Goal: Information Seeking & Learning: Learn about a topic

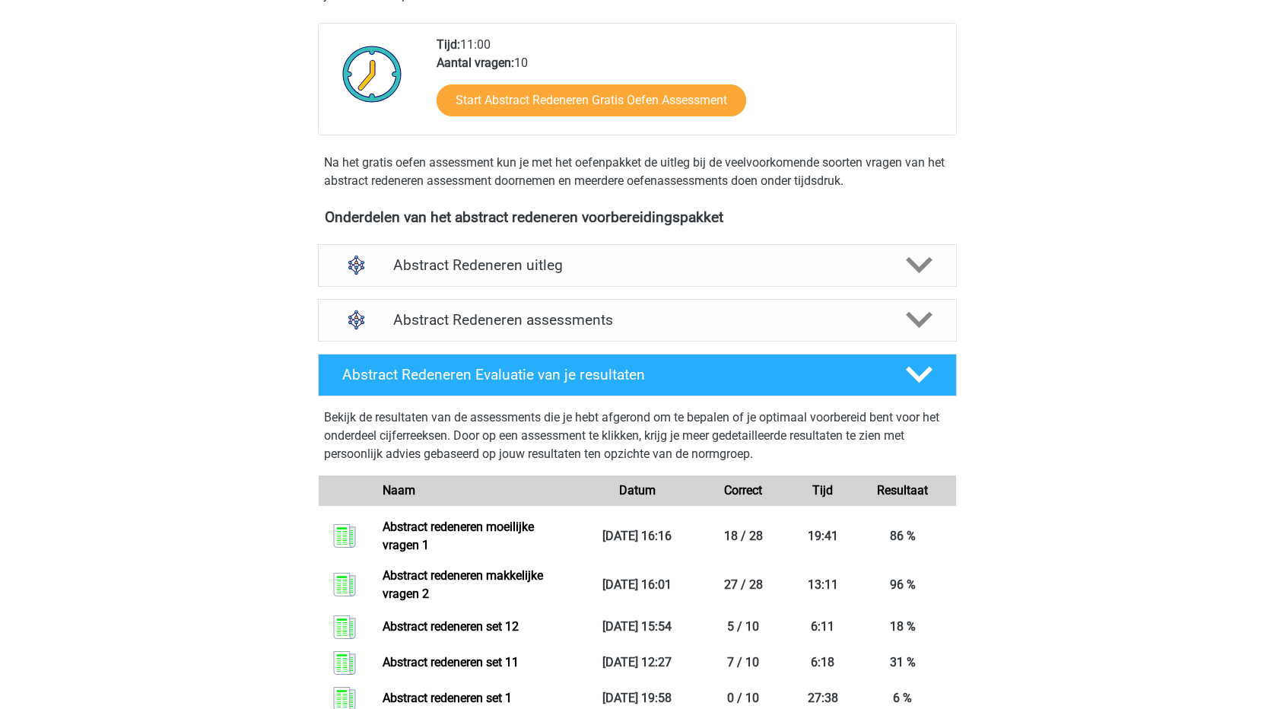
scroll to position [456, 0]
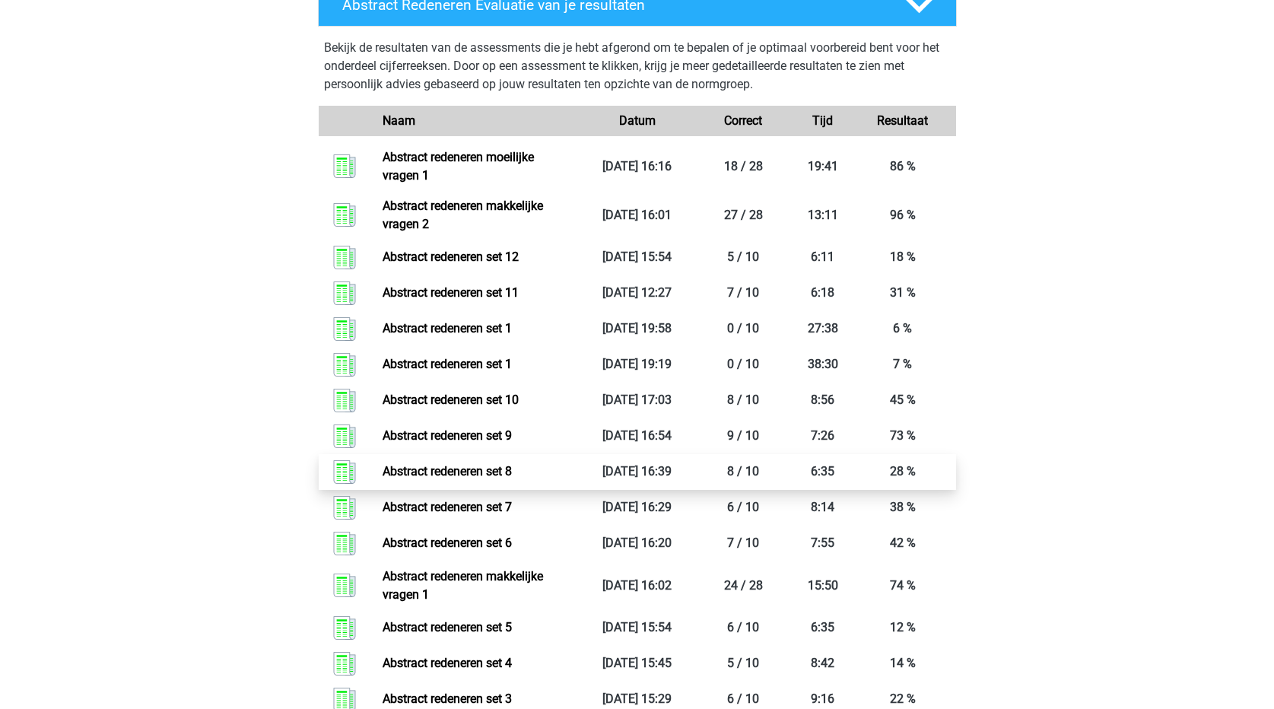
scroll to position [608, 0]
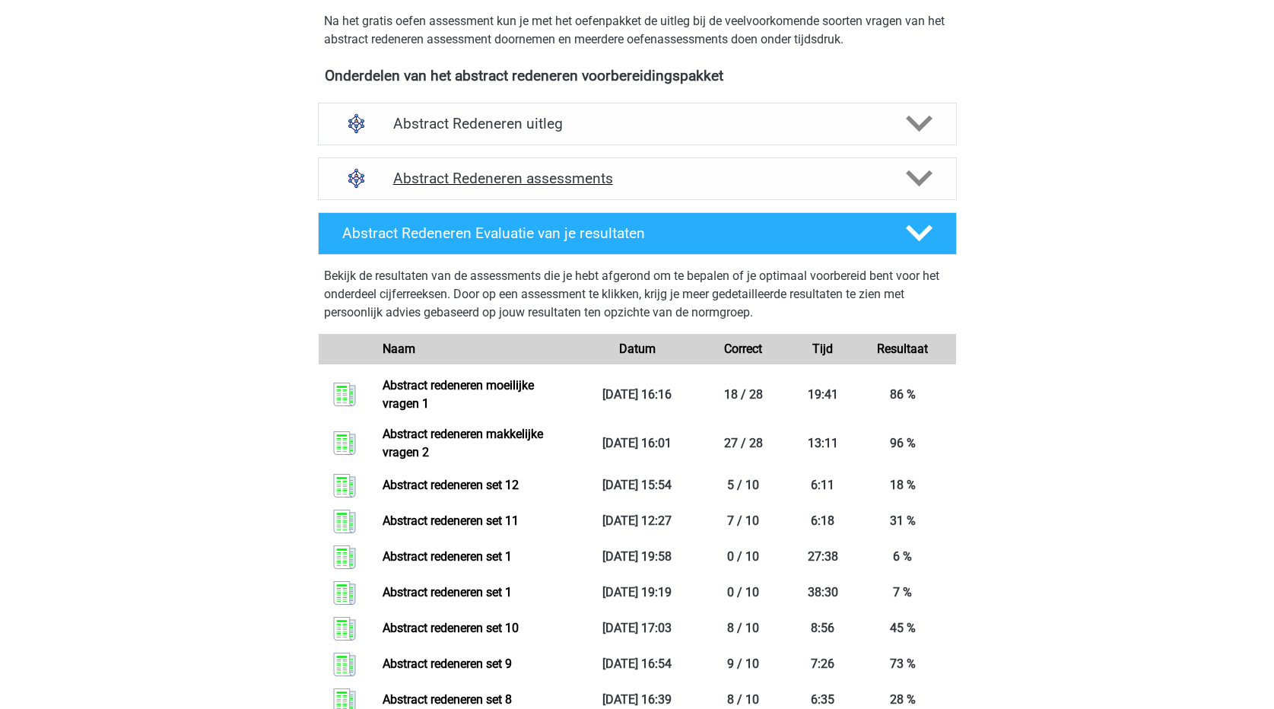
click at [920, 169] on icon at bounding box center [919, 178] width 27 height 27
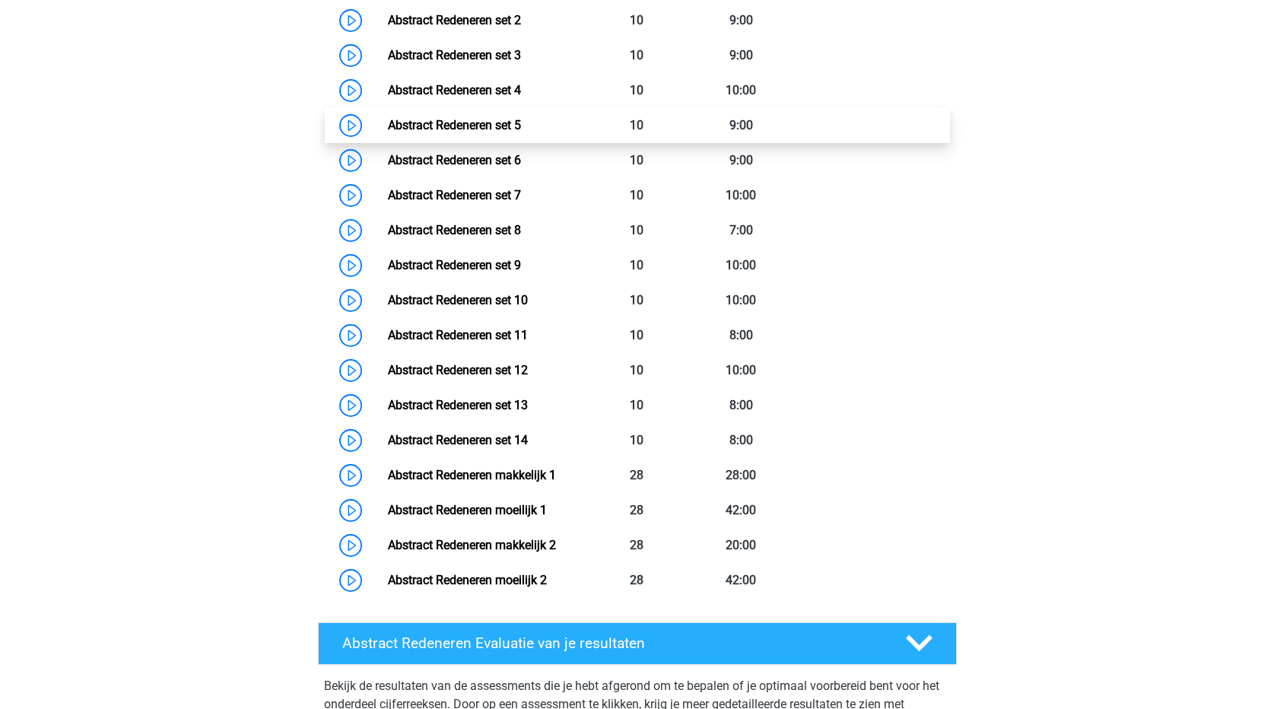
scroll to position [913, 0]
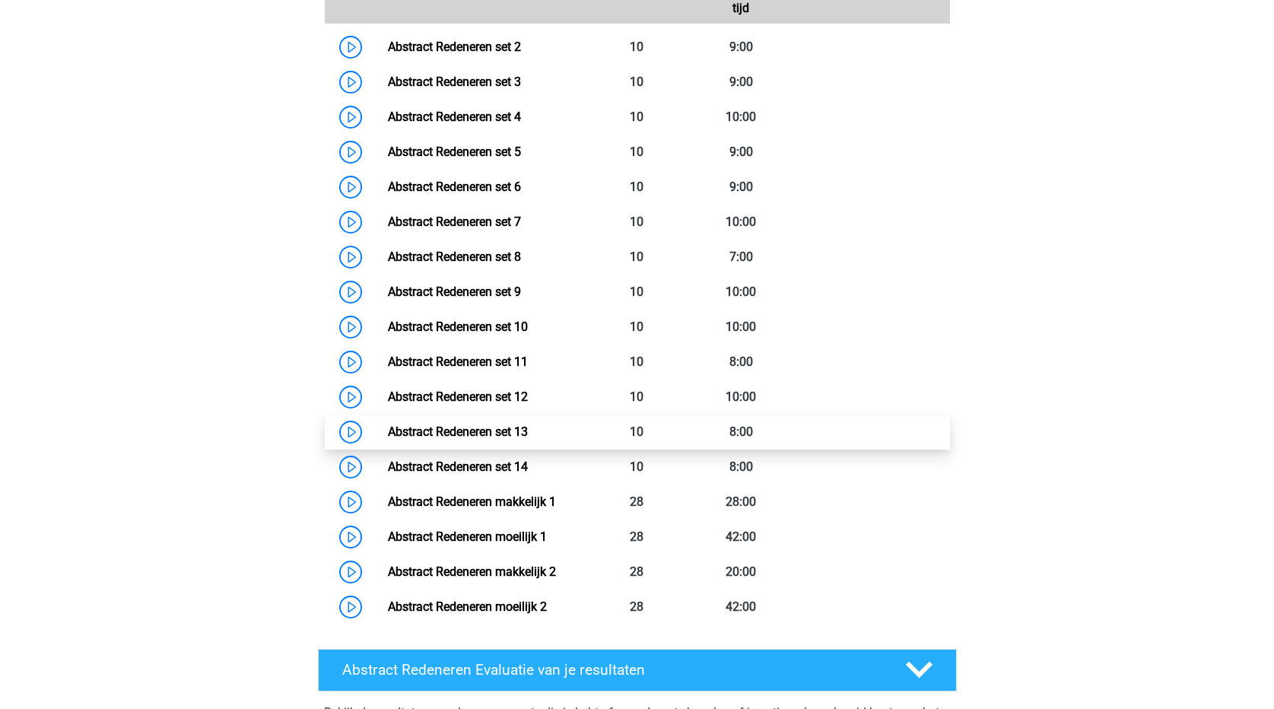
click at [472, 438] on link "Abstract Redeneren set 13" at bounding box center [458, 431] width 140 height 14
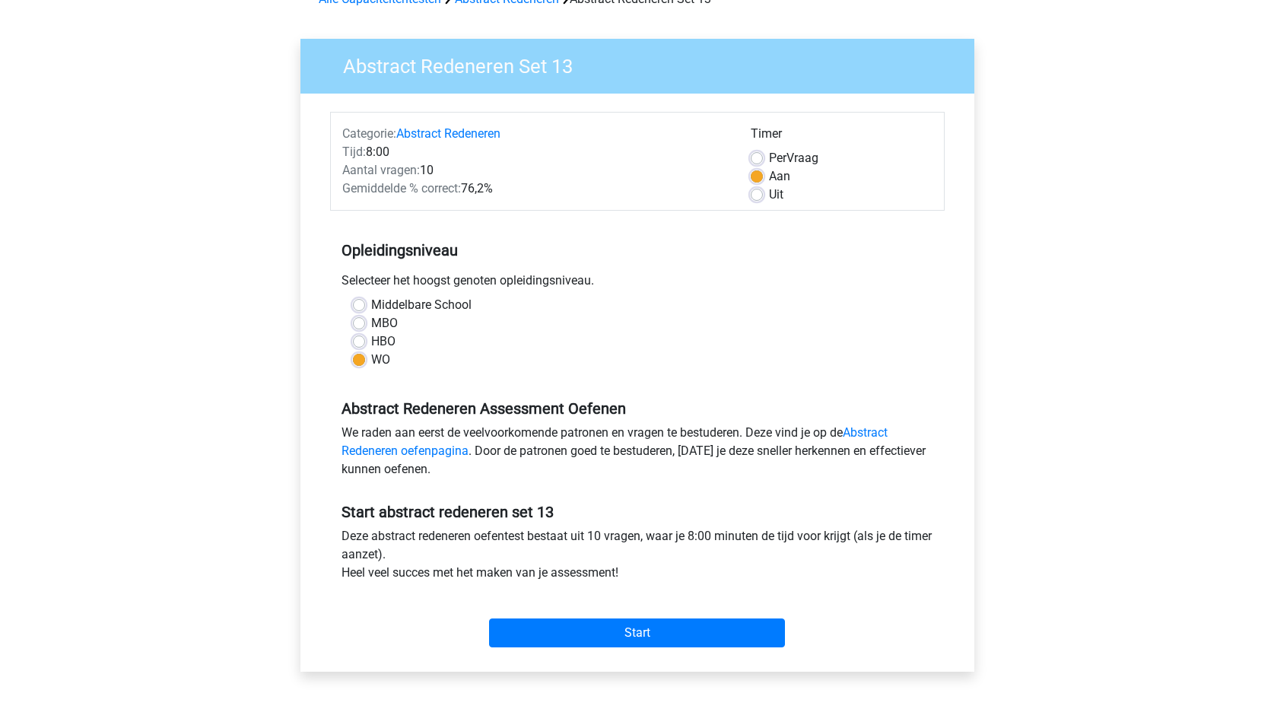
scroll to position [152, 0]
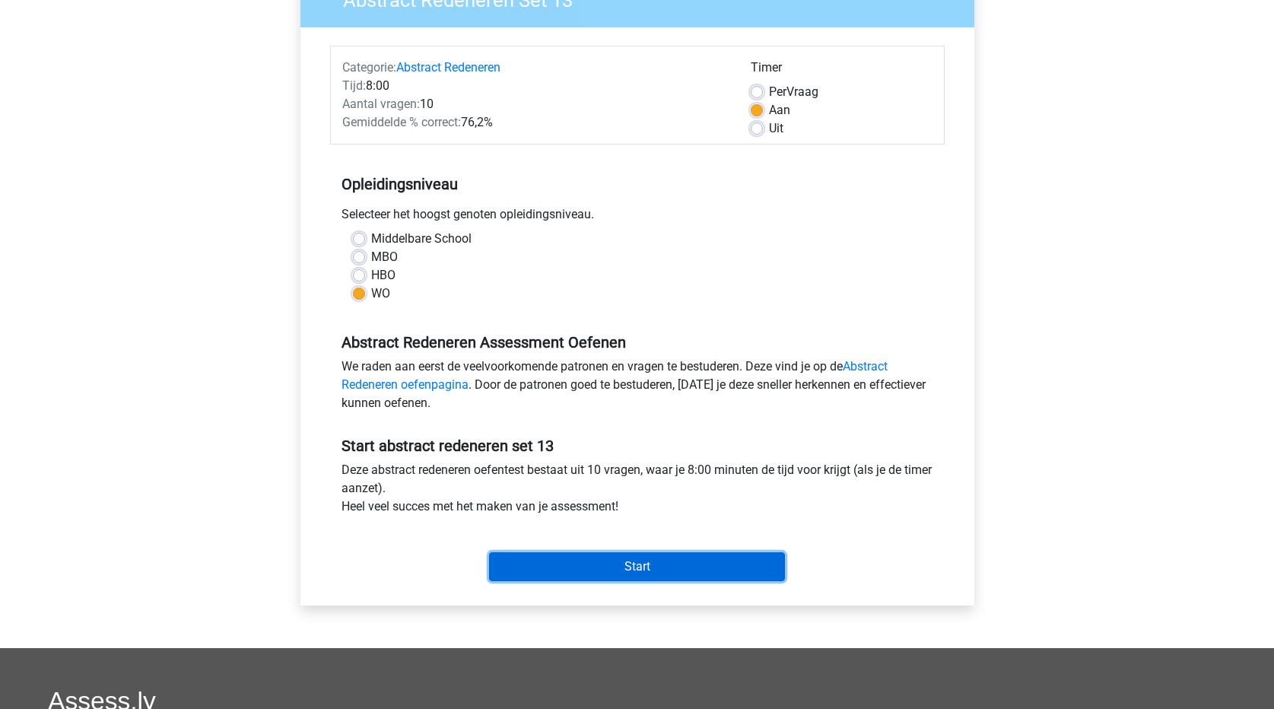
click at [689, 565] on input "Start" at bounding box center [637, 566] width 296 height 29
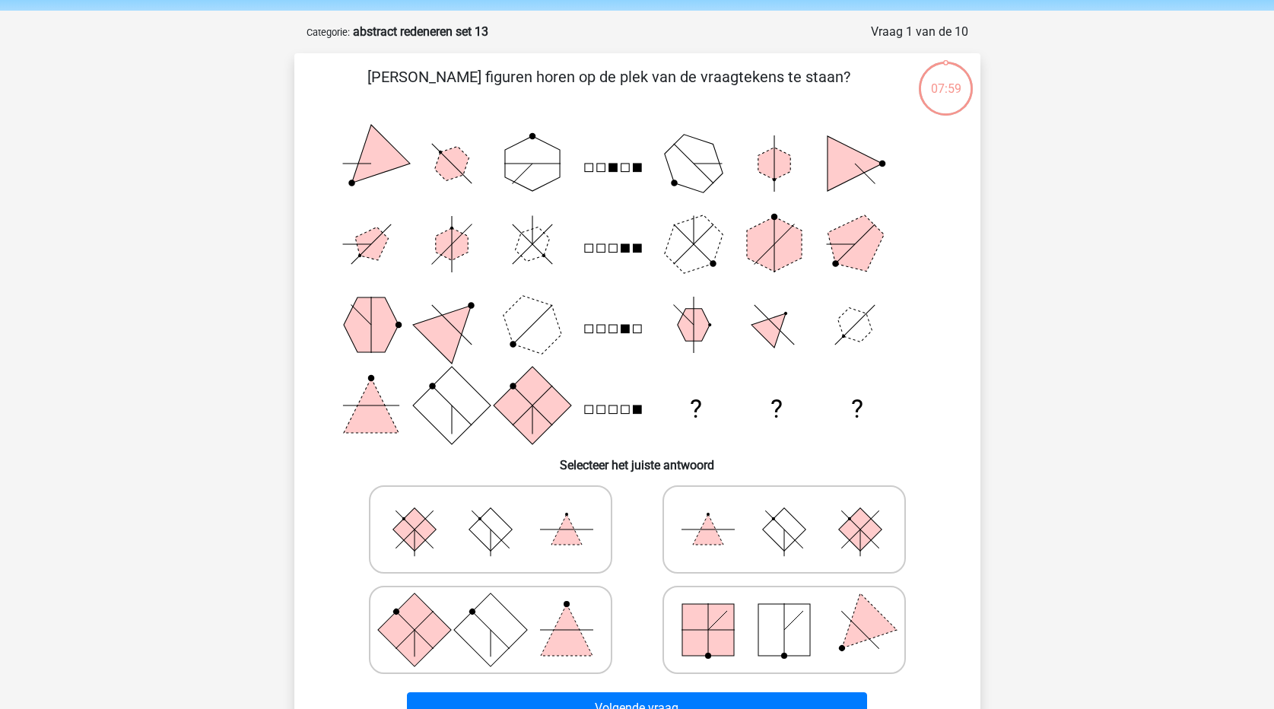
scroll to position [76, 0]
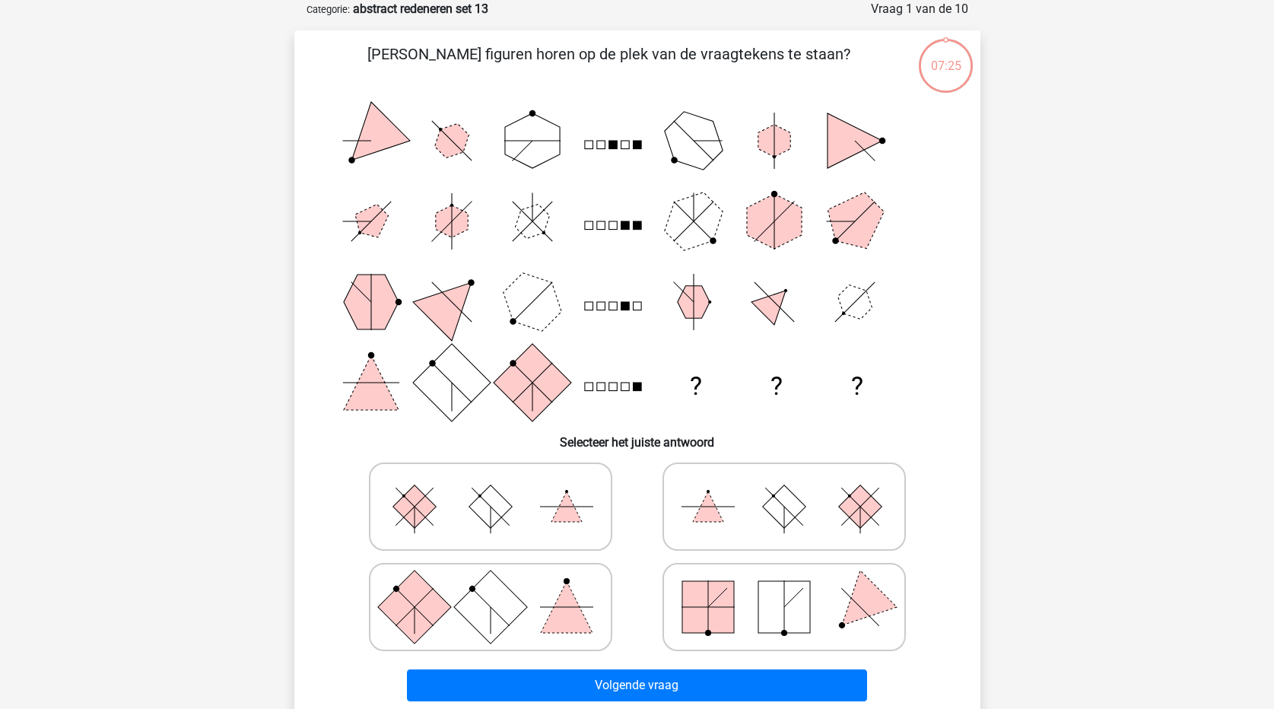
click at [552, 608] on icon at bounding box center [490, 607] width 228 height 76
click at [500, 588] on input "radio" at bounding box center [496, 583] width 10 height 10
radio input "true"
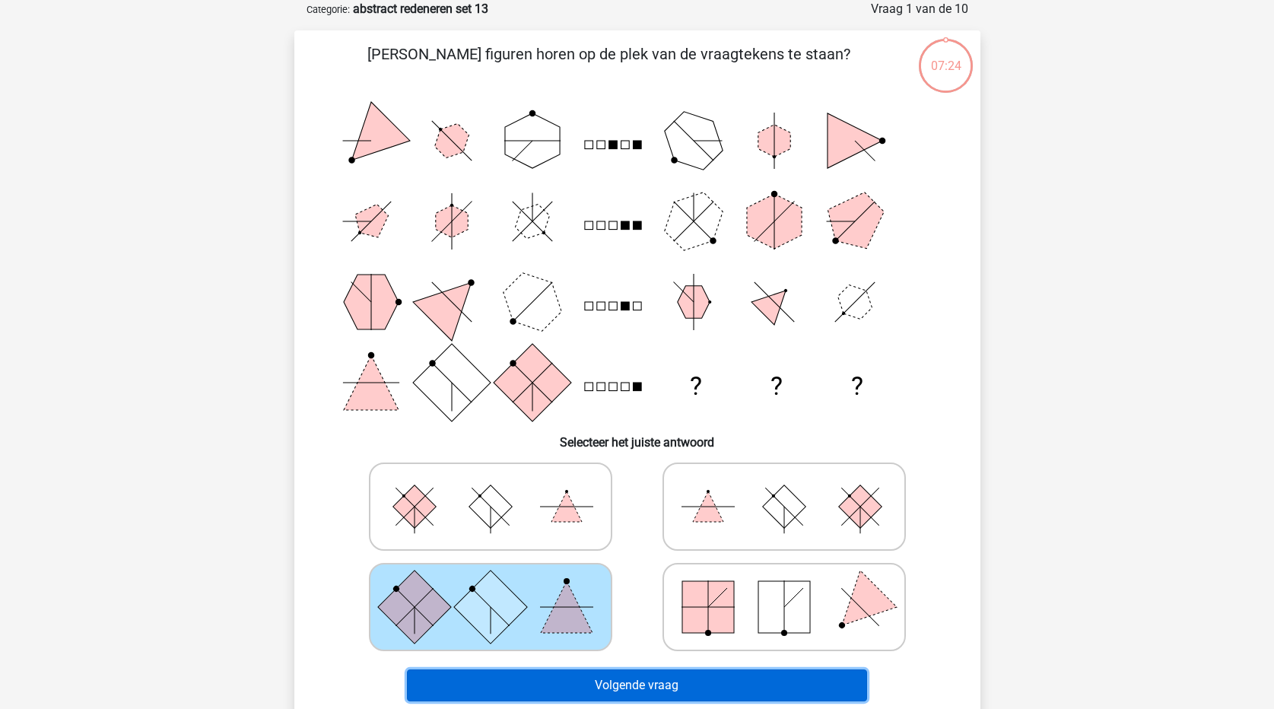
click at [631, 681] on button "Volgende vraag" at bounding box center [637, 685] width 460 height 32
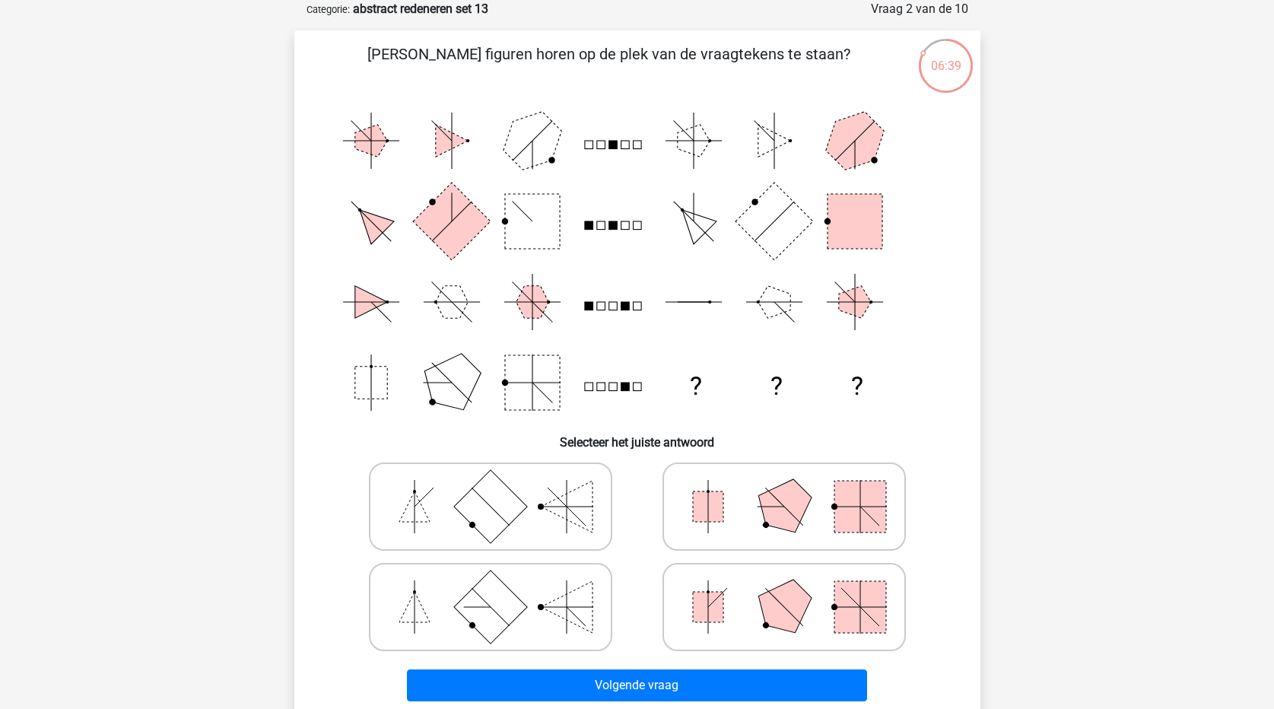
click at [484, 503] on rect at bounding box center [489, 505] width 73 height 73
click at [491, 488] on input "radio" at bounding box center [496, 483] width 10 height 10
radio input "true"
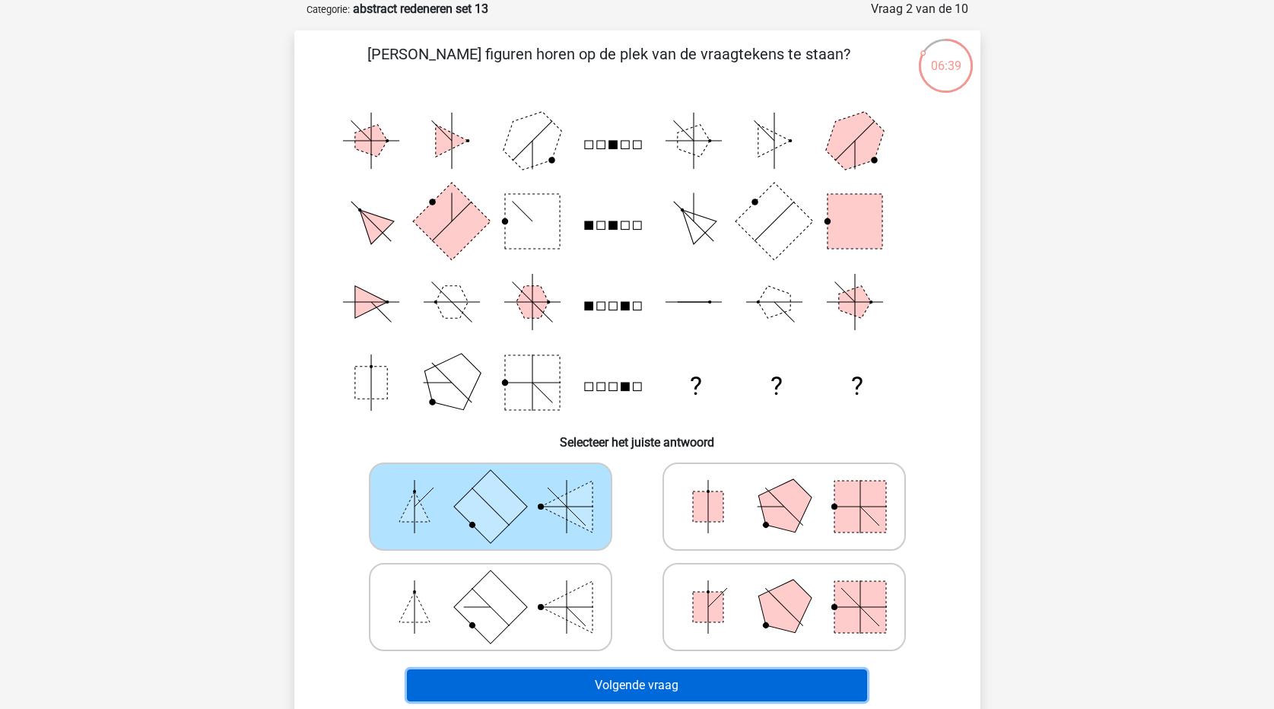
click at [582, 683] on button "Volgende vraag" at bounding box center [637, 685] width 460 height 32
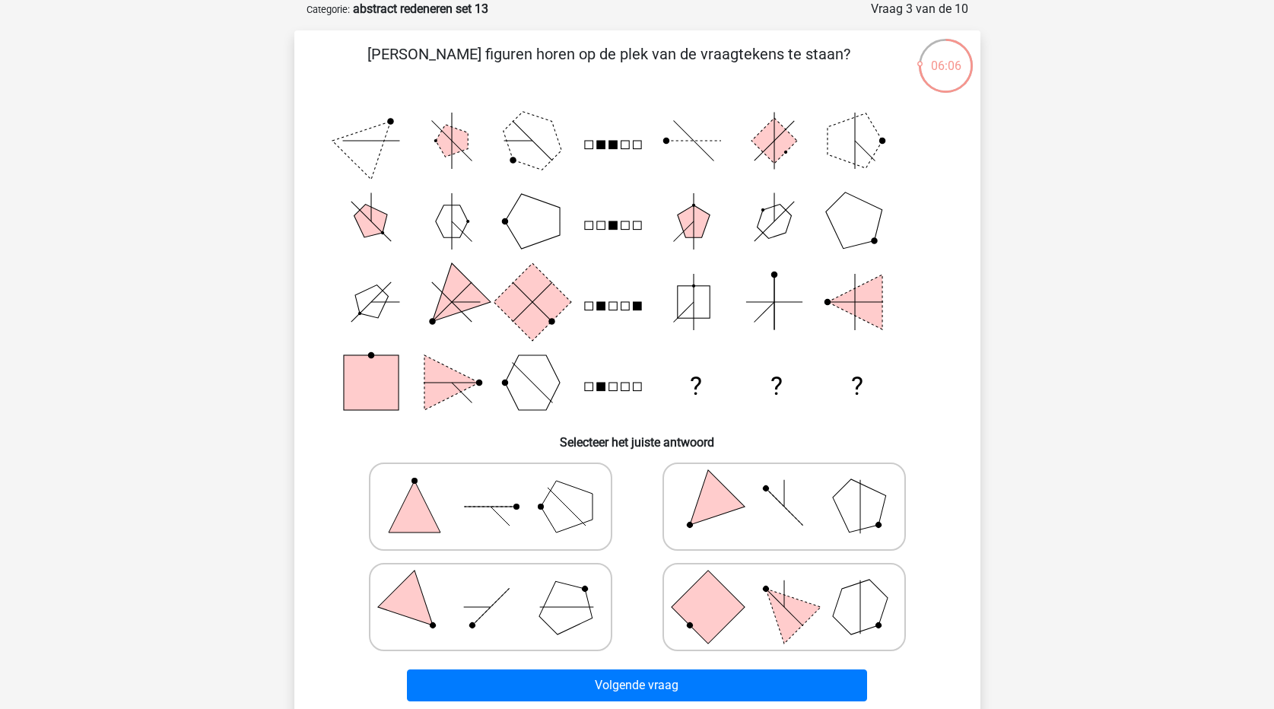
click at [462, 510] on icon at bounding box center [490, 507] width 228 height 76
click at [491, 488] on input "radio" at bounding box center [496, 483] width 10 height 10
radio input "true"
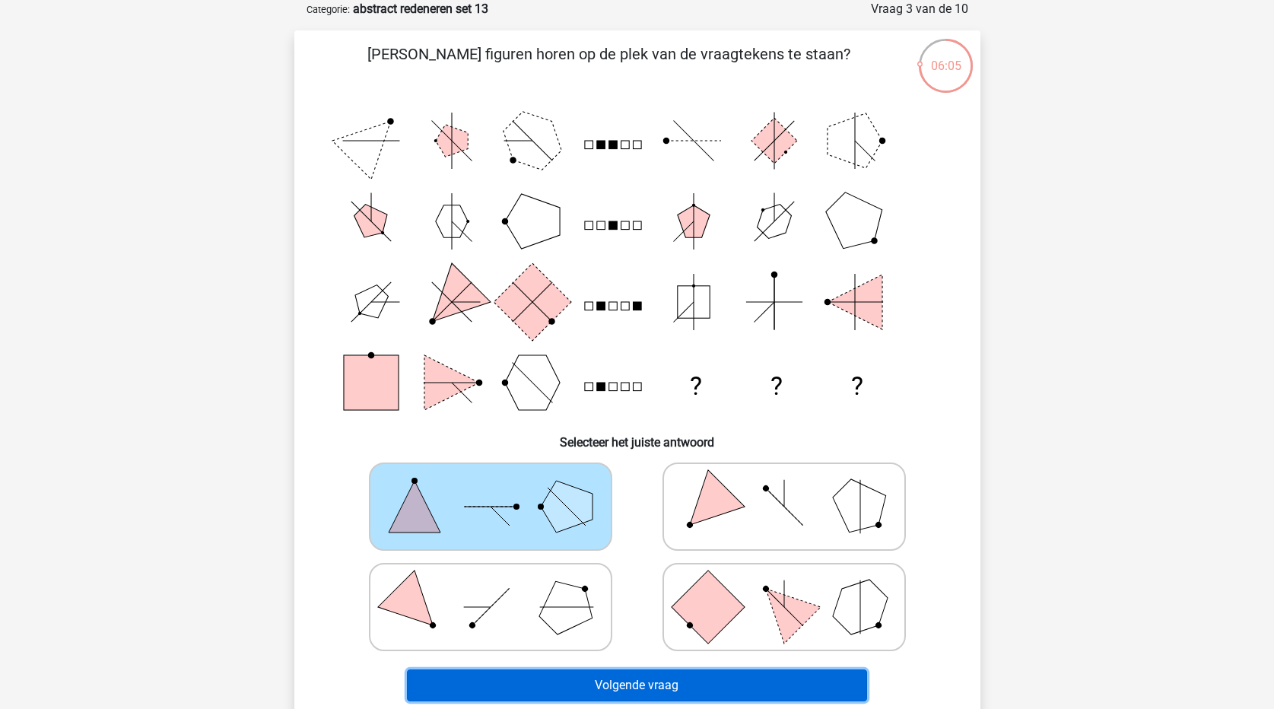
click at [594, 692] on button "Volgende vraag" at bounding box center [637, 685] width 460 height 32
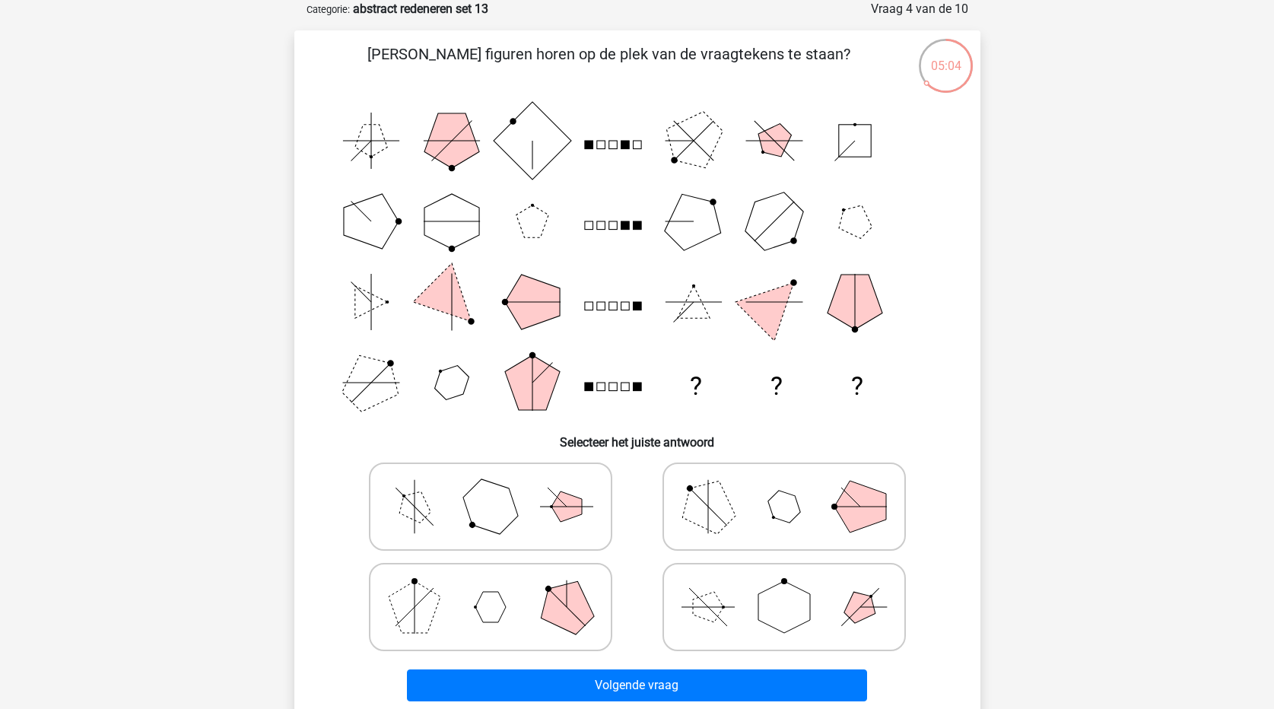
click at [725, 625] on icon at bounding box center [784, 607] width 228 height 76
click at [784, 588] on input "radio" at bounding box center [789, 583] width 10 height 10
radio input "true"
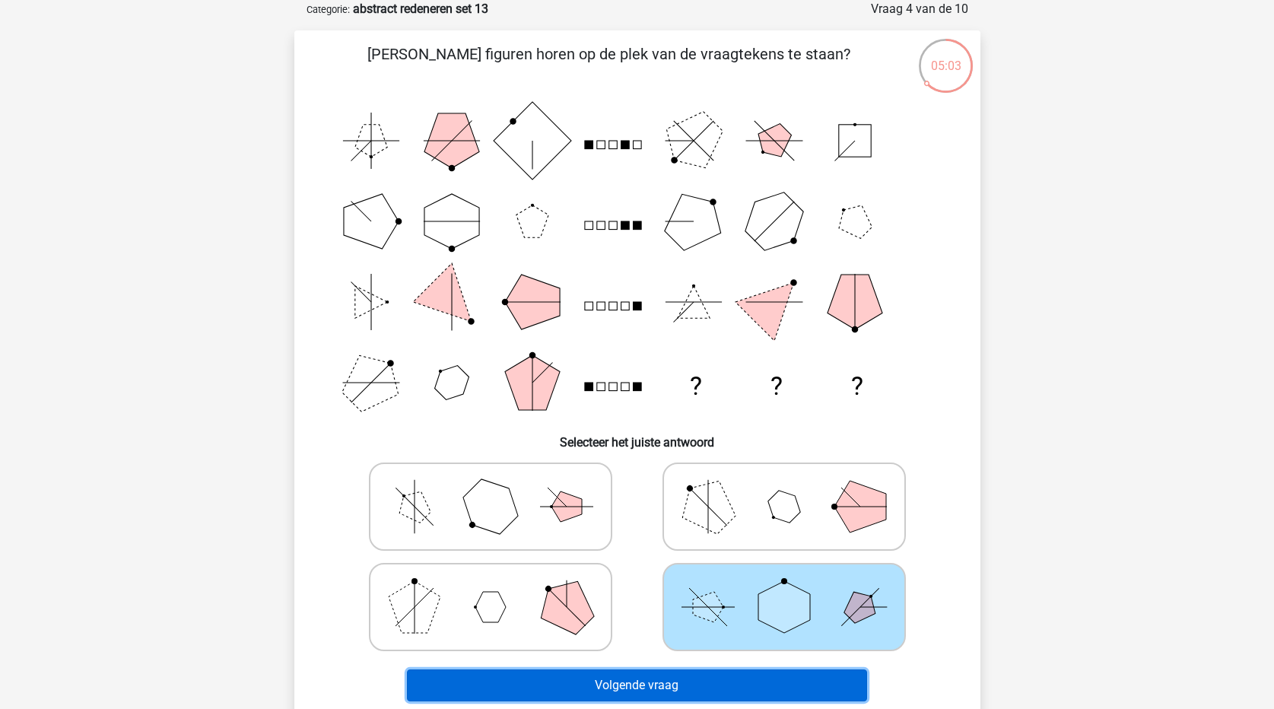
click at [713, 692] on button "Volgende vraag" at bounding box center [637, 685] width 460 height 32
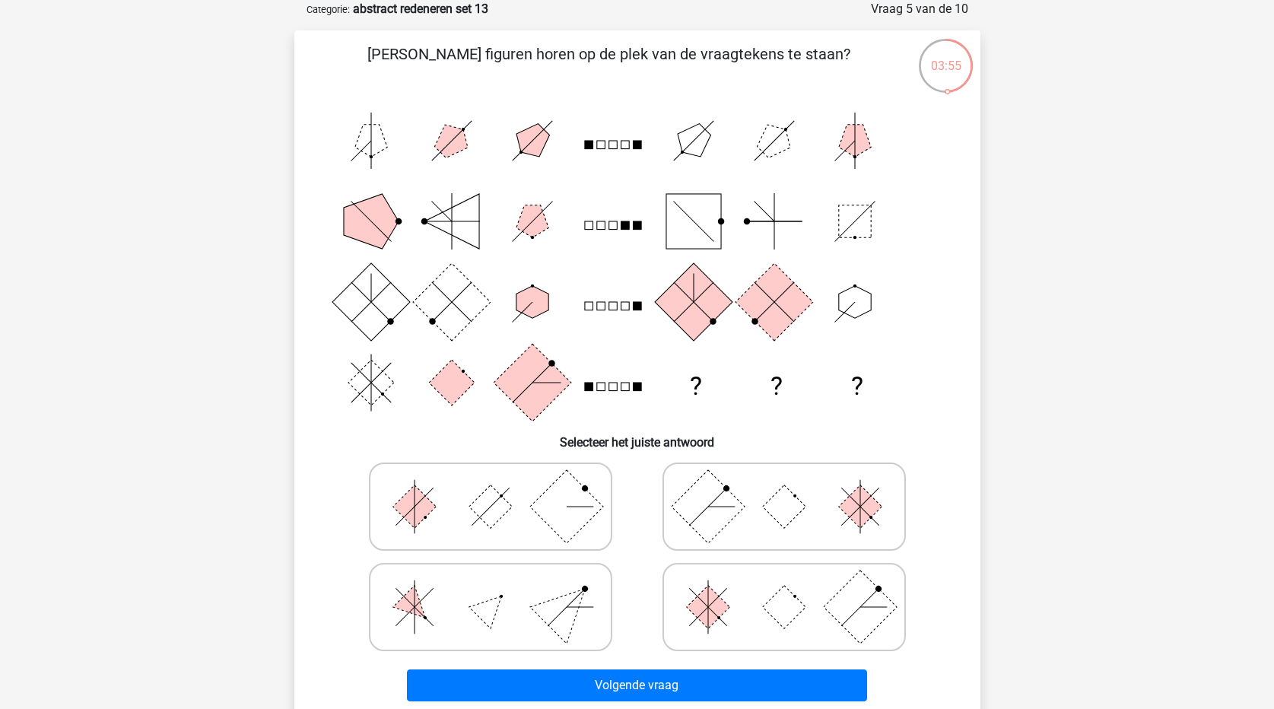
click at [712, 624] on rect at bounding box center [707, 606] width 43 height 43
click at [784, 588] on input "radio" at bounding box center [789, 583] width 10 height 10
radio input "true"
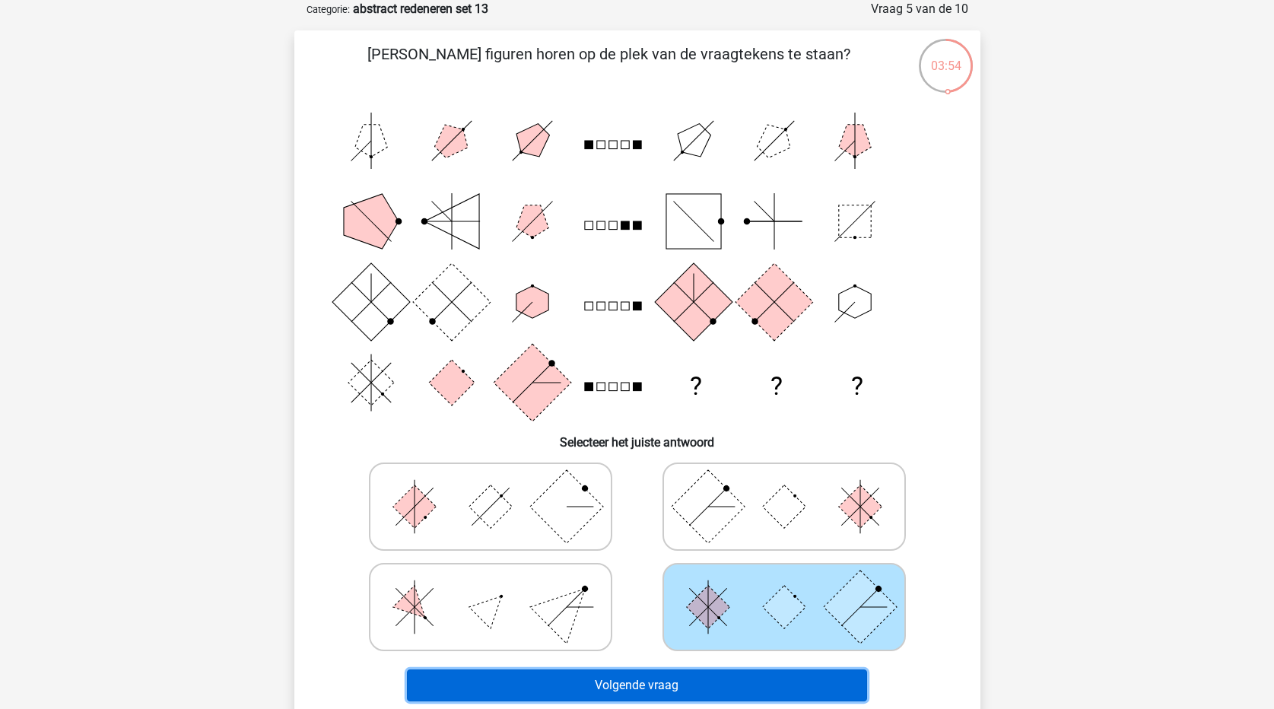
click at [723, 679] on button "Volgende vraag" at bounding box center [637, 685] width 460 height 32
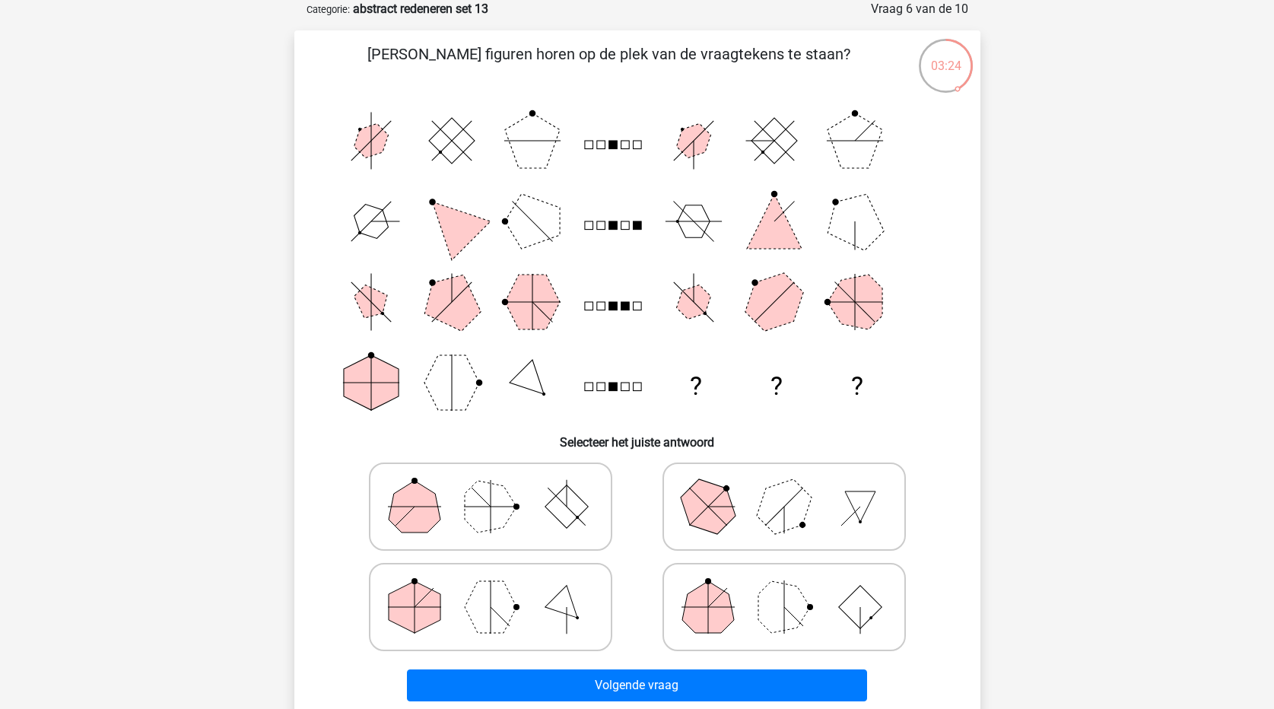
click at [476, 615] on polygon at bounding box center [491, 607] width 52 height 52
click at [491, 588] on input "radio" at bounding box center [496, 583] width 10 height 10
radio input "true"
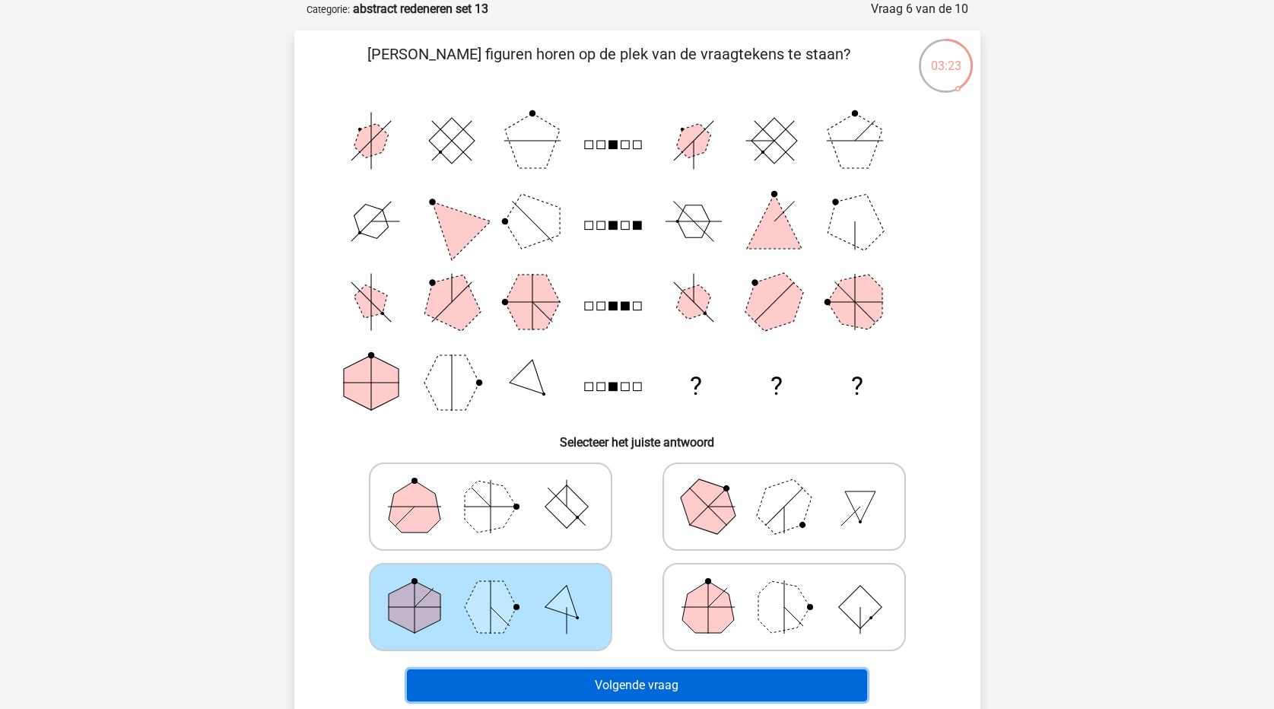
click at [625, 691] on button "Volgende vraag" at bounding box center [637, 685] width 460 height 32
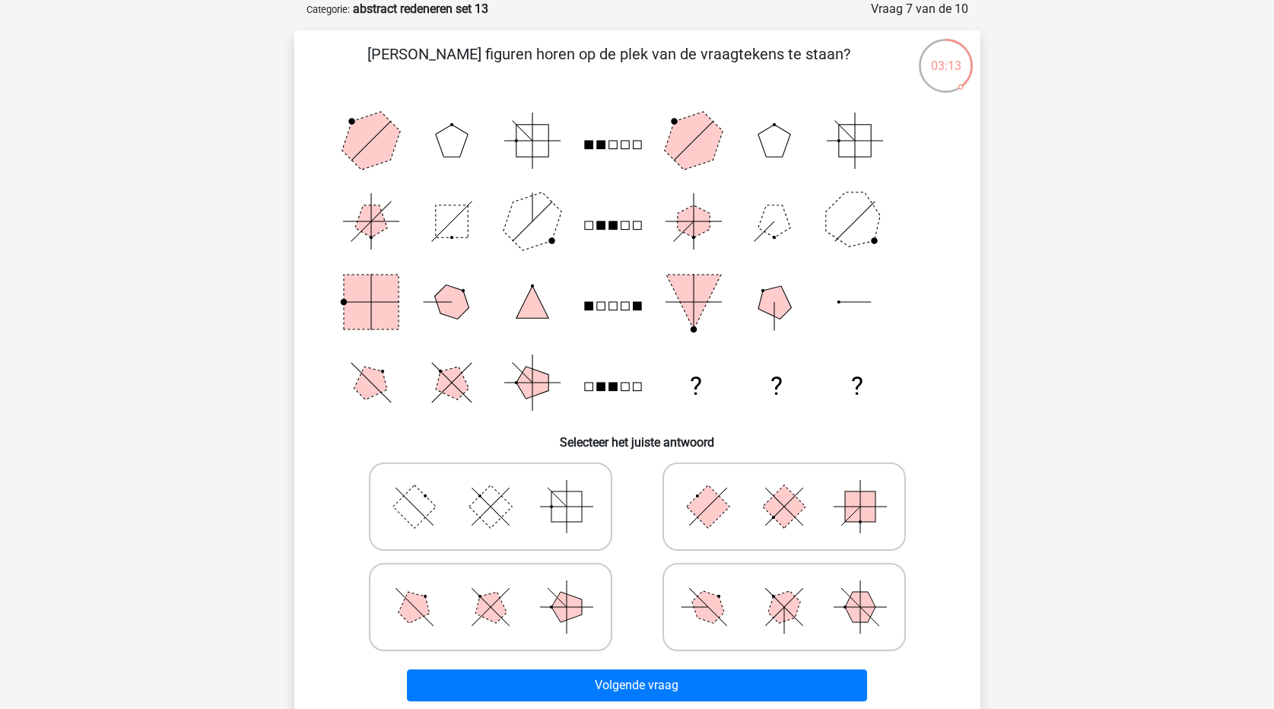
click at [719, 610] on polygon at bounding box center [707, 606] width 43 height 43
click at [784, 588] on input "radio" at bounding box center [789, 583] width 10 height 10
radio input "true"
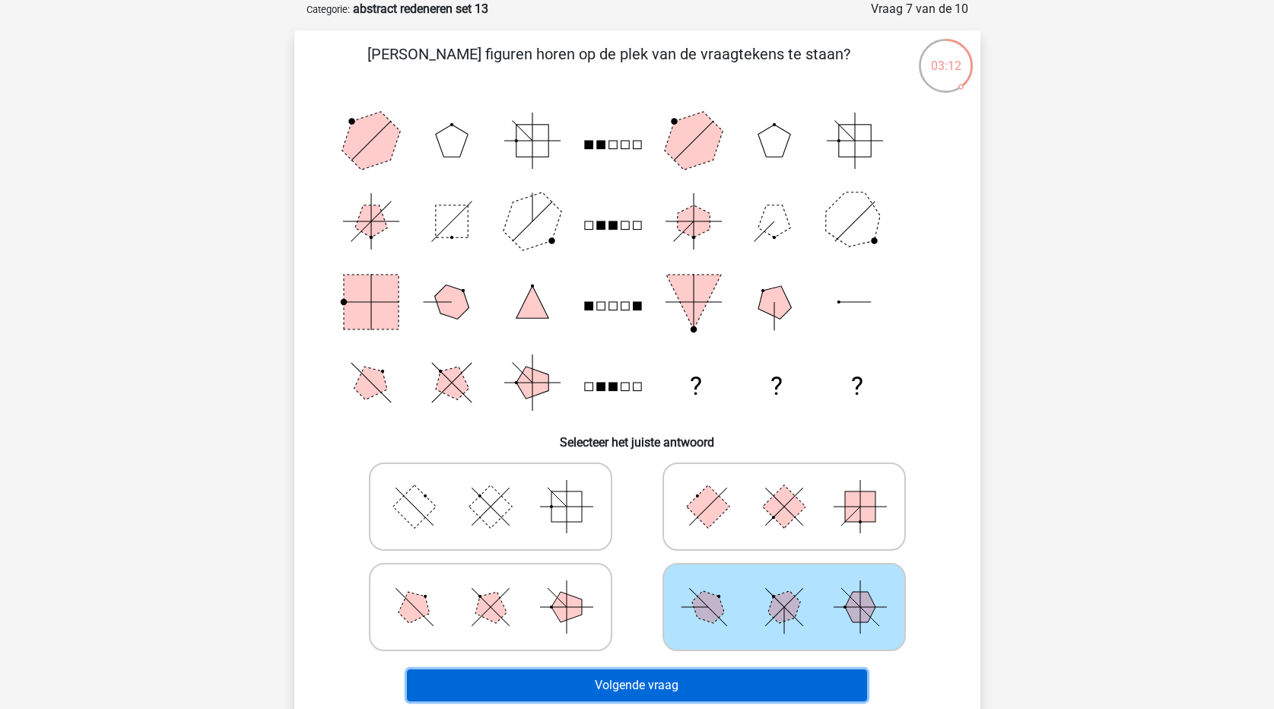
click at [722, 673] on button "Volgende vraag" at bounding box center [637, 685] width 460 height 32
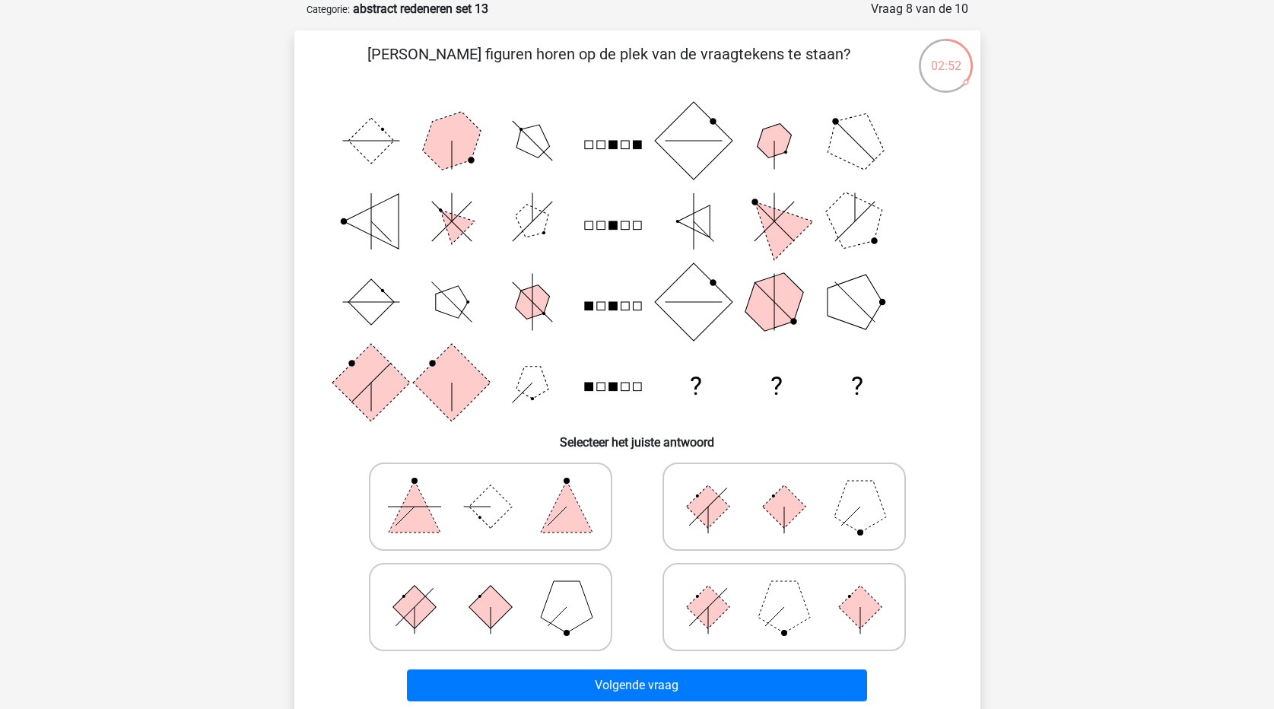
click at [839, 611] on icon at bounding box center [784, 607] width 228 height 76
click at [794, 588] on input "radio" at bounding box center [789, 583] width 10 height 10
radio input "true"
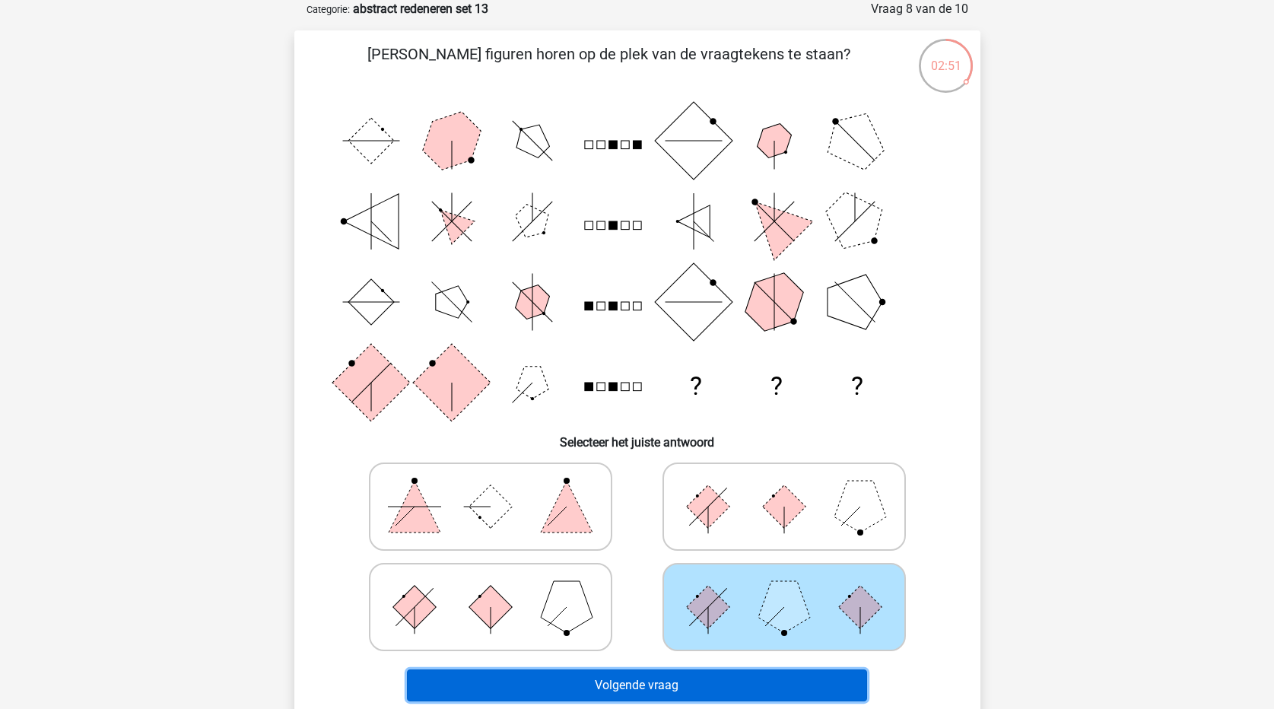
click at [814, 683] on button "Volgende vraag" at bounding box center [637, 685] width 460 height 32
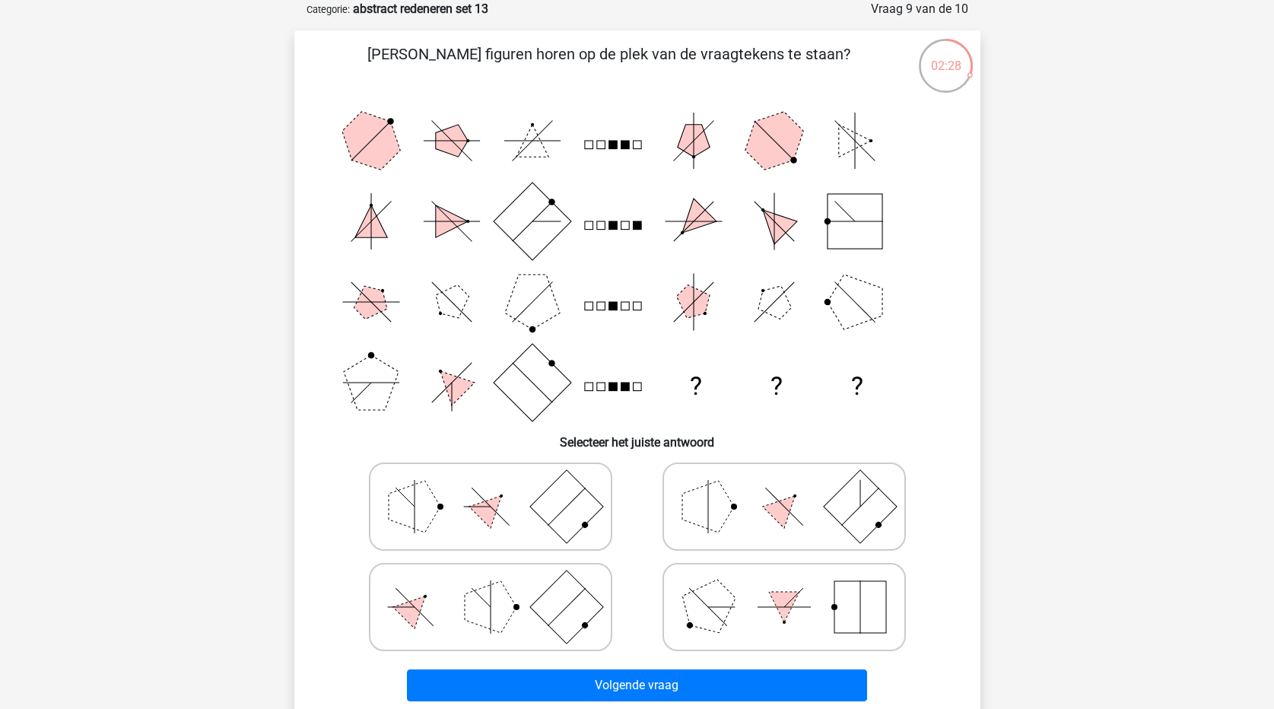
click at [493, 615] on polygon at bounding box center [491, 607] width 52 height 52
click at [493, 588] on input "radio" at bounding box center [496, 583] width 10 height 10
radio input "true"
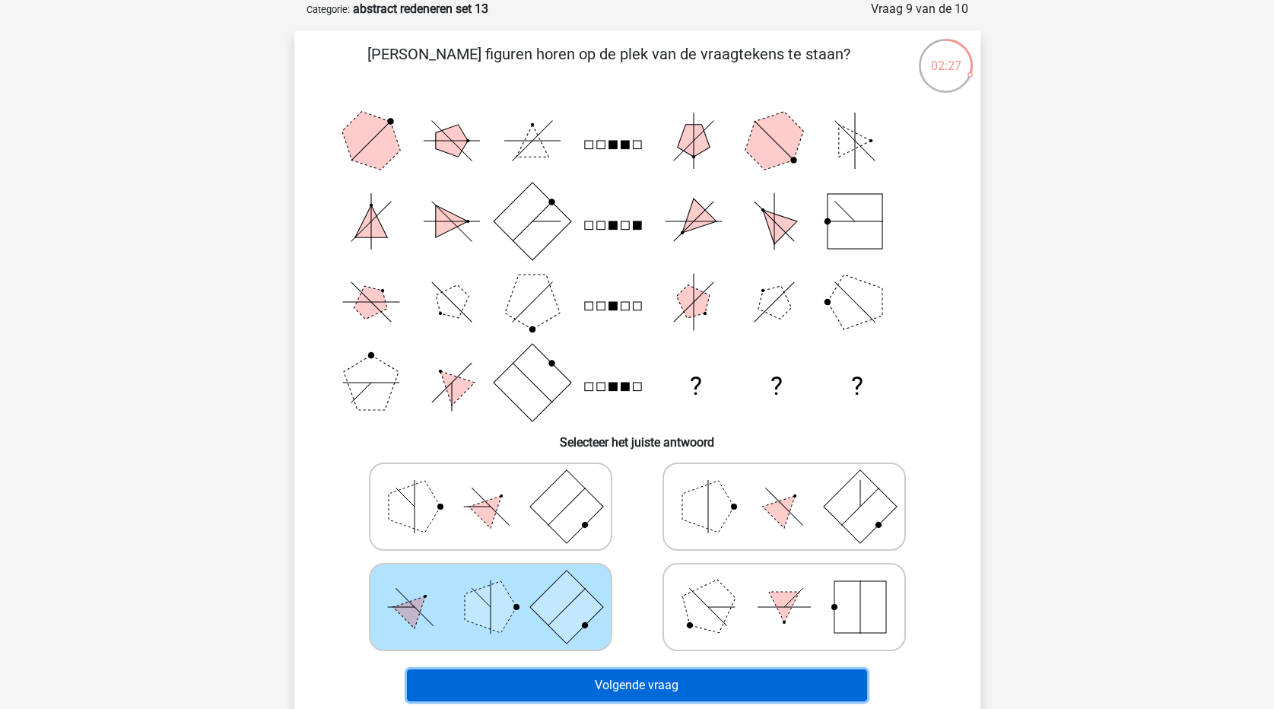
click at [611, 697] on button "Volgende vraag" at bounding box center [637, 685] width 460 height 32
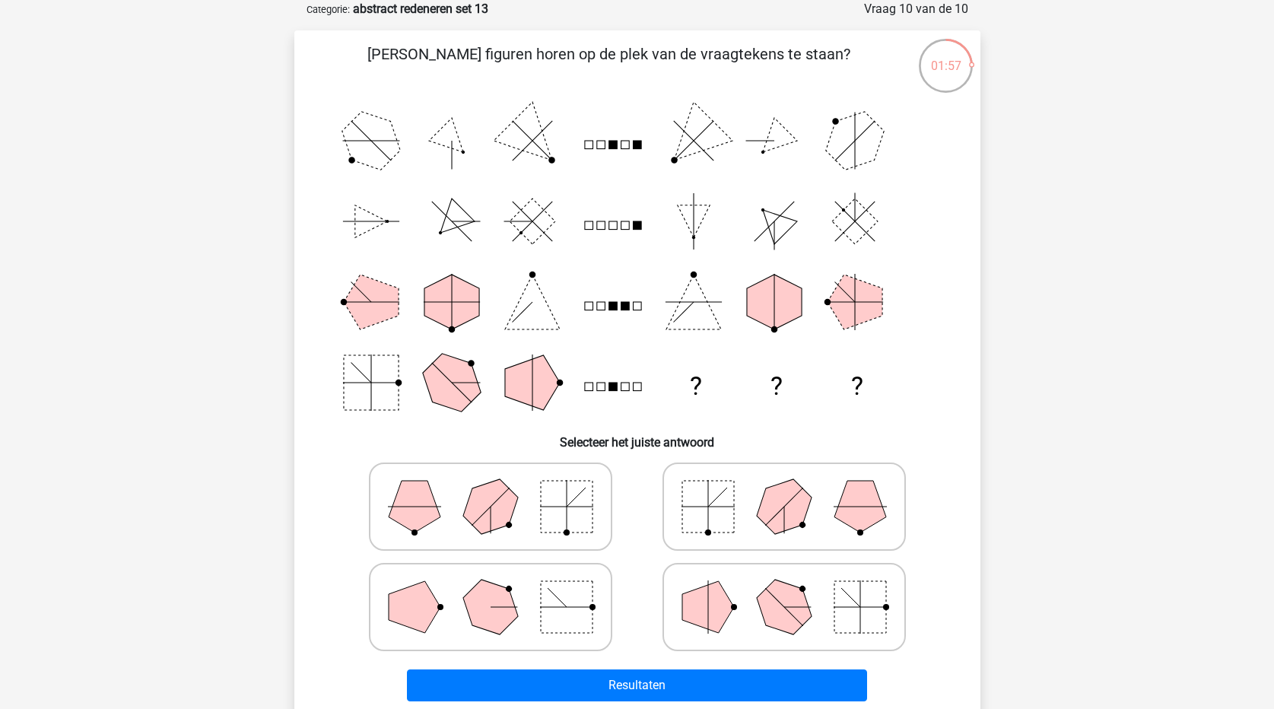
click at [564, 513] on rect at bounding box center [567, 507] width 52 height 52
click at [500, 488] on input "radio" at bounding box center [496, 483] width 10 height 10
radio input "true"
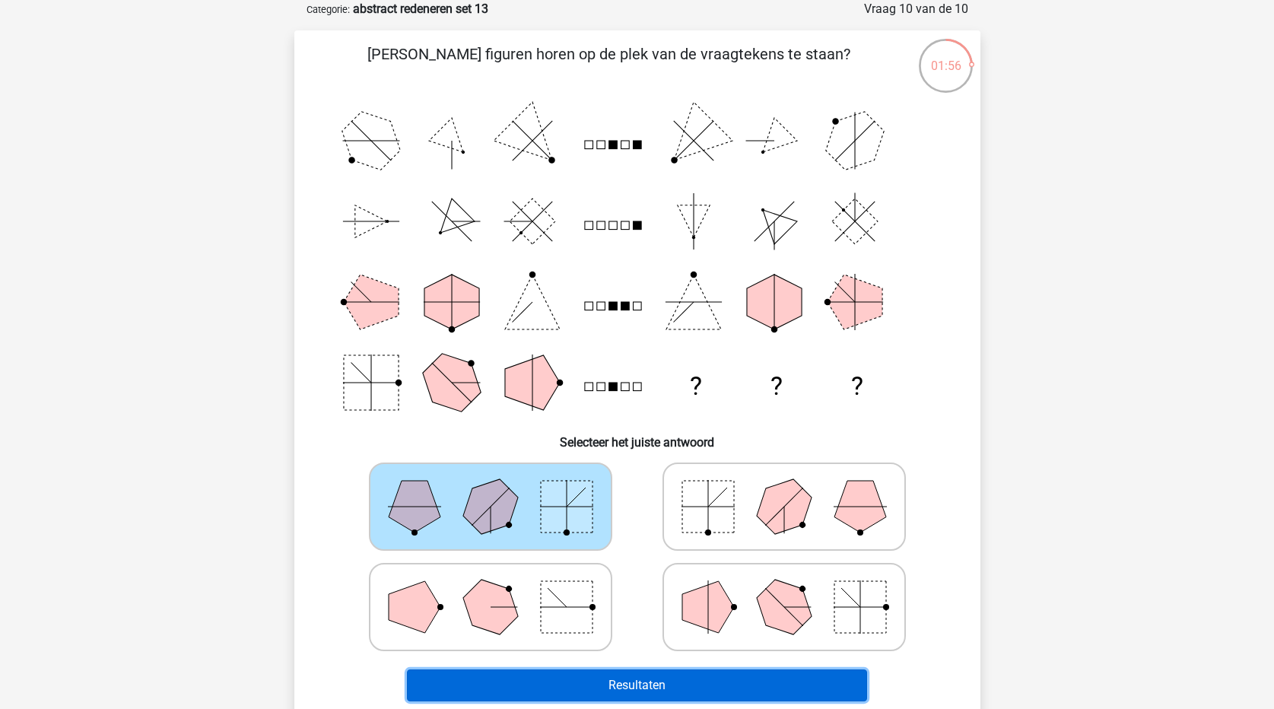
click at [582, 676] on button "Resultaten" at bounding box center [637, 685] width 460 height 32
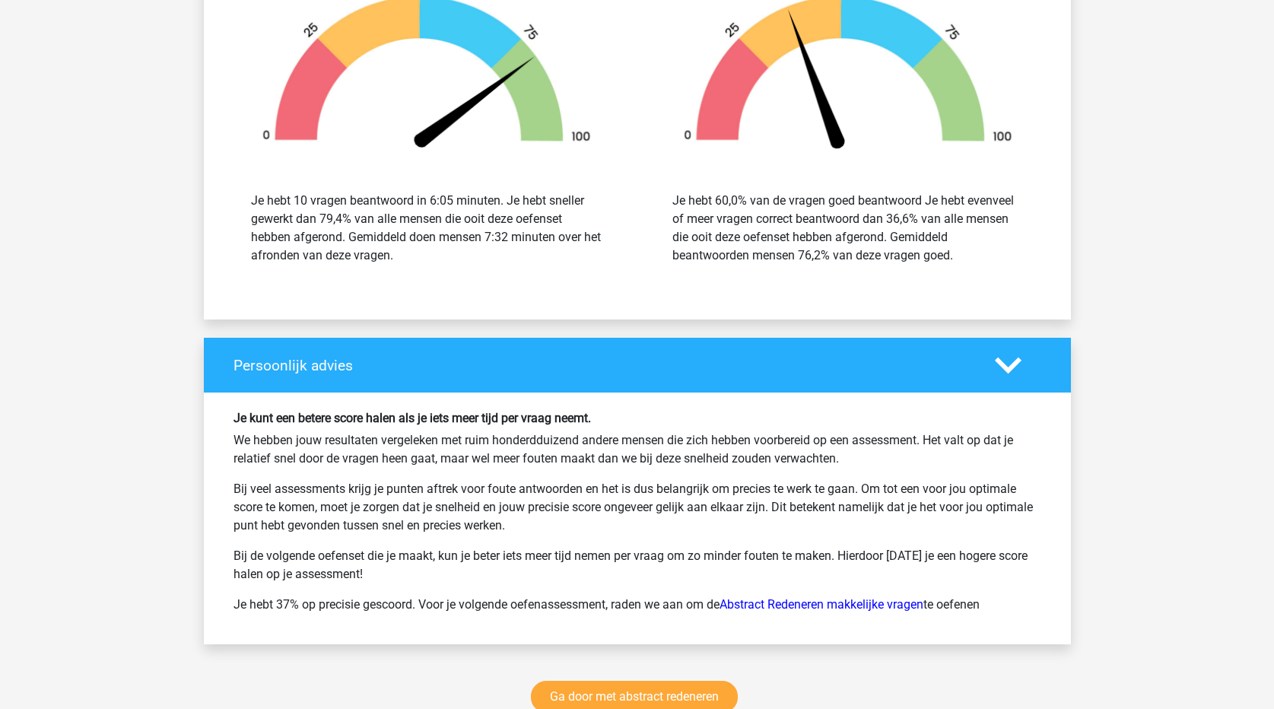
scroll to position [1673, 0]
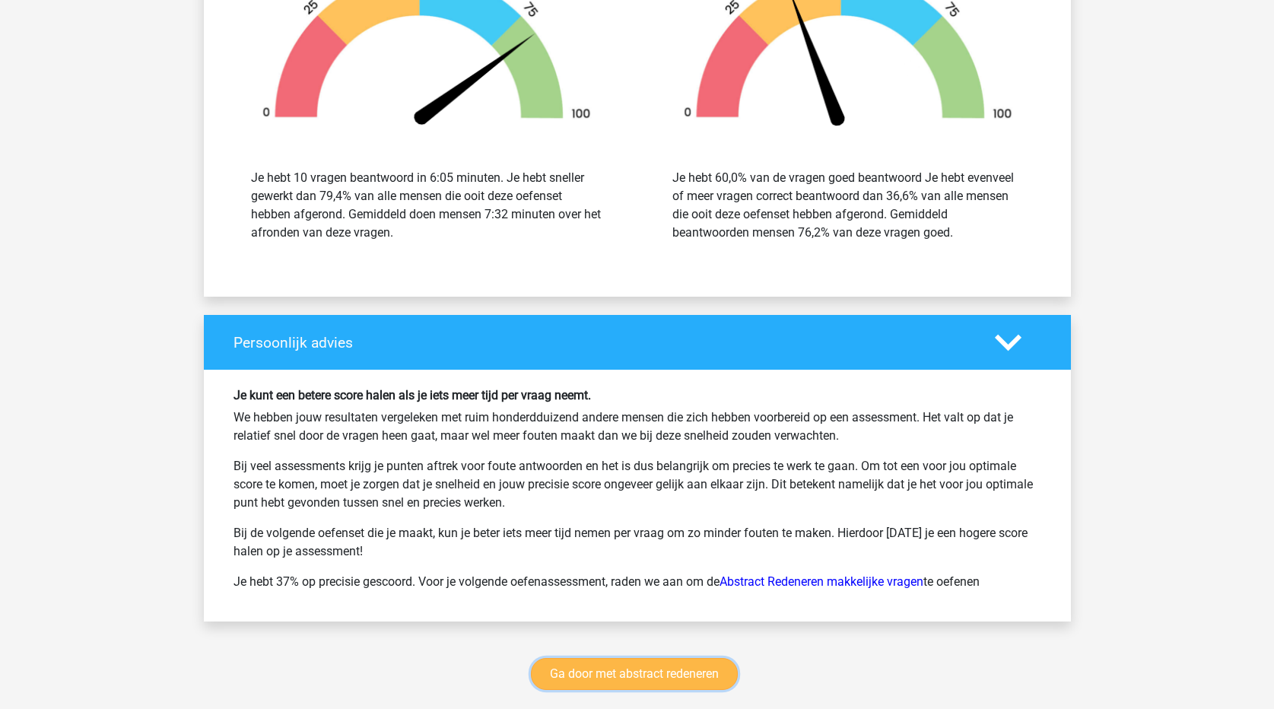
click at [691, 674] on link "Ga door met abstract redeneren" at bounding box center [634, 674] width 207 height 32
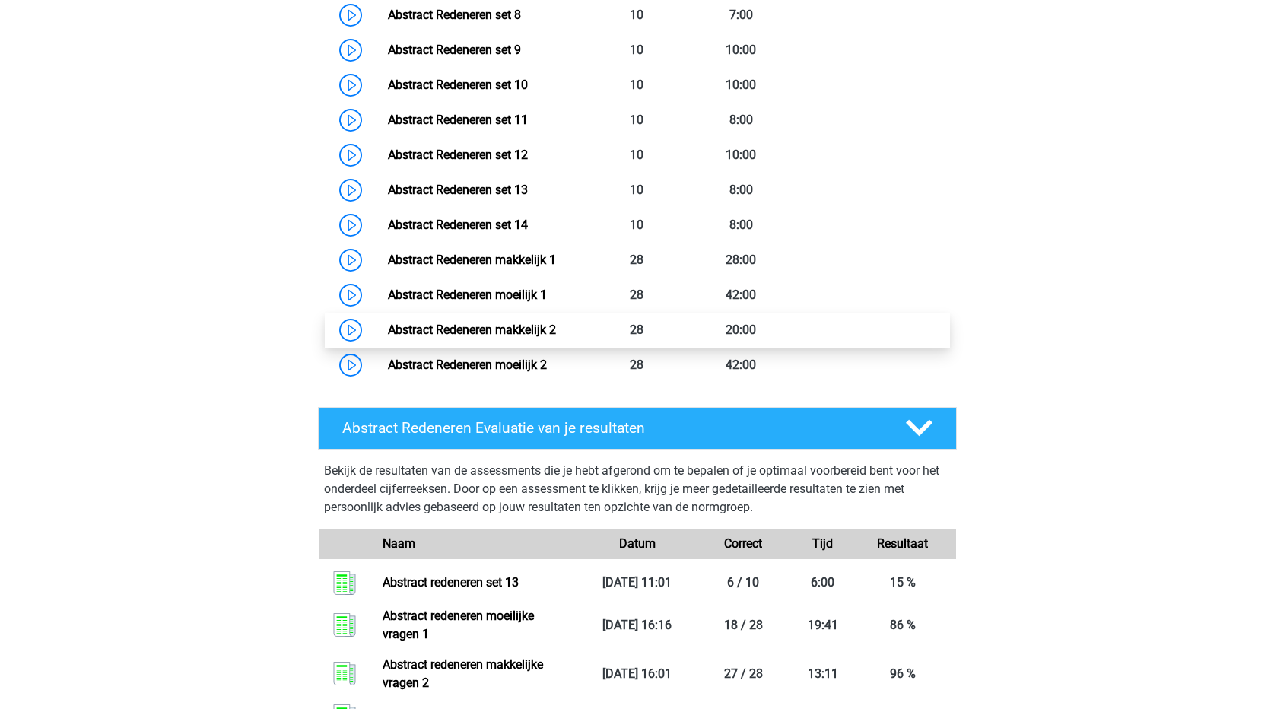
scroll to position [1023, 0]
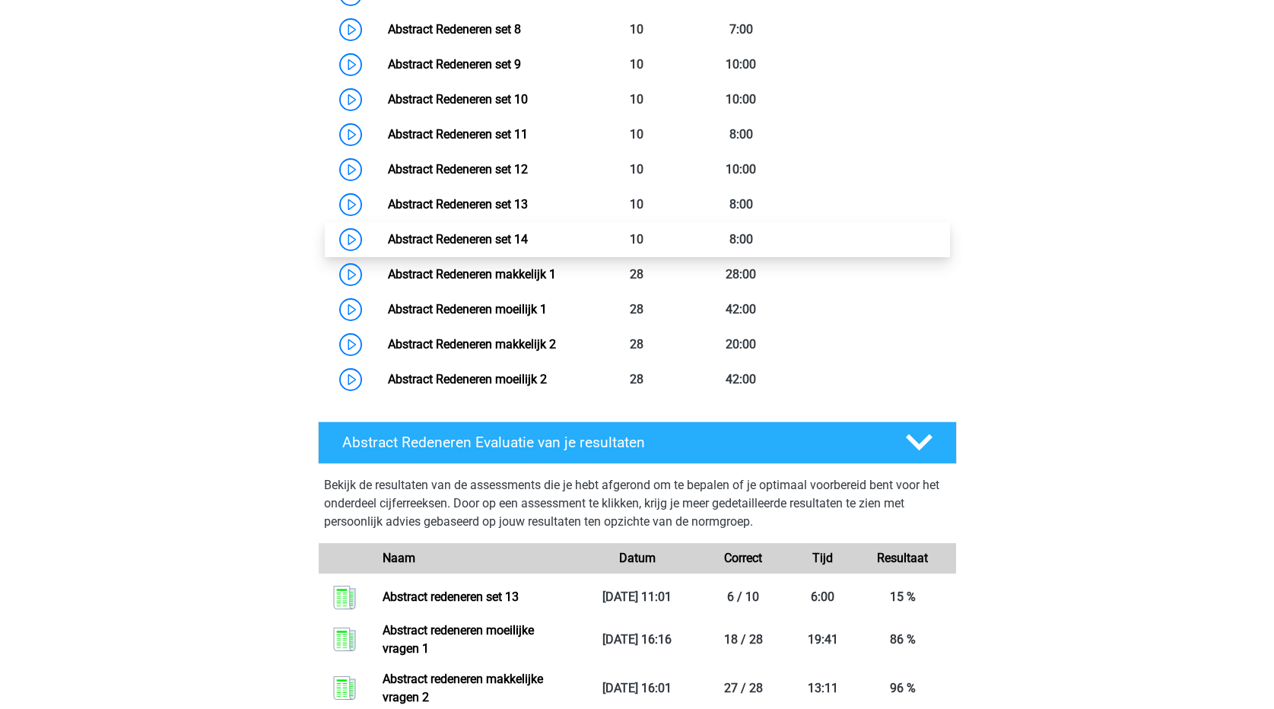
click at [513, 237] on link "Abstract Redeneren set 14" at bounding box center [458, 239] width 140 height 14
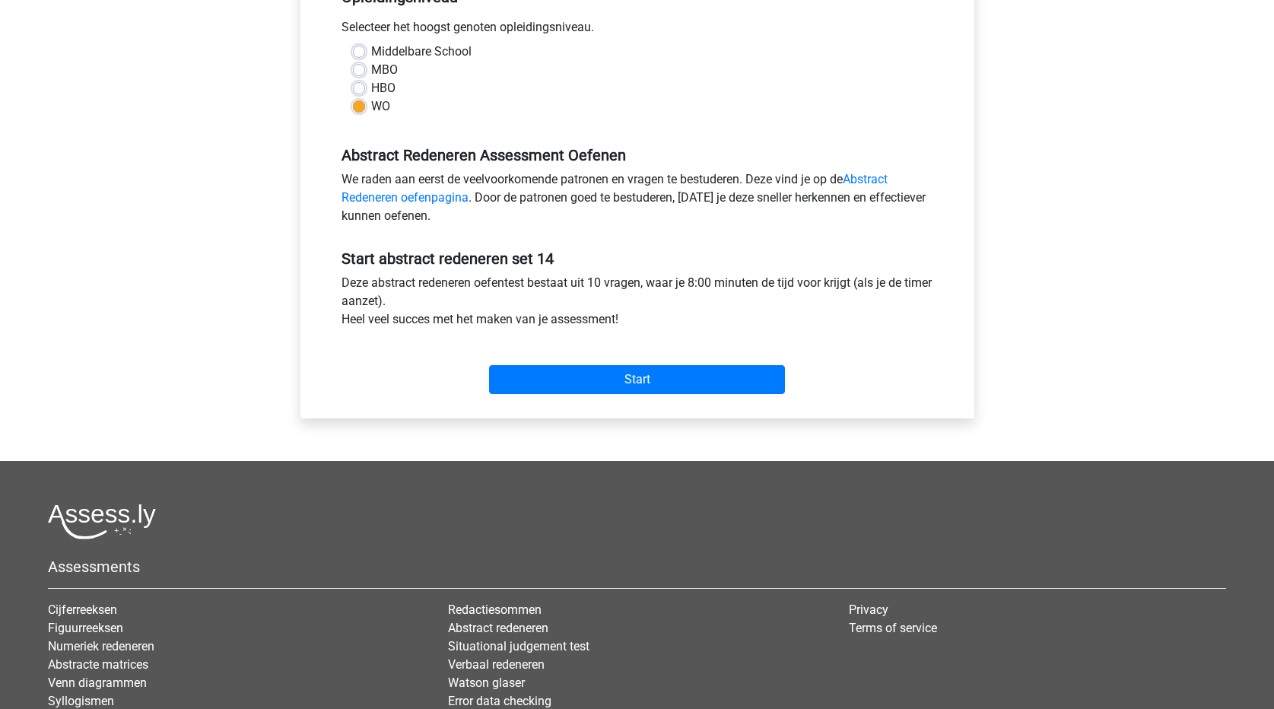
scroll to position [456, 0]
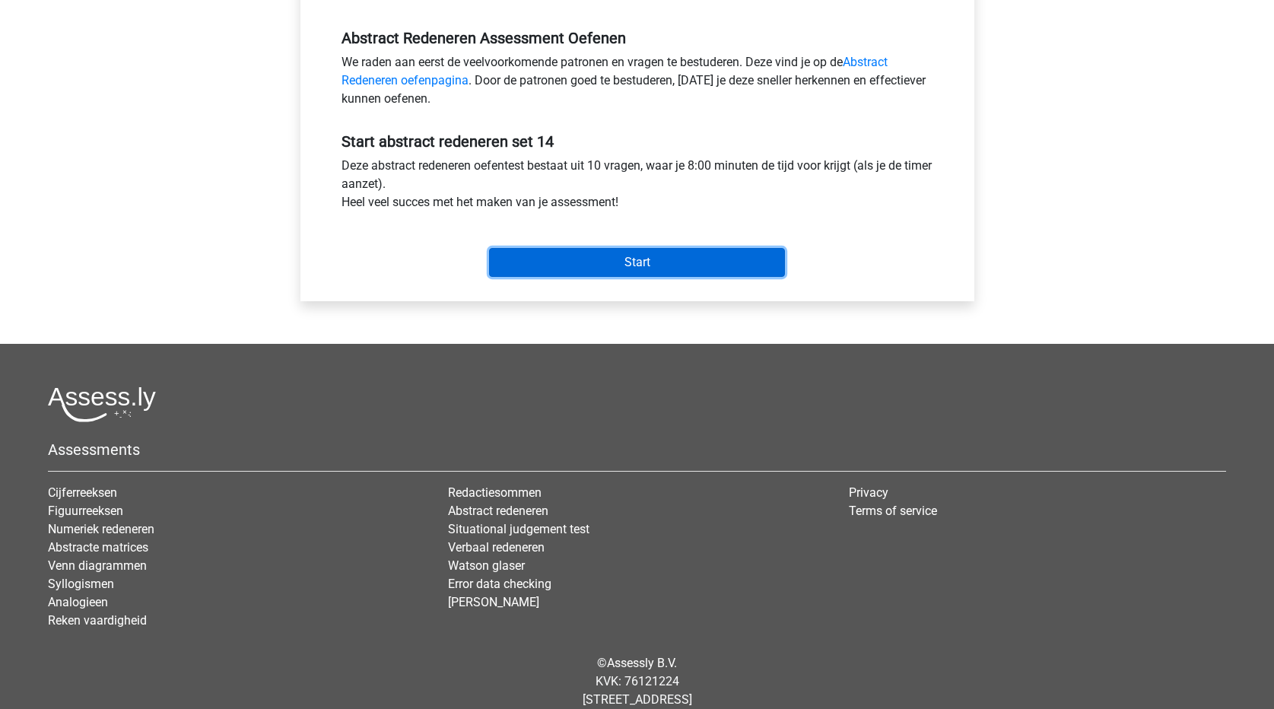
click at [712, 262] on input "Start" at bounding box center [637, 262] width 296 height 29
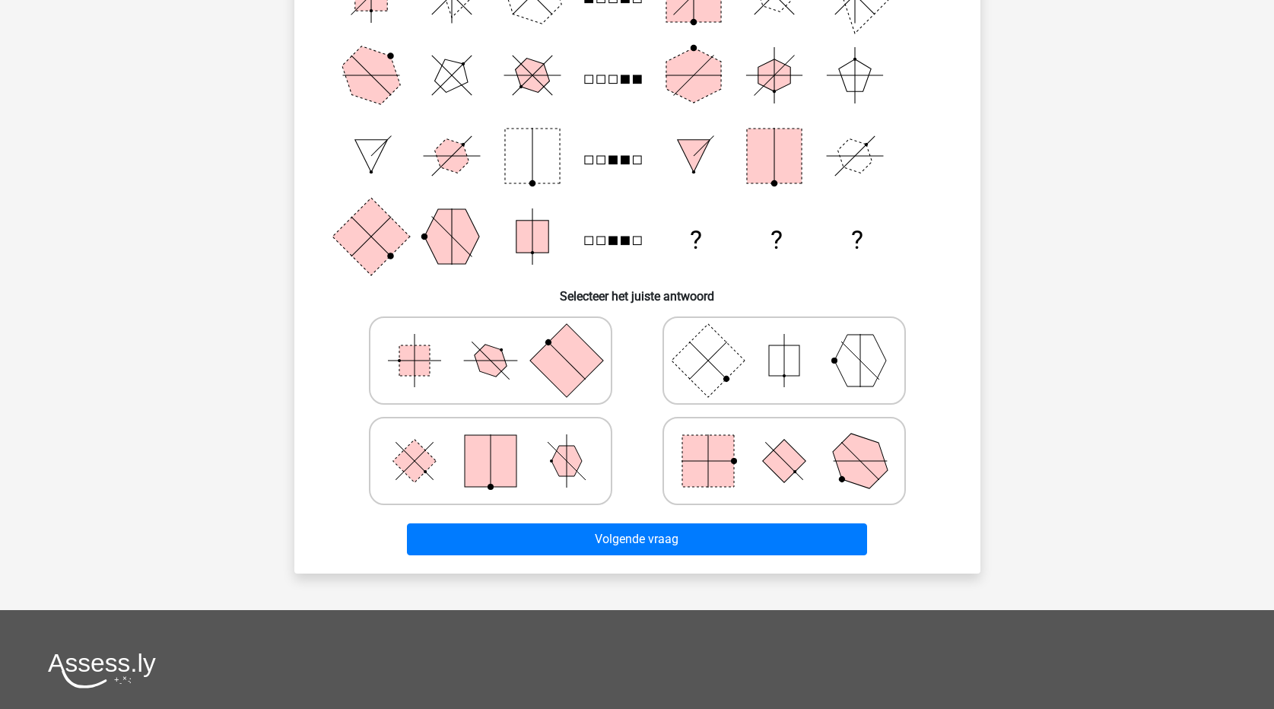
scroll to position [228, 0]
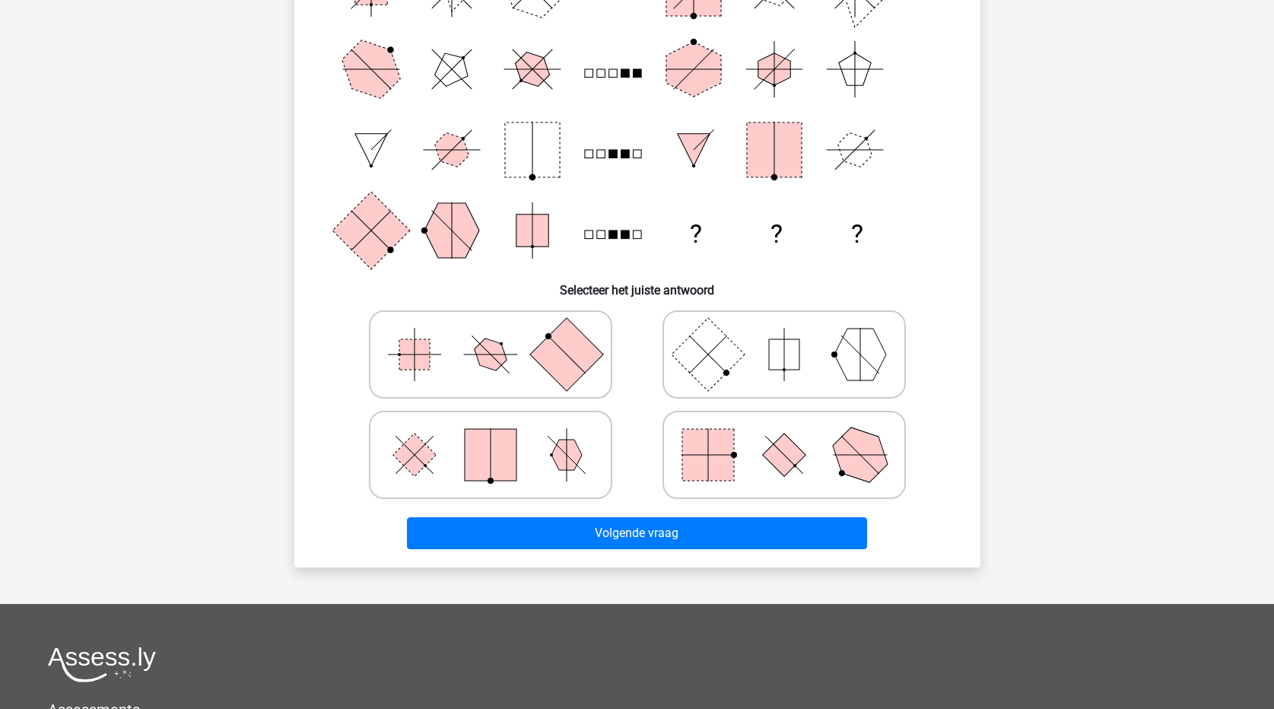
click at [821, 361] on icon at bounding box center [784, 354] width 228 height 76
click at [794, 335] on input "radio" at bounding box center [789, 331] width 10 height 10
radio input "true"
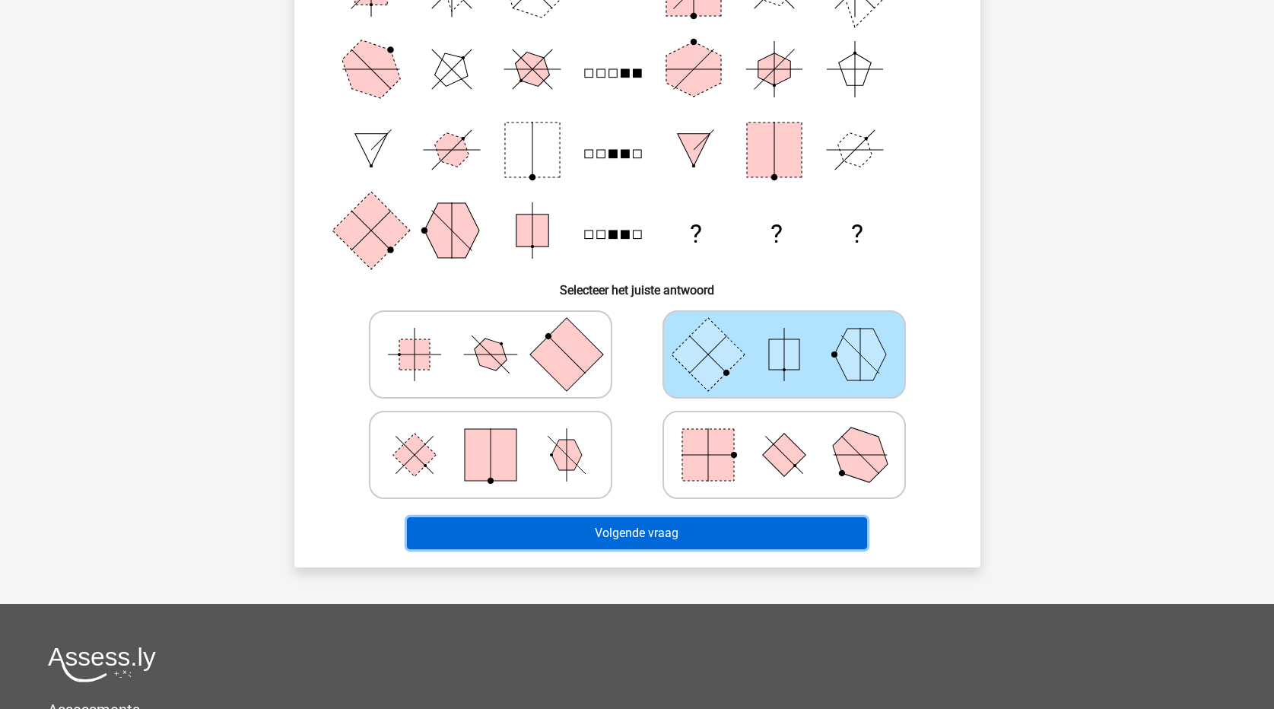
click at [817, 539] on button "Volgende vraag" at bounding box center [637, 533] width 460 height 32
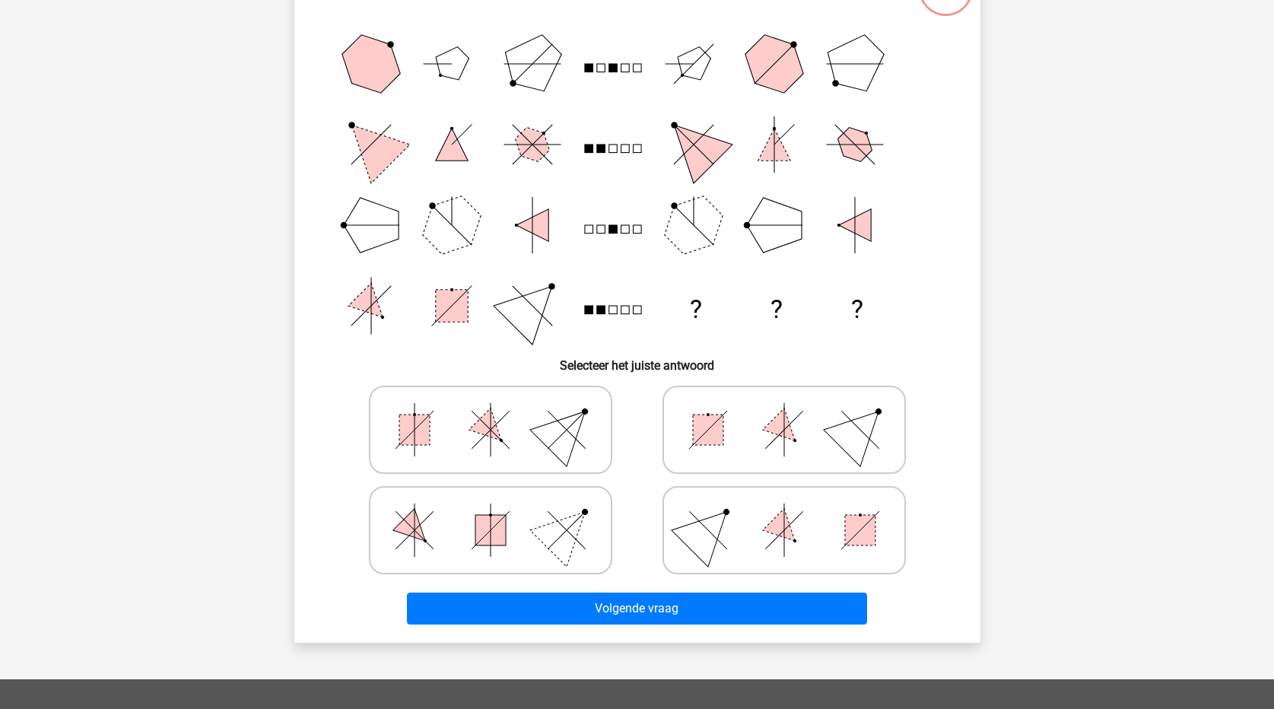
scroll to position [76, 0]
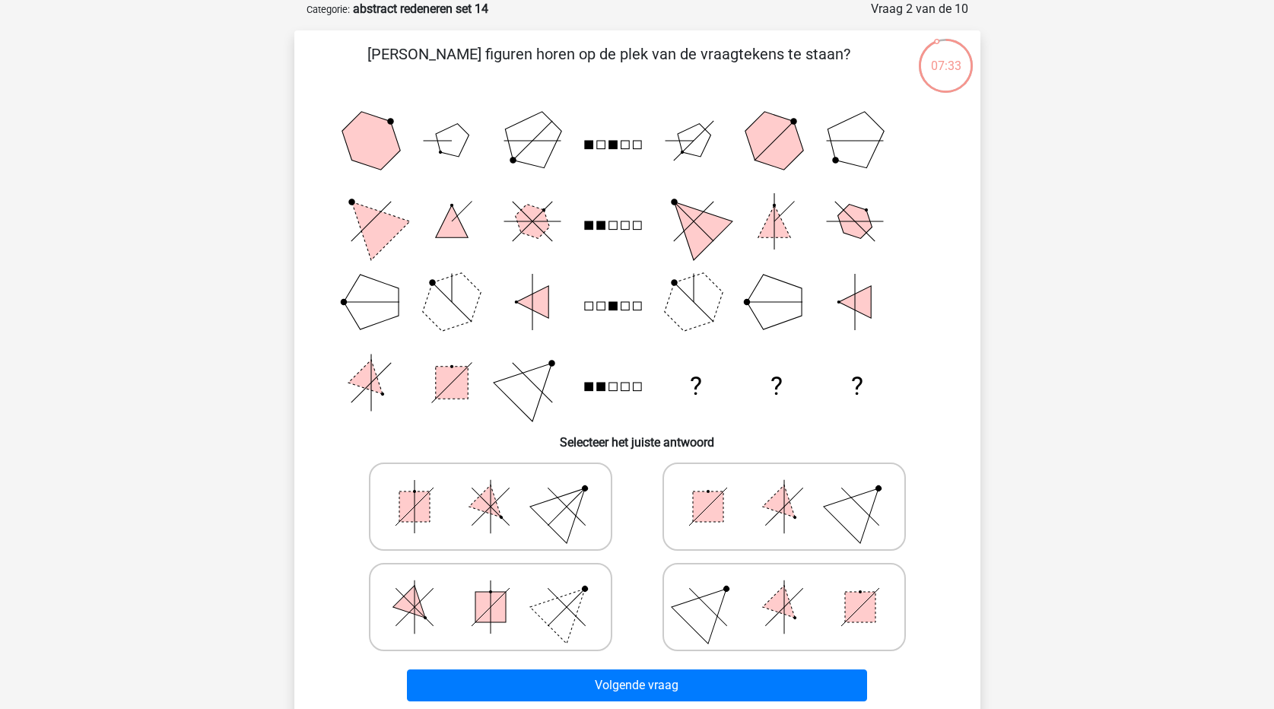
click at [425, 605] on icon at bounding box center [490, 607] width 228 height 76
click at [491, 588] on input "radio" at bounding box center [496, 583] width 10 height 10
radio input "true"
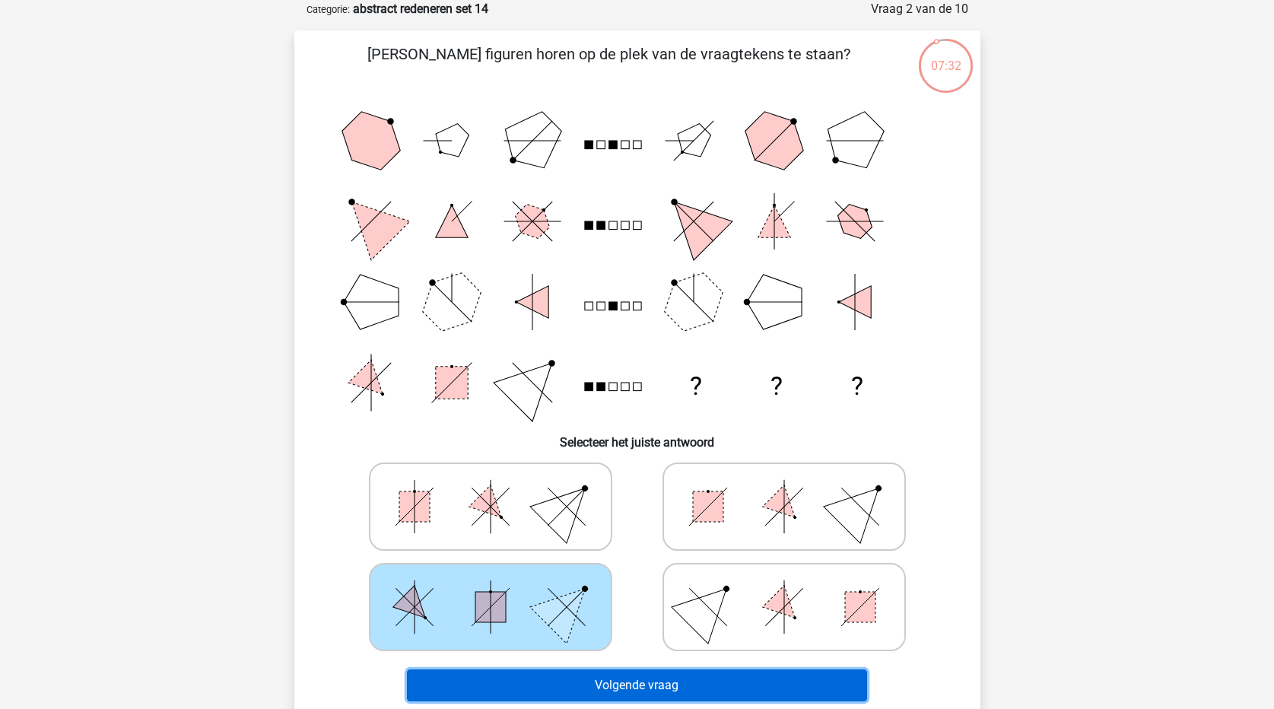
click at [583, 696] on button "Volgende vraag" at bounding box center [637, 685] width 460 height 32
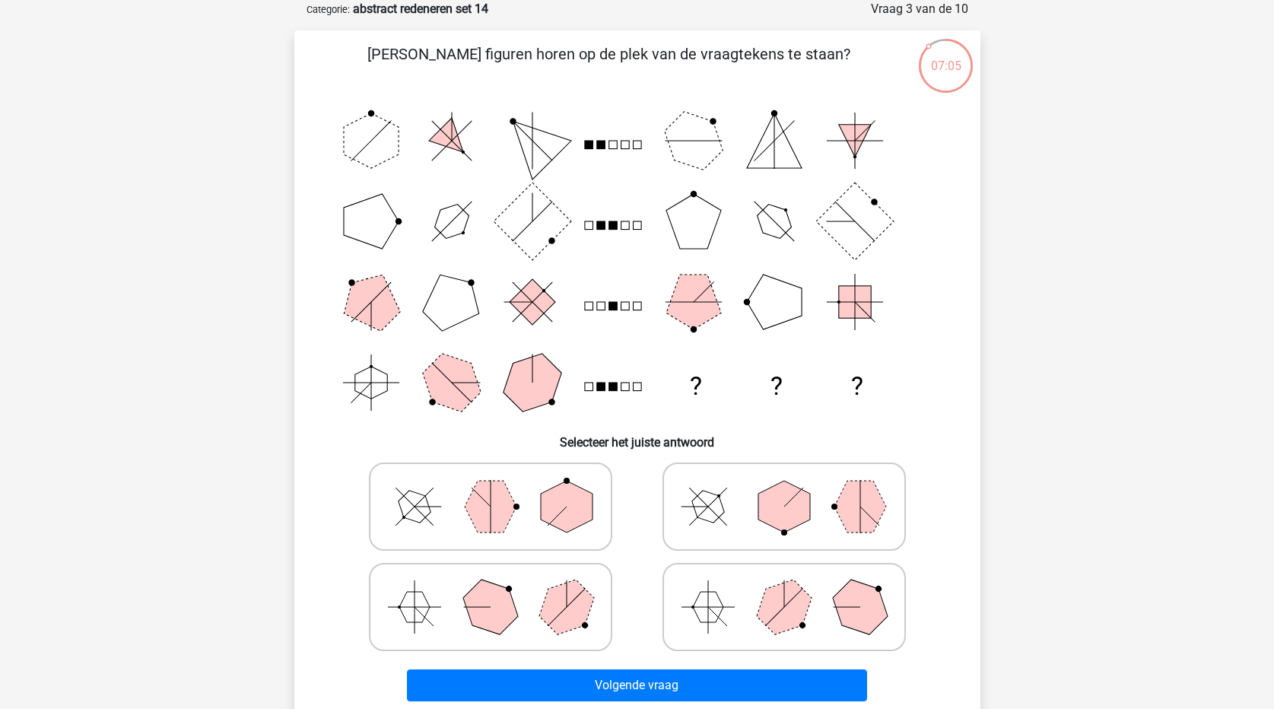
click at [815, 615] on icon at bounding box center [784, 607] width 228 height 76
click at [794, 588] on input "radio" at bounding box center [789, 583] width 10 height 10
radio input "true"
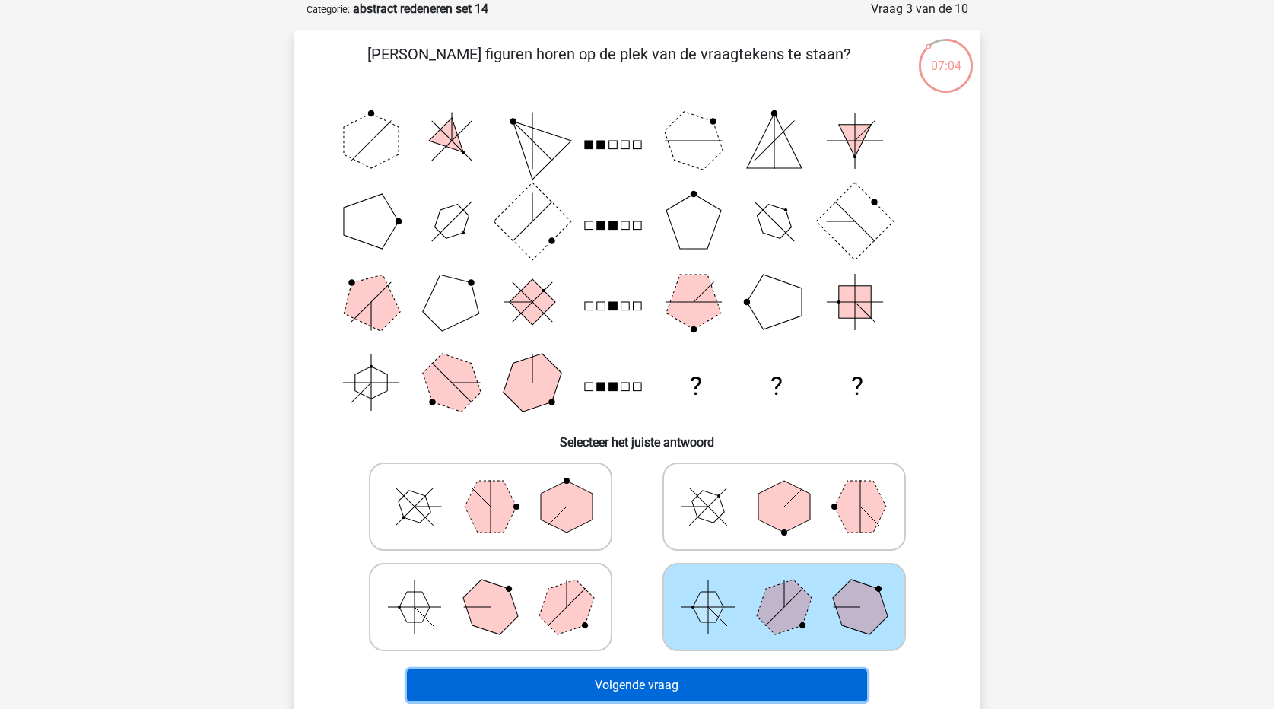
click at [789, 678] on button "Volgende vraag" at bounding box center [637, 685] width 460 height 32
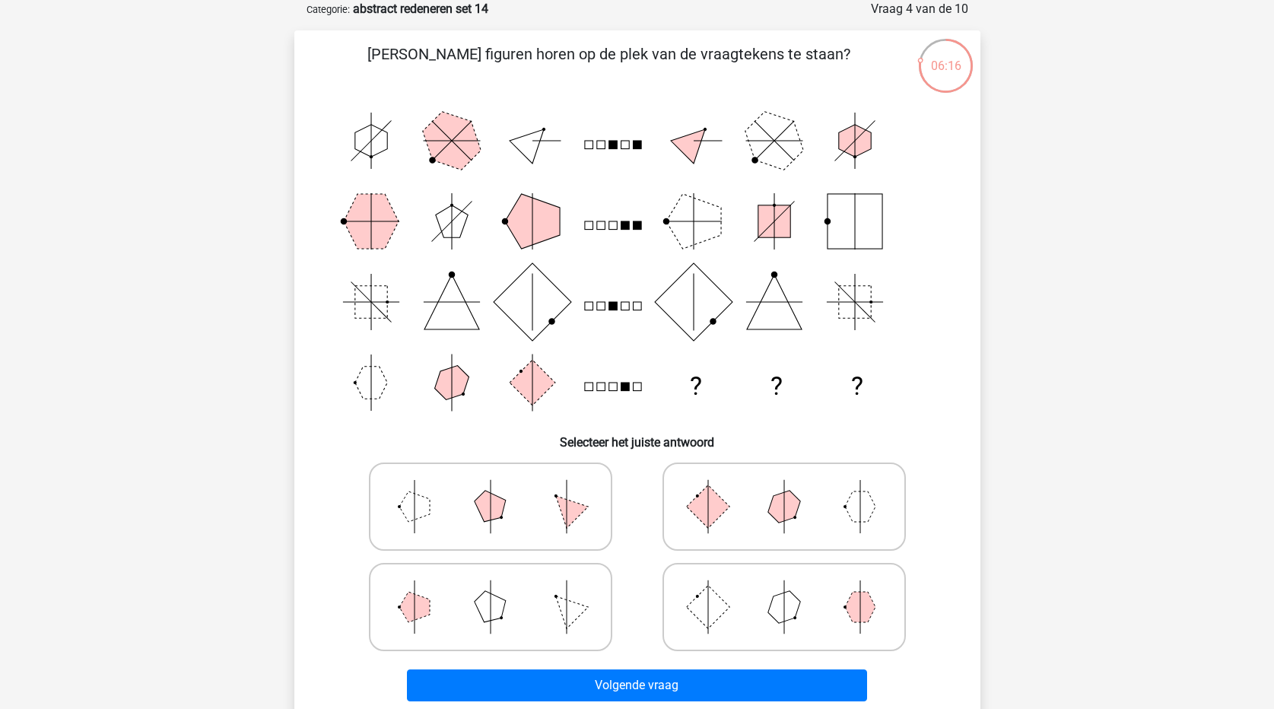
click at [597, 503] on icon at bounding box center [490, 507] width 228 height 76
click at [500, 488] on input "radio" at bounding box center [496, 483] width 10 height 10
radio input "true"
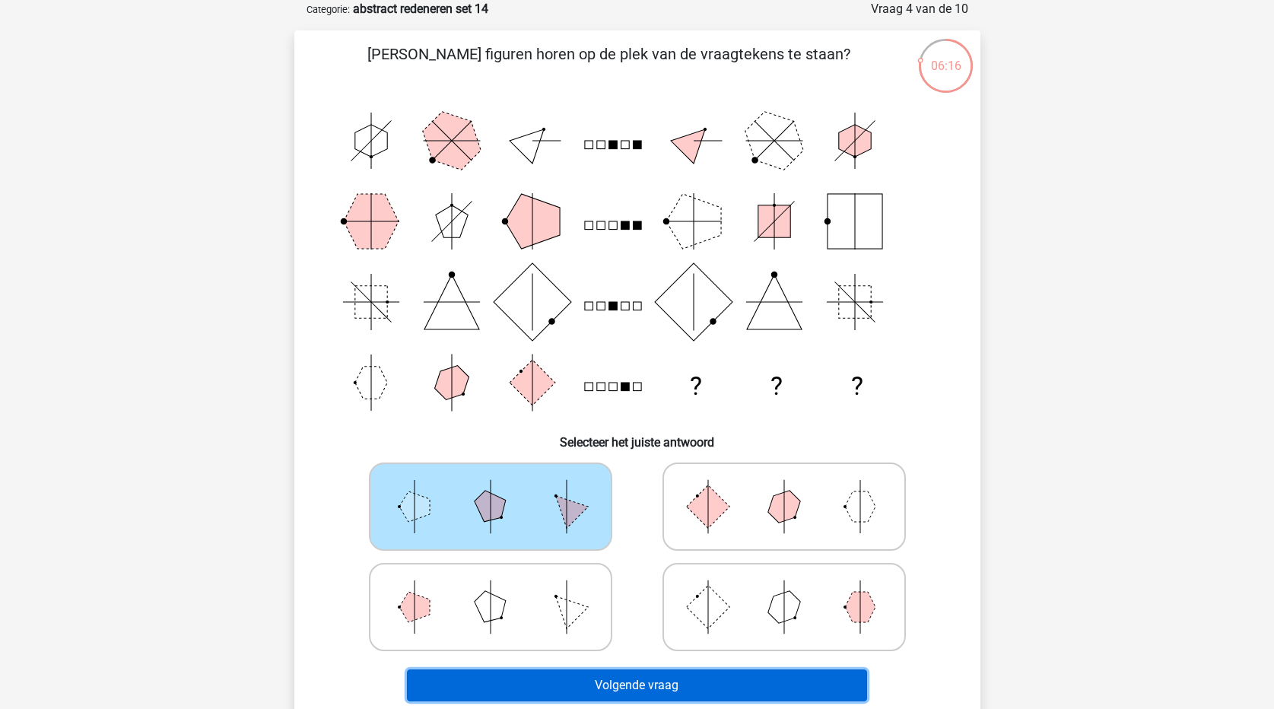
click at [660, 678] on button "Volgende vraag" at bounding box center [637, 685] width 460 height 32
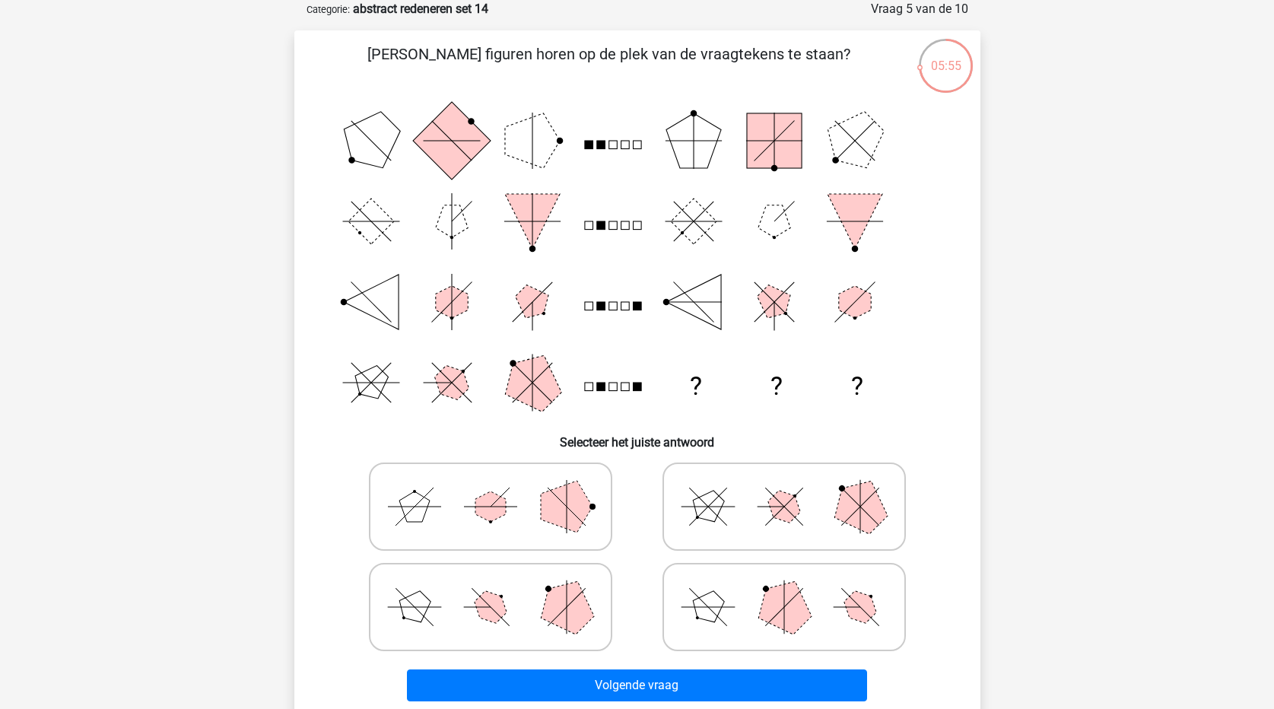
click at [813, 616] on icon at bounding box center [784, 607] width 228 height 76
click at [794, 588] on input "radio" at bounding box center [789, 583] width 10 height 10
radio input "true"
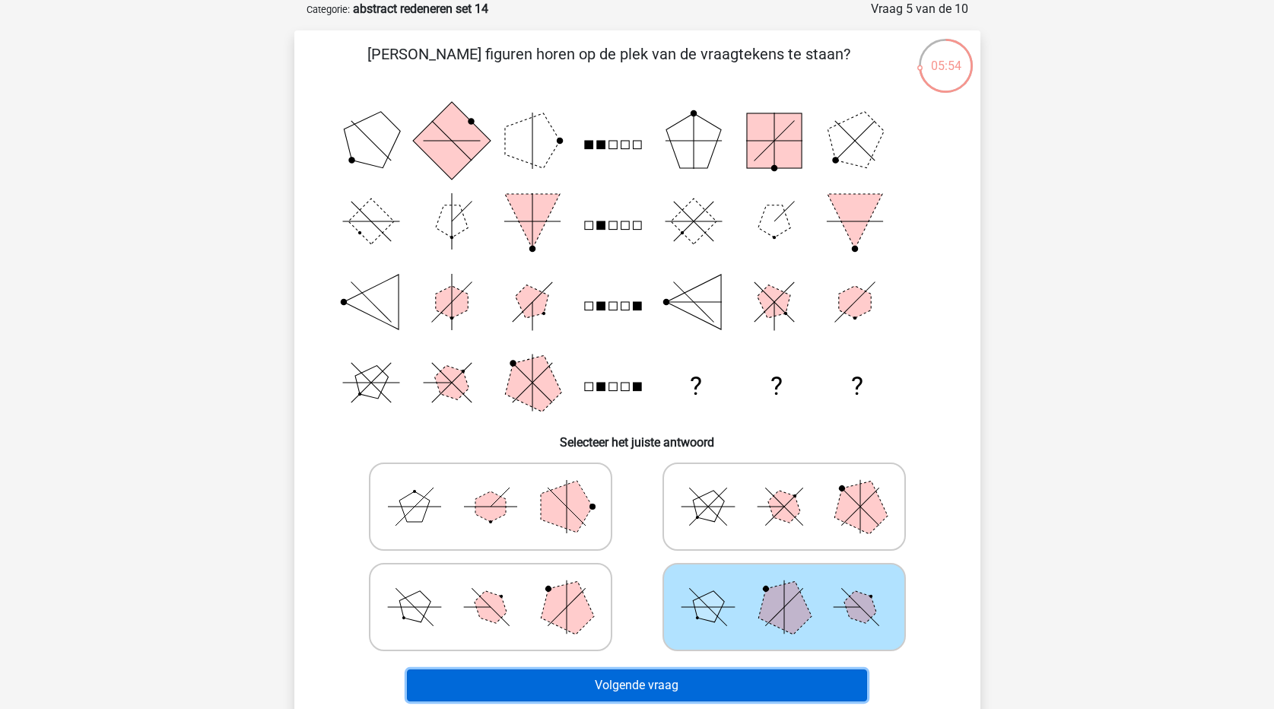
click at [781, 677] on button "Volgende vraag" at bounding box center [637, 685] width 460 height 32
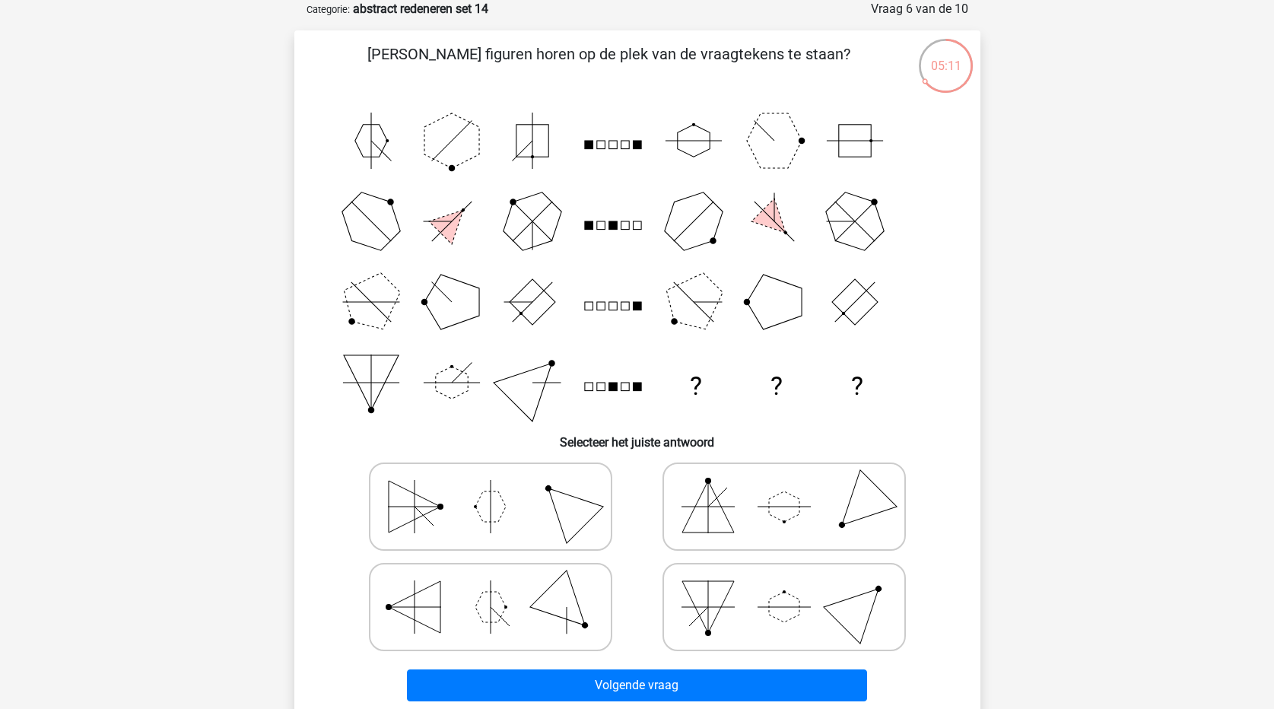
click at [485, 577] on icon at bounding box center [490, 607] width 228 height 76
click at [491, 578] on input "radio" at bounding box center [496, 583] width 10 height 10
radio input "true"
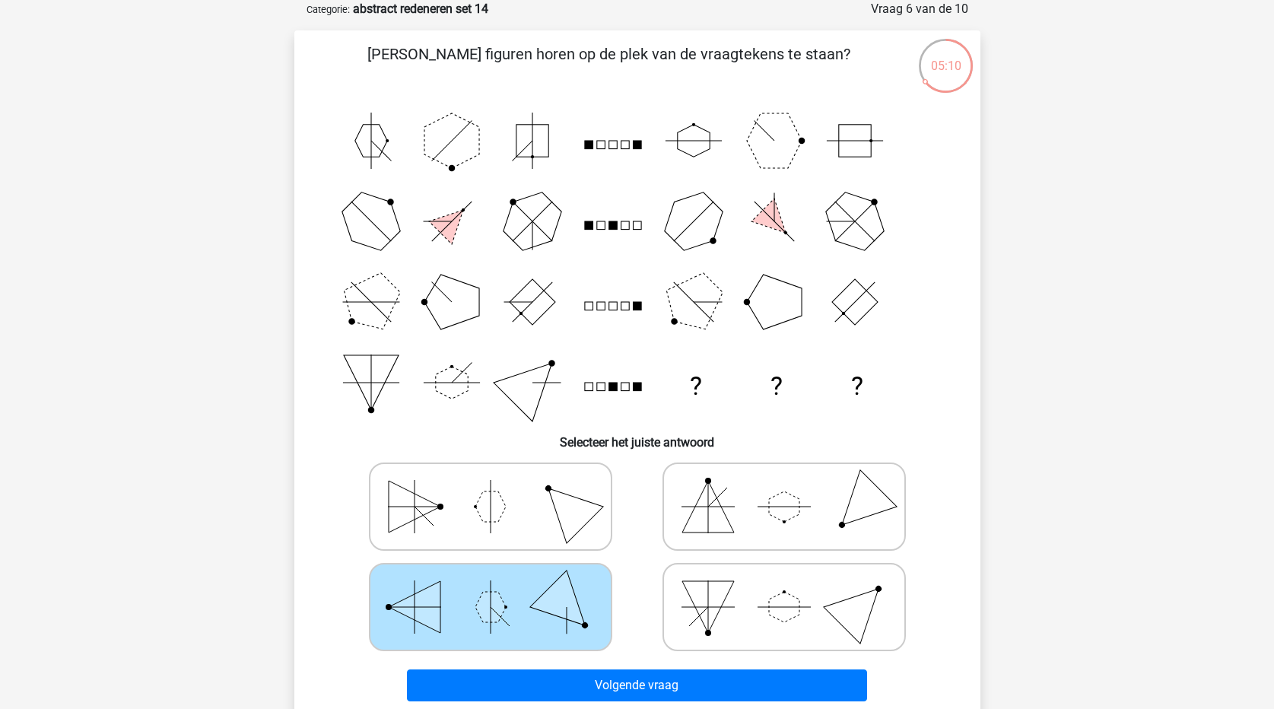
click at [615, 668] on div "Volgende vraag" at bounding box center [637, 682] width 637 height 50
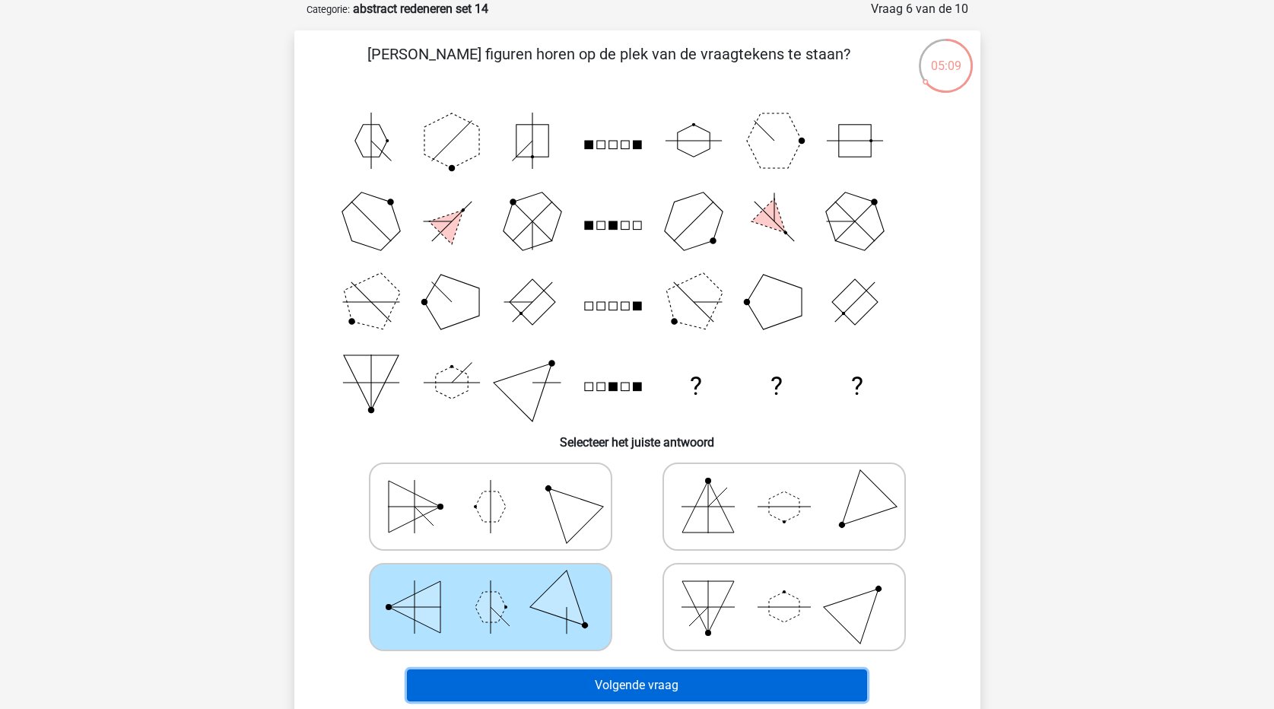
click at [617, 674] on button "Volgende vraag" at bounding box center [637, 685] width 460 height 32
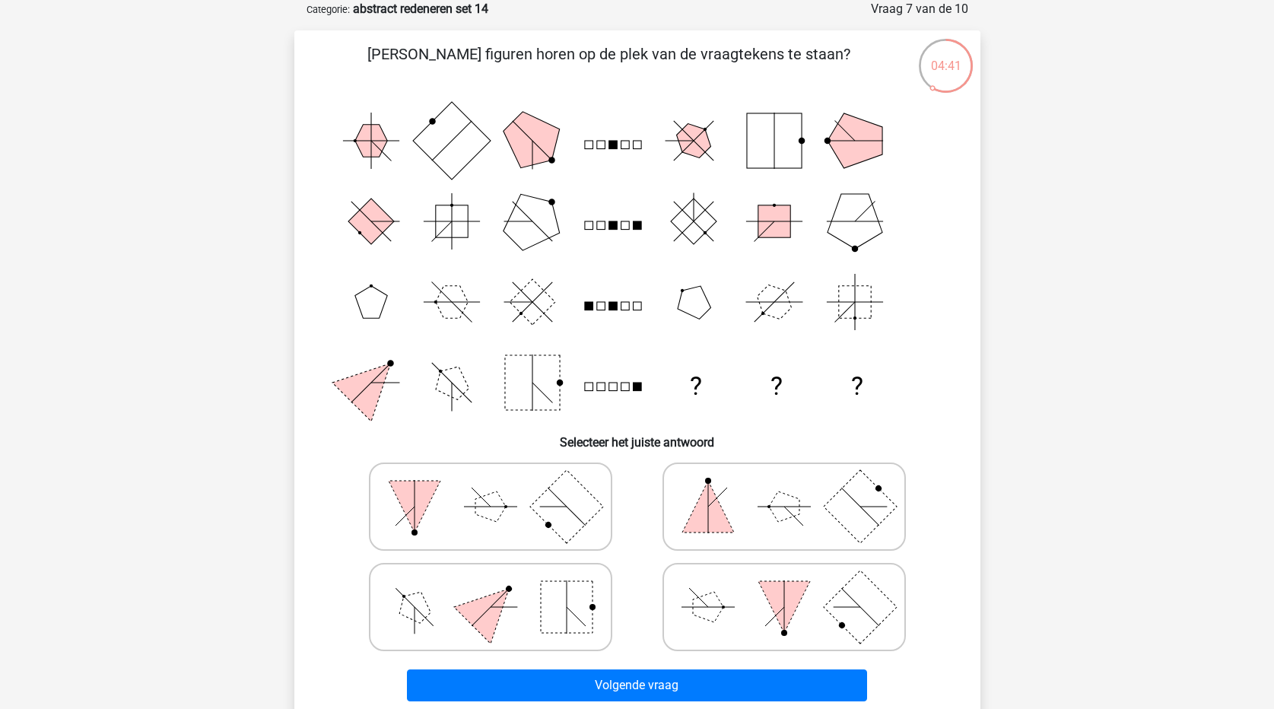
click at [502, 624] on icon at bounding box center [490, 607] width 228 height 76
click at [500, 588] on input "radio" at bounding box center [496, 583] width 10 height 10
radio input "true"
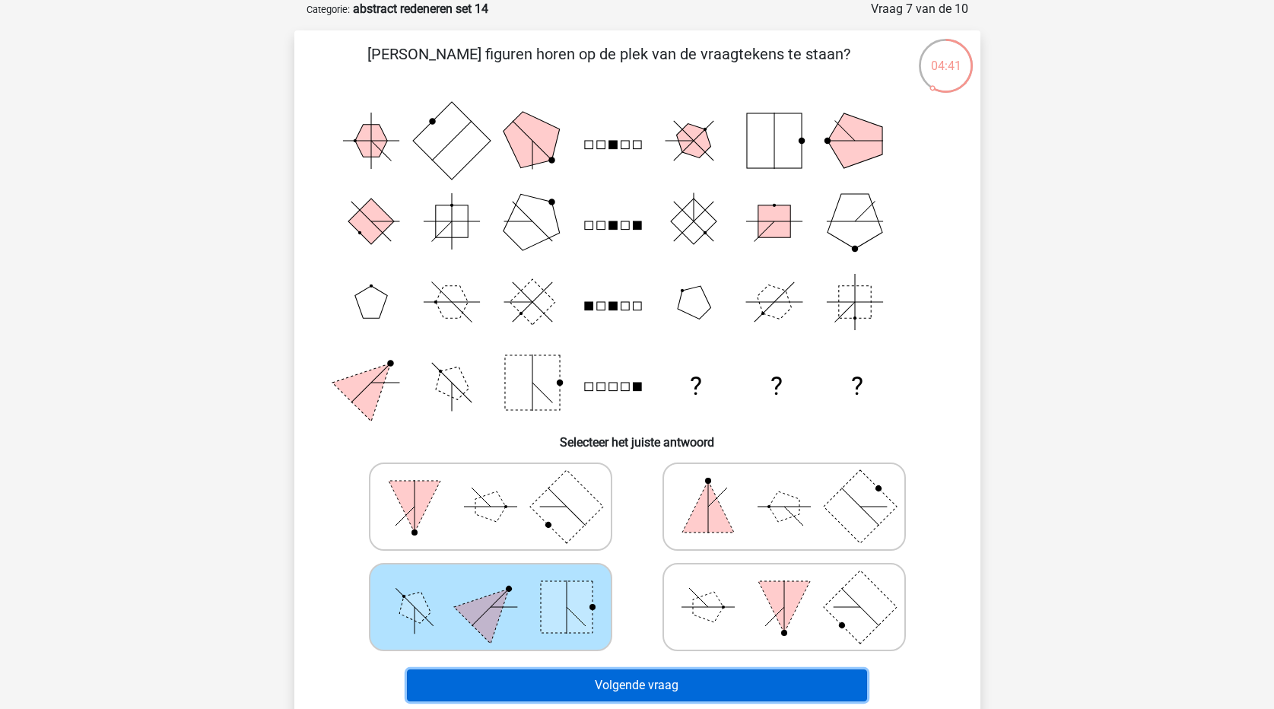
click at [566, 689] on button "Volgende vraag" at bounding box center [637, 685] width 460 height 32
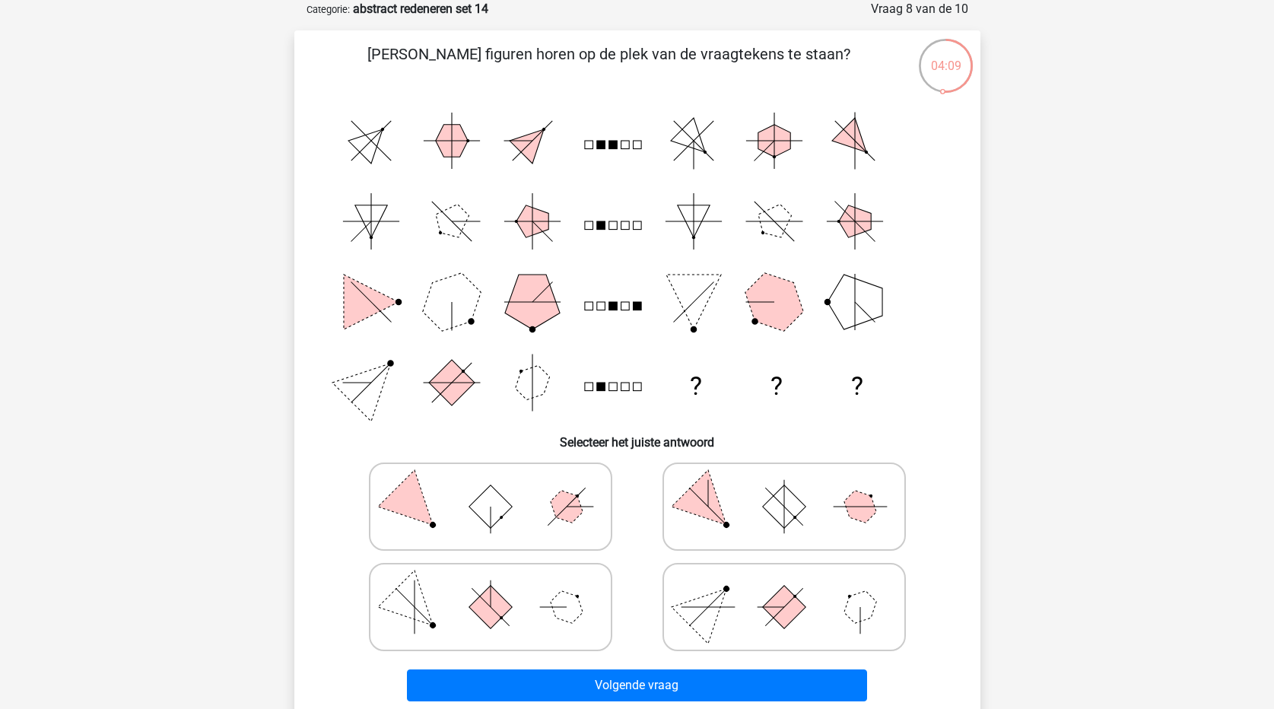
click at [785, 607] on rect at bounding box center [783, 606] width 43 height 43
click at [785, 588] on input "radio" at bounding box center [789, 583] width 10 height 10
radio input "true"
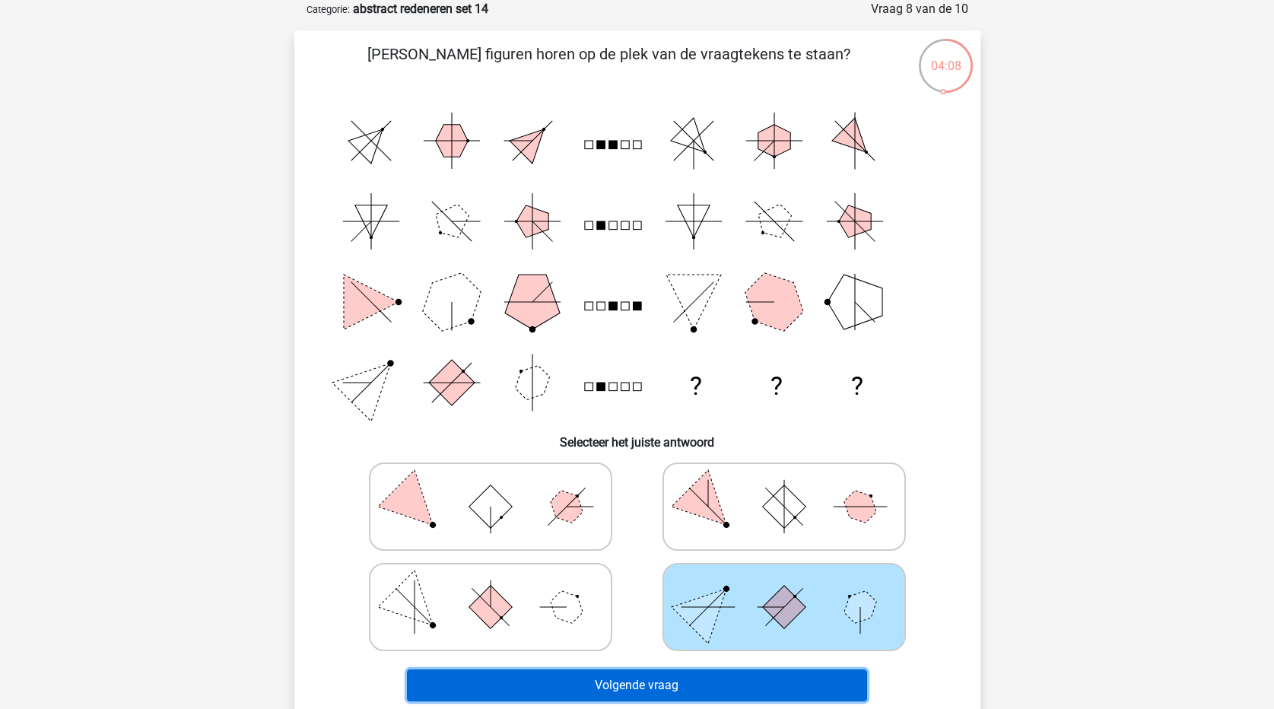
click at [766, 686] on button "Volgende vraag" at bounding box center [637, 685] width 460 height 32
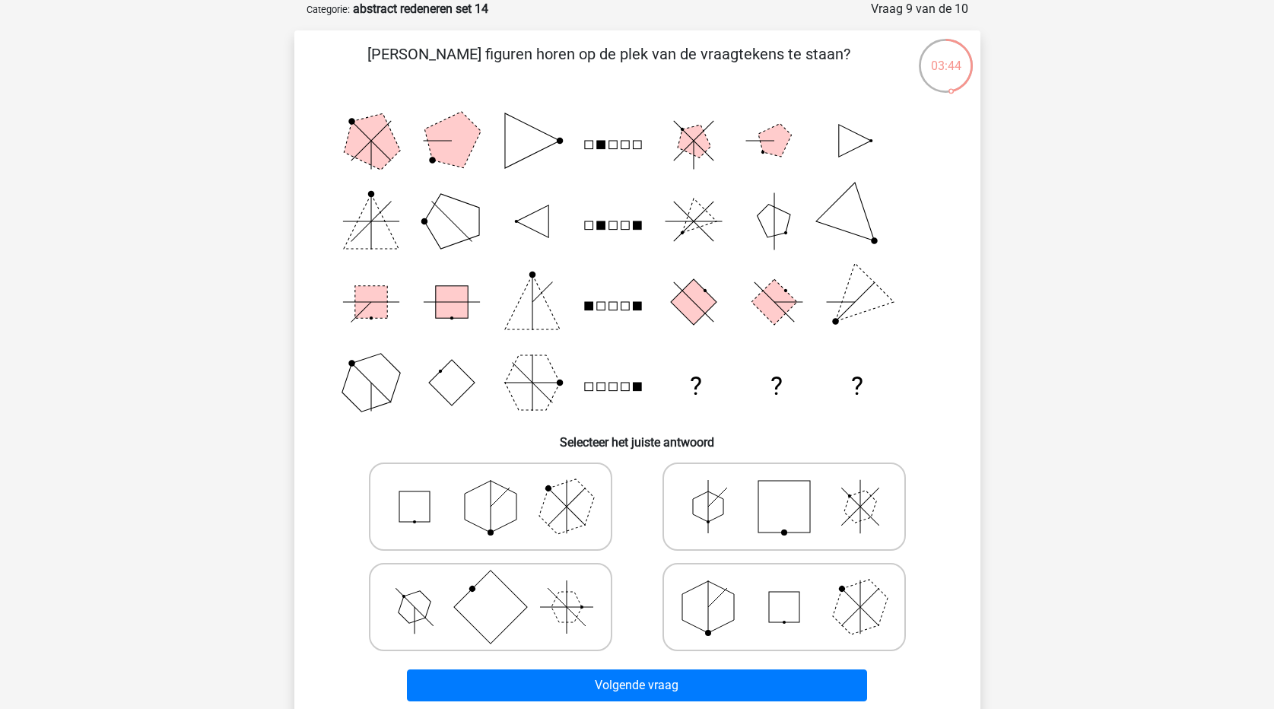
click at [726, 586] on icon at bounding box center [784, 607] width 228 height 76
click at [784, 586] on input "radio" at bounding box center [789, 583] width 10 height 10
radio input "true"
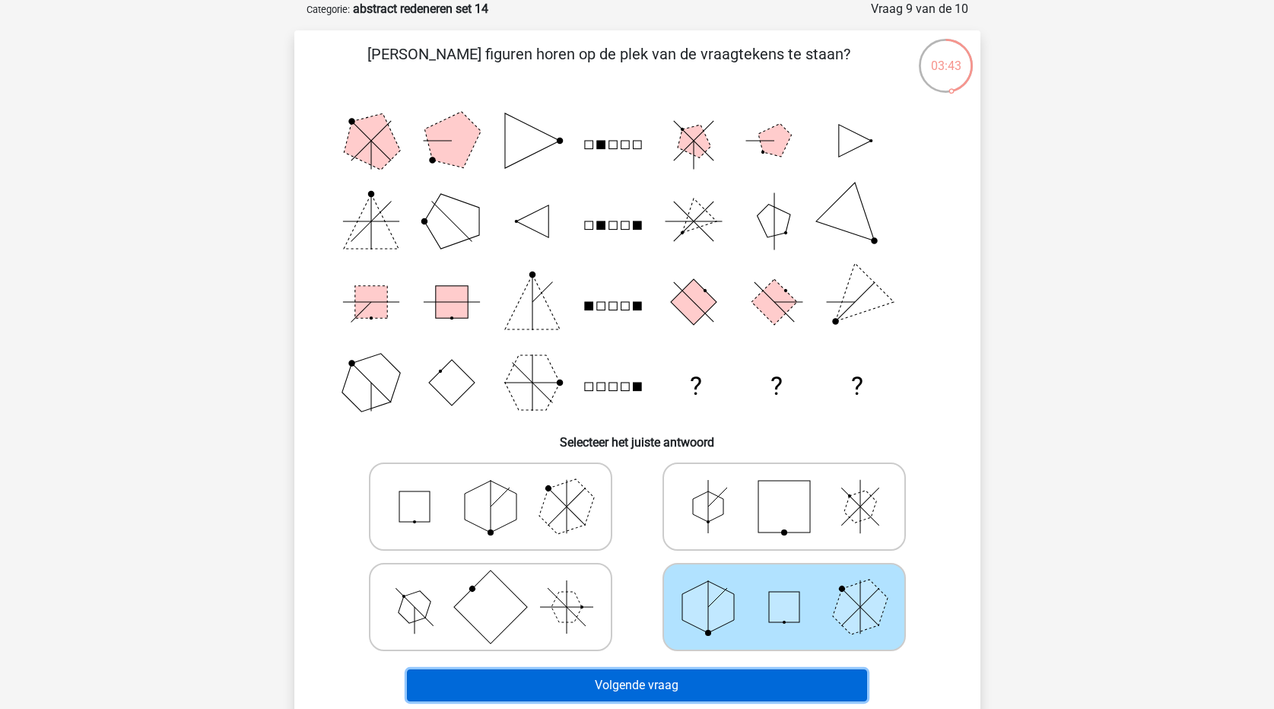
click at [719, 698] on button "Volgende vraag" at bounding box center [637, 685] width 460 height 32
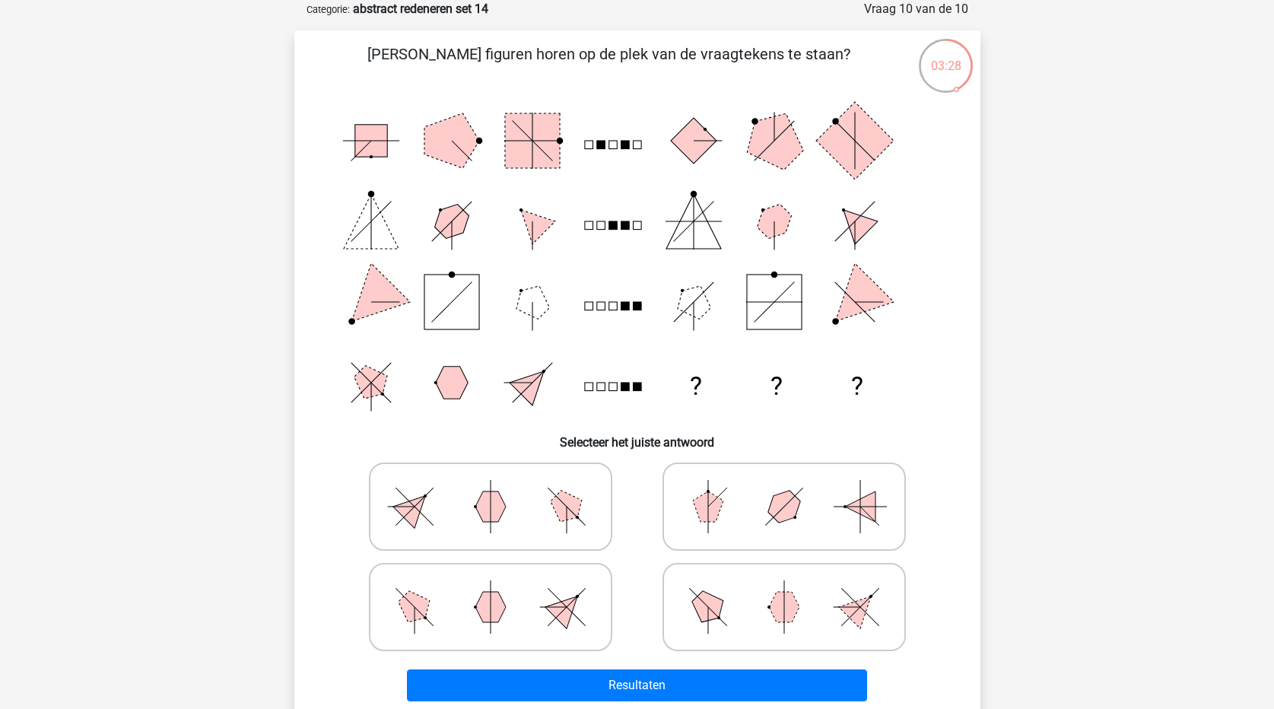
click at [517, 597] on icon at bounding box center [490, 607] width 228 height 76
click at [500, 588] on input "radio" at bounding box center [496, 583] width 10 height 10
radio input "true"
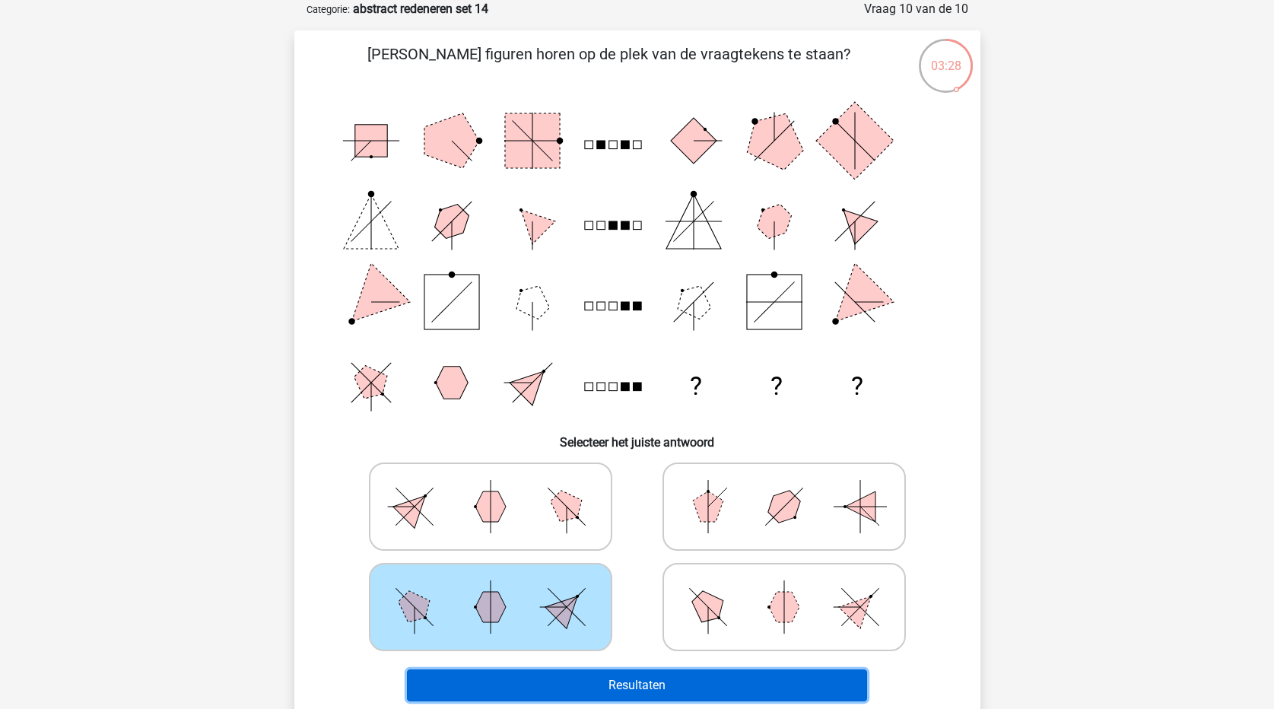
click at [612, 691] on button "Resultaten" at bounding box center [637, 685] width 460 height 32
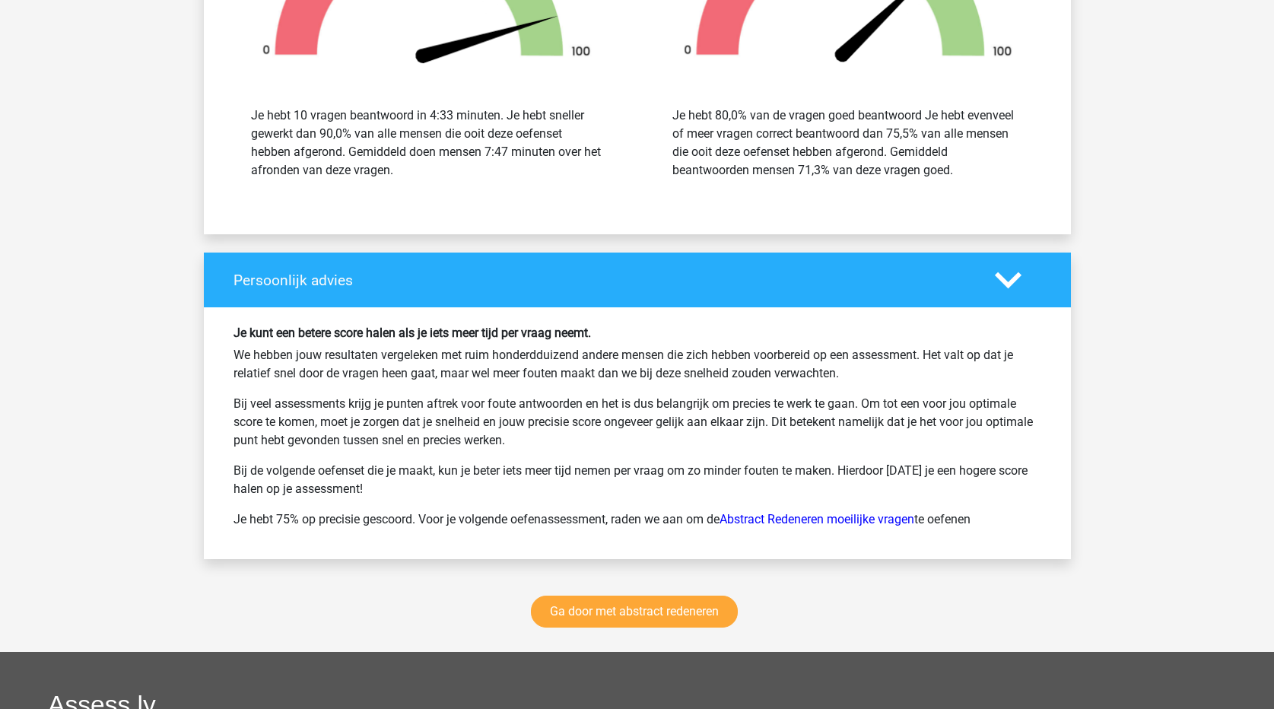
scroll to position [1749, 0]
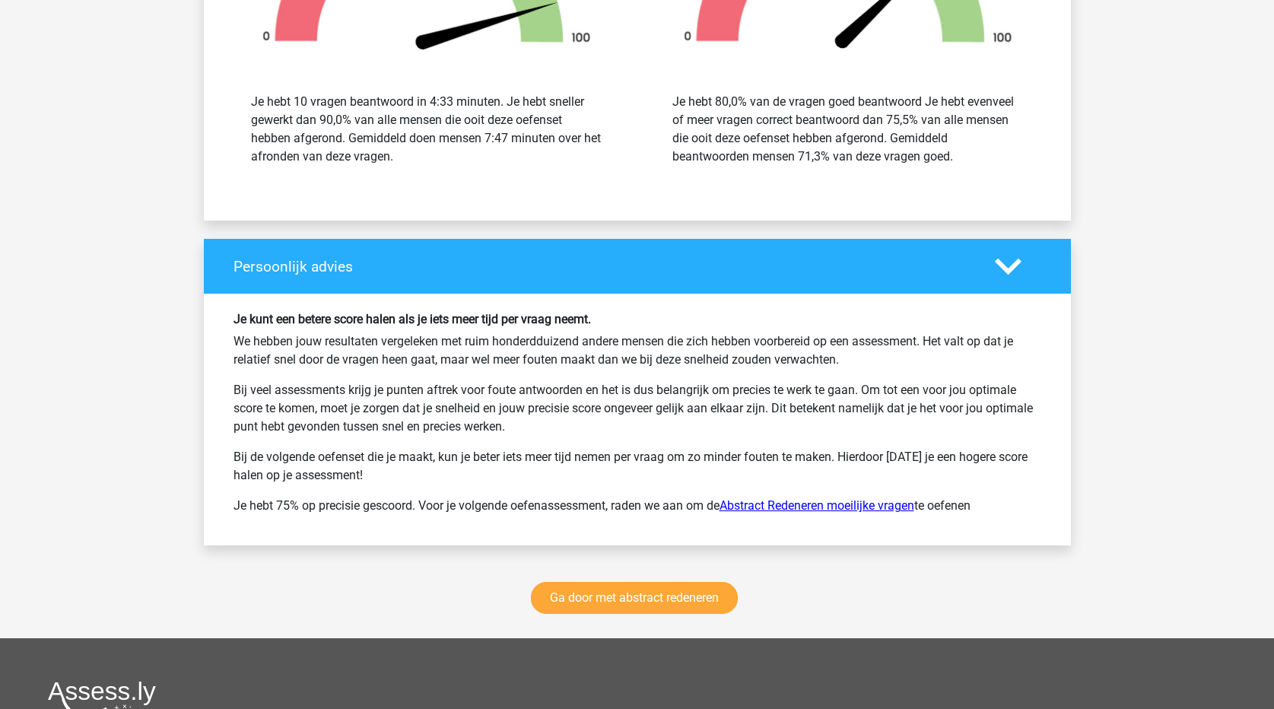
click at [795, 508] on link "Abstract Redeneren moeilijke vragen" at bounding box center [817, 505] width 195 height 14
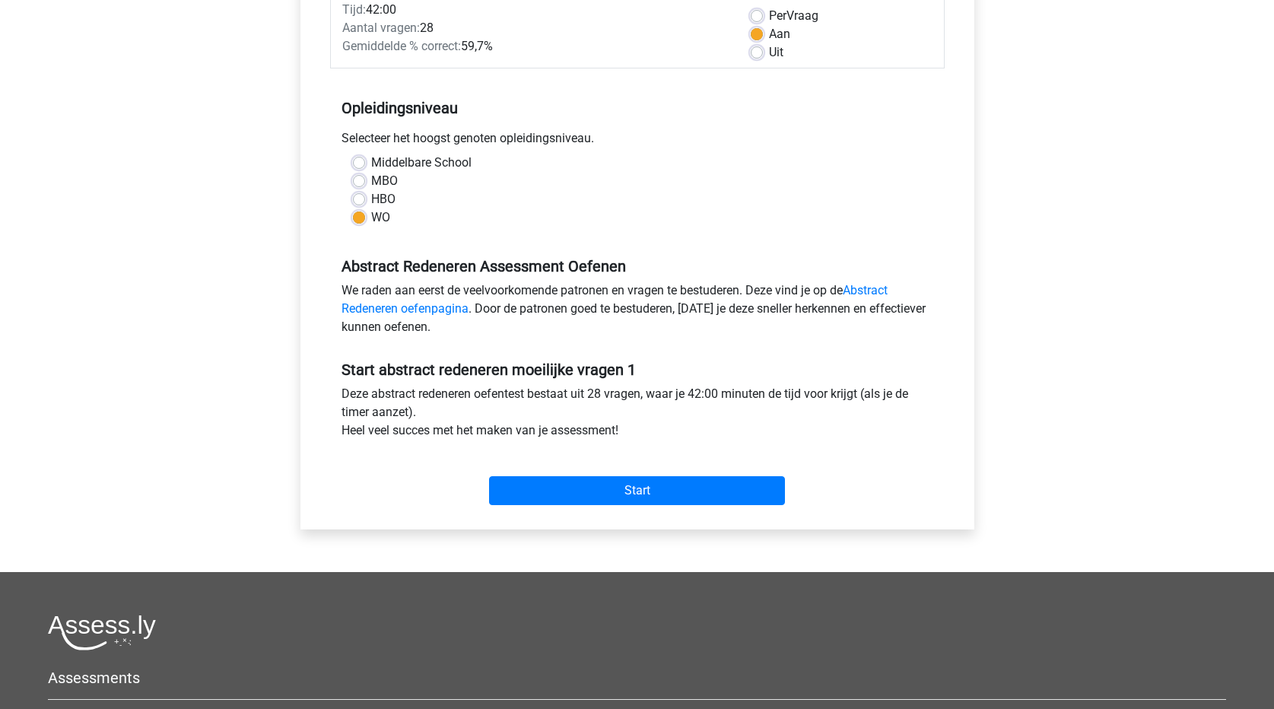
scroll to position [152, 0]
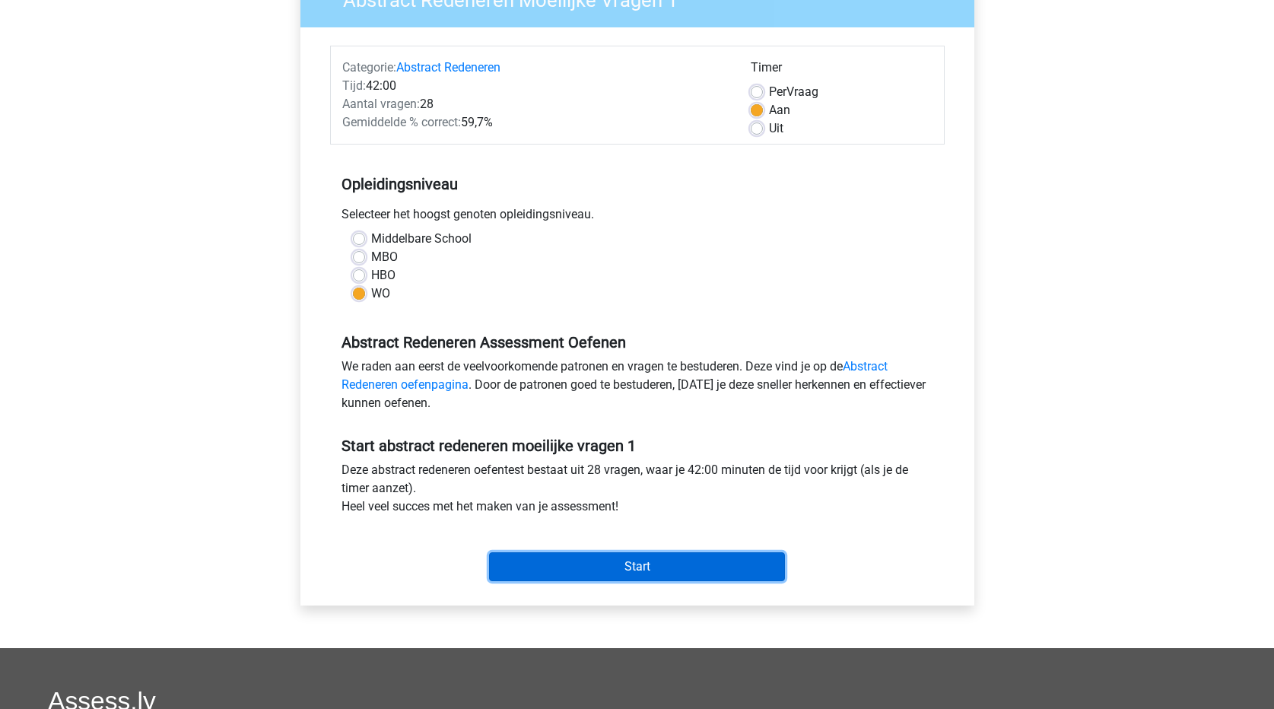
click at [628, 570] on input "Start" at bounding box center [637, 566] width 296 height 29
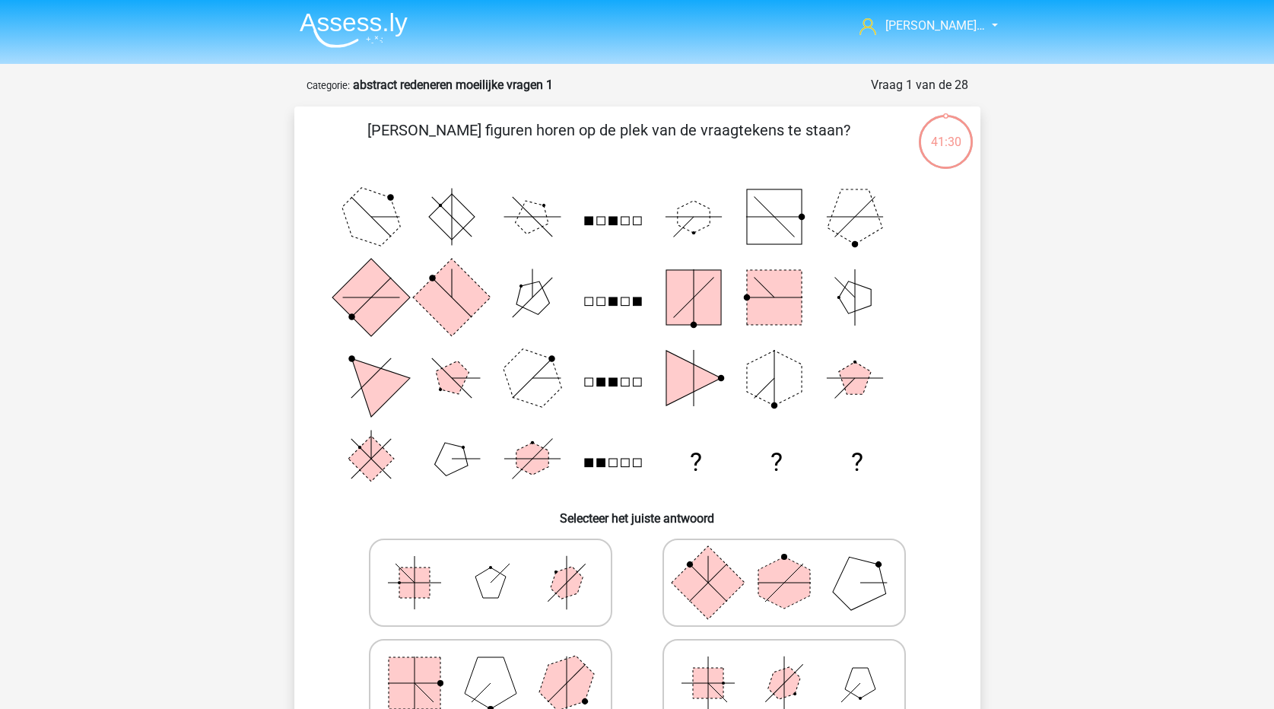
click at [754, 574] on icon at bounding box center [784, 583] width 228 height 76
click at [784, 564] on input "radio" at bounding box center [789, 559] width 10 height 10
radio input "true"
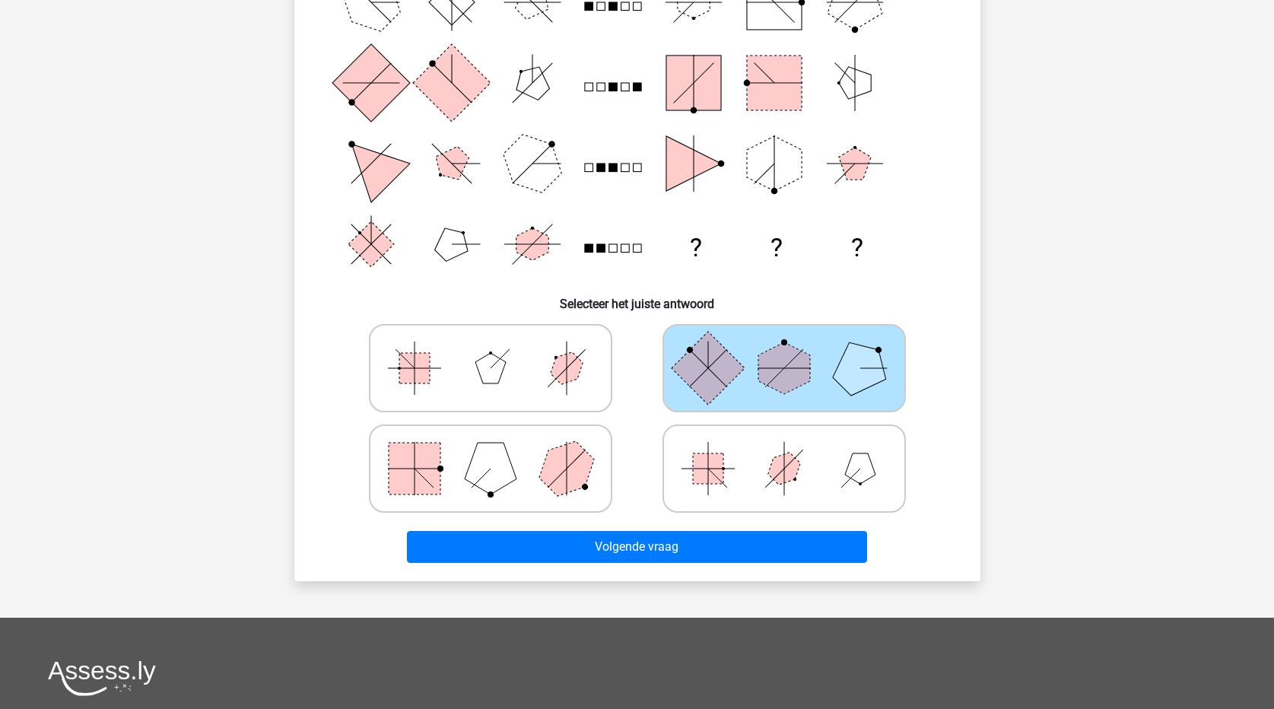
scroll to position [228, 0]
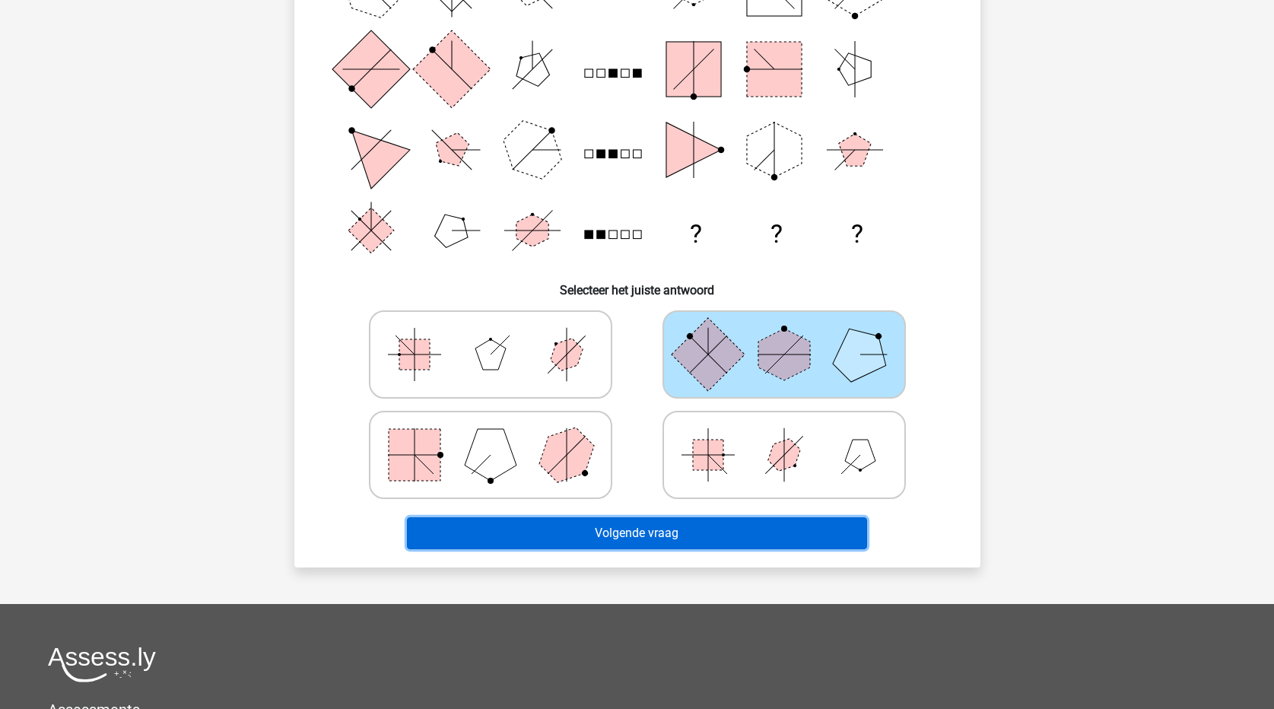
click at [691, 535] on button "Volgende vraag" at bounding box center [637, 533] width 460 height 32
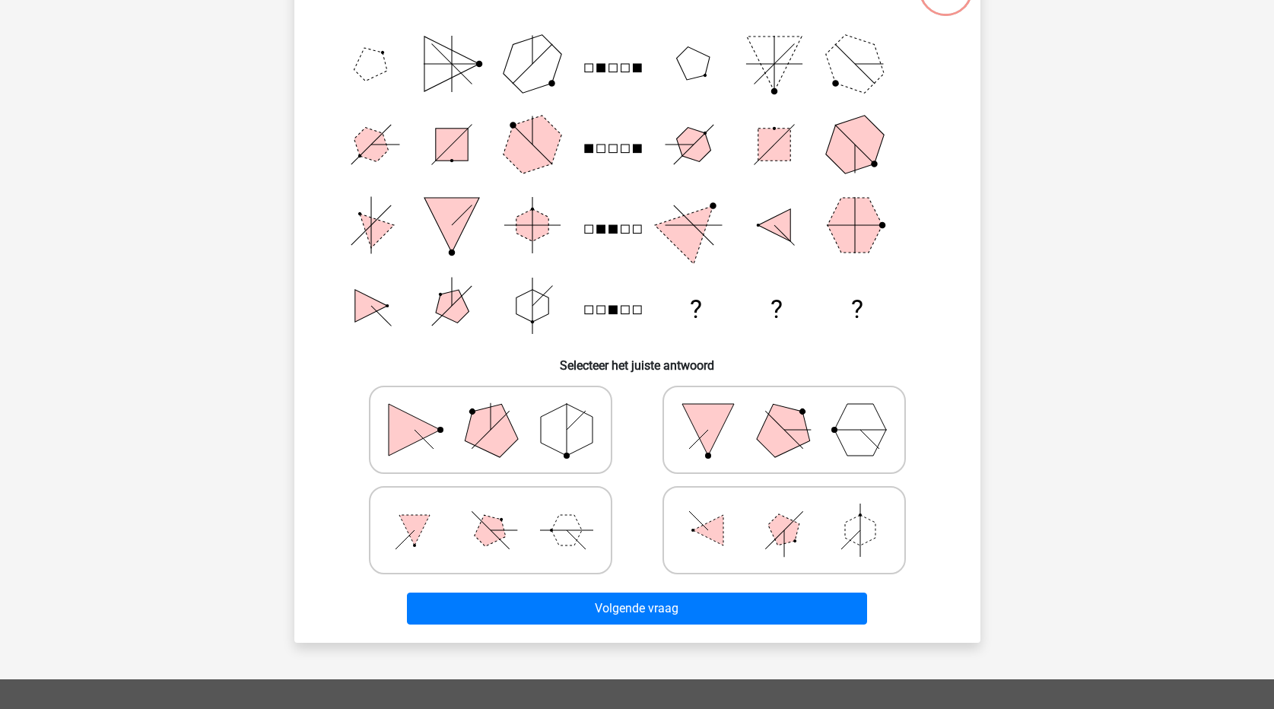
scroll to position [76, 0]
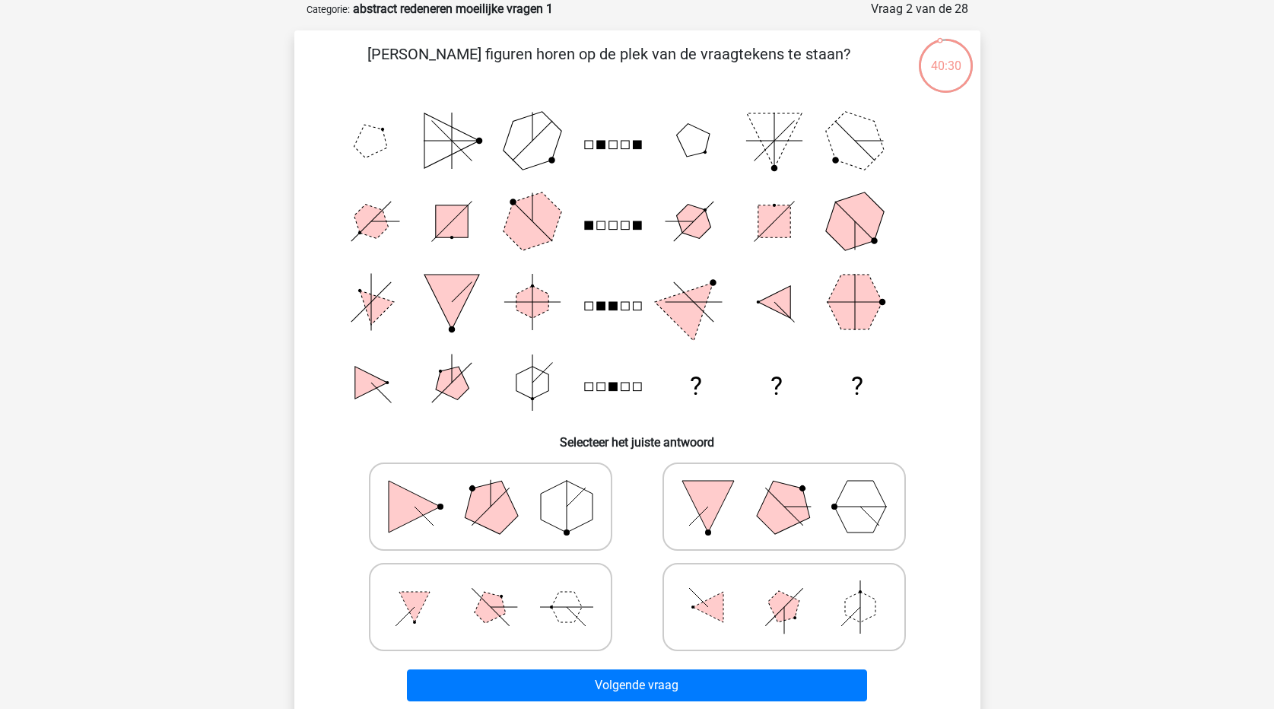
click at [482, 504] on polygon at bounding box center [489, 505] width 73 height 73
click at [491, 488] on input "radio" at bounding box center [496, 483] width 10 height 10
radio input "true"
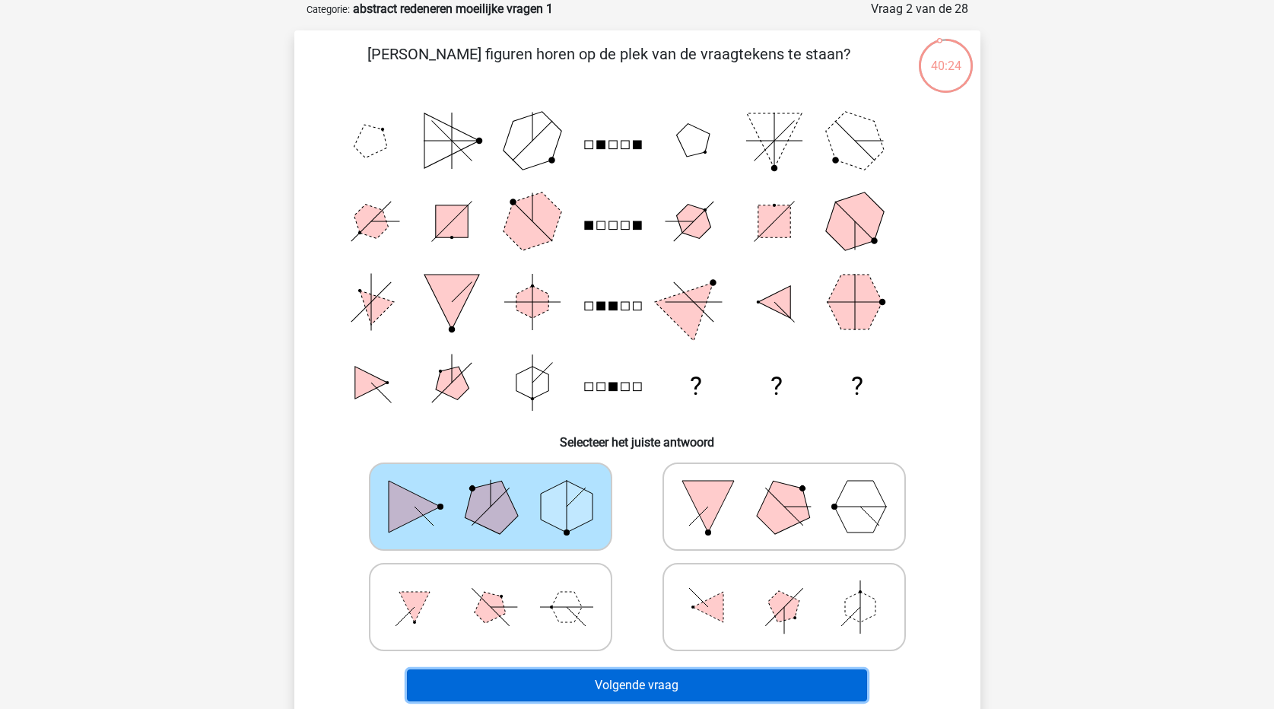
click at [681, 681] on button "Volgende vraag" at bounding box center [637, 685] width 460 height 32
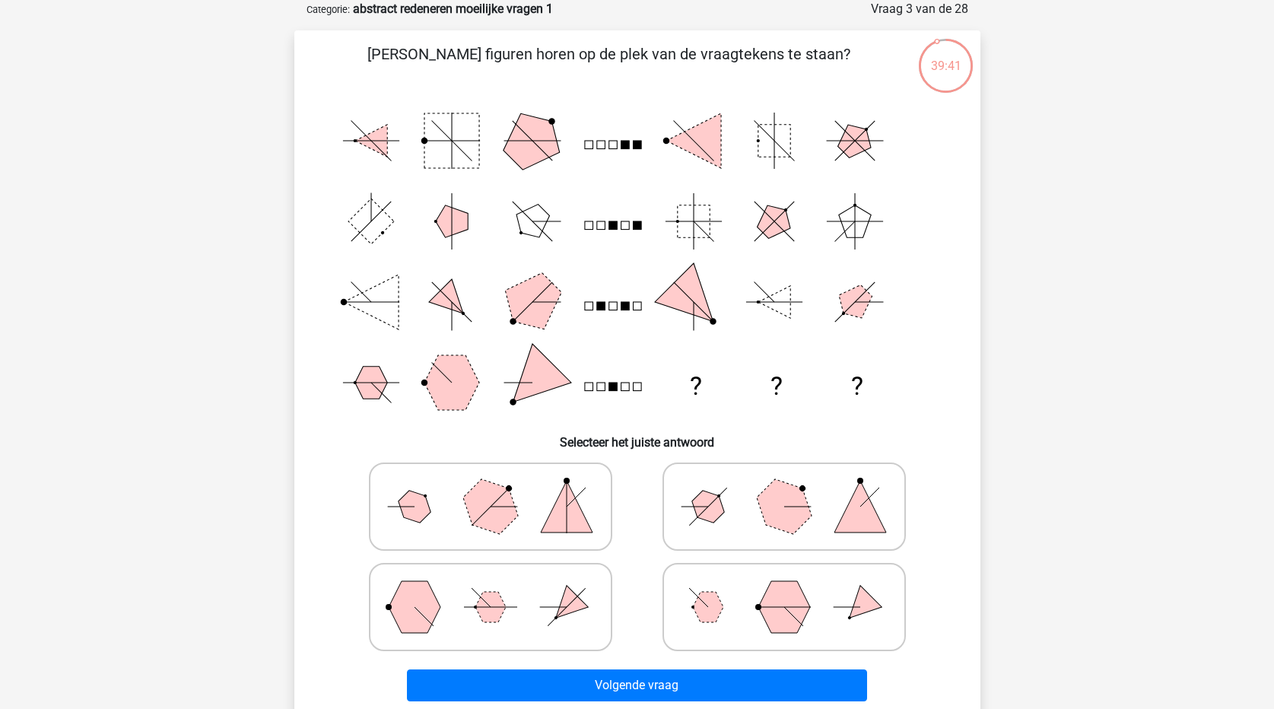
click at [717, 502] on polygon at bounding box center [707, 506] width 43 height 43
click at [784, 488] on input "radio" at bounding box center [789, 483] width 10 height 10
radio input "true"
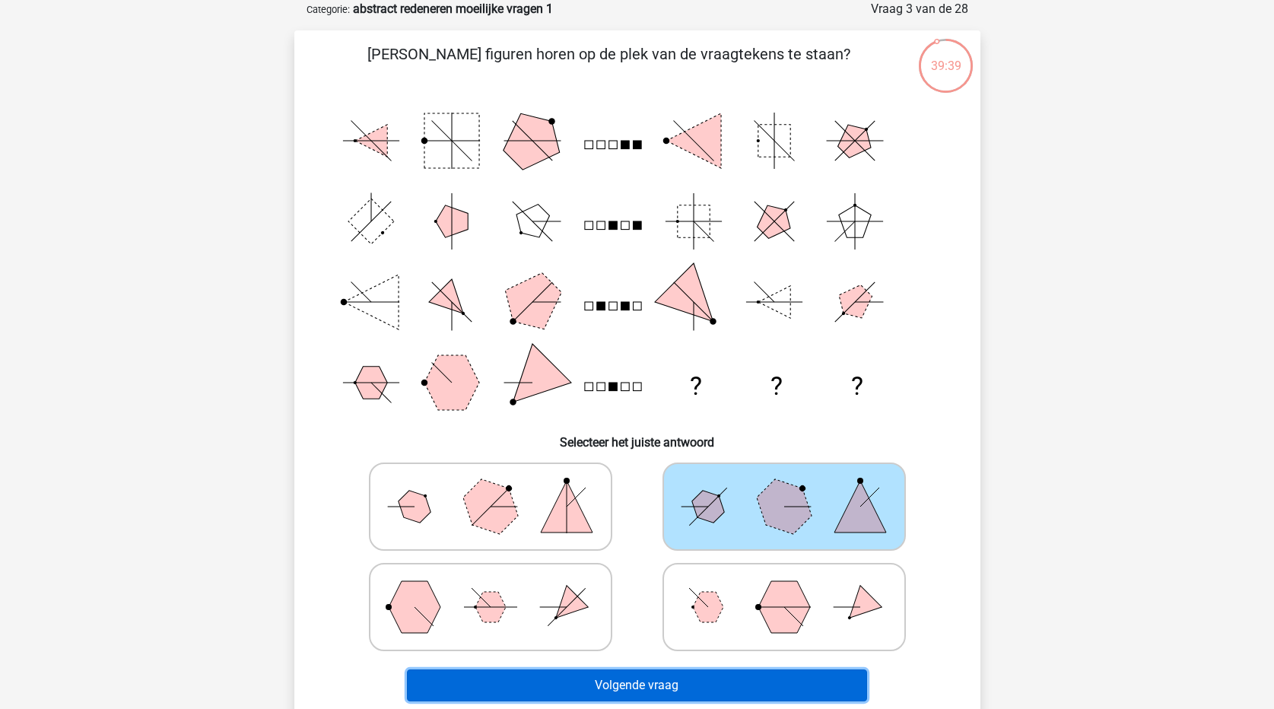
click at [733, 691] on button "Volgende vraag" at bounding box center [637, 685] width 460 height 32
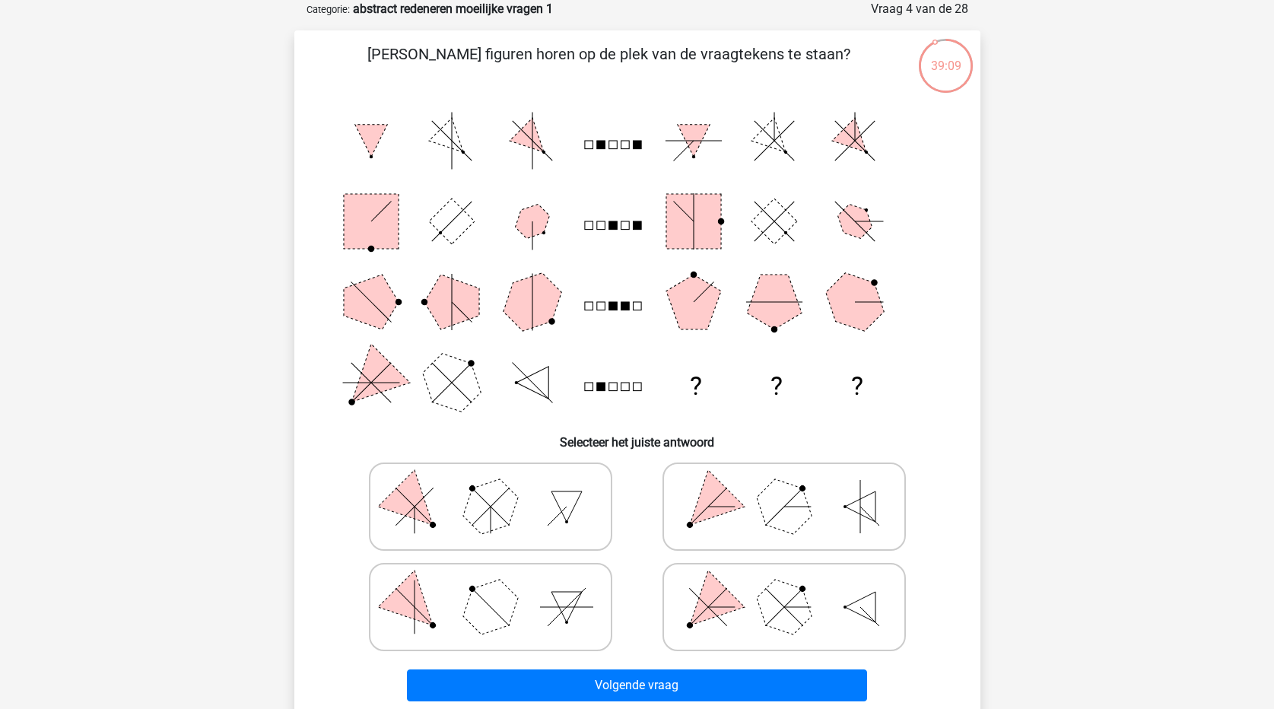
click at [732, 605] on polygon at bounding box center [707, 606] width 73 height 73
click at [784, 588] on input "radio" at bounding box center [789, 583] width 10 height 10
radio input "true"
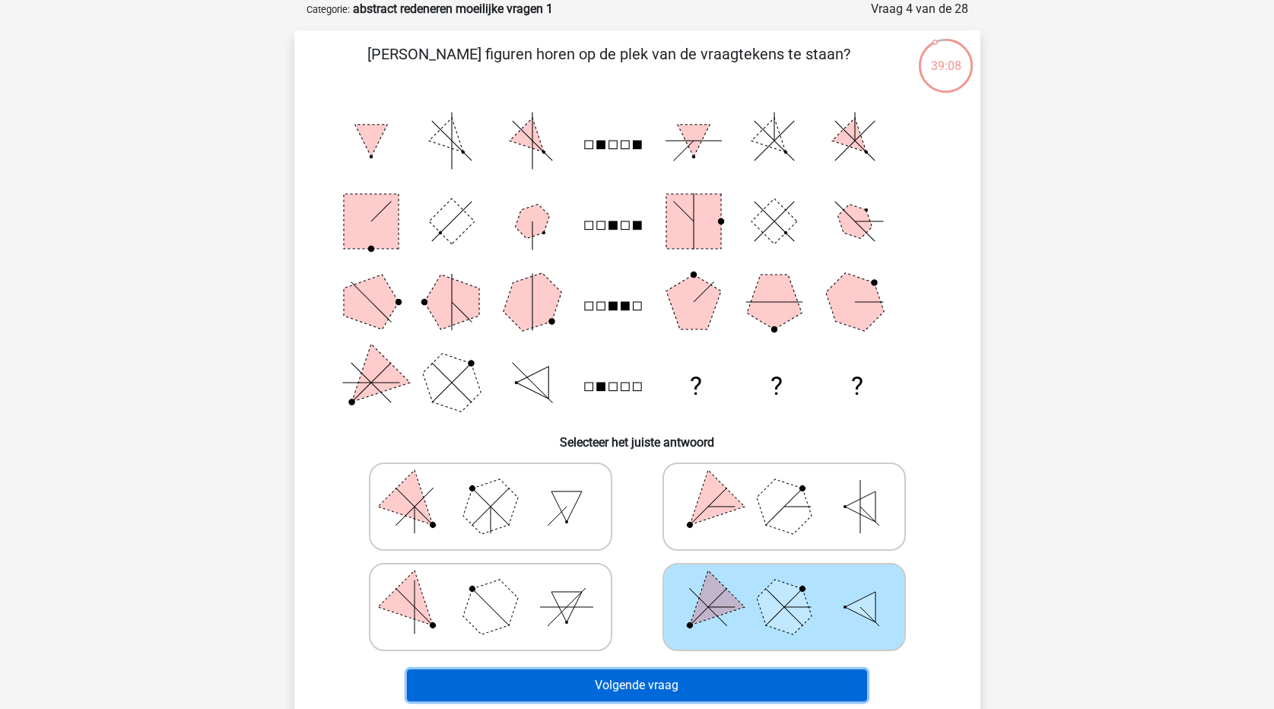
click at [751, 689] on button "Volgende vraag" at bounding box center [637, 685] width 460 height 32
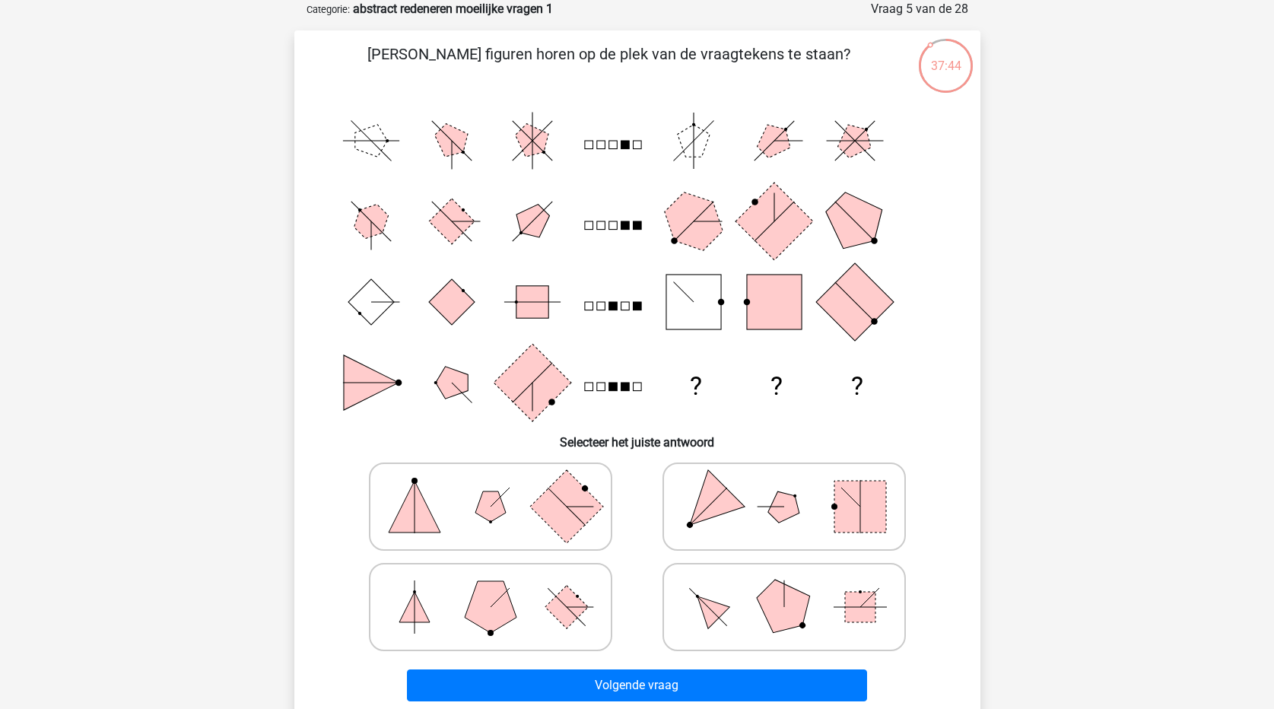
click at [802, 502] on icon at bounding box center [784, 507] width 228 height 76
click at [794, 488] on input "radio" at bounding box center [789, 483] width 10 height 10
radio input "true"
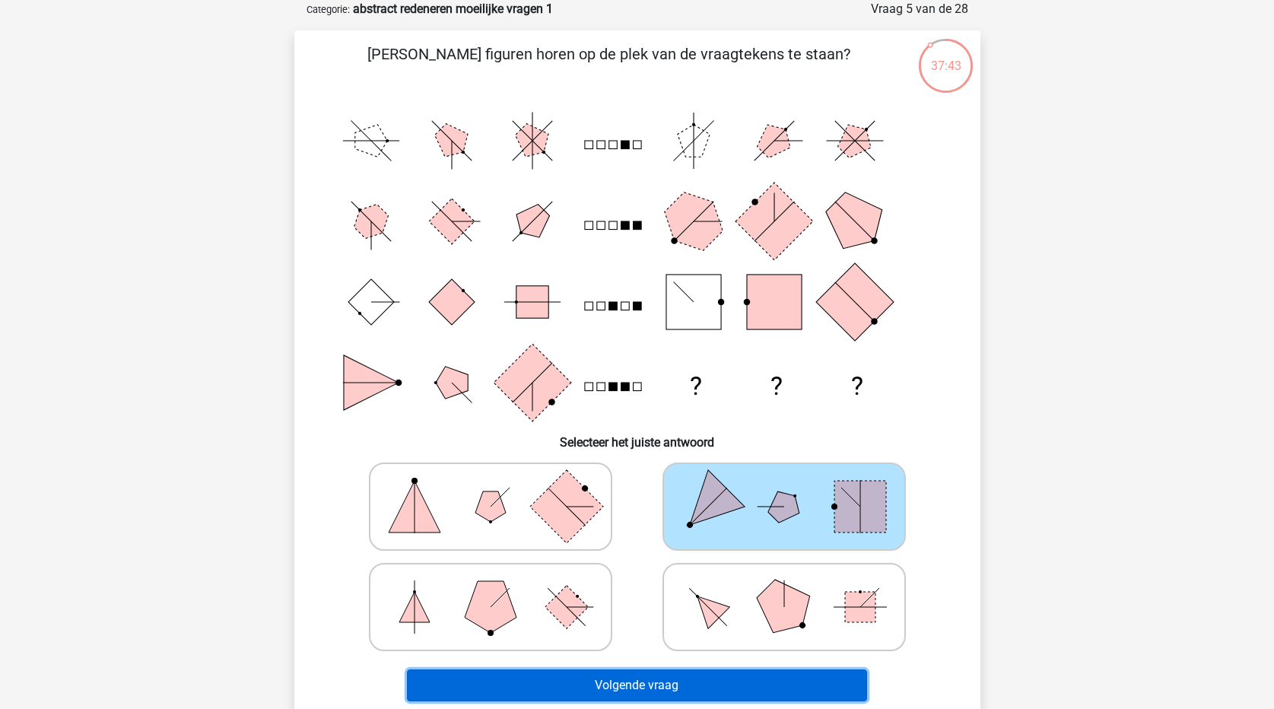
click at [787, 684] on button "Volgende vraag" at bounding box center [637, 685] width 460 height 32
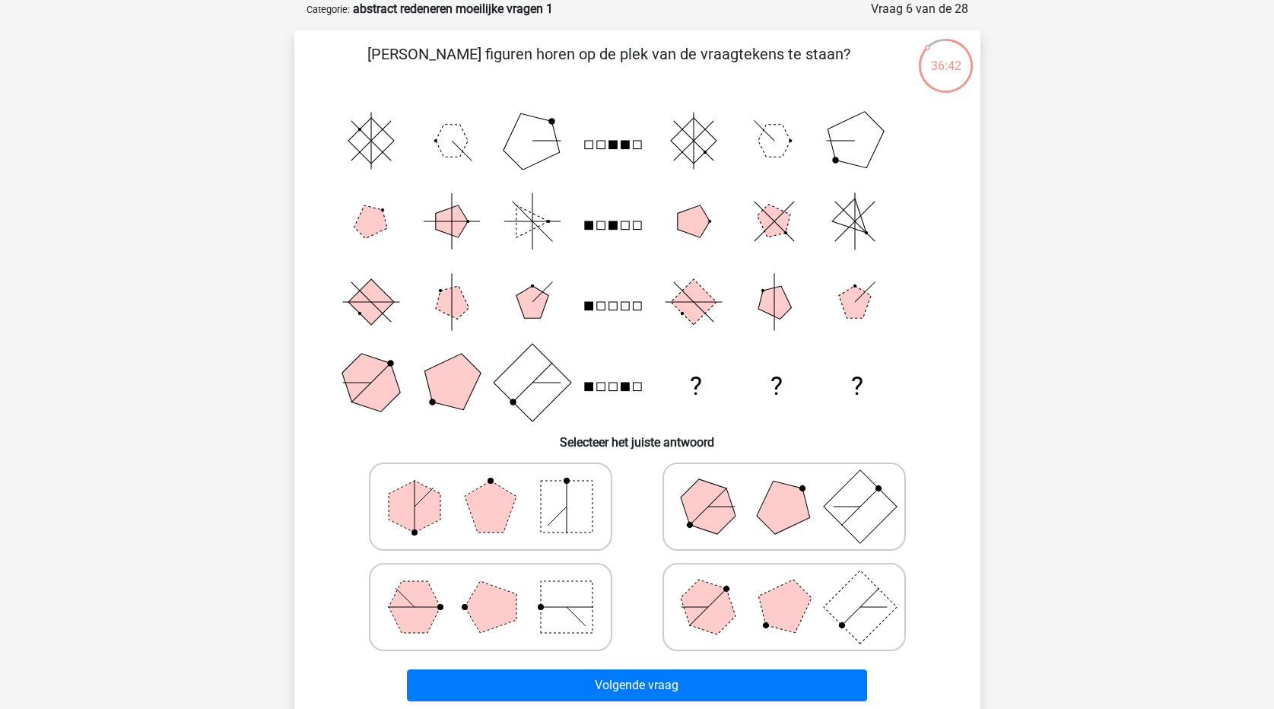
click at [537, 504] on icon at bounding box center [490, 507] width 228 height 76
click at [500, 488] on input "radio" at bounding box center [496, 483] width 10 height 10
radio input "true"
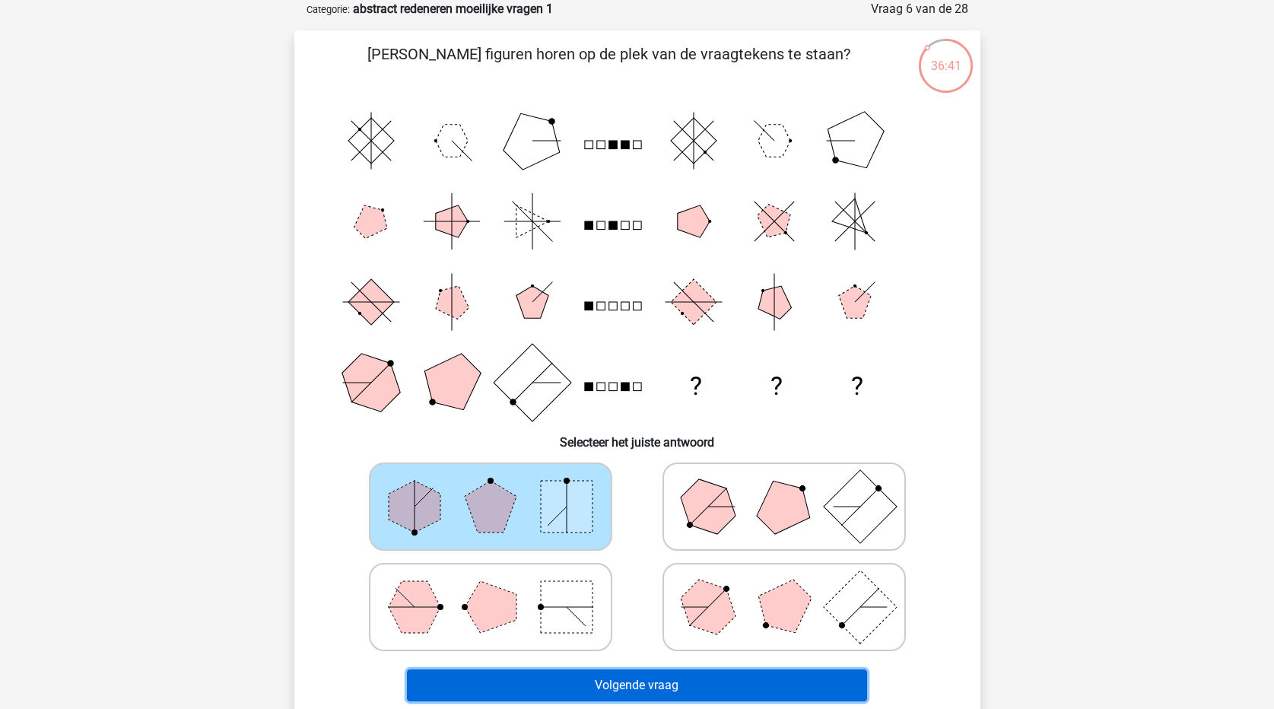
click at [596, 689] on button "Volgende vraag" at bounding box center [637, 685] width 460 height 32
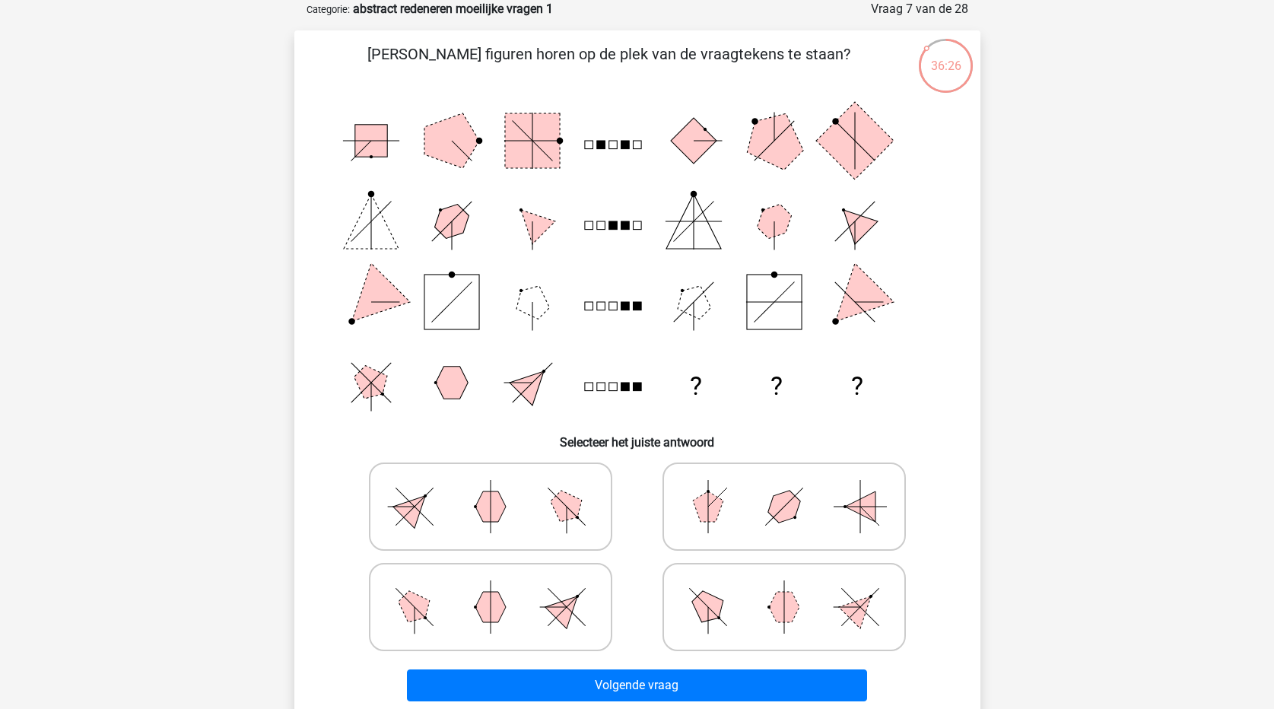
click at [570, 516] on polygon at bounding box center [566, 506] width 43 height 43
click at [500, 488] on input "radio" at bounding box center [496, 483] width 10 height 10
radio input "true"
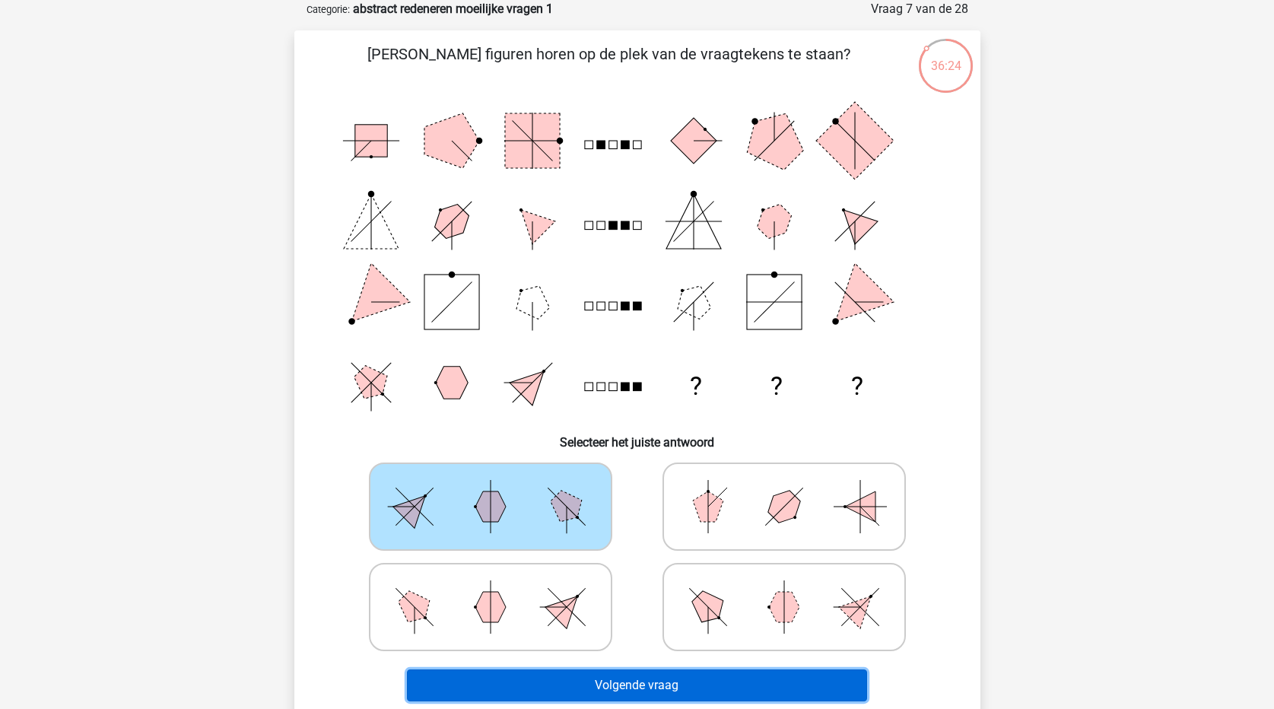
click at [665, 687] on button "Volgende vraag" at bounding box center [637, 685] width 460 height 32
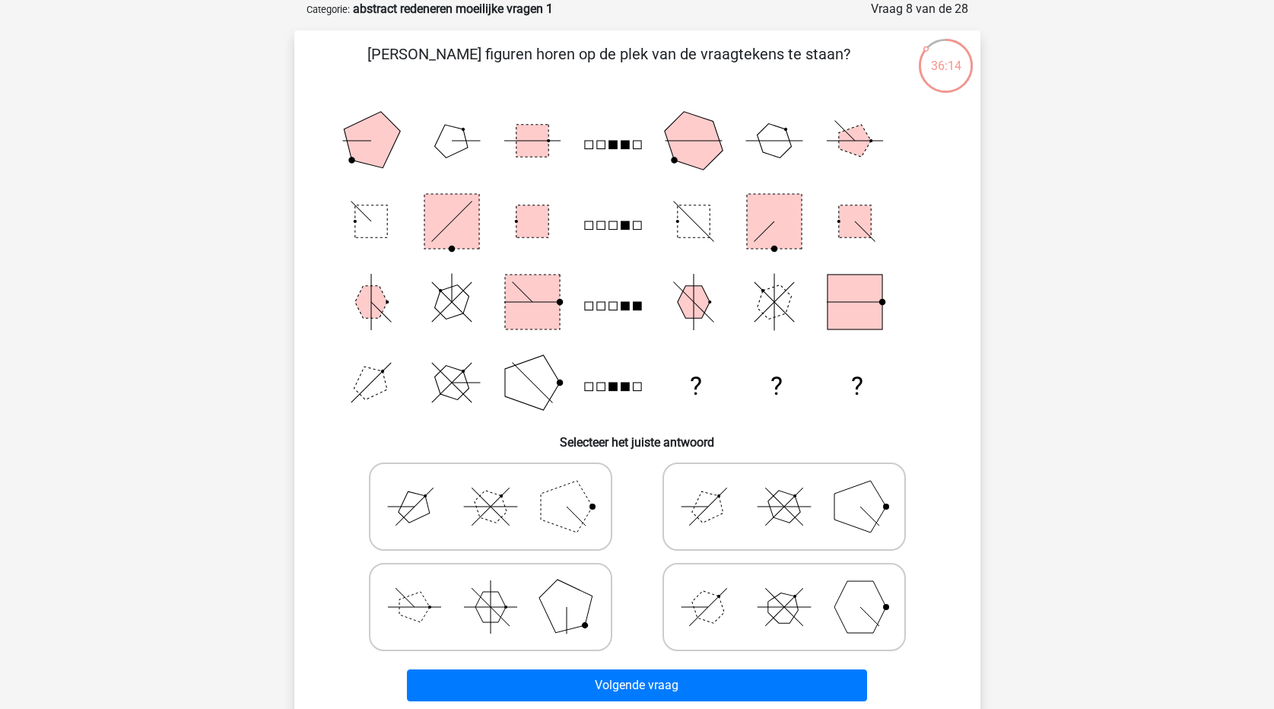
click at [739, 616] on icon at bounding box center [784, 607] width 228 height 76
click at [784, 588] on input "radio" at bounding box center [789, 583] width 10 height 10
radio input "true"
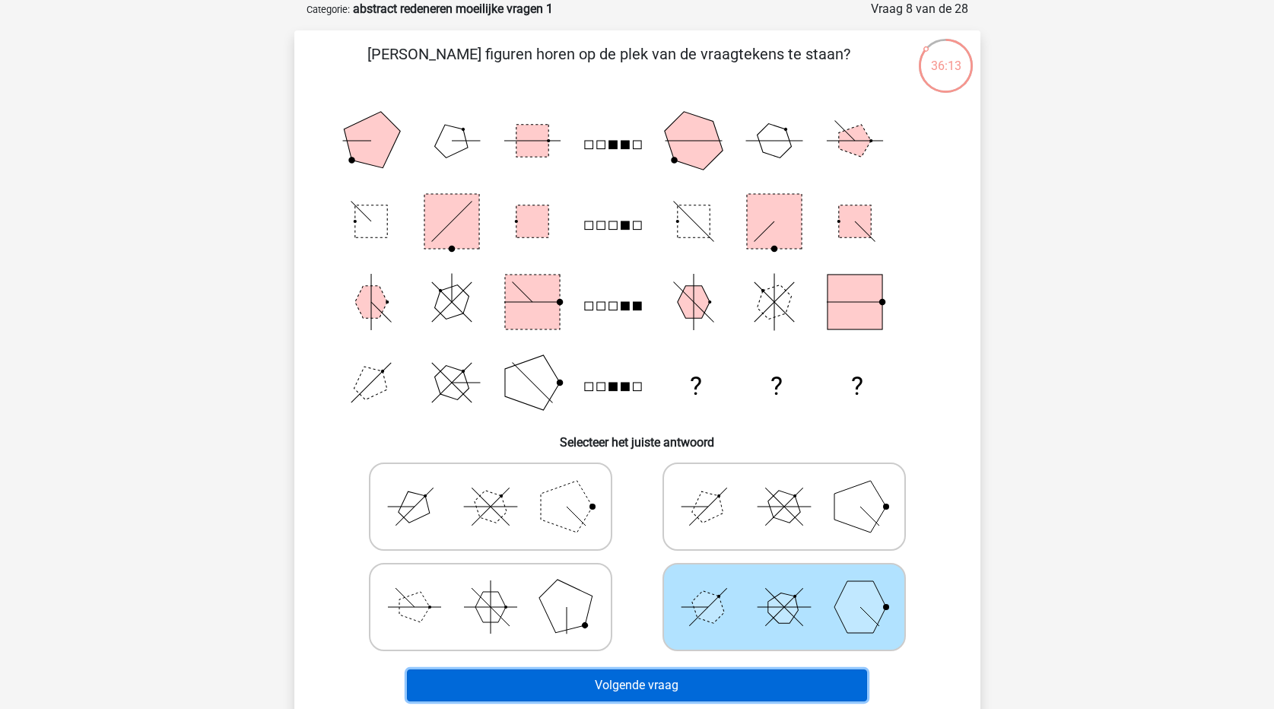
click at [761, 681] on button "Volgende vraag" at bounding box center [637, 685] width 460 height 32
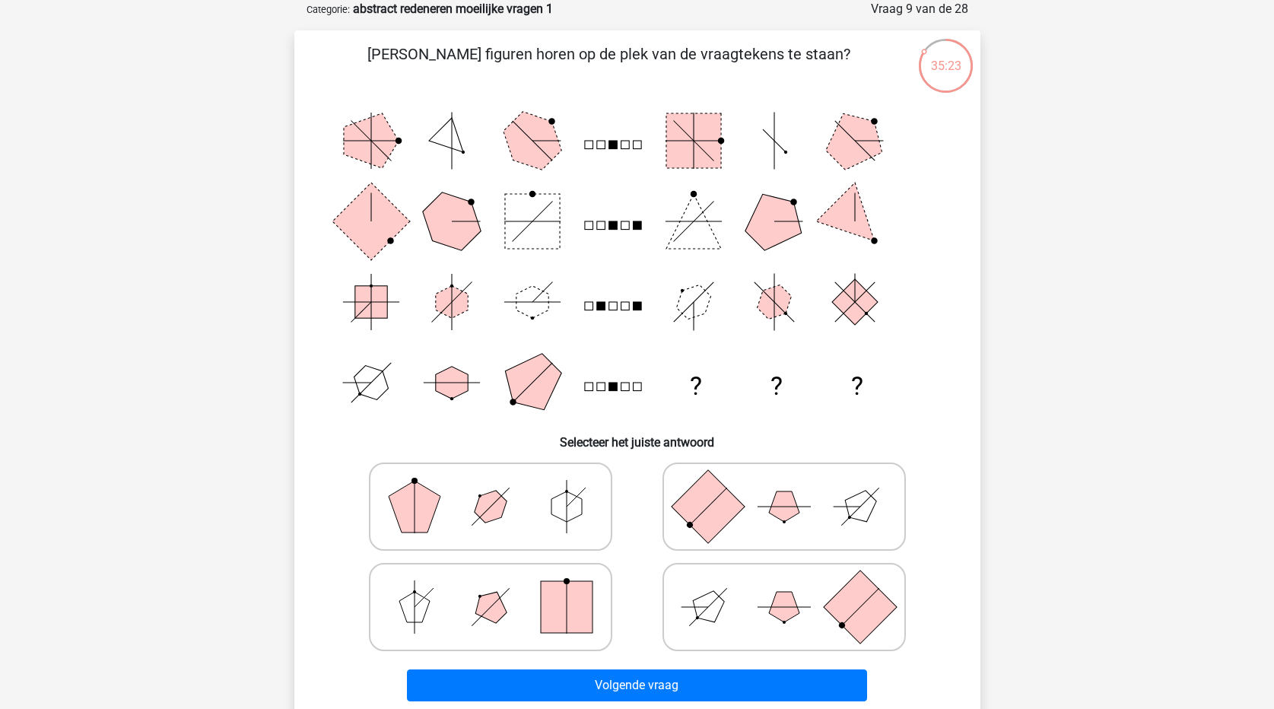
click at [433, 613] on icon at bounding box center [490, 607] width 228 height 76
click at [491, 588] on input "radio" at bounding box center [496, 583] width 10 height 10
radio input "true"
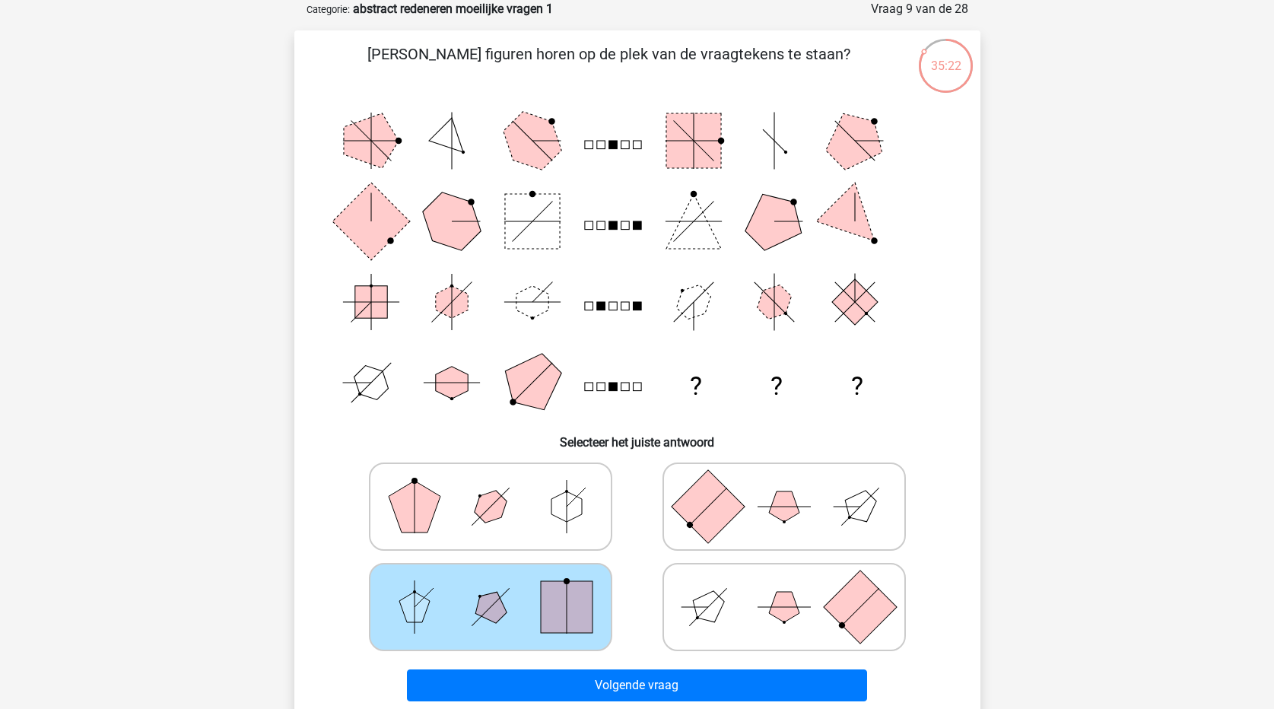
click at [551, 701] on div "Volgende vraag" at bounding box center [637, 688] width 587 height 38
click at [554, 701] on div "Volgende vraag" at bounding box center [637, 688] width 587 height 38
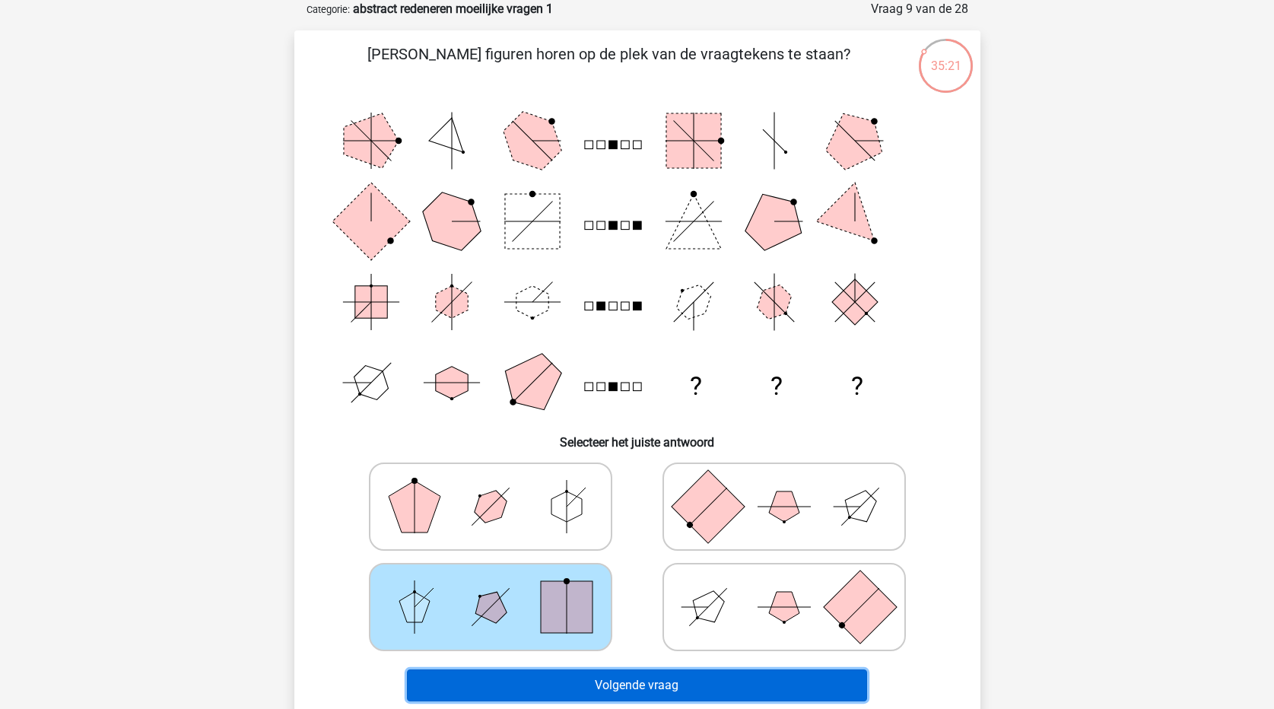
click at [557, 689] on button "Volgende vraag" at bounding box center [637, 685] width 460 height 32
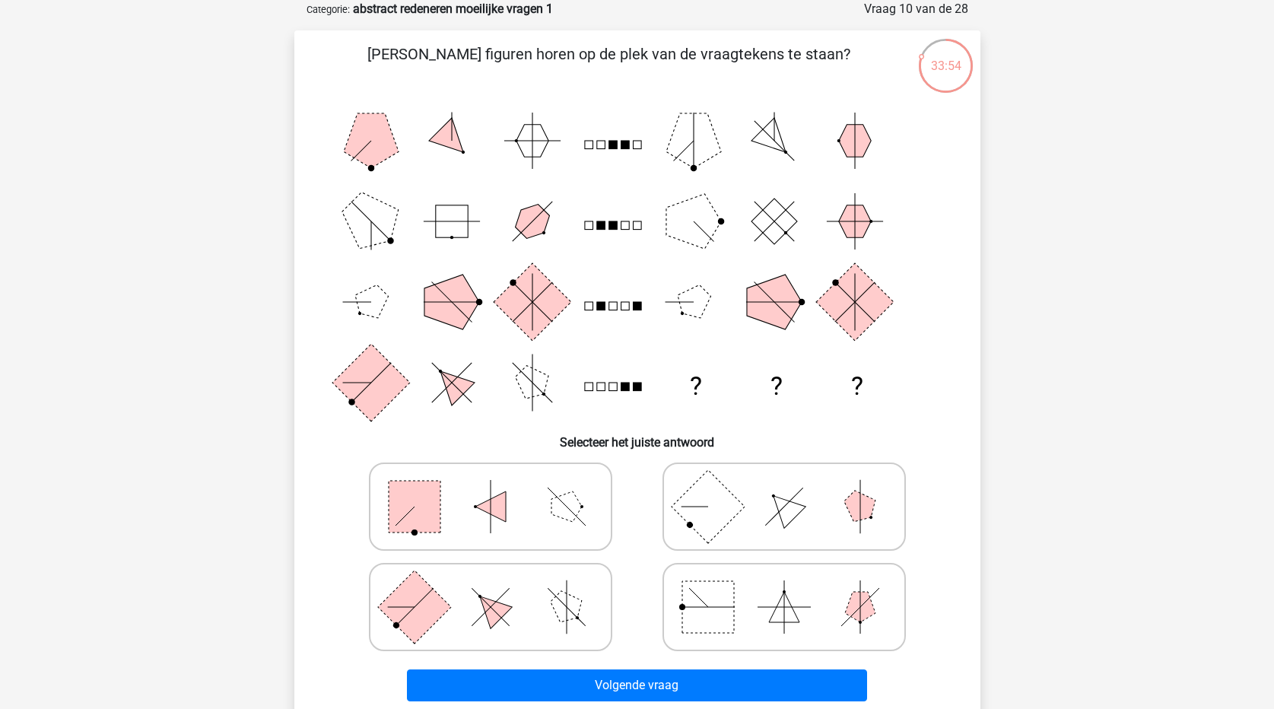
click at [751, 608] on icon at bounding box center [784, 607] width 228 height 76
click at [784, 588] on input "radio" at bounding box center [789, 583] width 10 height 10
radio input "true"
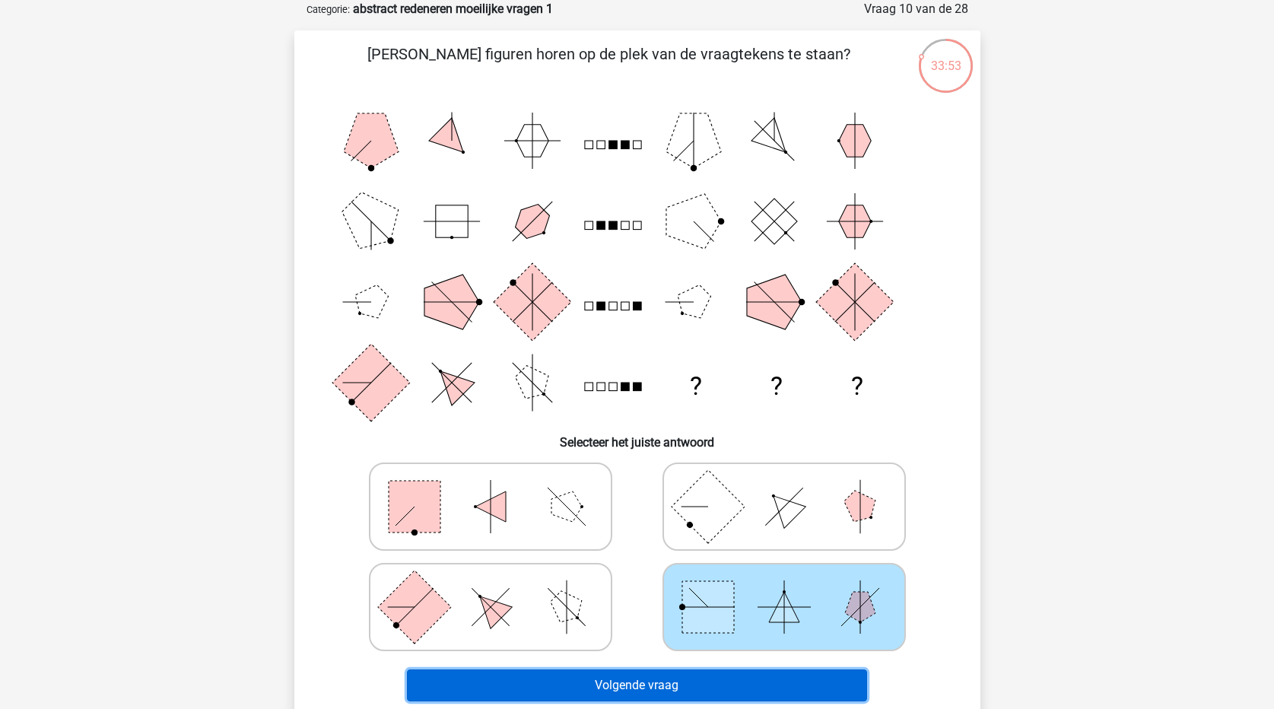
click at [766, 686] on button "Volgende vraag" at bounding box center [637, 685] width 460 height 32
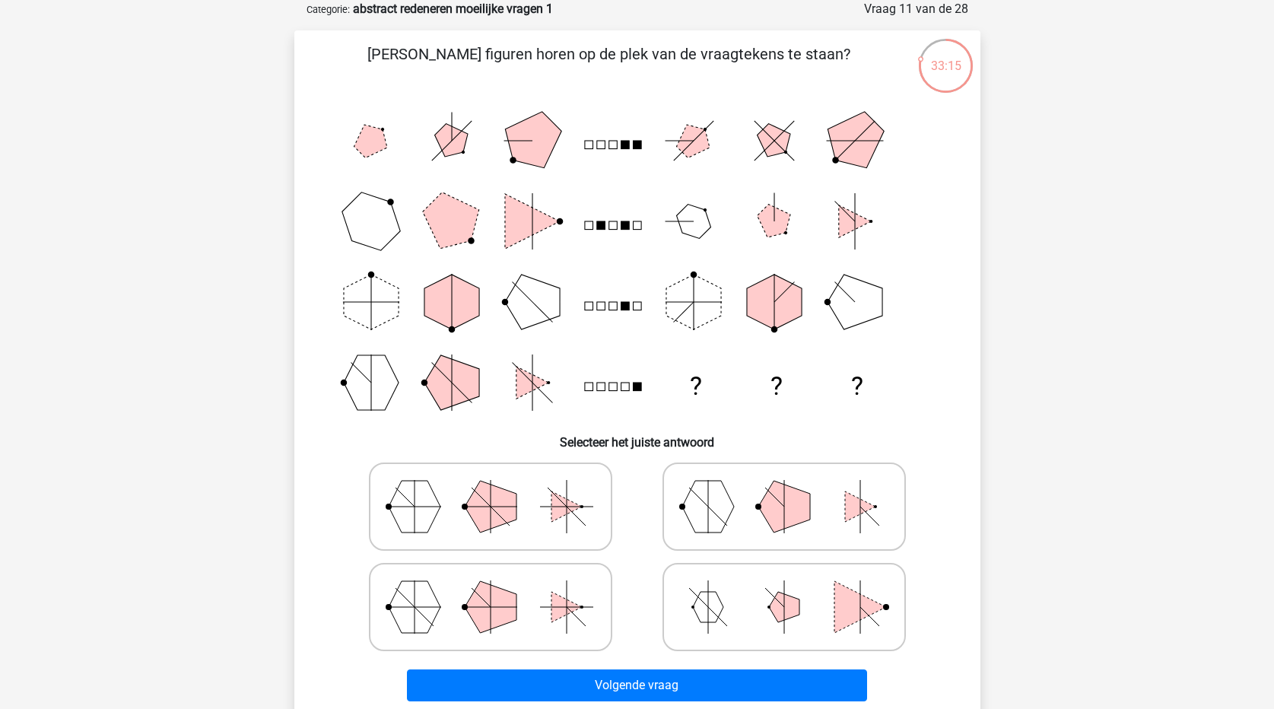
click at [713, 507] on polygon at bounding box center [708, 507] width 52 height 52
click at [784, 488] on input "radio" at bounding box center [789, 483] width 10 height 10
radio input "true"
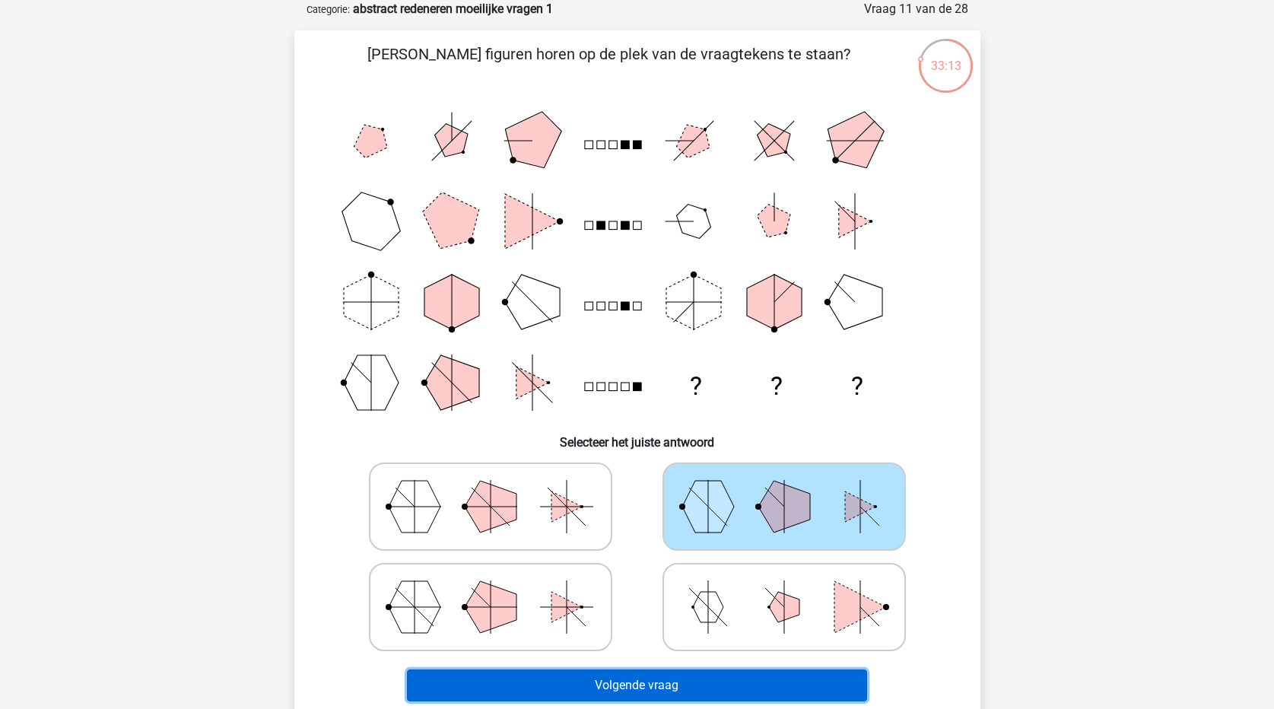
click at [723, 691] on button "Volgende vraag" at bounding box center [637, 685] width 460 height 32
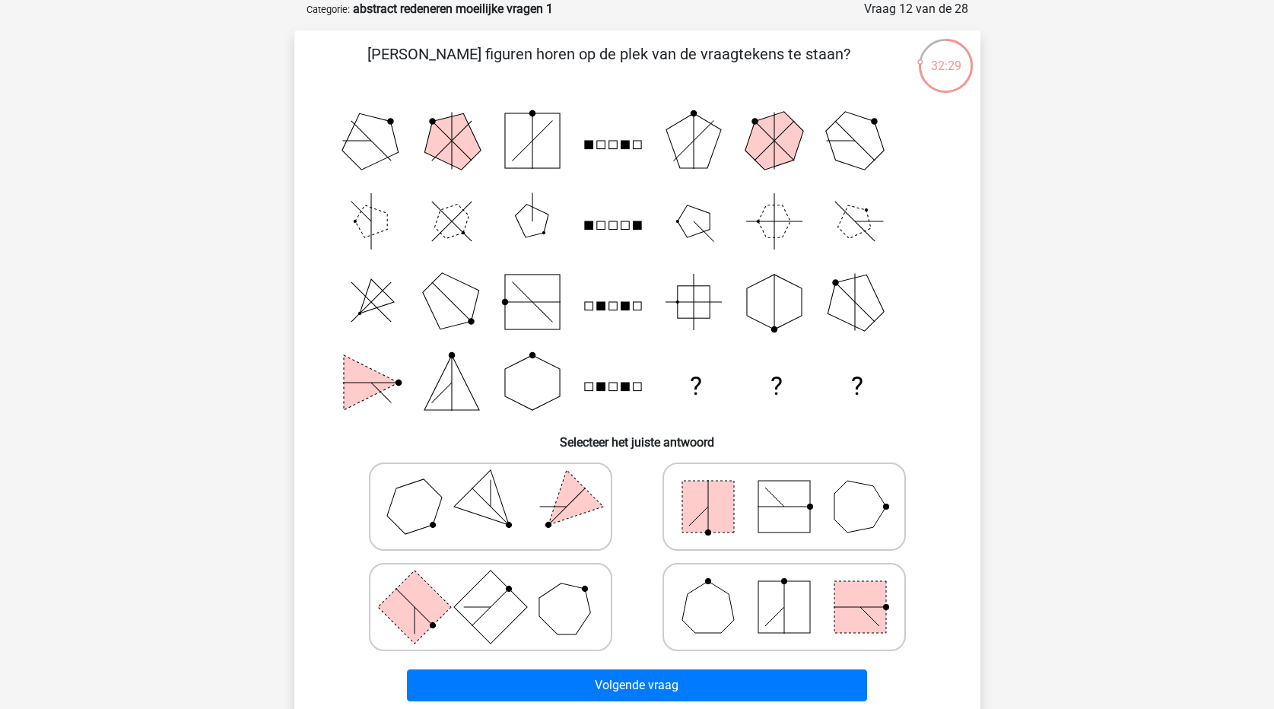
click at [439, 600] on rect at bounding box center [413, 606] width 73 height 73
click at [491, 588] on input "radio" at bounding box center [496, 583] width 10 height 10
radio input "true"
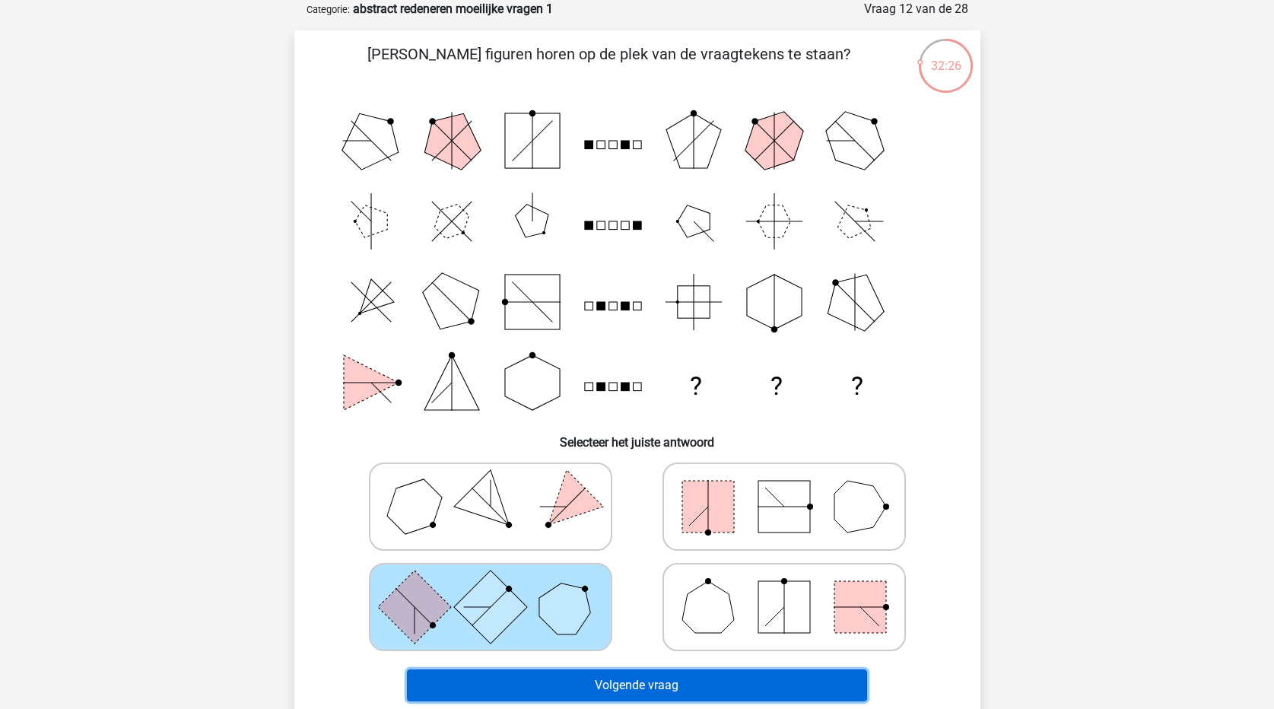
click at [667, 682] on button "Volgende vraag" at bounding box center [637, 685] width 460 height 32
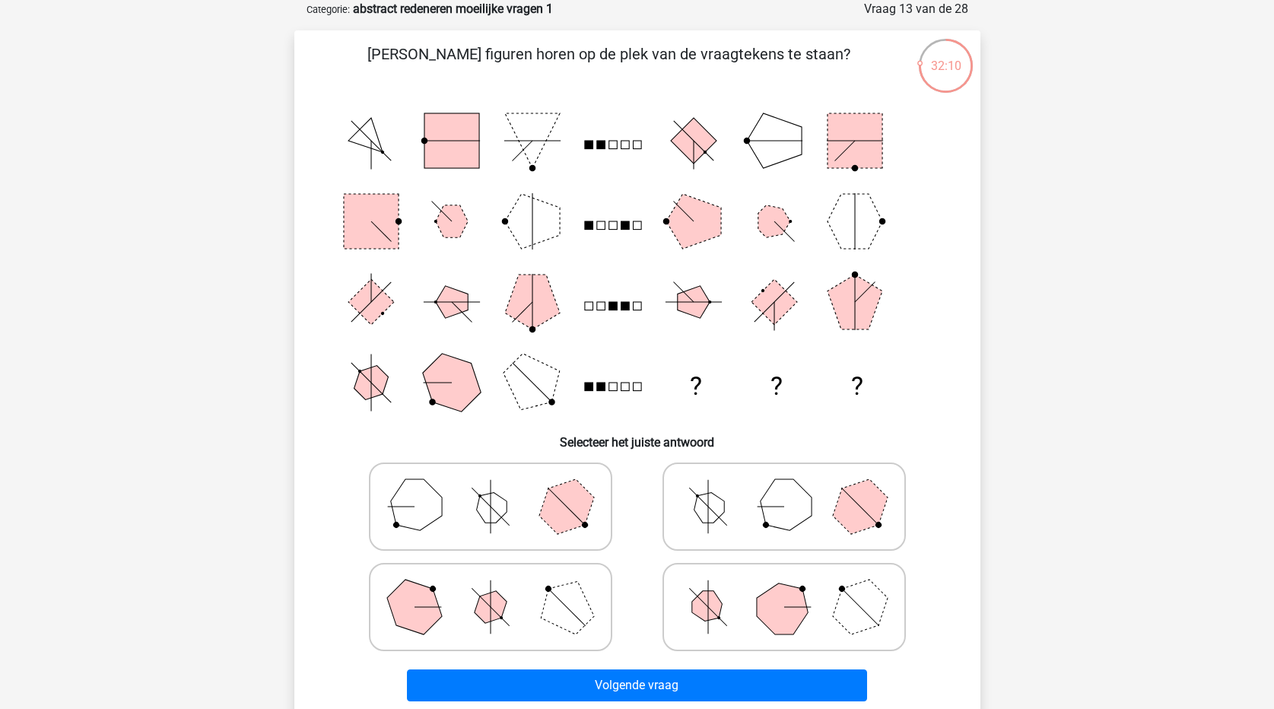
click at [780, 516] on polygon at bounding box center [783, 505] width 73 height 73
click at [784, 488] on input "radio" at bounding box center [789, 483] width 10 height 10
radio input "true"
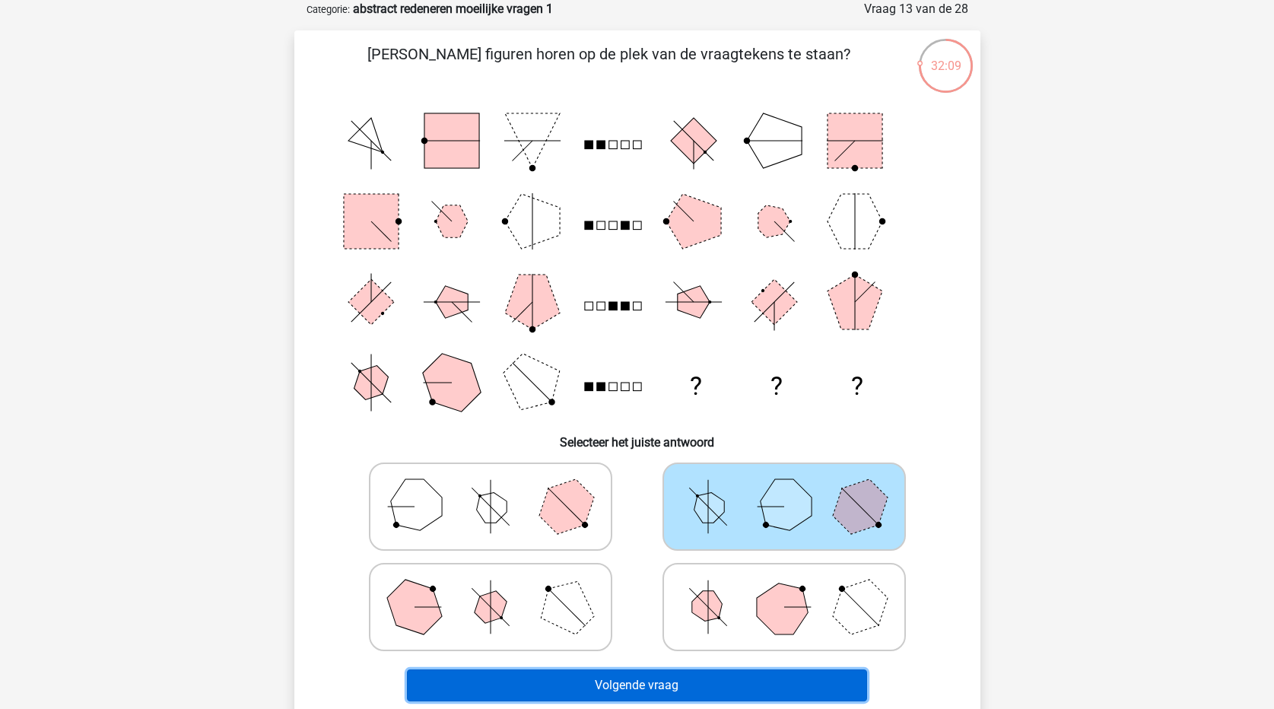
click at [766, 685] on button "Volgende vraag" at bounding box center [637, 685] width 460 height 32
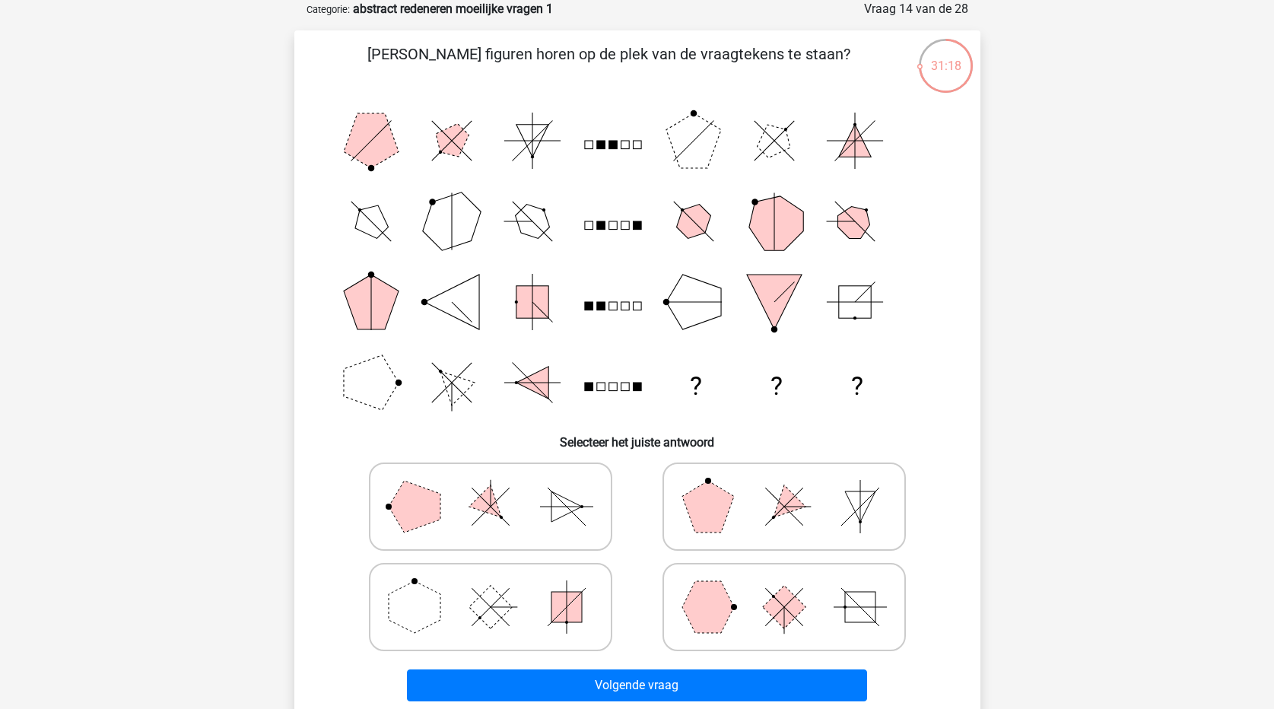
click at [491, 600] on rect at bounding box center [490, 606] width 43 height 43
click at [491, 588] on input "radio" at bounding box center [496, 583] width 10 height 10
radio input "true"
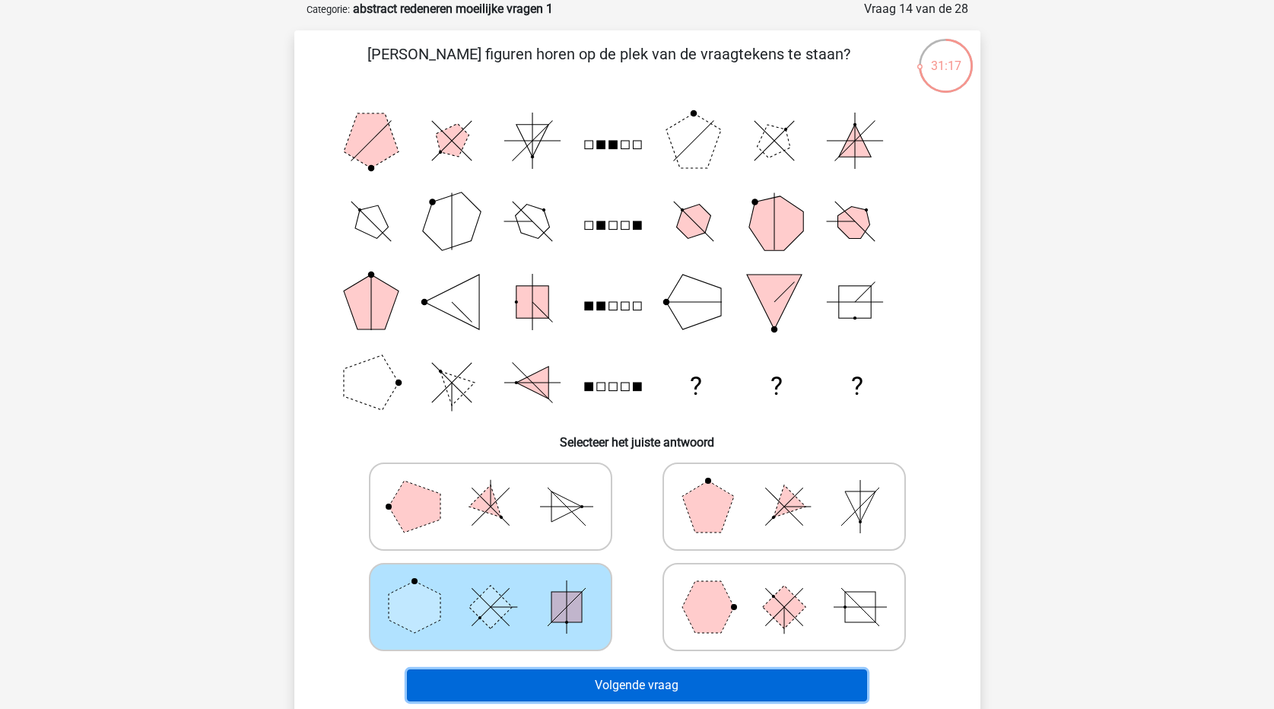
click at [588, 698] on button "Volgende vraag" at bounding box center [637, 685] width 460 height 32
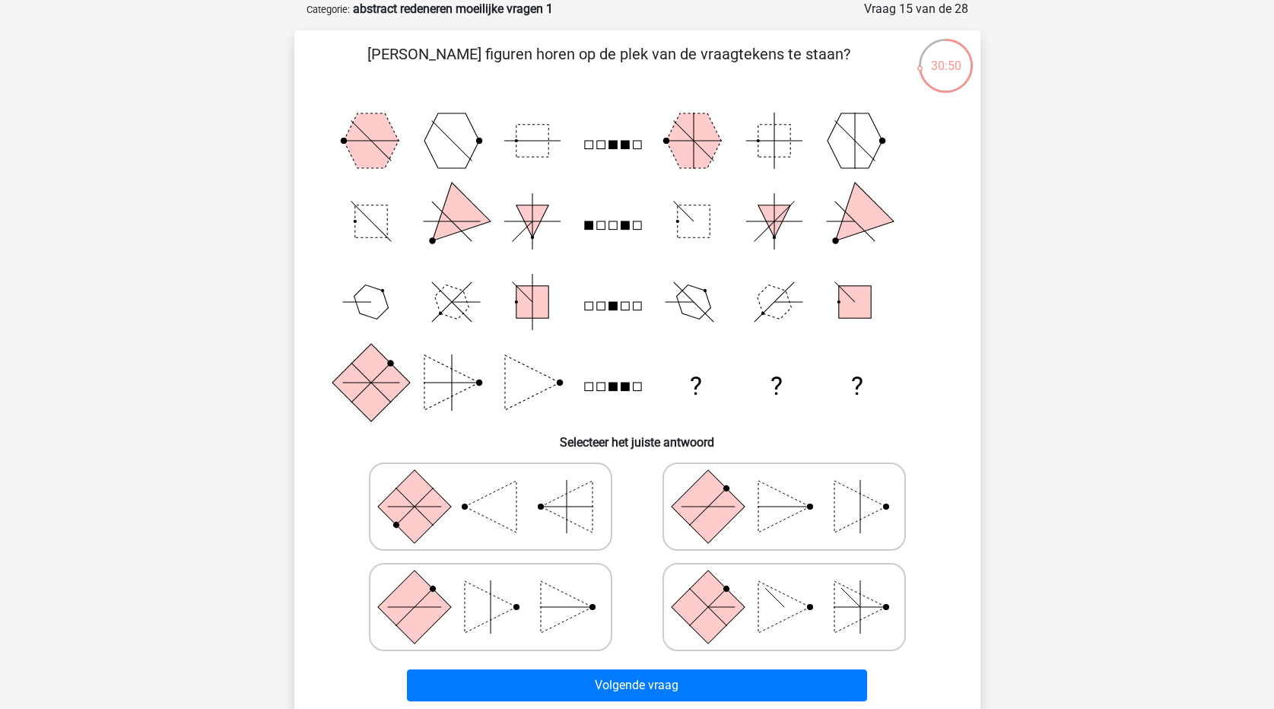
click at [760, 528] on polygon at bounding box center [784, 507] width 52 height 52
click at [784, 488] on input "radio" at bounding box center [789, 483] width 10 height 10
radio input "true"
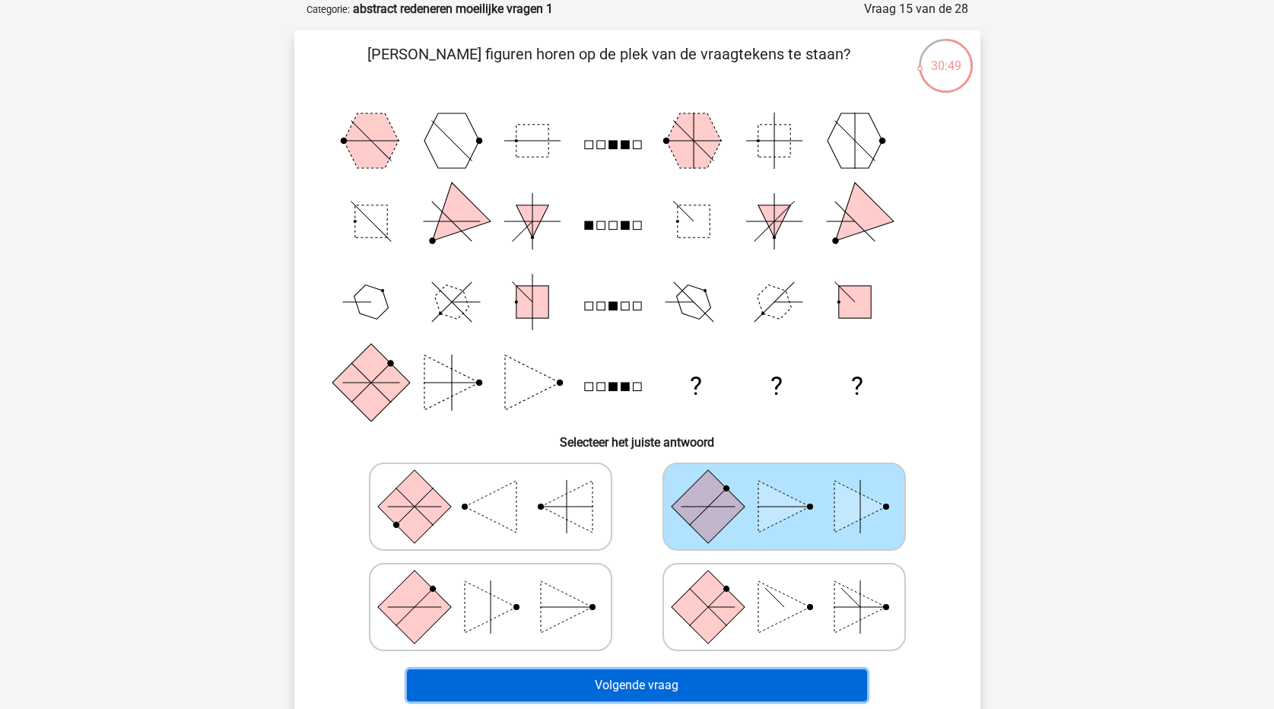
click at [749, 677] on button "Volgende vraag" at bounding box center [637, 685] width 460 height 32
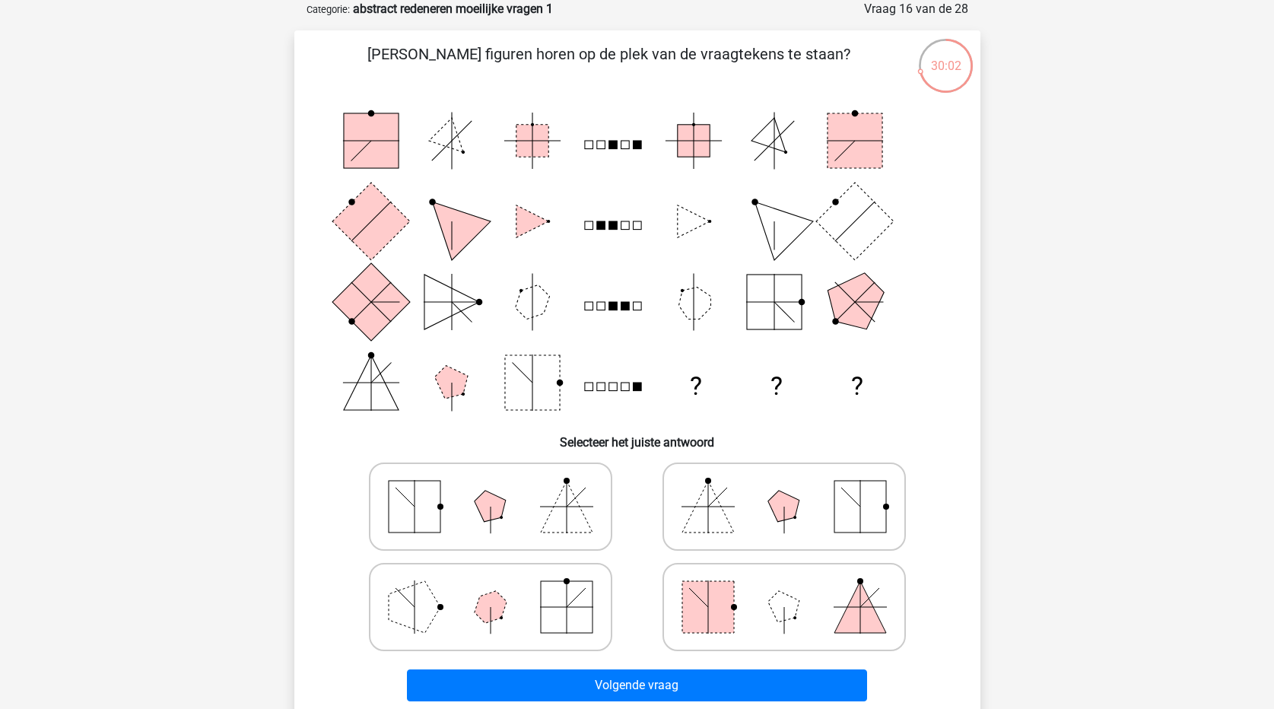
click at [822, 514] on icon at bounding box center [784, 507] width 228 height 76
click at [794, 488] on input "radio" at bounding box center [789, 483] width 10 height 10
radio input "true"
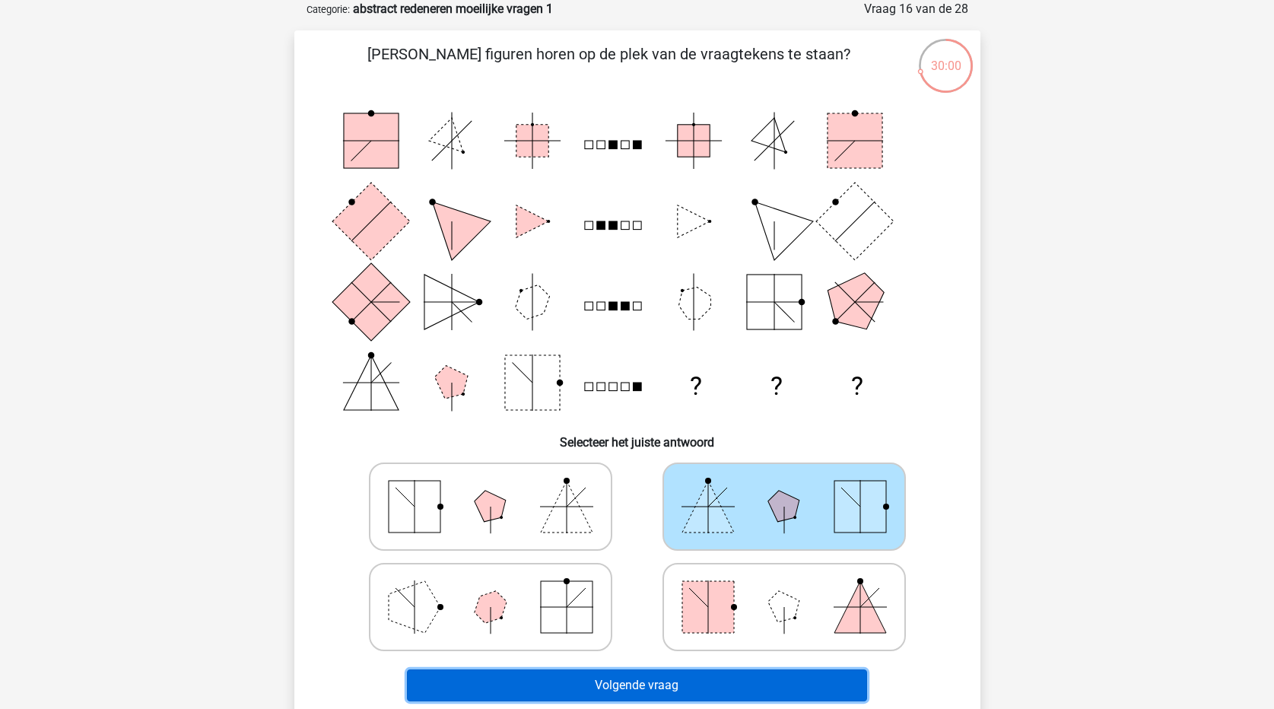
click at [790, 689] on button "Volgende vraag" at bounding box center [637, 685] width 460 height 32
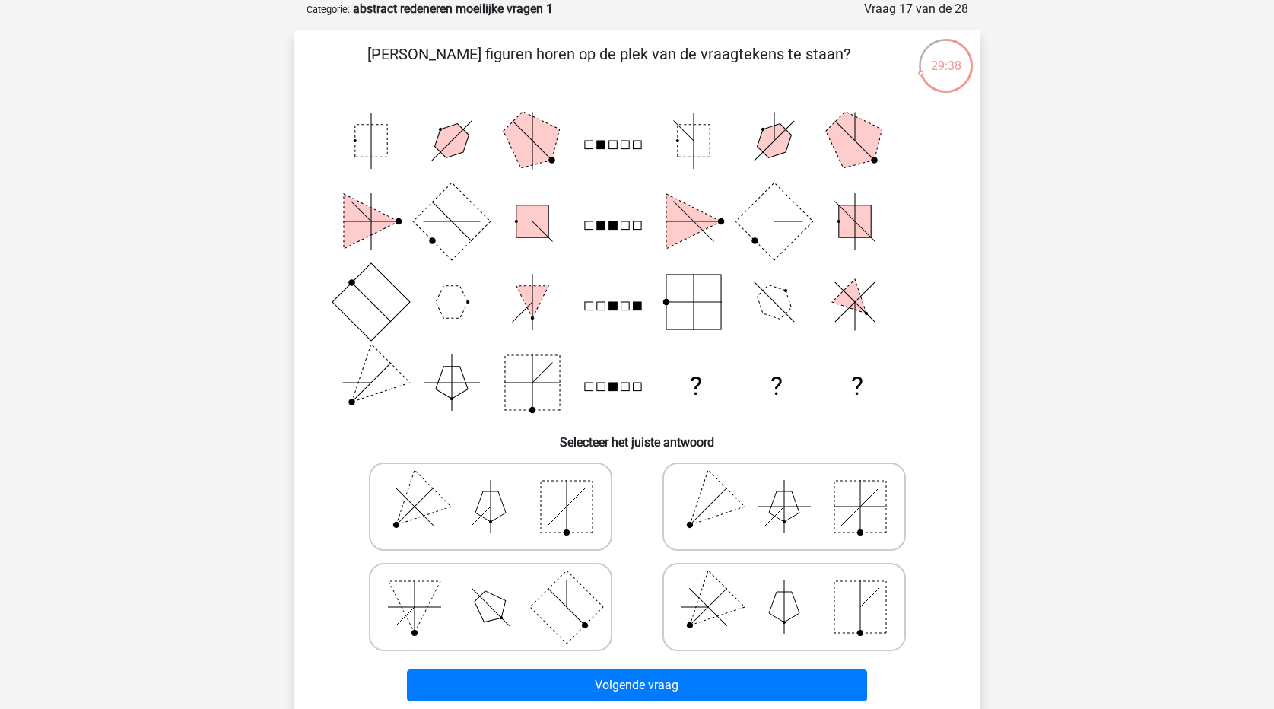
click at [522, 492] on icon at bounding box center [490, 507] width 228 height 76
click at [500, 488] on input "radio" at bounding box center [496, 483] width 10 height 10
radio input "true"
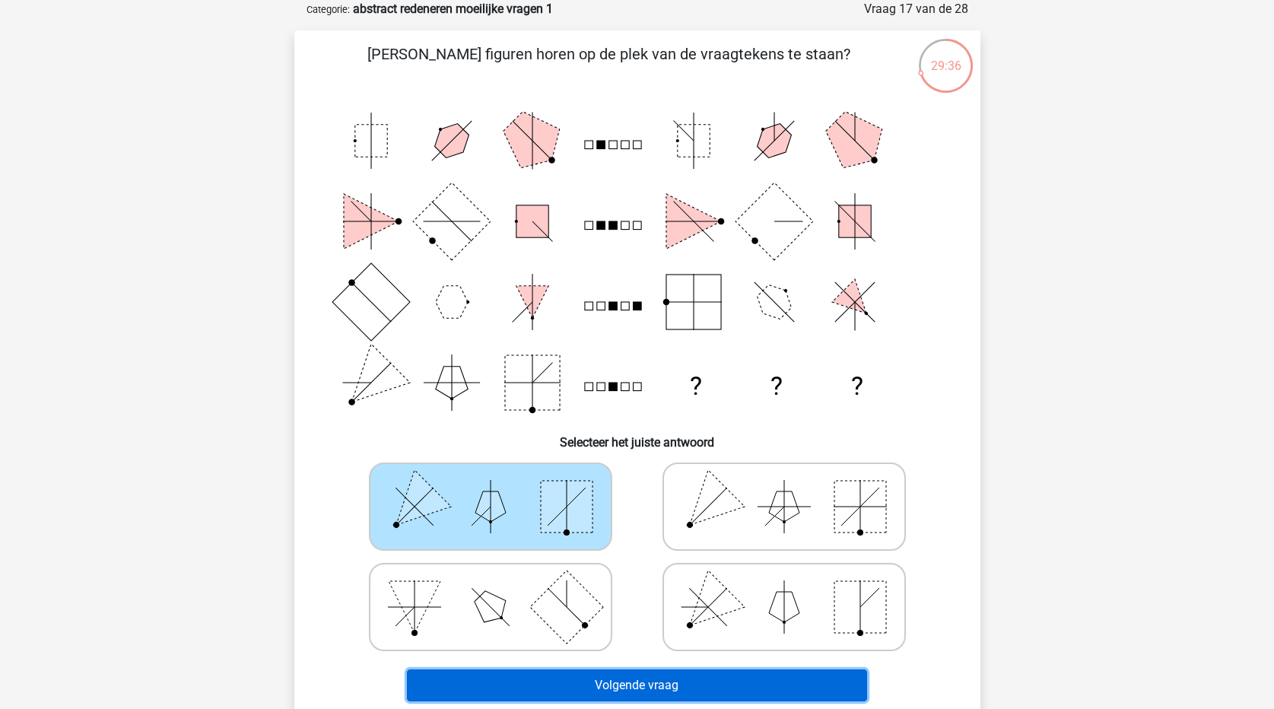
click at [610, 694] on button "Volgende vraag" at bounding box center [637, 685] width 460 height 32
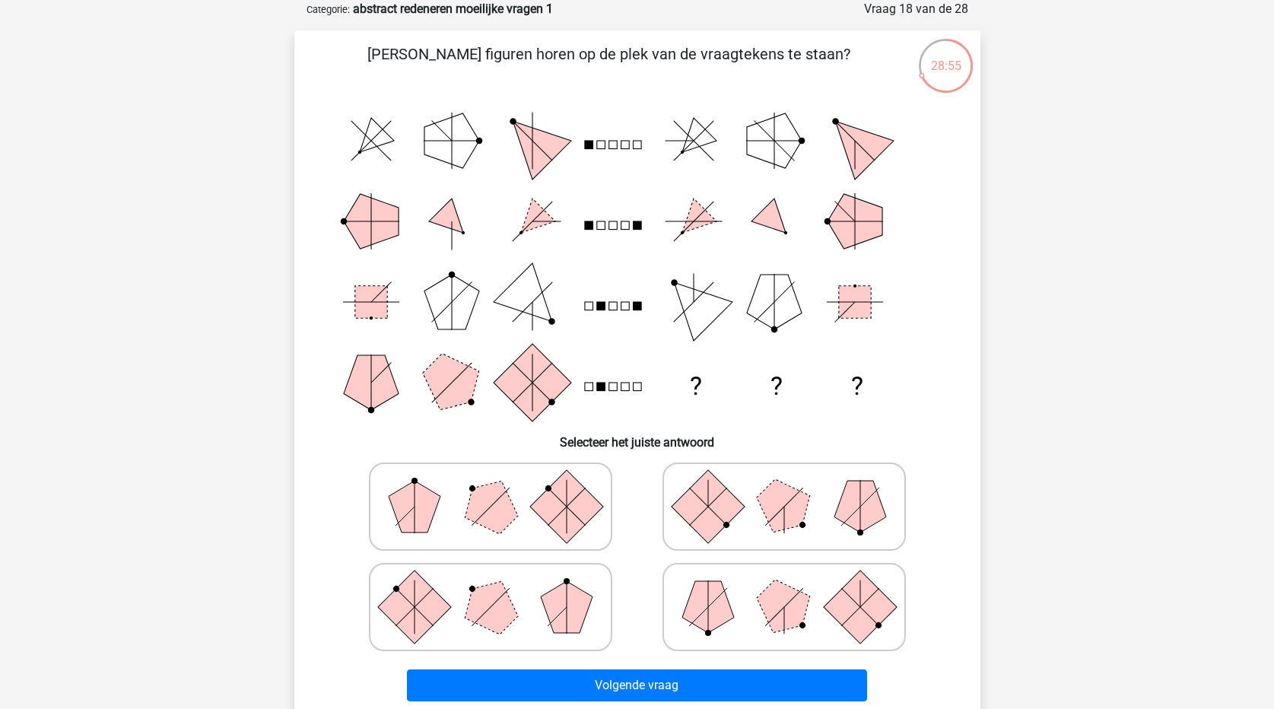
click at [468, 494] on icon at bounding box center [490, 507] width 228 height 76
click at [491, 488] on input "radio" at bounding box center [496, 483] width 10 height 10
radio input "true"
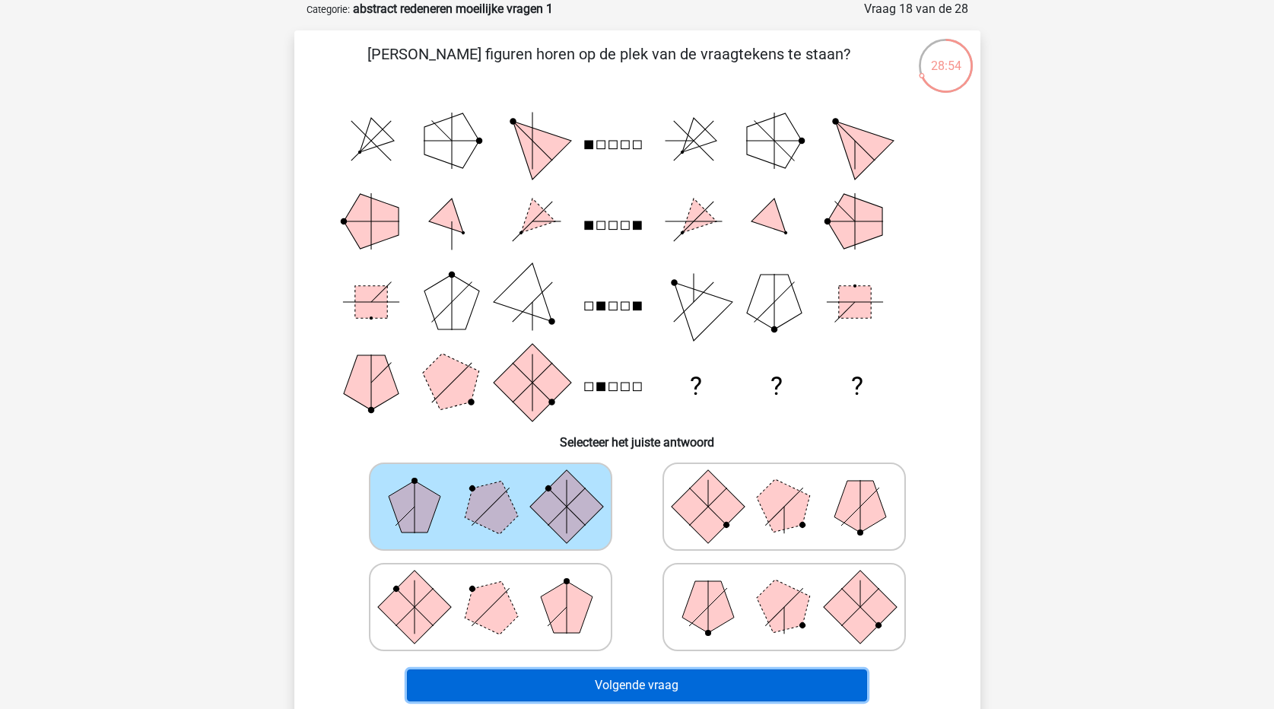
click at [556, 677] on button "Volgende vraag" at bounding box center [637, 685] width 460 height 32
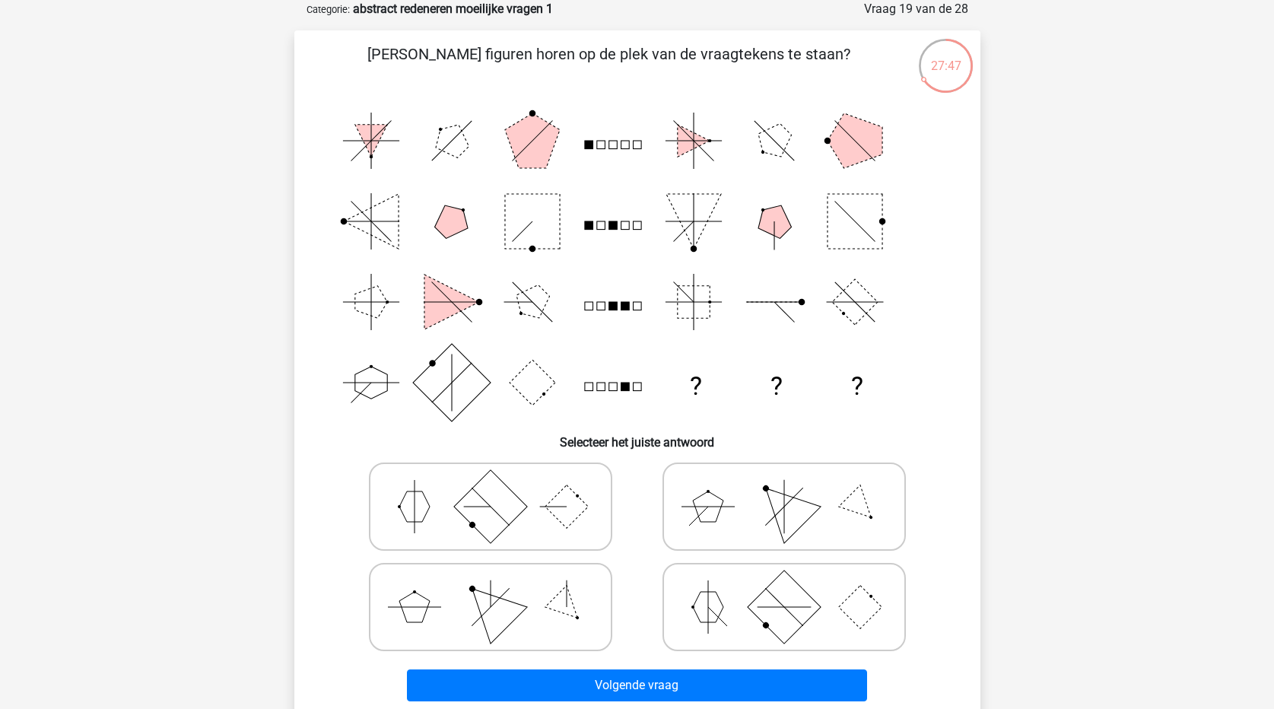
click at [737, 513] on icon at bounding box center [784, 507] width 228 height 76
click at [784, 488] on input "radio" at bounding box center [789, 483] width 10 height 10
radio input "true"
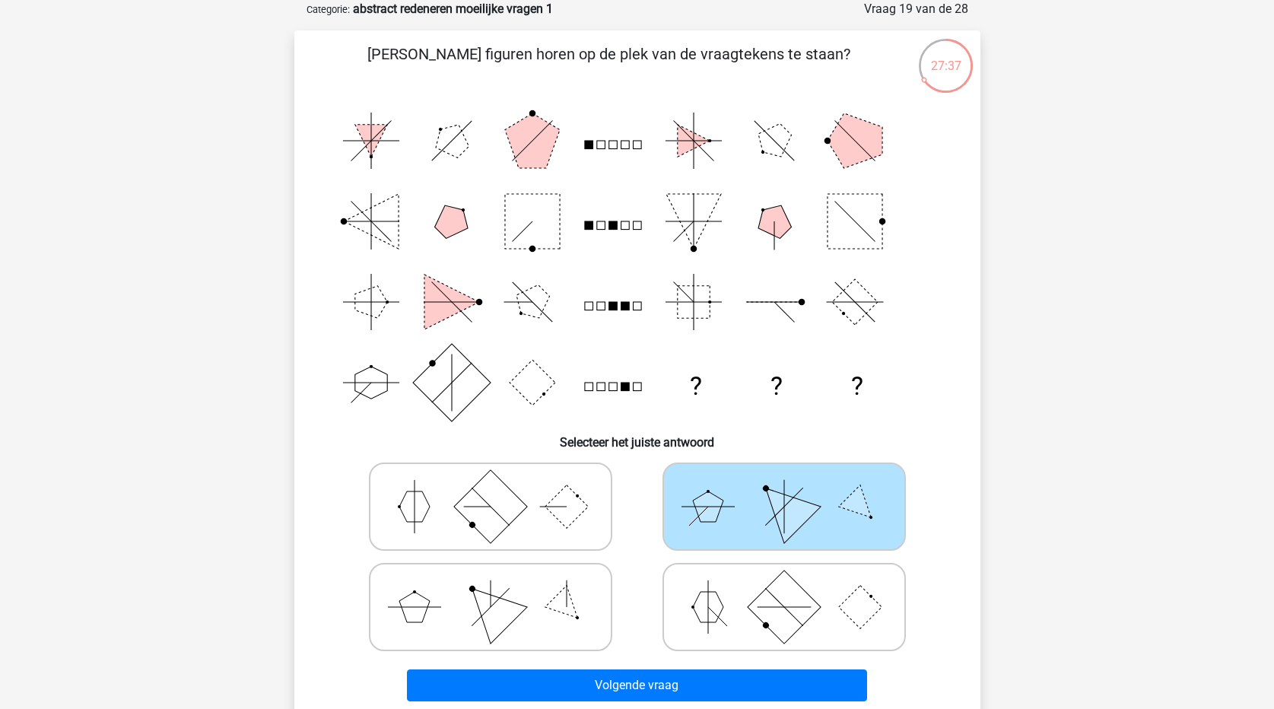
click at [522, 606] on polygon at bounding box center [489, 606] width 73 height 73
click at [500, 588] on input "radio" at bounding box center [496, 583] width 10 height 10
radio input "true"
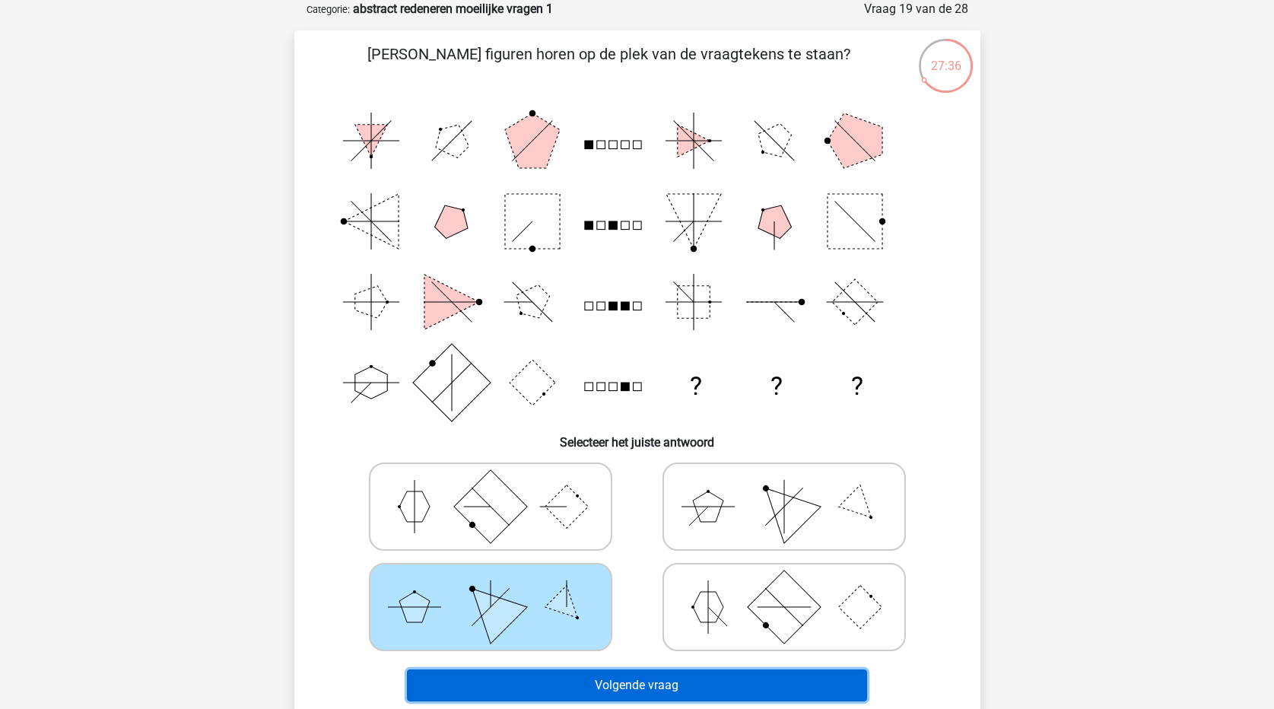
click at [630, 674] on button "Volgende vraag" at bounding box center [637, 685] width 460 height 32
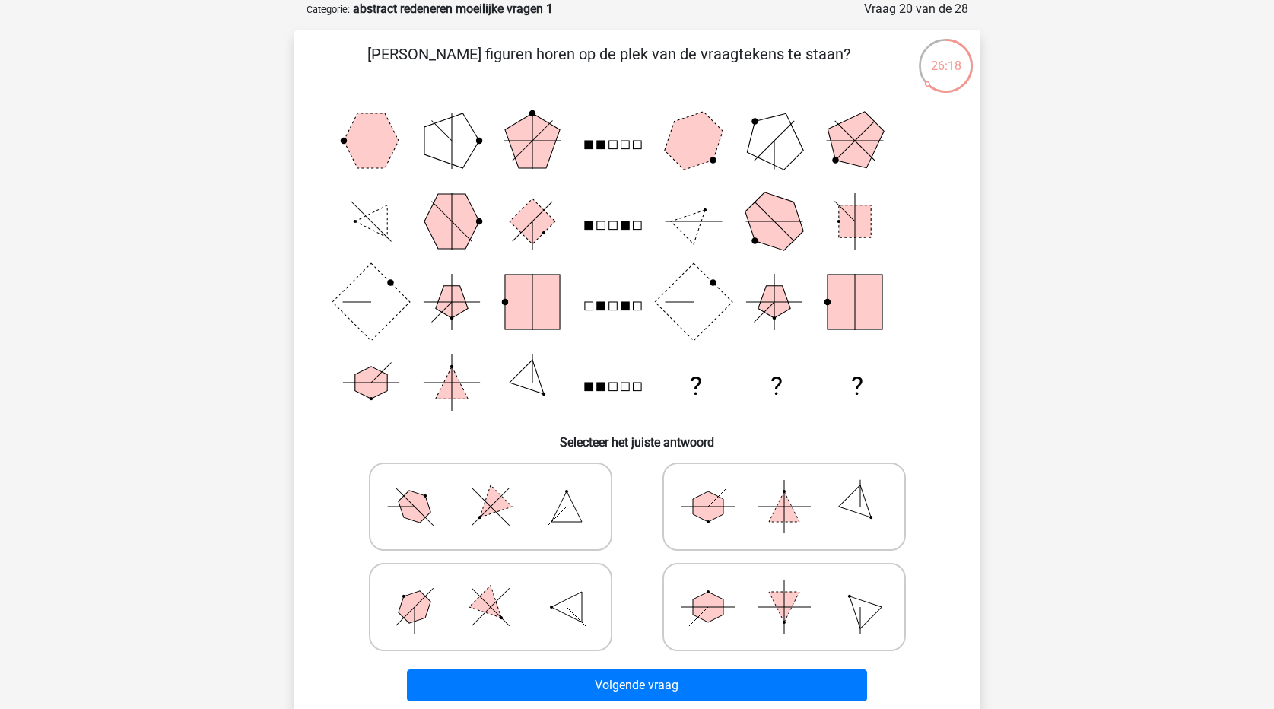
click at [794, 610] on icon at bounding box center [784, 607] width 228 height 76
click at [794, 588] on input "radio" at bounding box center [789, 583] width 10 height 10
radio input "true"
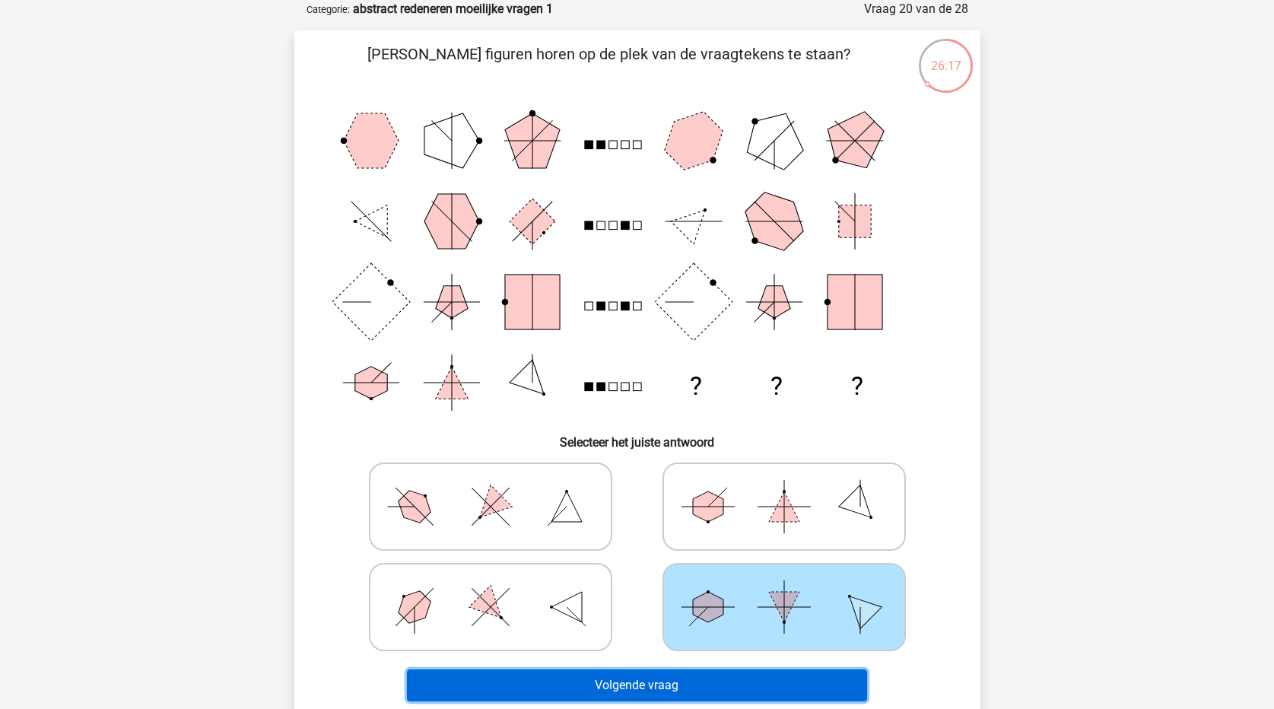
click at [777, 694] on button "Volgende vraag" at bounding box center [637, 685] width 460 height 32
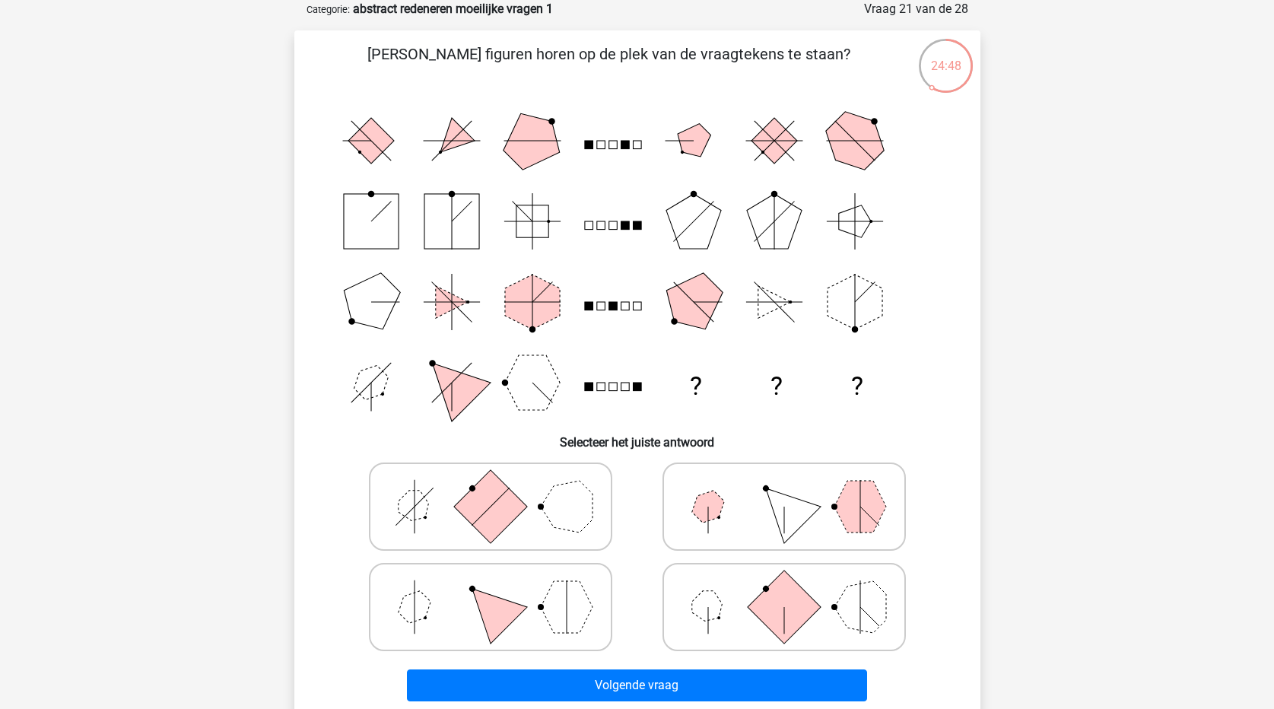
click at [434, 607] on icon at bounding box center [490, 607] width 228 height 76
click at [491, 588] on input "radio" at bounding box center [496, 583] width 10 height 10
radio input "true"
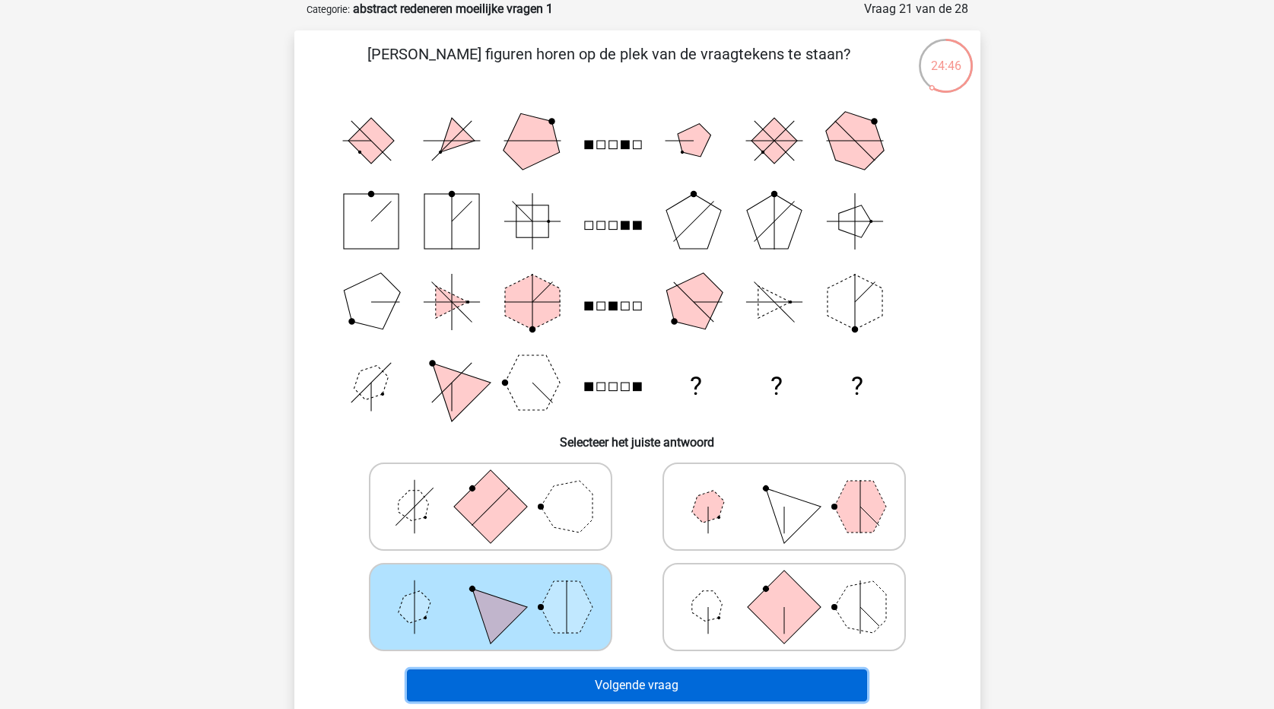
click at [538, 696] on button "Volgende vraag" at bounding box center [637, 685] width 460 height 32
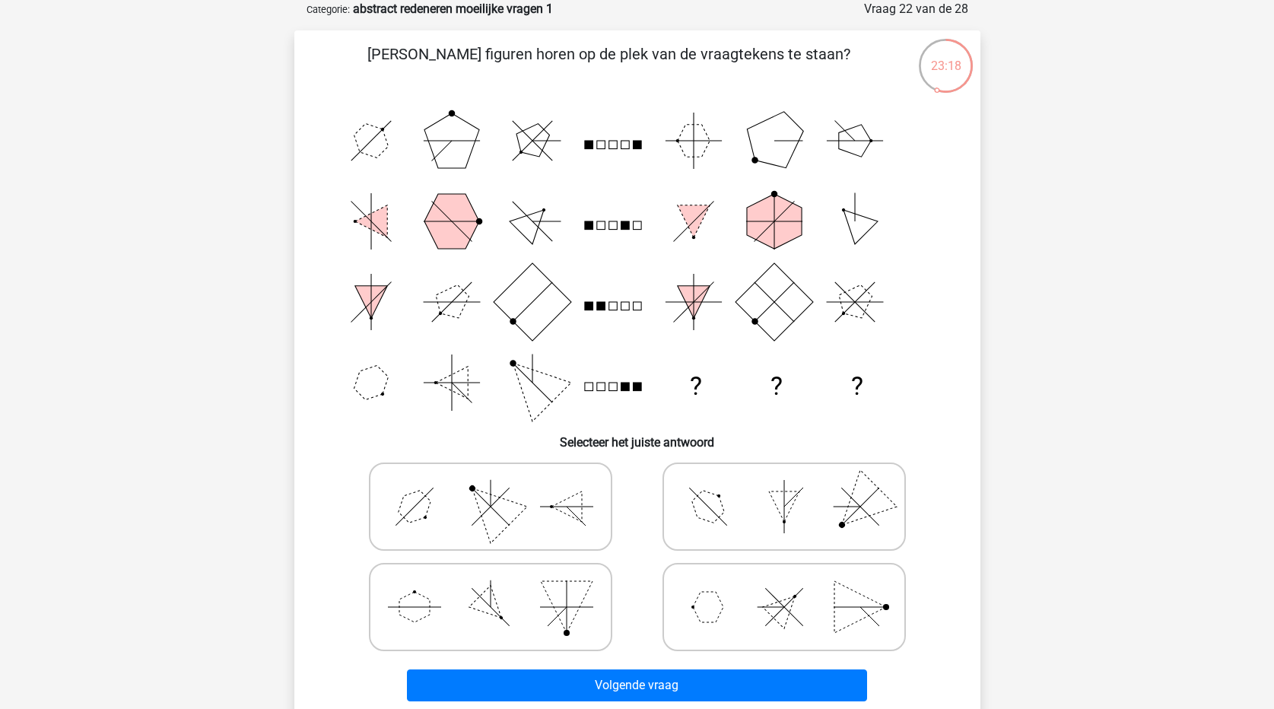
click at [729, 617] on icon at bounding box center [784, 607] width 228 height 76
click at [784, 588] on input "radio" at bounding box center [789, 583] width 10 height 10
radio input "true"
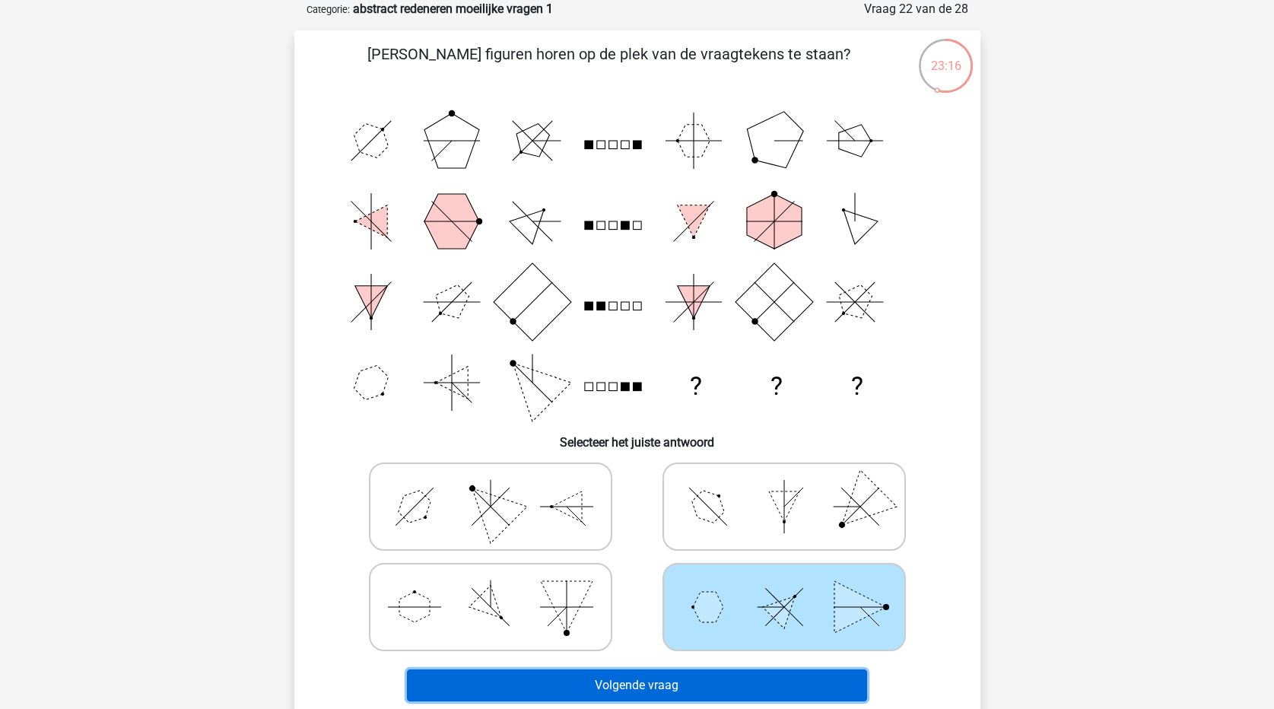
click at [729, 680] on button "Volgende vraag" at bounding box center [637, 685] width 460 height 32
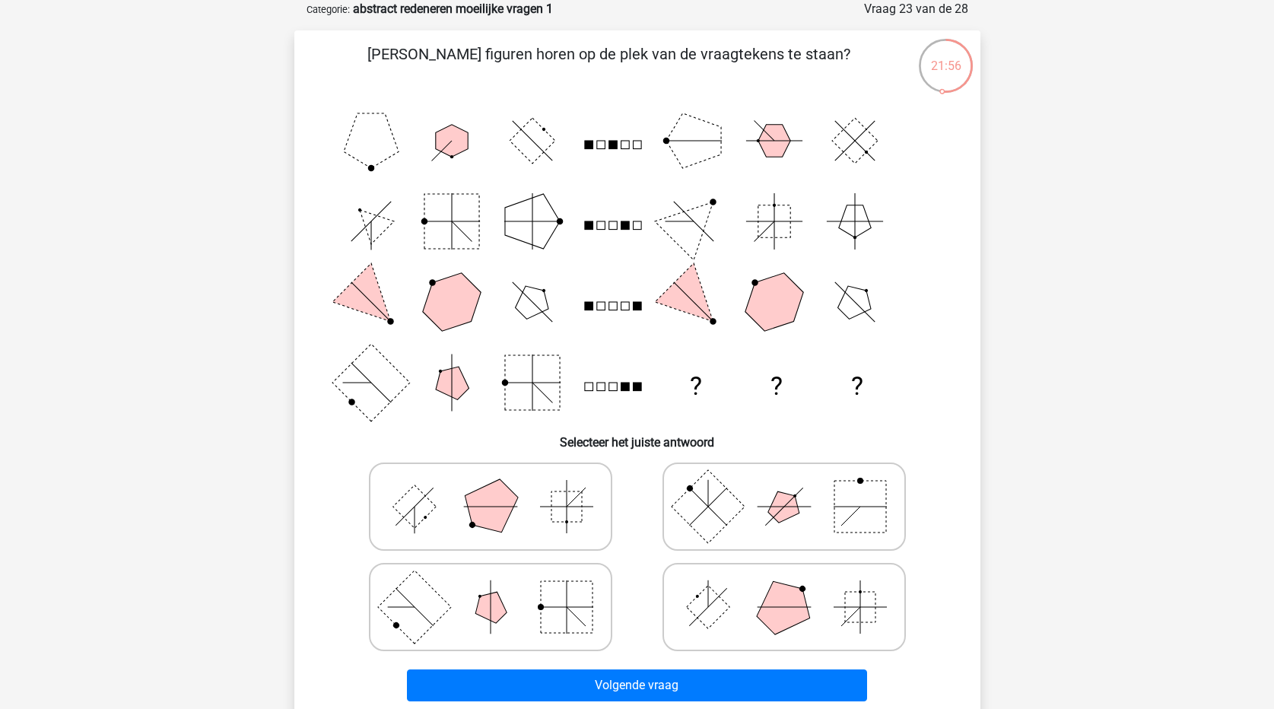
click at [721, 518] on rect at bounding box center [707, 505] width 73 height 73
click at [784, 488] on input "radio" at bounding box center [789, 483] width 10 height 10
radio input "true"
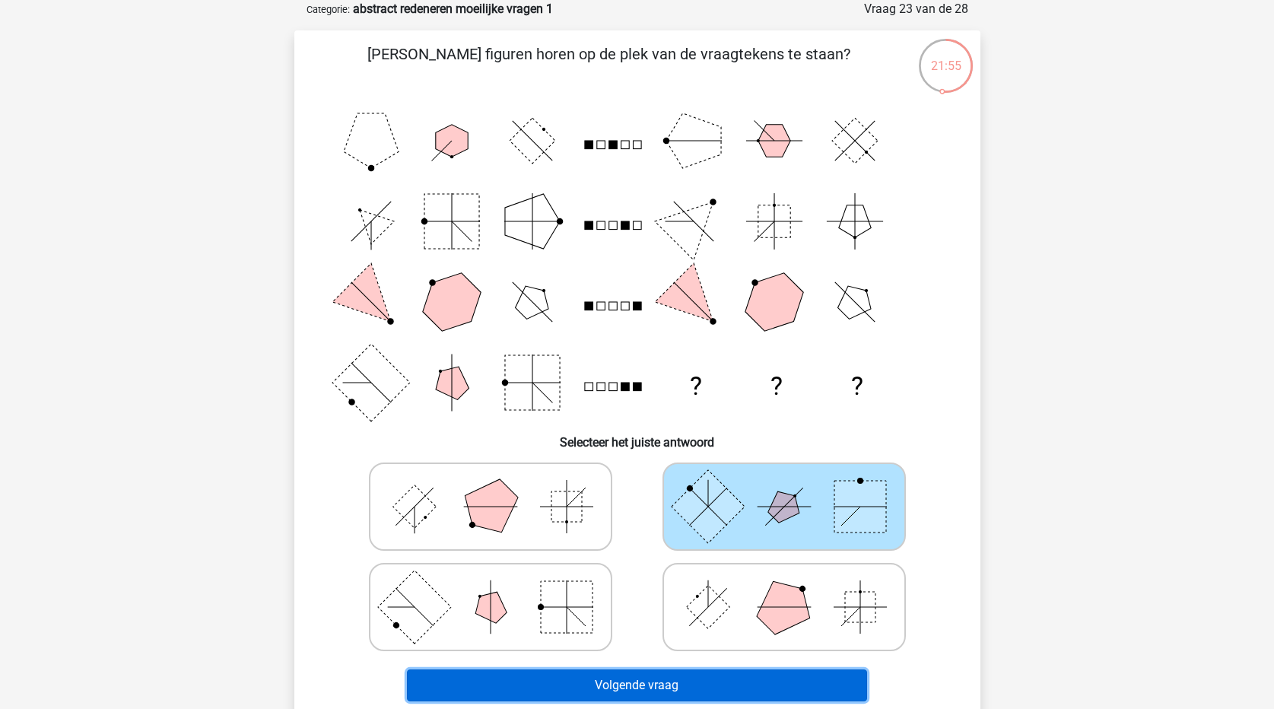
click at [700, 691] on button "Volgende vraag" at bounding box center [637, 685] width 460 height 32
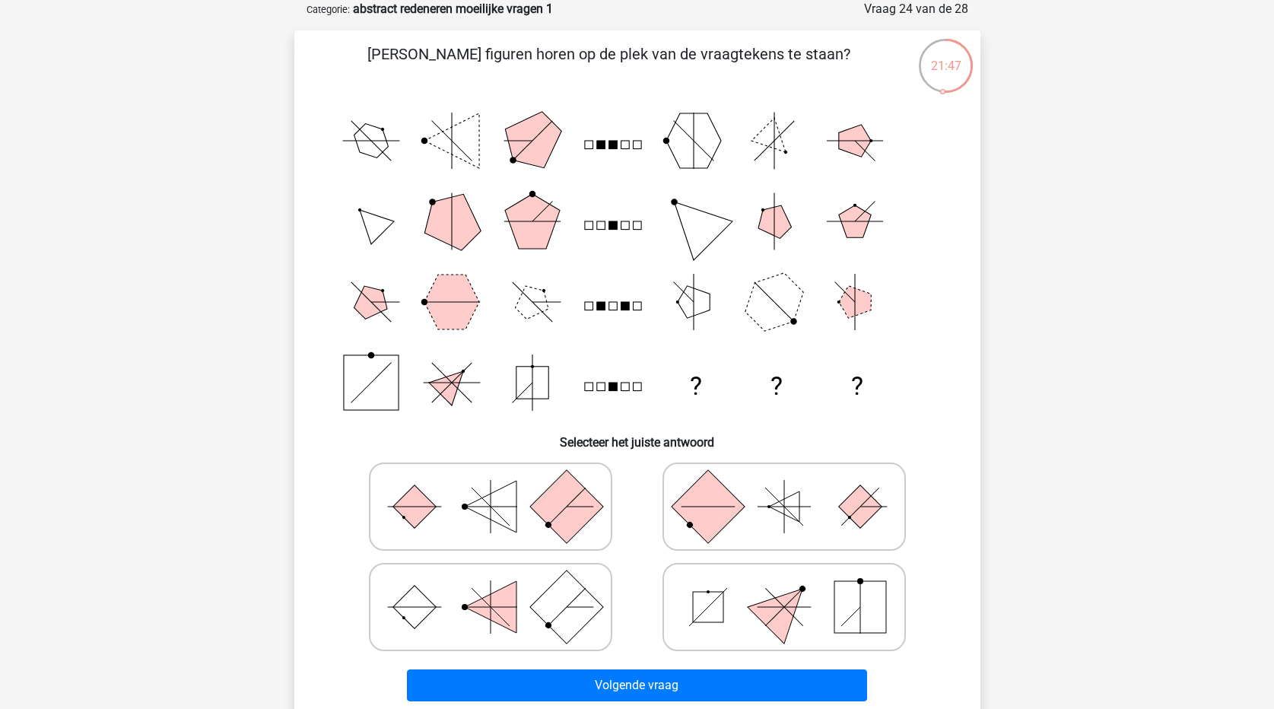
click at [791, 617] on polygon at bounding box center [783, 606] width 73 height 73
click at [791, 588] on input "radio" at bounding box center [789, 583] width 10 height 10
radio input "true"
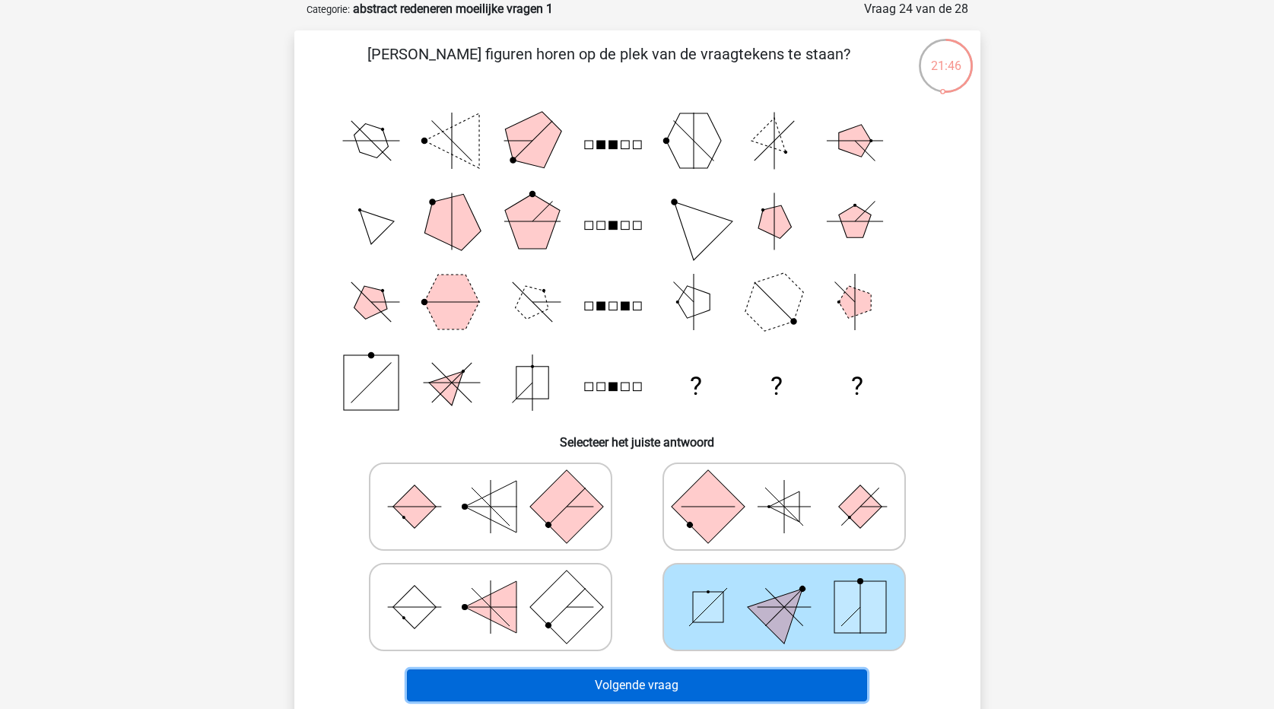
click at [778, 699] on button "Volgende vraag" at bounding box center [637, 685] width 460 height 32
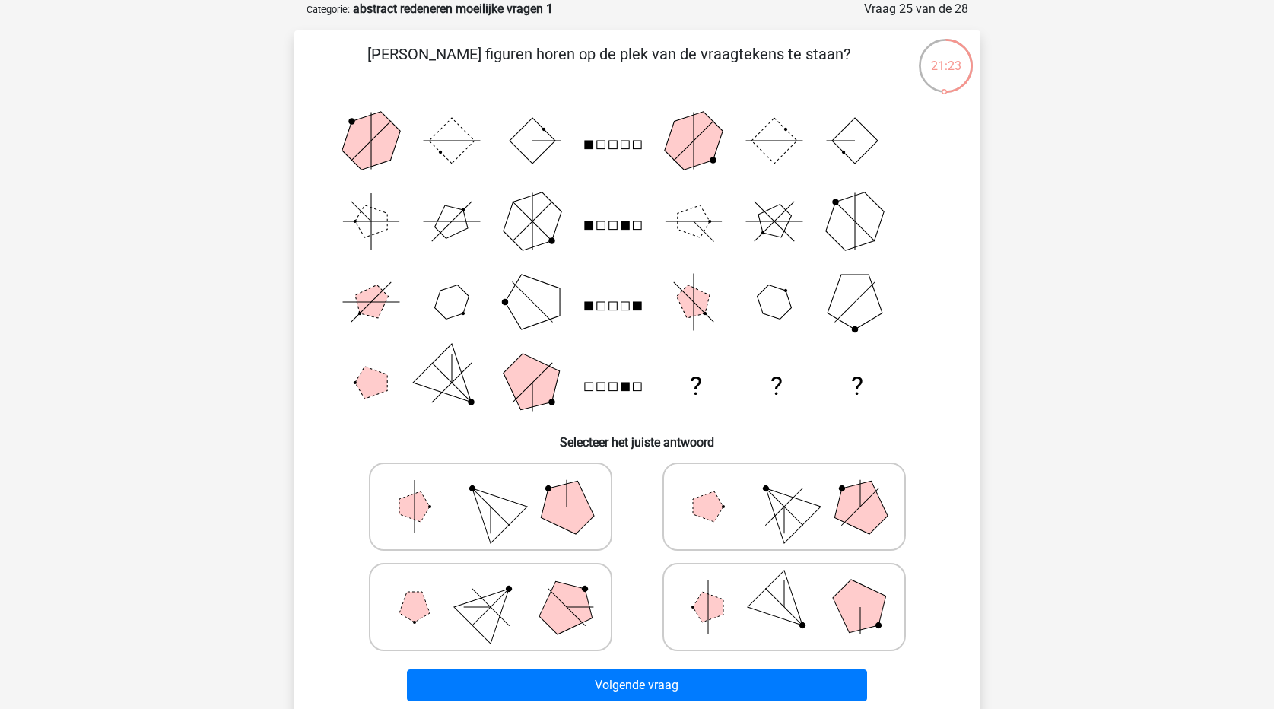
click at [836, 605] on polygon at bounding box center [859, 606] width 73 height 73
click at [794, 588] on input "radio" at bounding box center [789, 583] width 10 height 10
radio input "true"
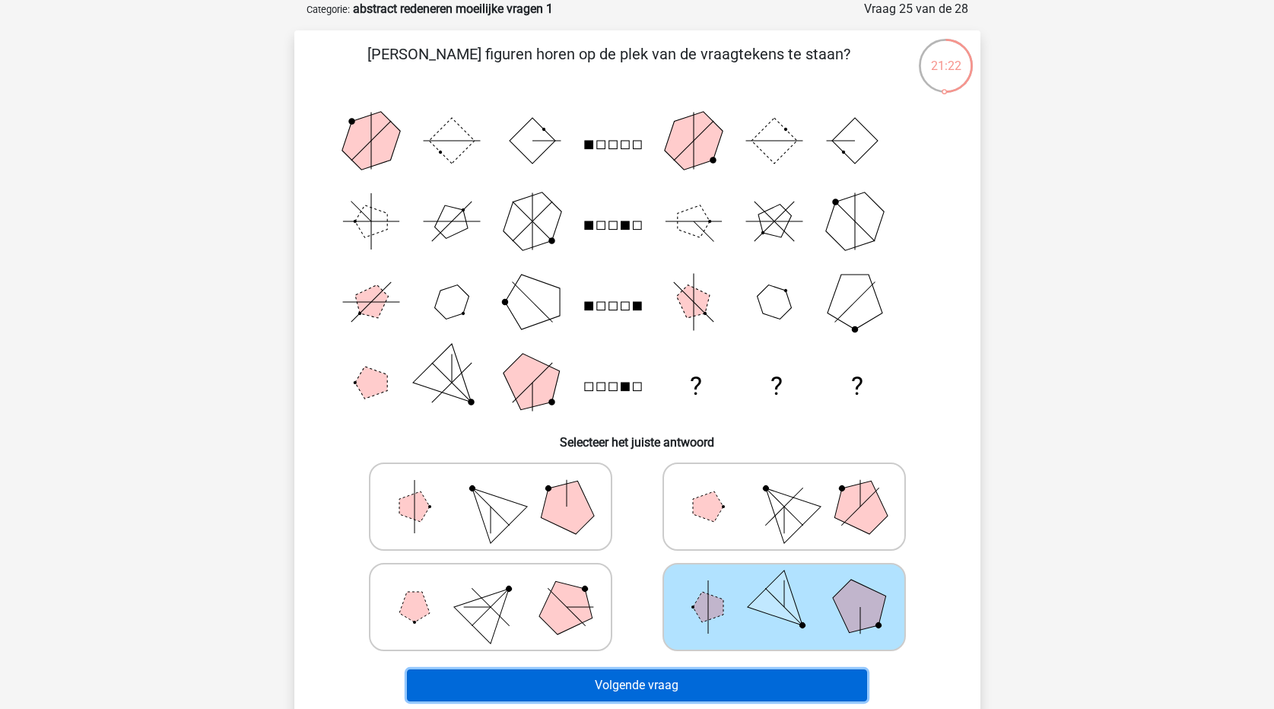
click at [805, 685] on button "Volgende vraag" at bounding box center [637, 685] width 460 height 32
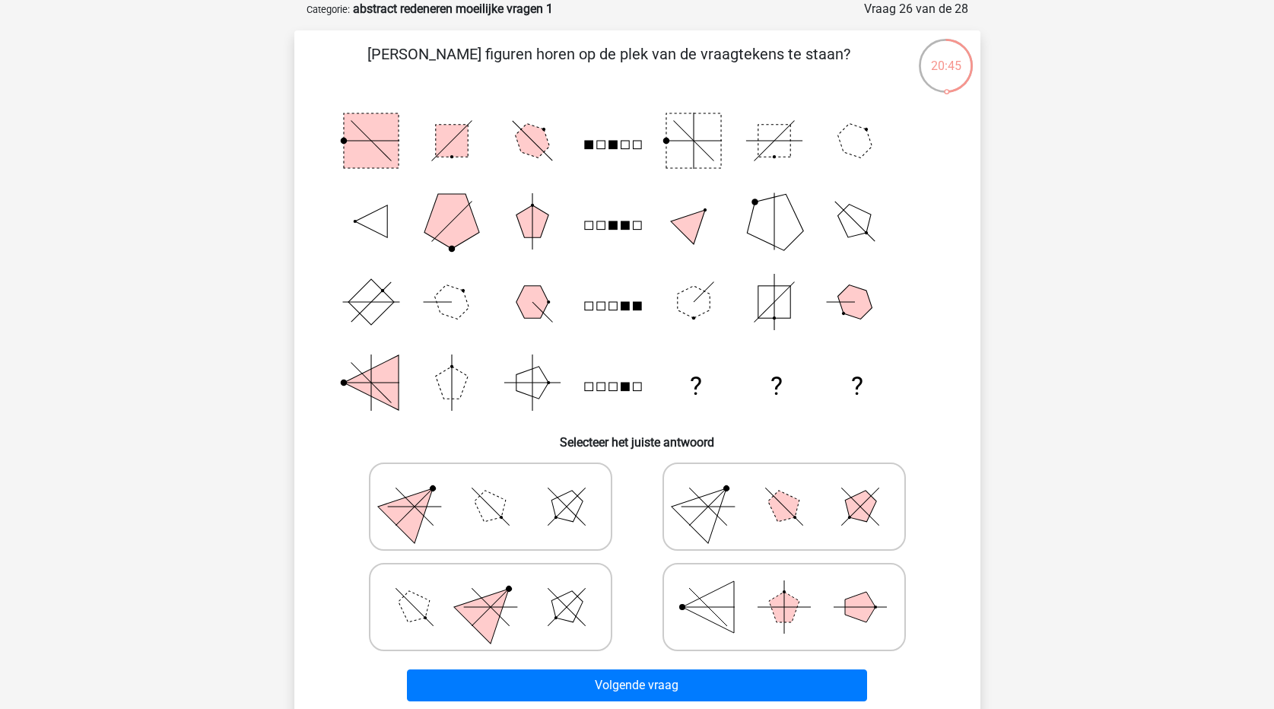
click at [481, 605] on polygon at bounding box center [489, 606] width 73 height 73
click at [491, 588] on input "radio" at bounding box center [496, 583] width 10 height 10
radio input "true"
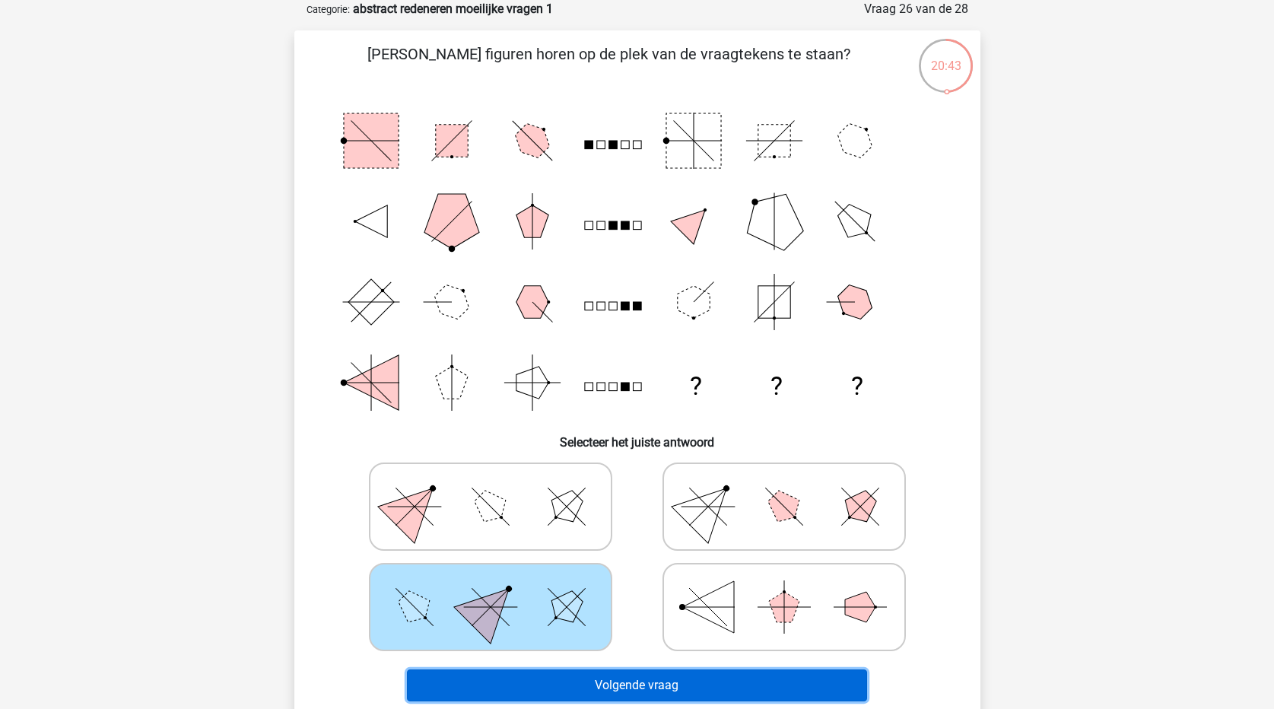
click at [666, 687] on button "Volgende vraag" at bounding box center [637, 685] width 460 height 32
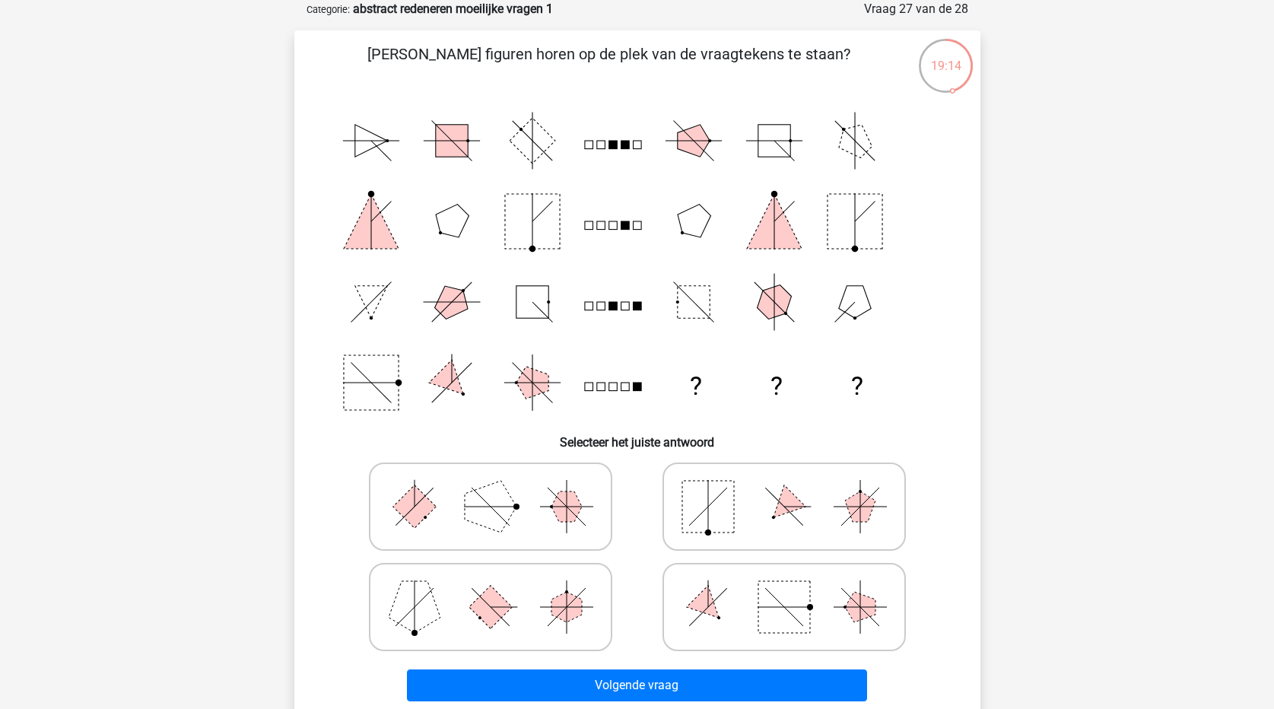
click at [790, 511] on polygon at bounding box center [783, 506] width 43 height 43
click at [790, 488] on input "radio" at bounding box center [789, 483] width 10 height 10
radio input "true"
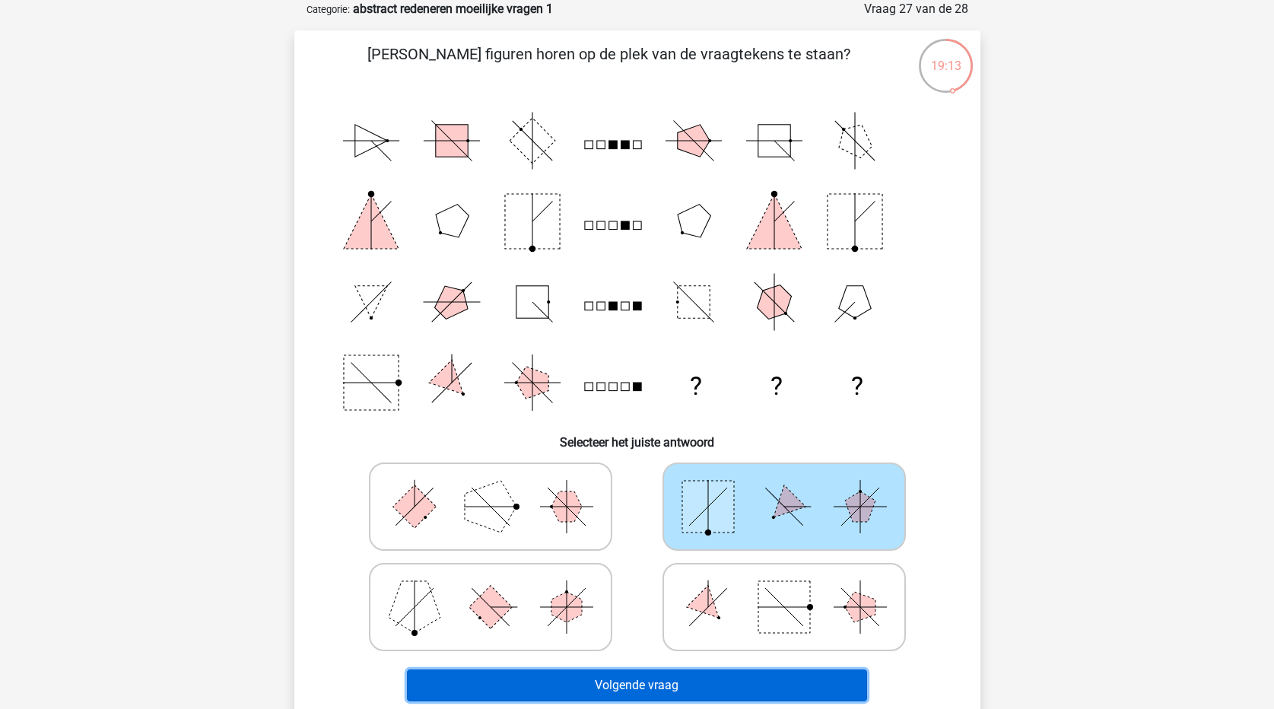
click at [794, 686] on button "Volgende vraag" at bounding box center [637, 685] width 460 height 32
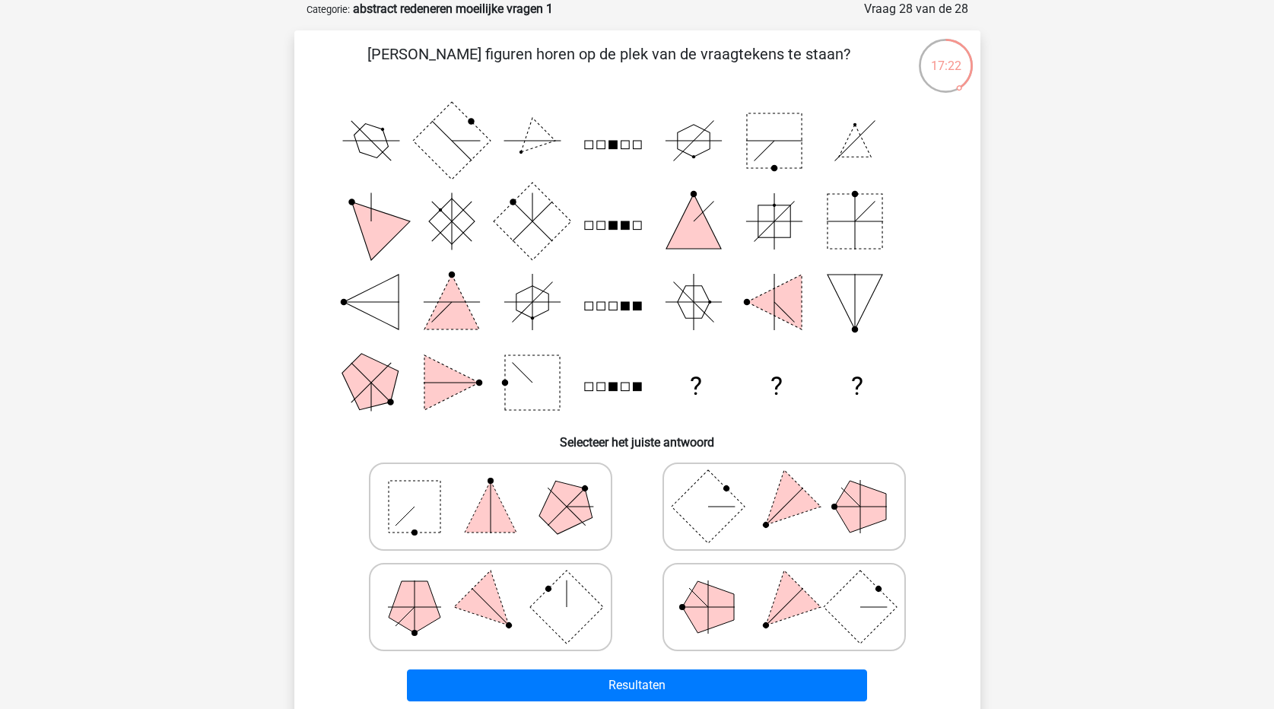
click at [713, 618] on polygon at bounding box center [708, 607] width 52 height 52
click at [784, 588] on input "radio" at bounding box center [789, 583] width 10 height 10
radio input "true"
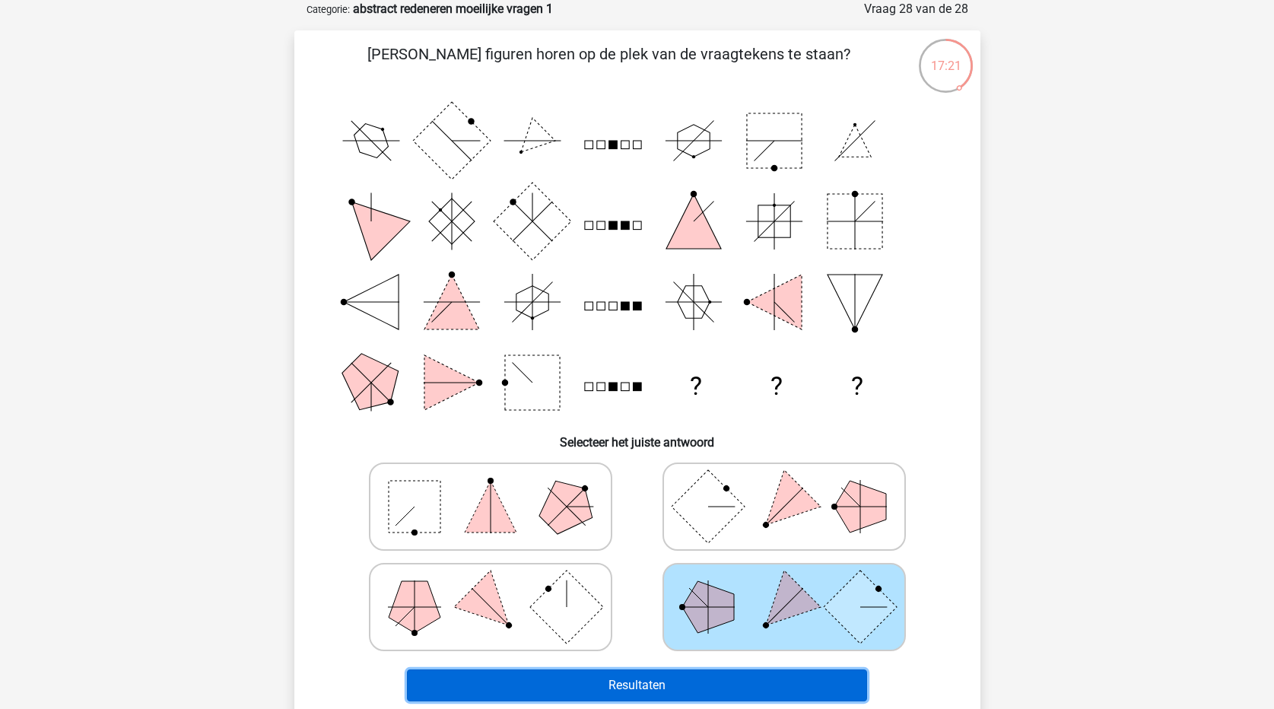
click at [729, 687] on button "Resultaten" at bounding box center [637, 685] width 460 height 32
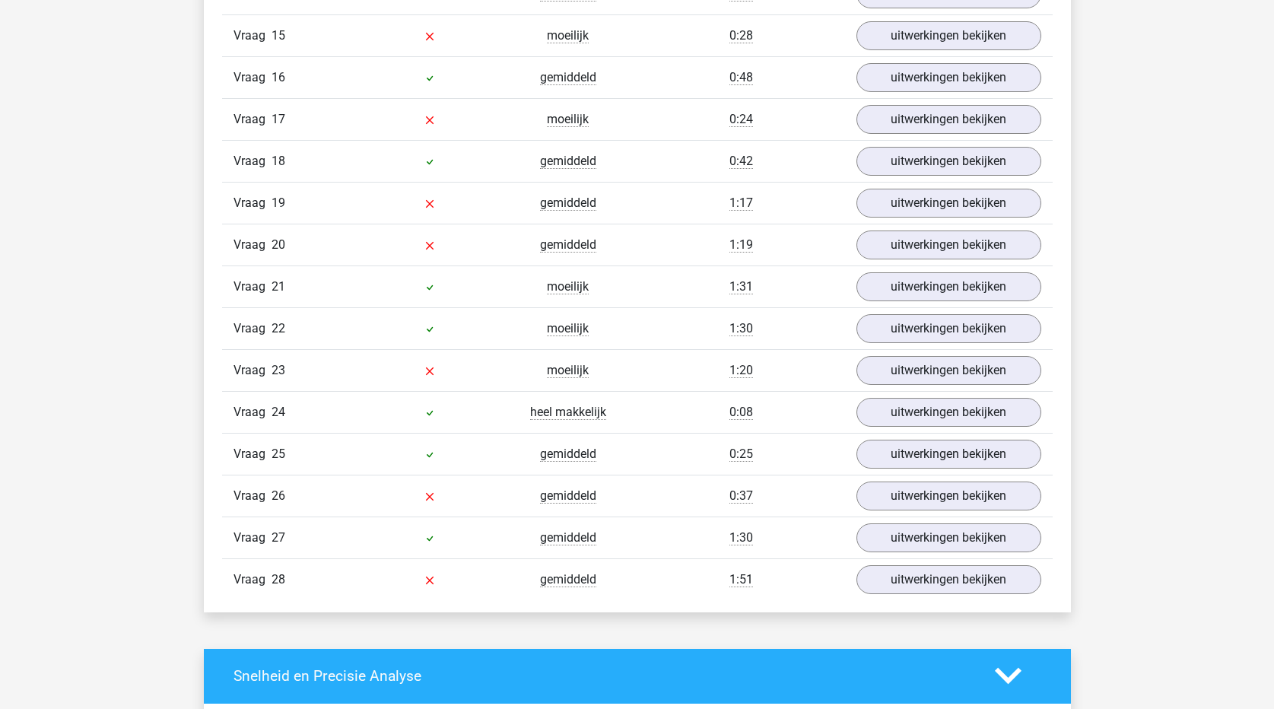
scroll to position [1673, 0]
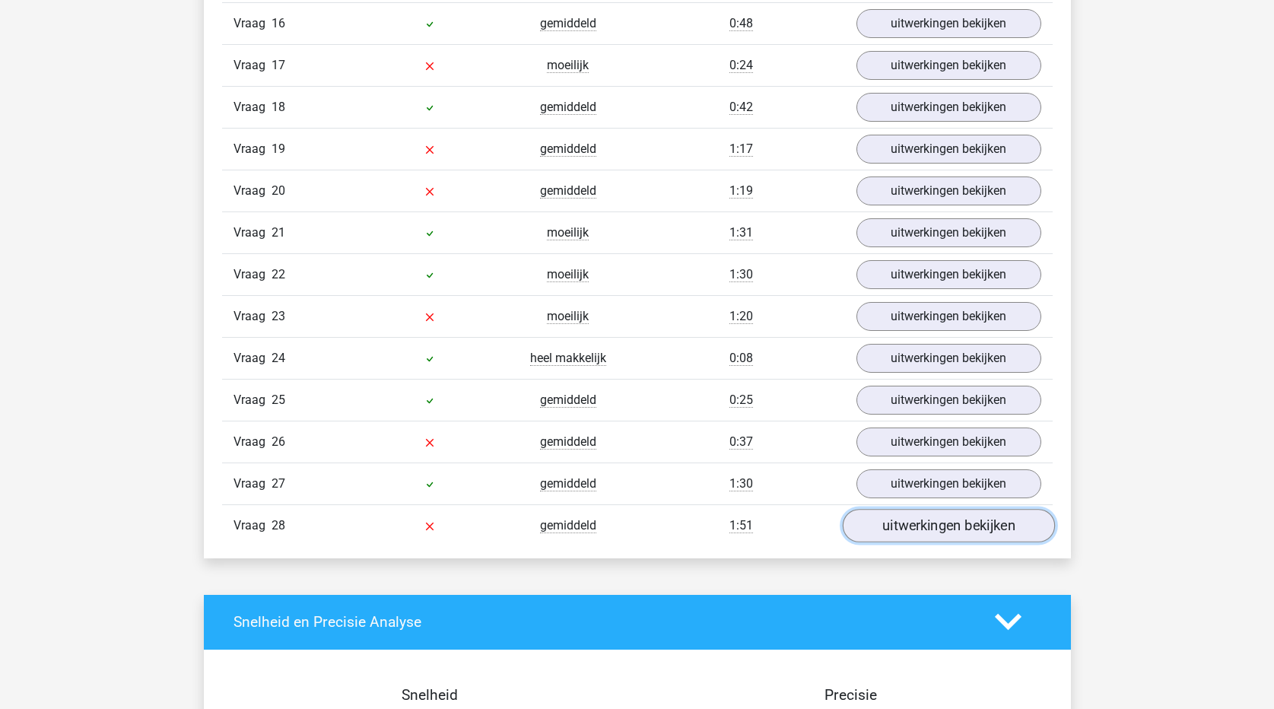
click at [948, 532] on link "uitwerkingen bekijken" at bounding box center [948, 525] width 212 height 33
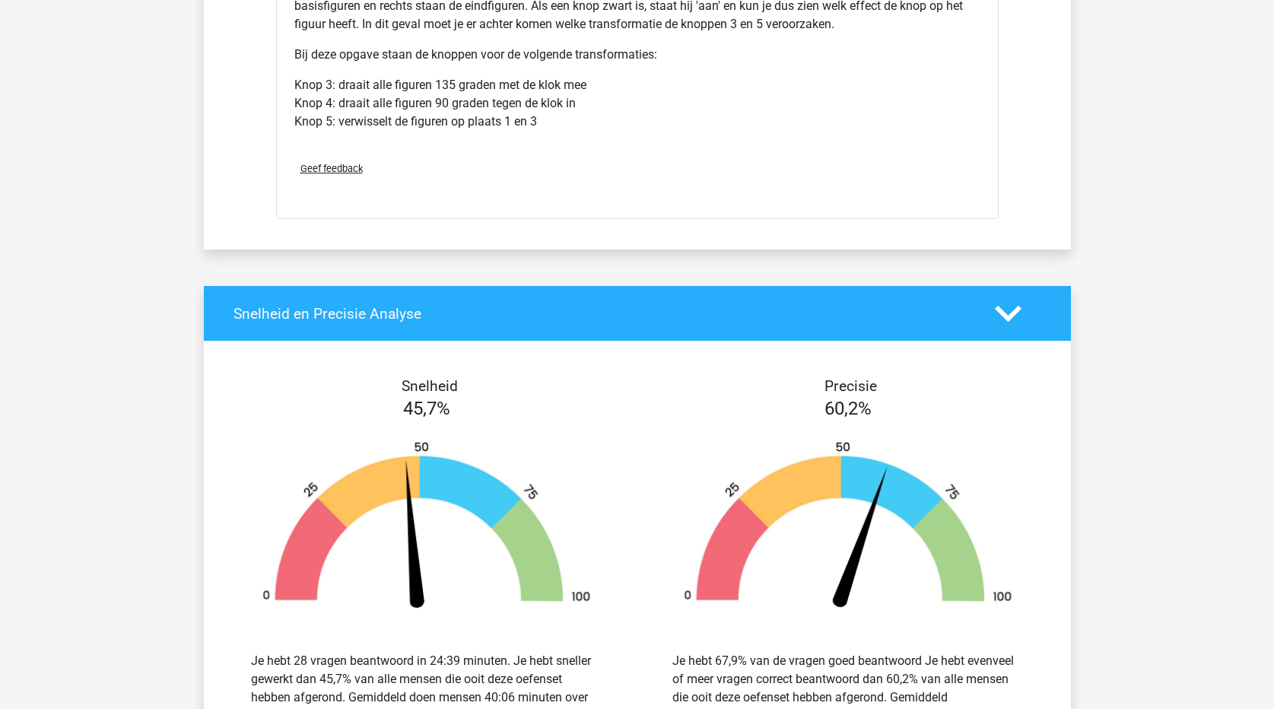
scroll to position [3499, 0]
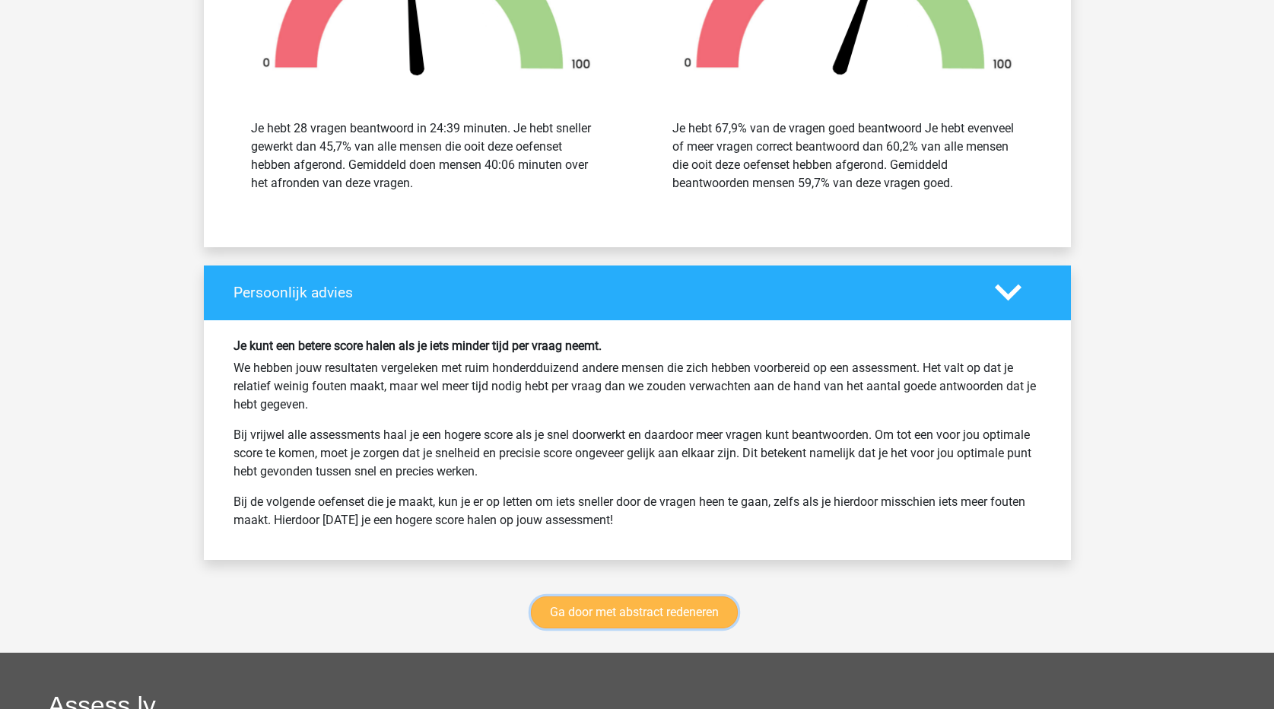
click at [655, 608] on link "Ga door met abstract redeneren" at bounding box center [634, 612] width 207 height 32
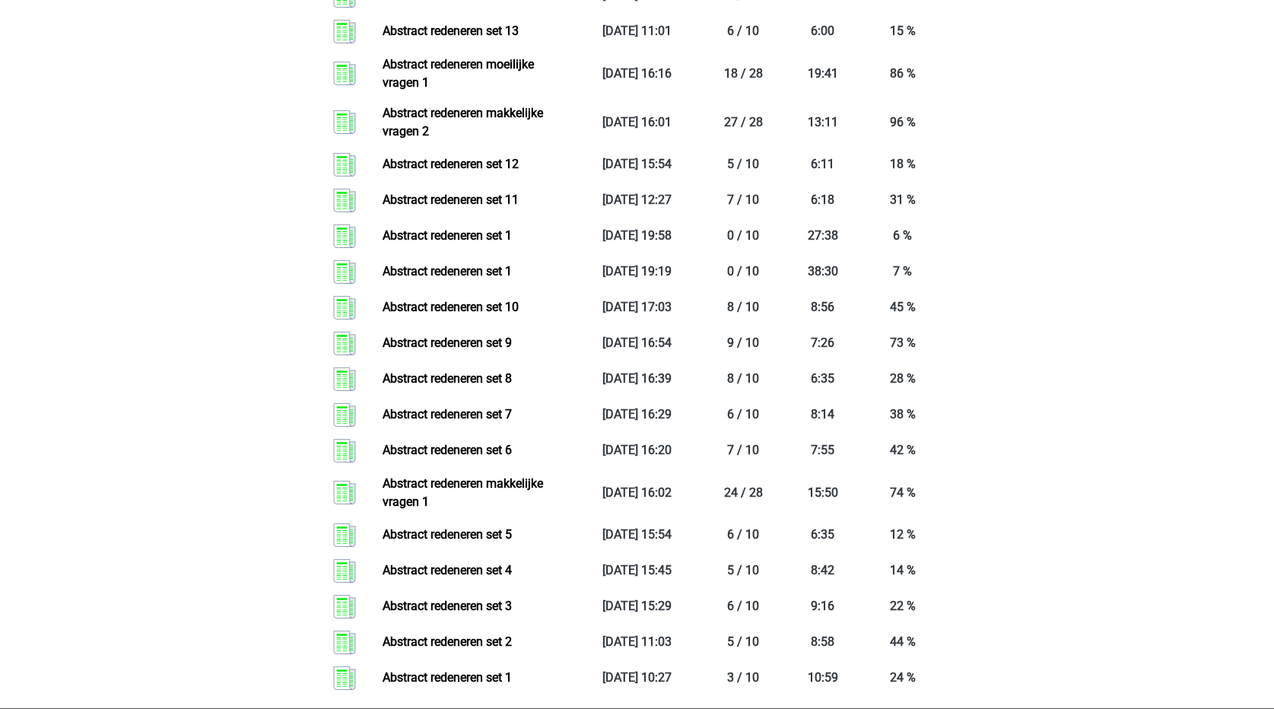
scroll to position [2074, 0]
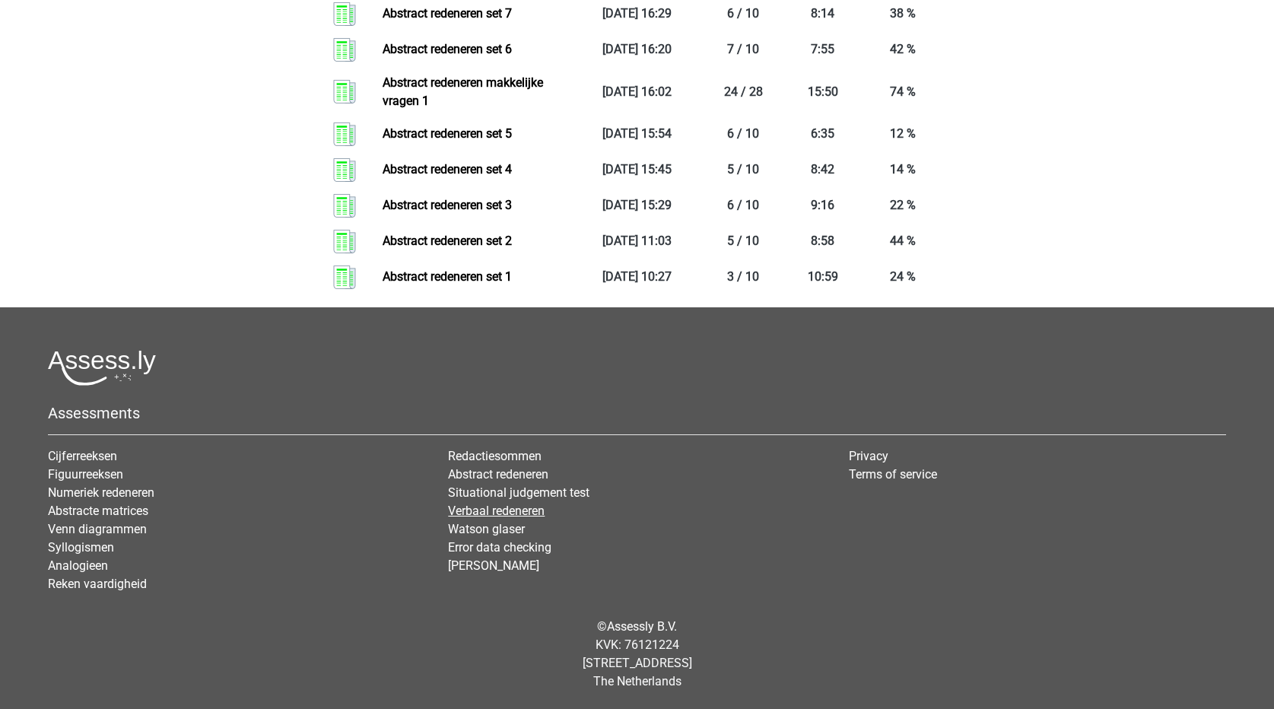
click at [482, 509] on link "Verbaal redeneren" at bounding box center [496, 511] width 97 height 14
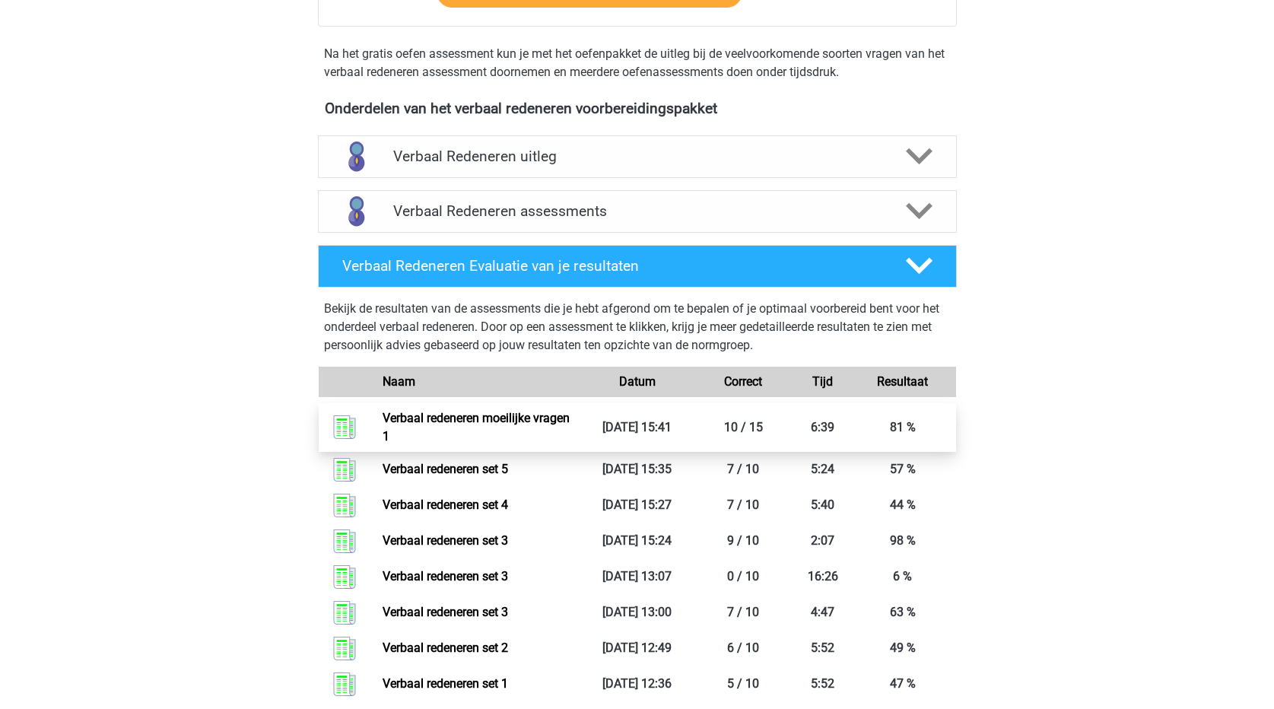
scroll to position [456, 0]
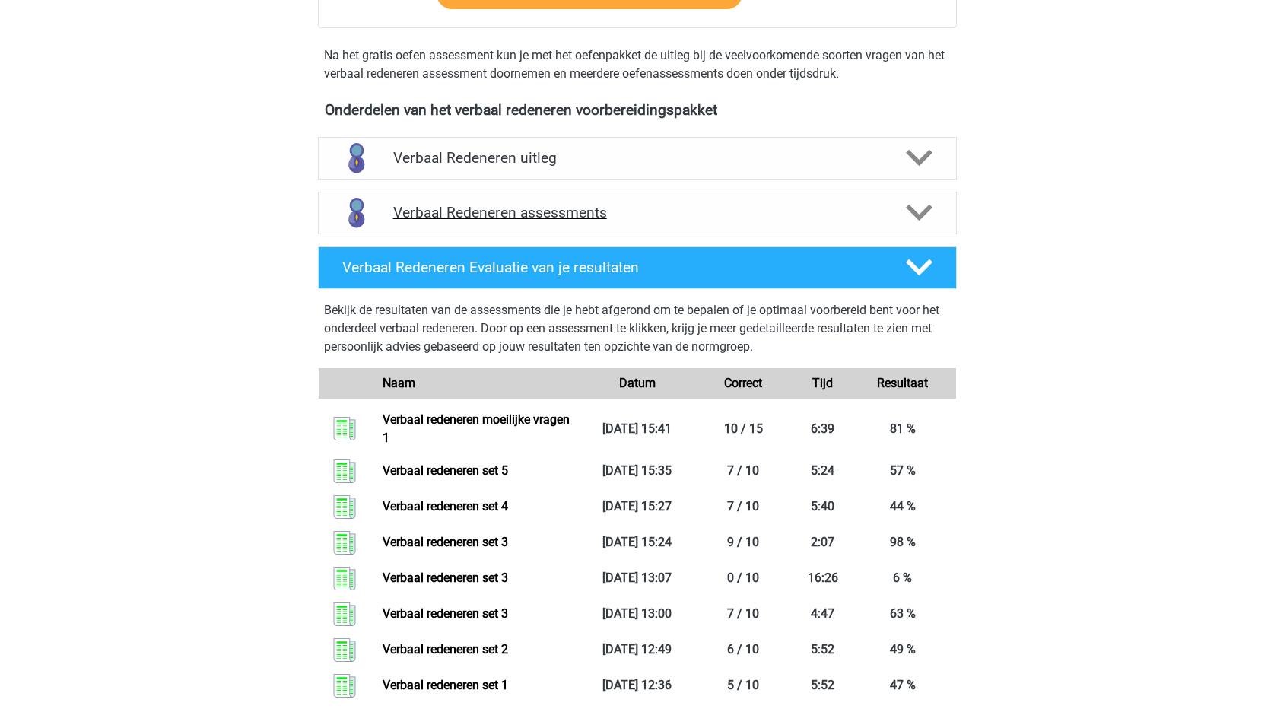
click at [923, 221] on icon at bounding box center [919, 212] width 27 height 27
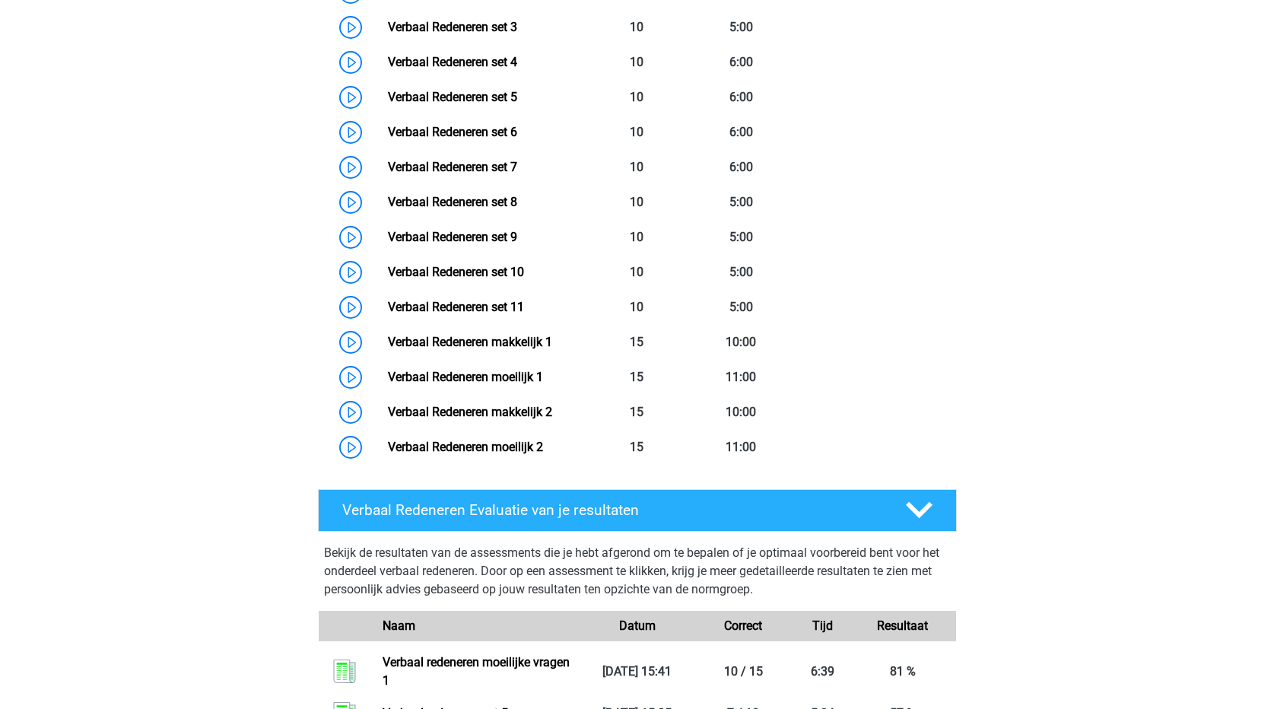
scroll to position [837, 0]
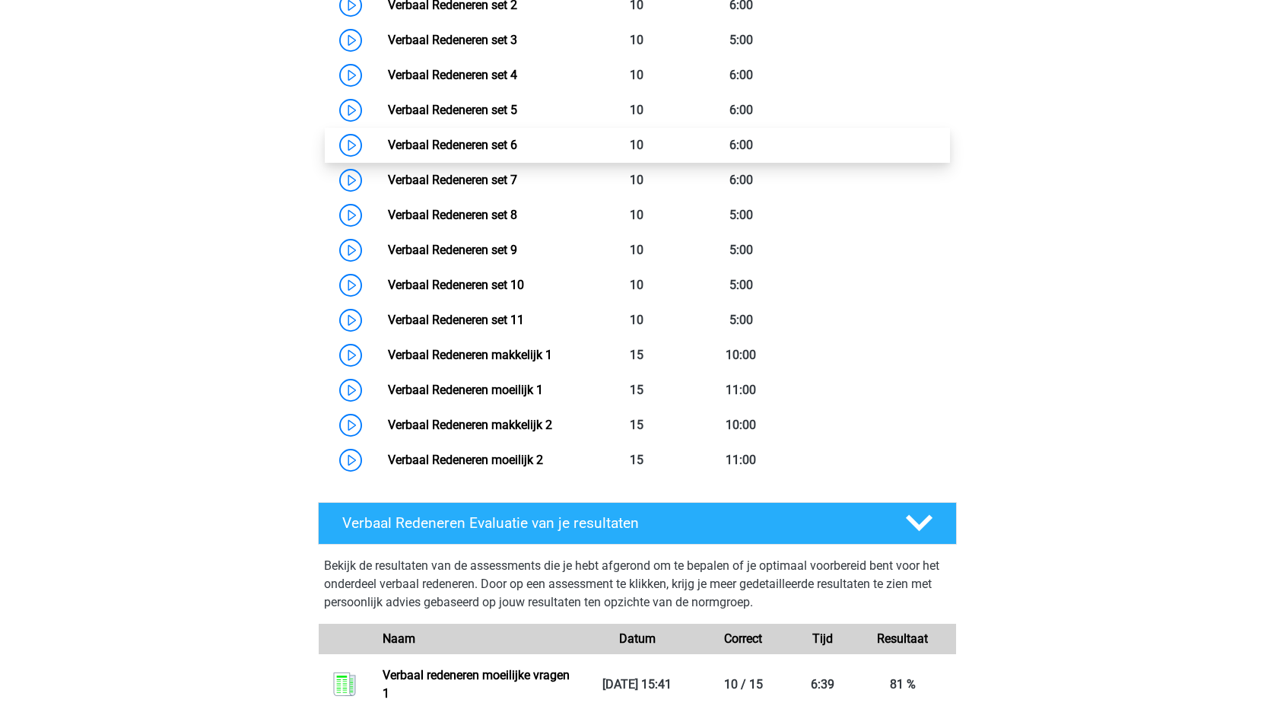
click at [514, 151] on link "Verbaal Redeneren set 6" at bounding box center [452, 145] width 129 height 14
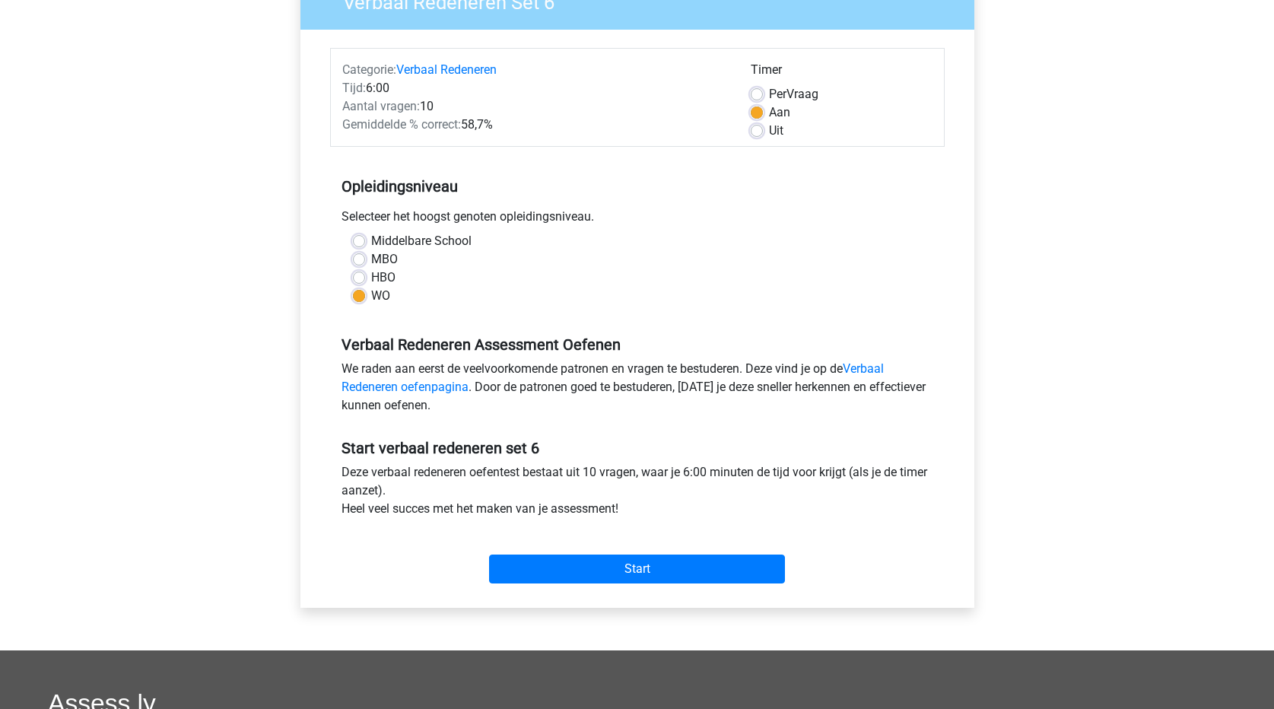
scroll to position [152, 0]
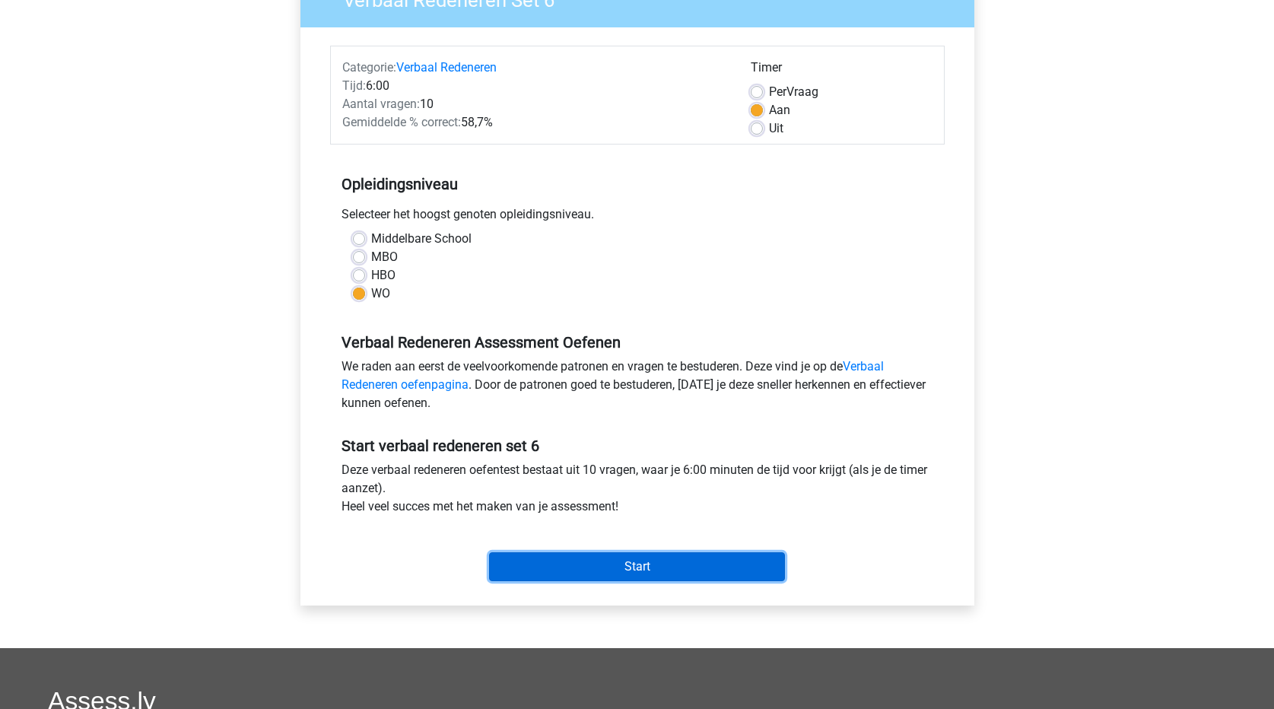
click at [694, 561] on input "Start" at bounding box center [637, 566] width 296 height 29
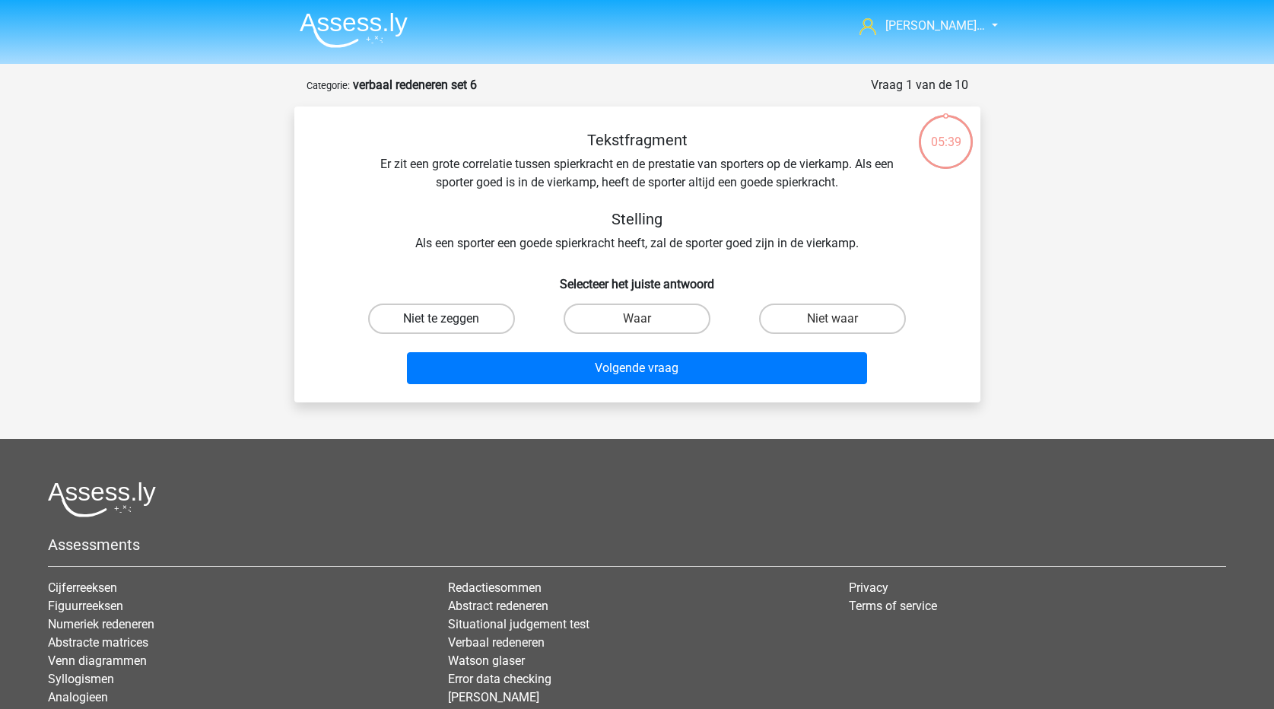
click at [470, 322] on label "Niet te zeggen" at bounding box center [441, 318] width 147 height 30
click at [451, 322] on input "Niet te zeggen" at bounding box center [446, 324] width 10 height 10
radio input "true"
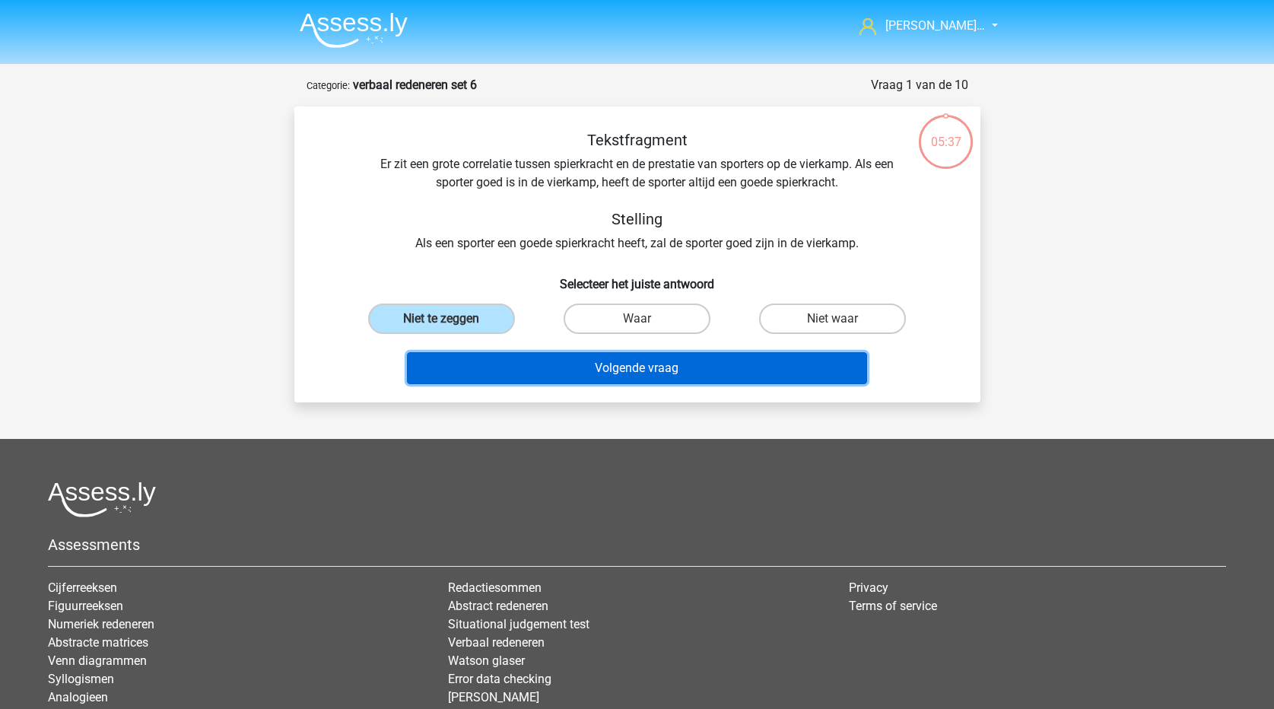
click at [523, 370] on button "Volgende vraag" at bounding box center [637, 368] width 460 height 32
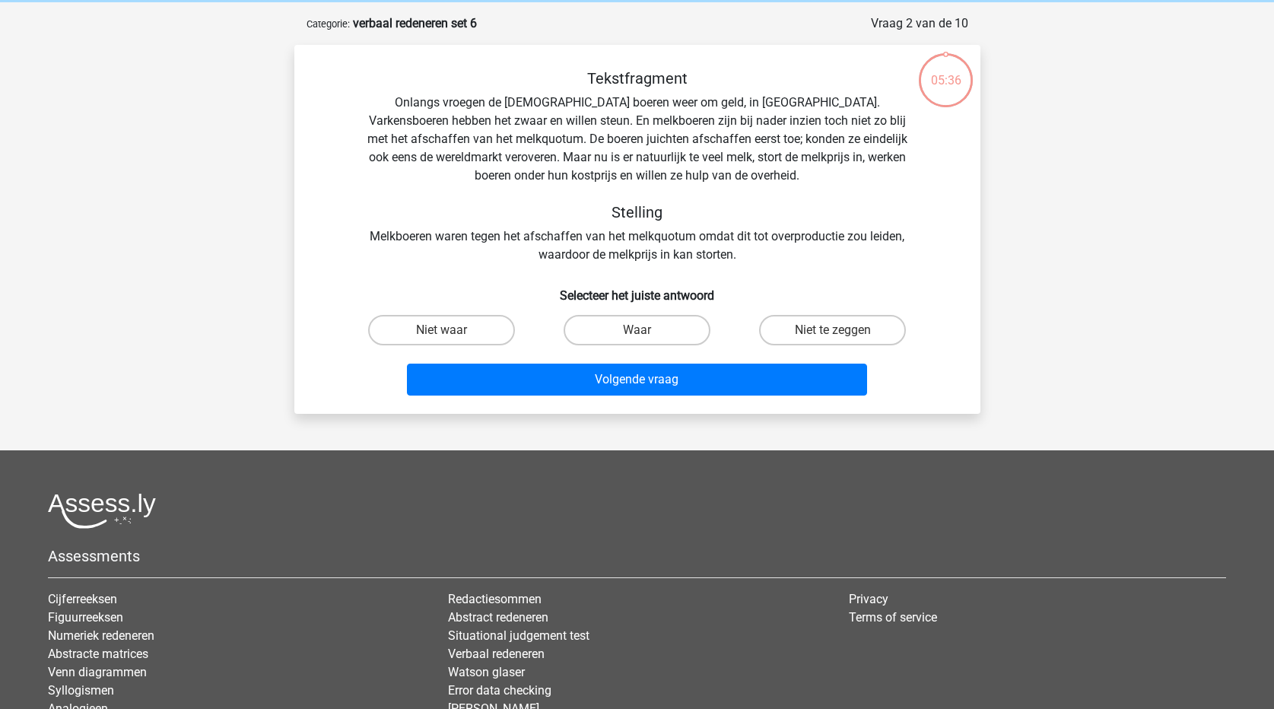
scroll to position [76, 0]
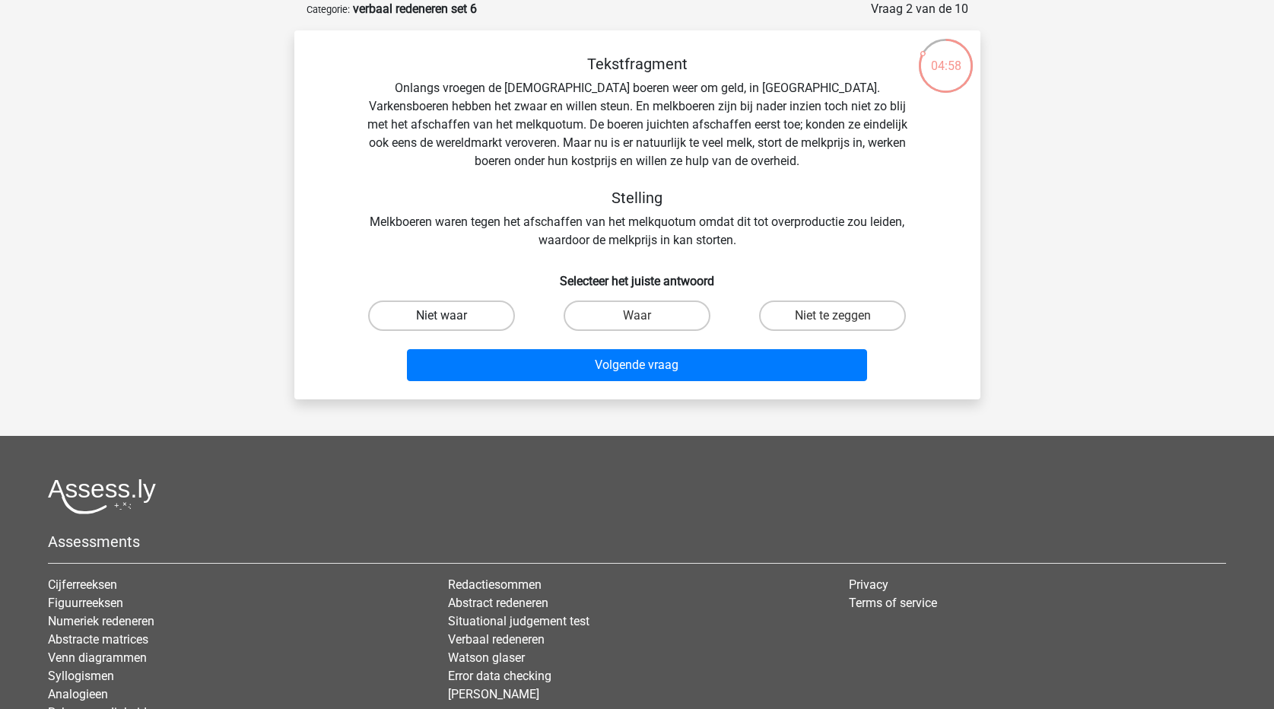
click at [469, 316] on label "Niet waar" at bounding box center [441, 315] width 147 height 30
click at [451, 316] on input "Niet waar" at bounding box center [446, 321] width 10 height 10
radio input "true"
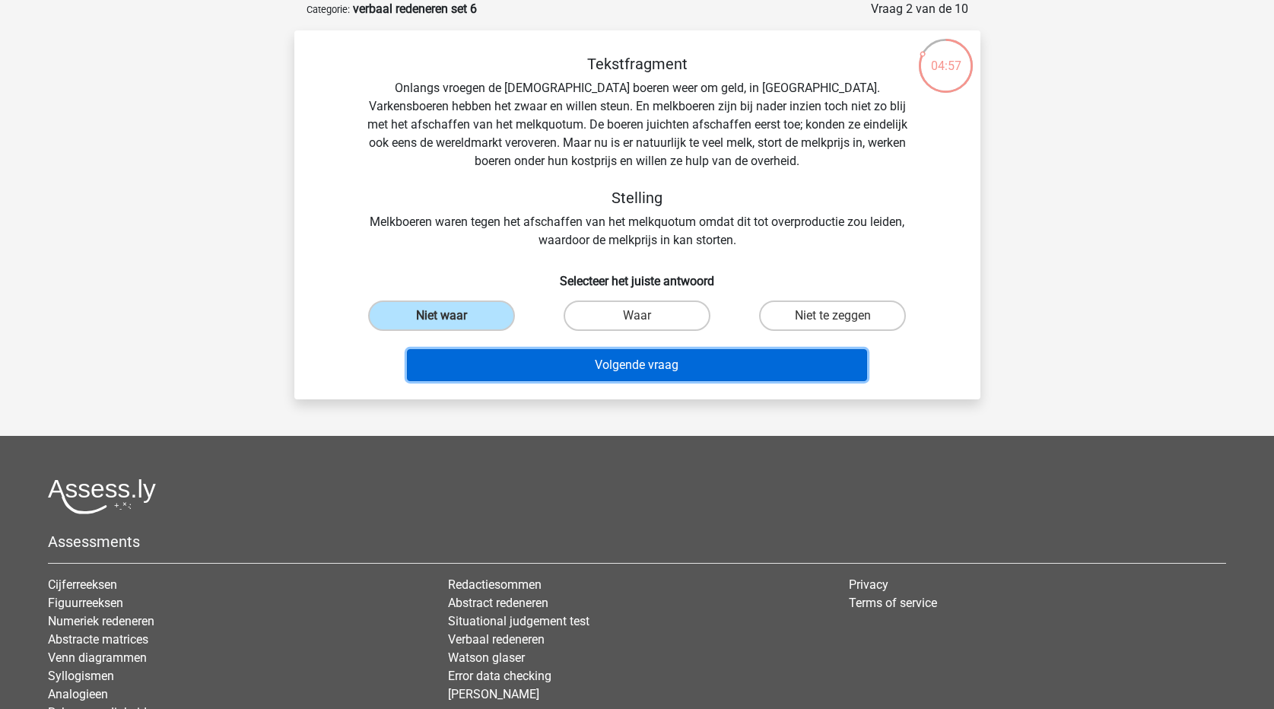
click at [512, 354] on button "Volgende vraag" at bounding box center [637, 365] width 460 height 32
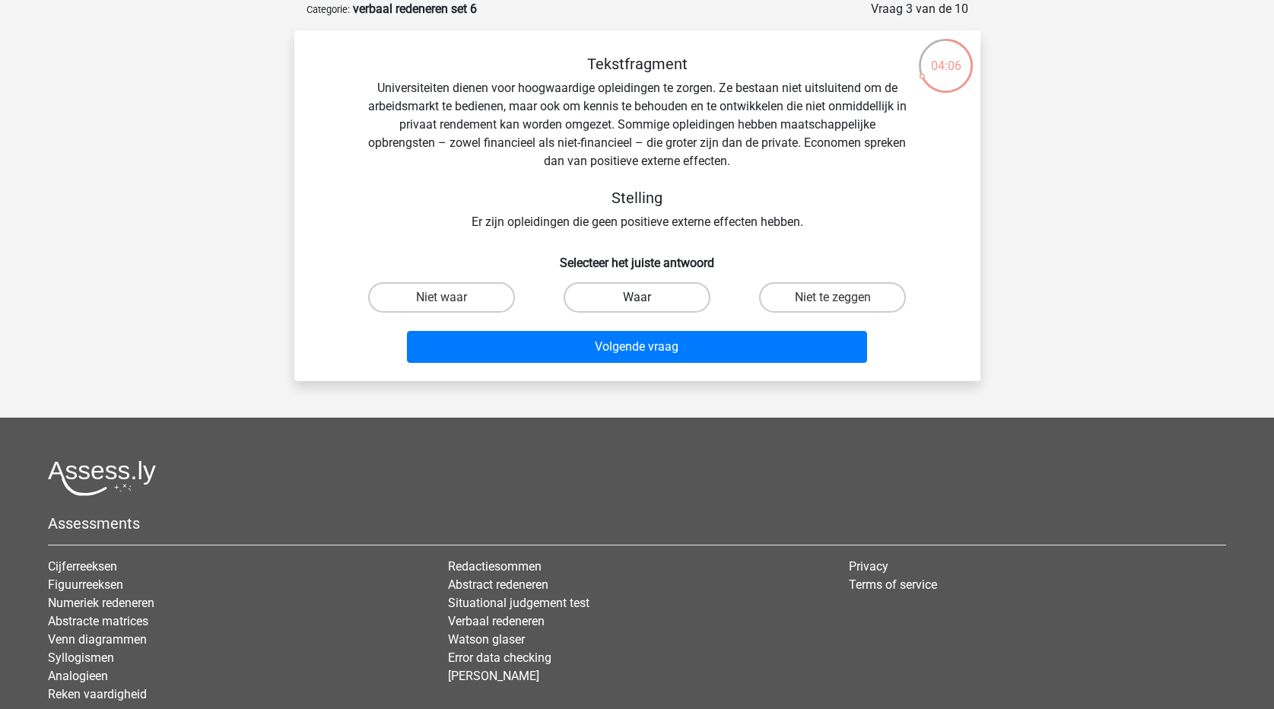
drag, startPoint x: 625, startPoint y: 294, endPoint x: 632, endPoint y: 307, distance: 14.0
click at [624, 295] on label "Waar" at bounding box center [637, 297] width 147 height 30
click at [637, 297] on input "Waar" at bounding box center [642, 302] width 10 height 10
radio input "true"
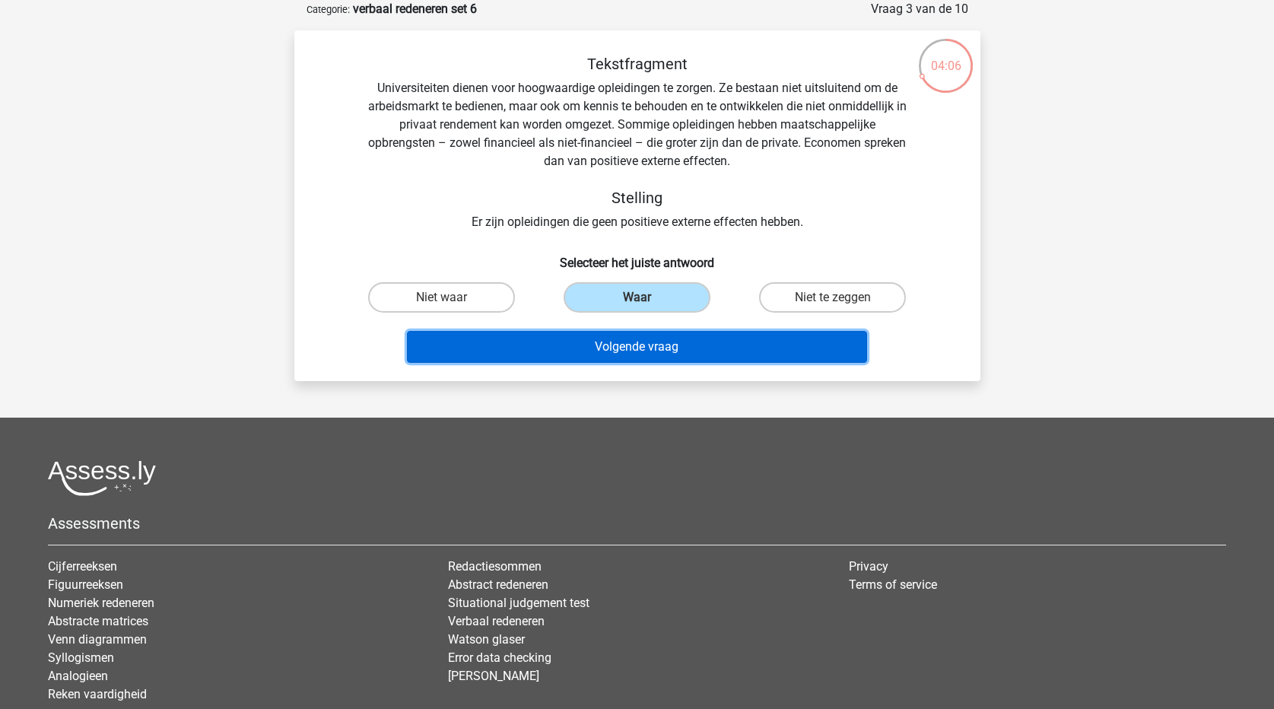
click at [637, 344] on button "Volgende vraag" at bounding box center [637, 347] width 460 height 32
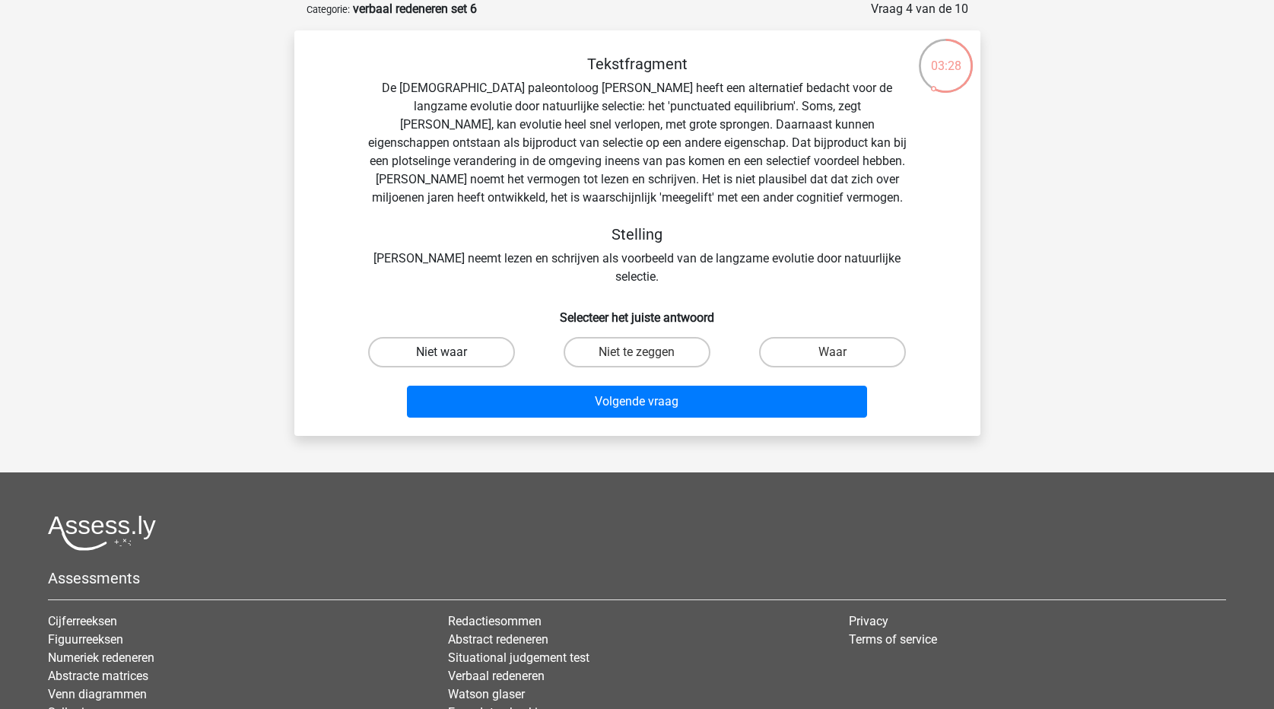
click at [452, 337] on label "Niet waar" at bounding box center [441, 352] width 147 height 30
click at [451, 352] on input "Niet waar" at bounding box center [446, 357] width 10 height 10
radio input "true"
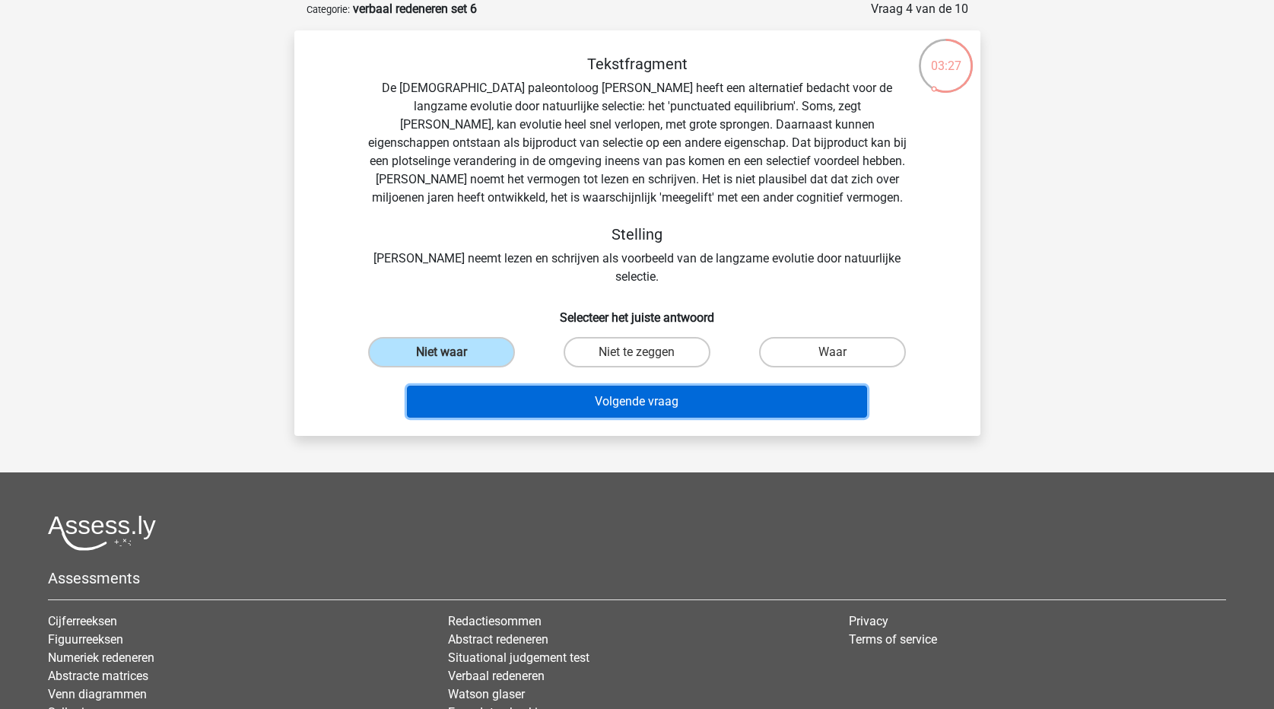
click at [491, 386] on button "Volgende vraag" at bounding box center [637, 402] width 460 height 32
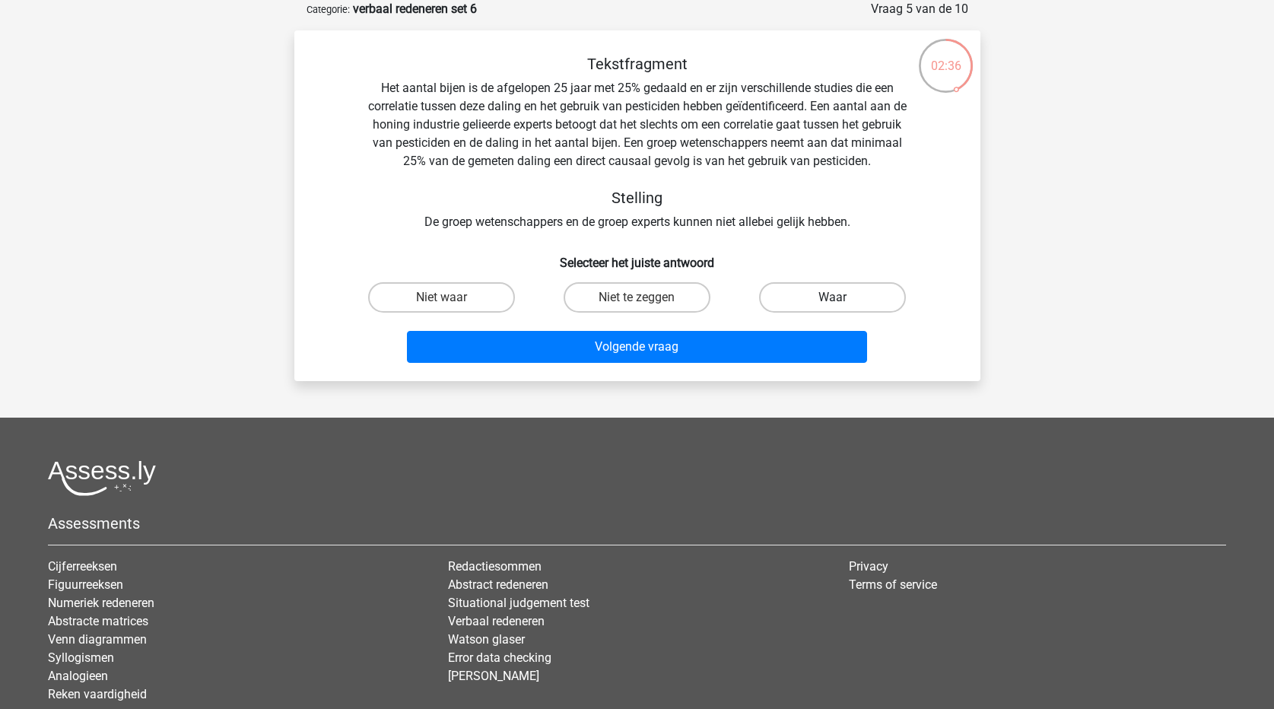
click at [788, 294] on label "Waar" at bounding box center [832, 297] width 147 height 30
click at [833, 297] on input "Waar" at bounding box center [838, 302] width 10 height 10
radio input "true"
click at [597, 297] on label "Niet te zeggen" at bounding box center [637, 297] width 147 height 30
click at [637, 297] on input "Niet te zeggen" at bounding box center [642, 302] width 10 height 10
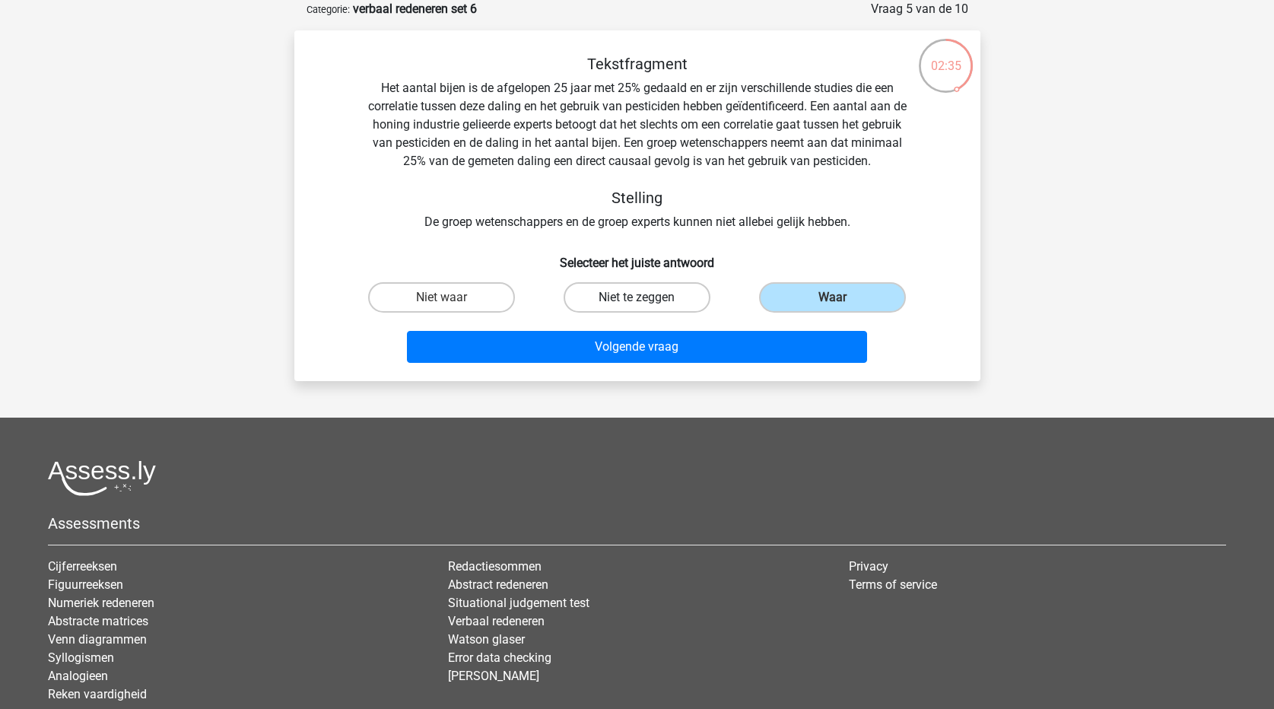
radio input "true"
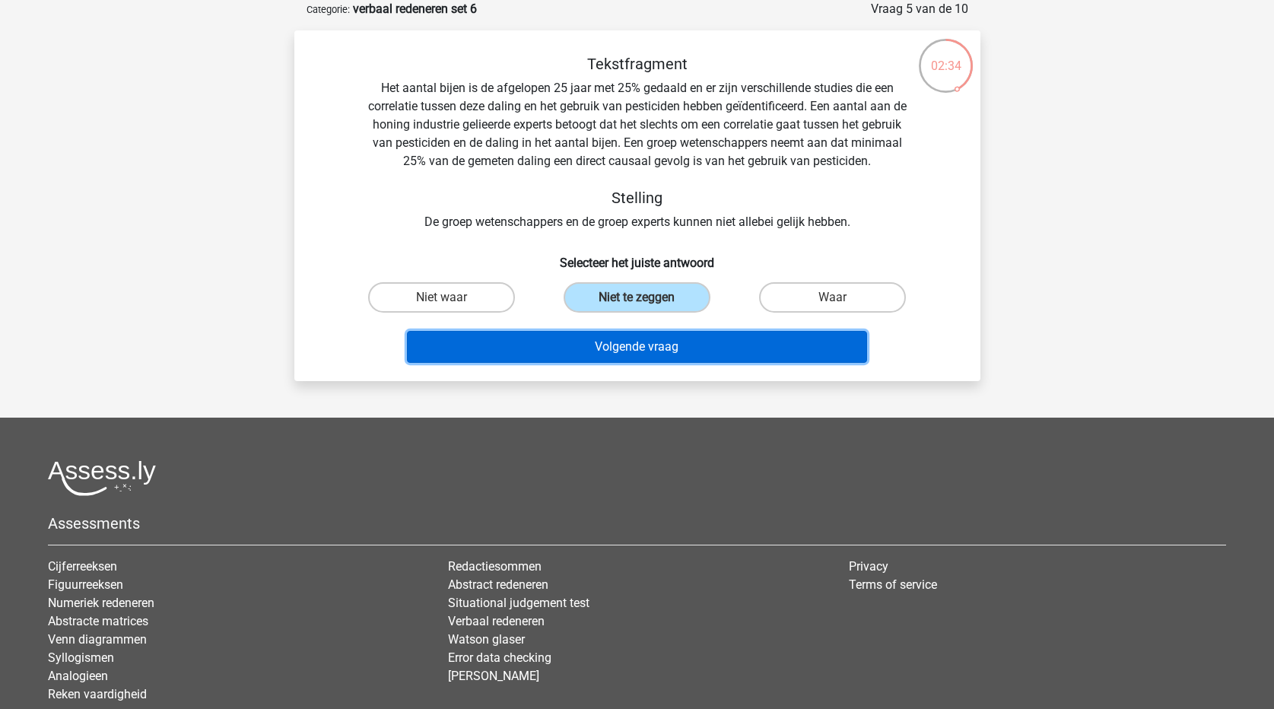
click at [631, 344] on button "Volgende vraag" at bounding box center [637, 347] width 460 height 32
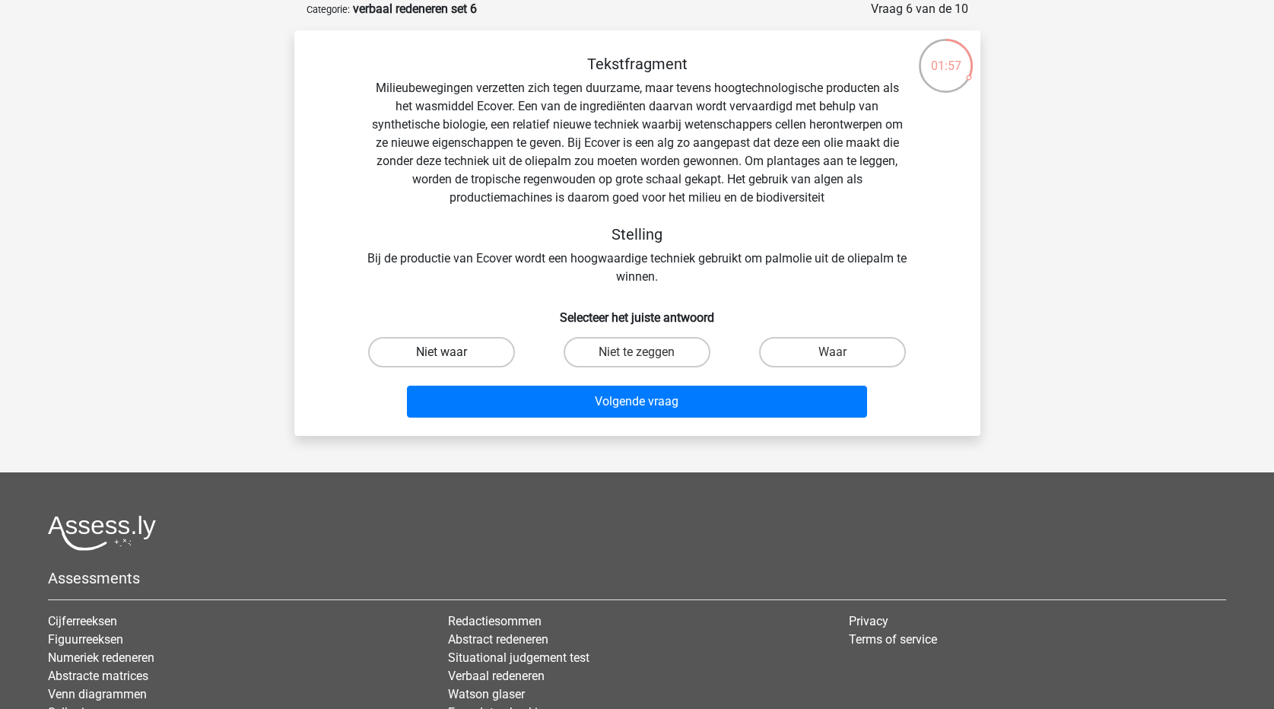
click at [479, 353] on label "Niet waar" at bounding box center [441, 352] width 147 height 30
click at [451, 353] on input "Niet waar" at bounding box center [446, 357] width 10 height 10
radio input "true"
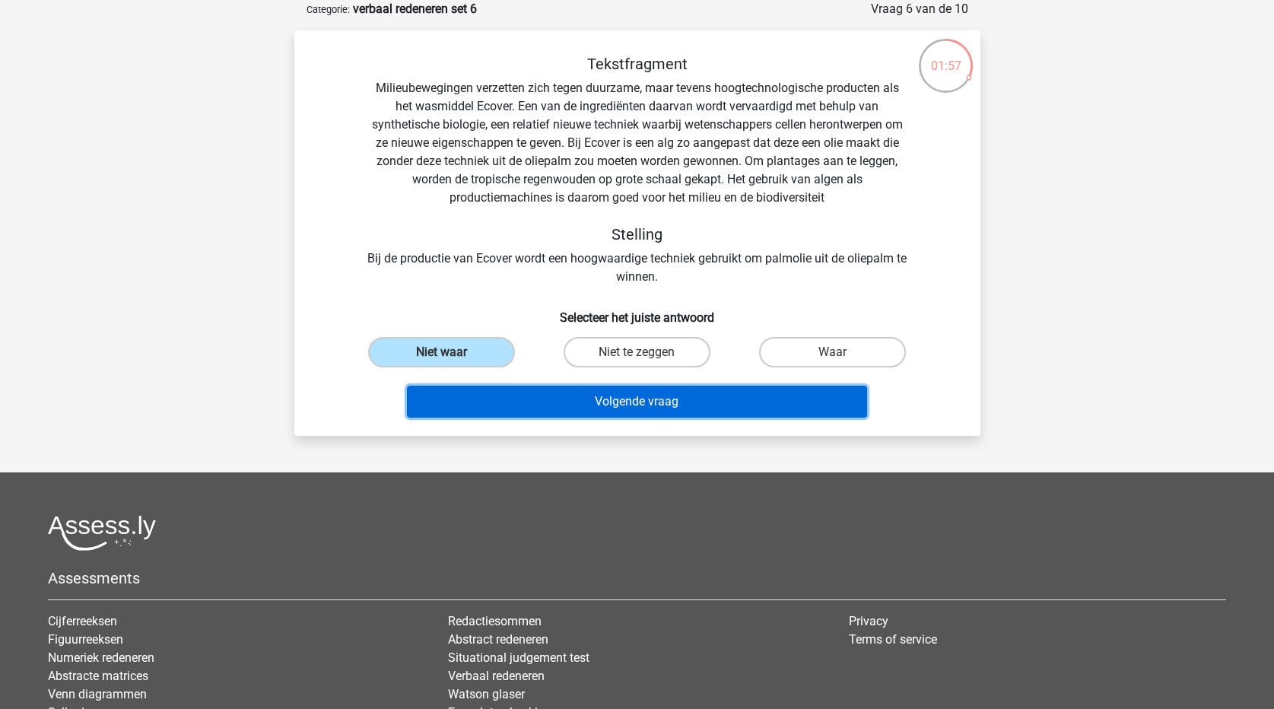
click at [529, 391] on button "Volgende vraag" at bounding box center [637, 402] width 460 height 32
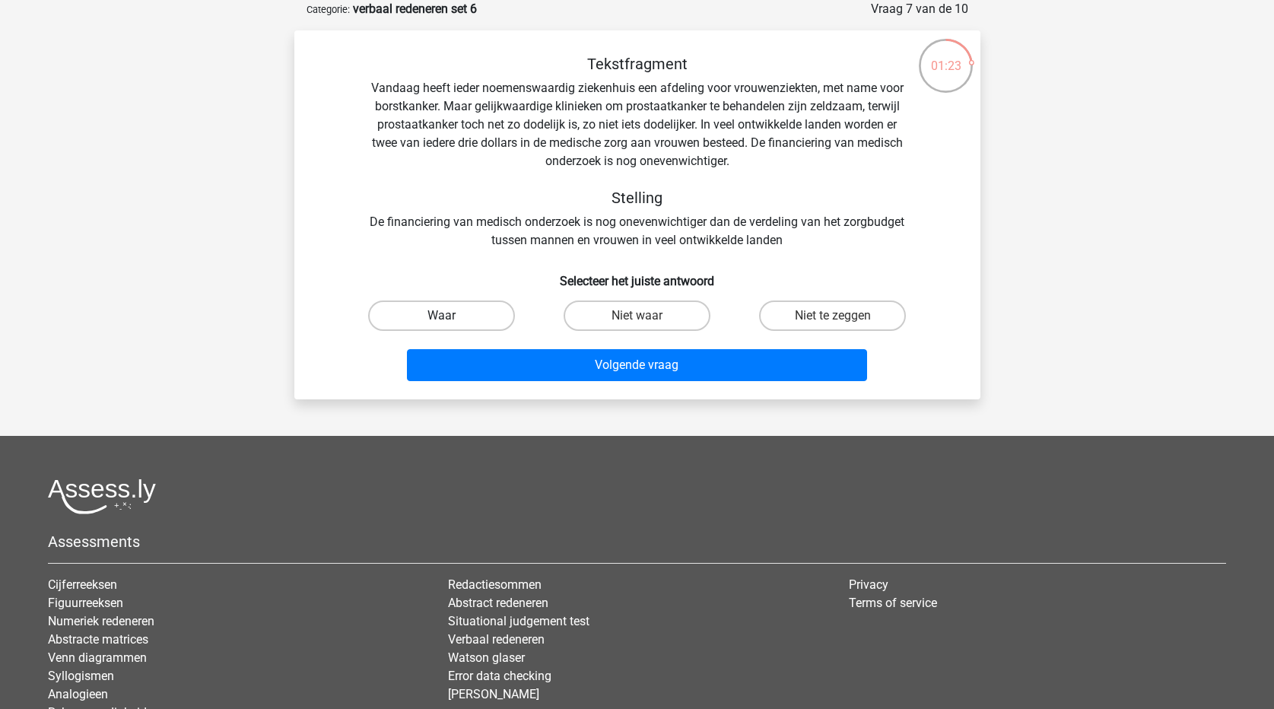
click at [483, 320] on label "Waar" at bounding box center [441, 315] width 147 height 30
click at [451, 320] on input "Waar" at bounding box center [446, 321] width 10 height 10
radio input "true"
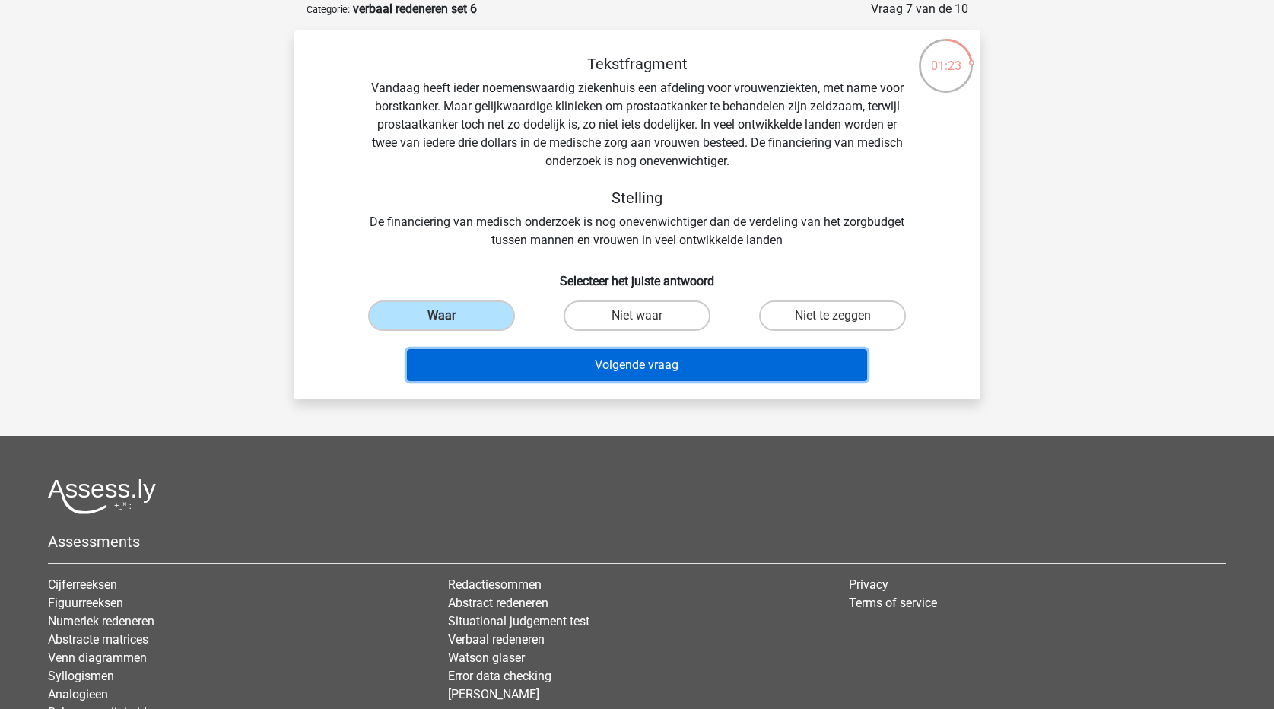
click at [513, 367] on button "Volgende vraag" at bounding box center [637, 365] width 460 height 32
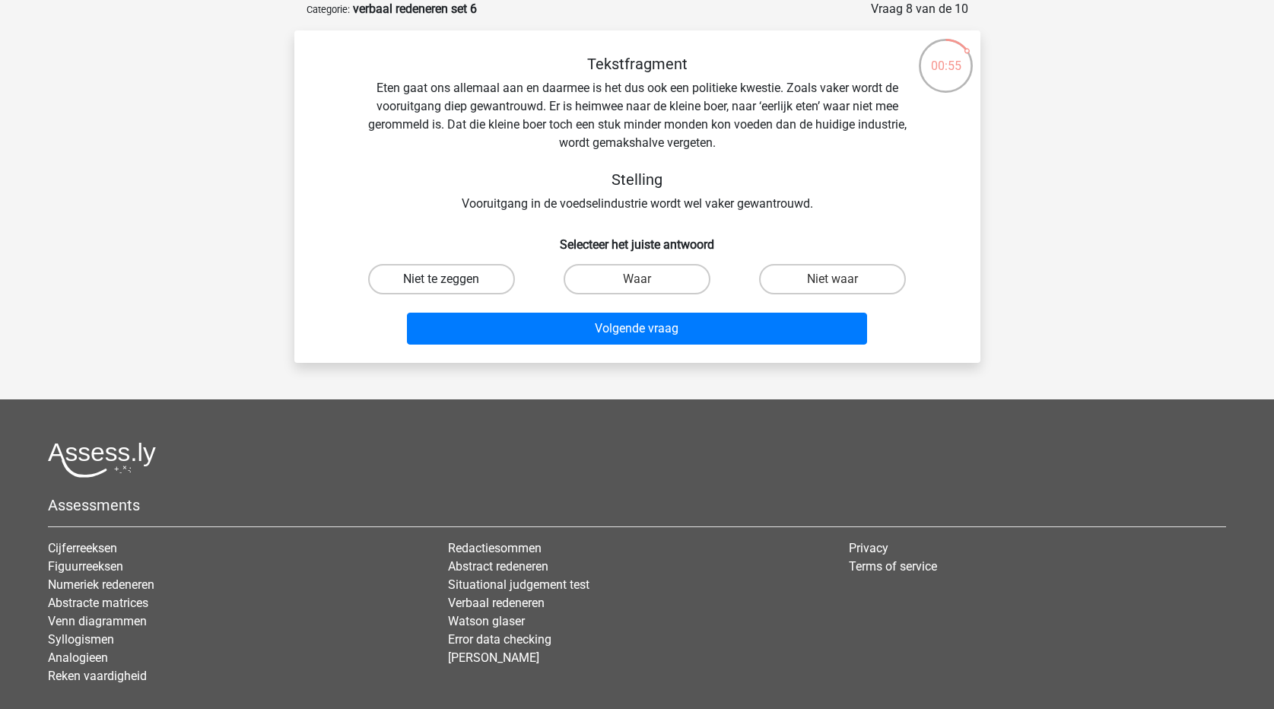
click at [445, 278] on label "Niet te zeggen" at bounding box center [441, 279] width 147 height 30
click at [445, 279] on input "Niet te zeggen" at bounding box center [446, 284] width 10 height 10
radio input "true"
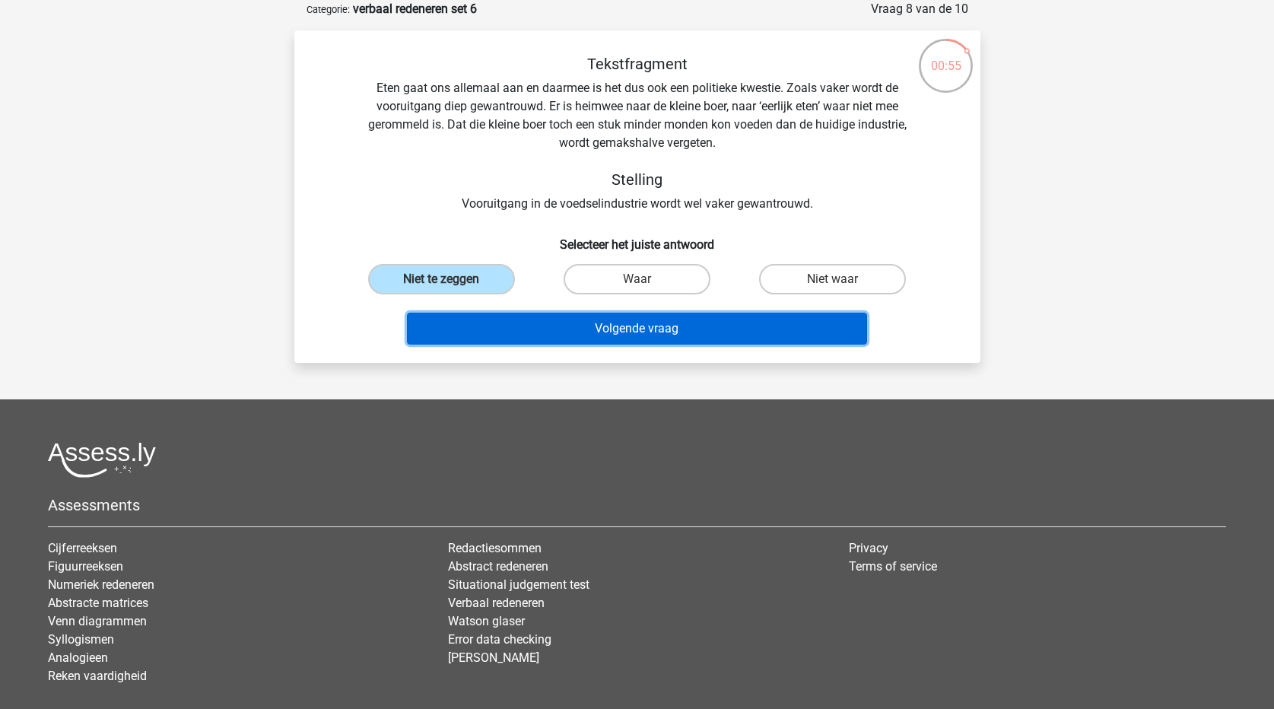
click at [524, 332] on button "Volgende vraag" at bounding box center [637, 329] width 460 height 32
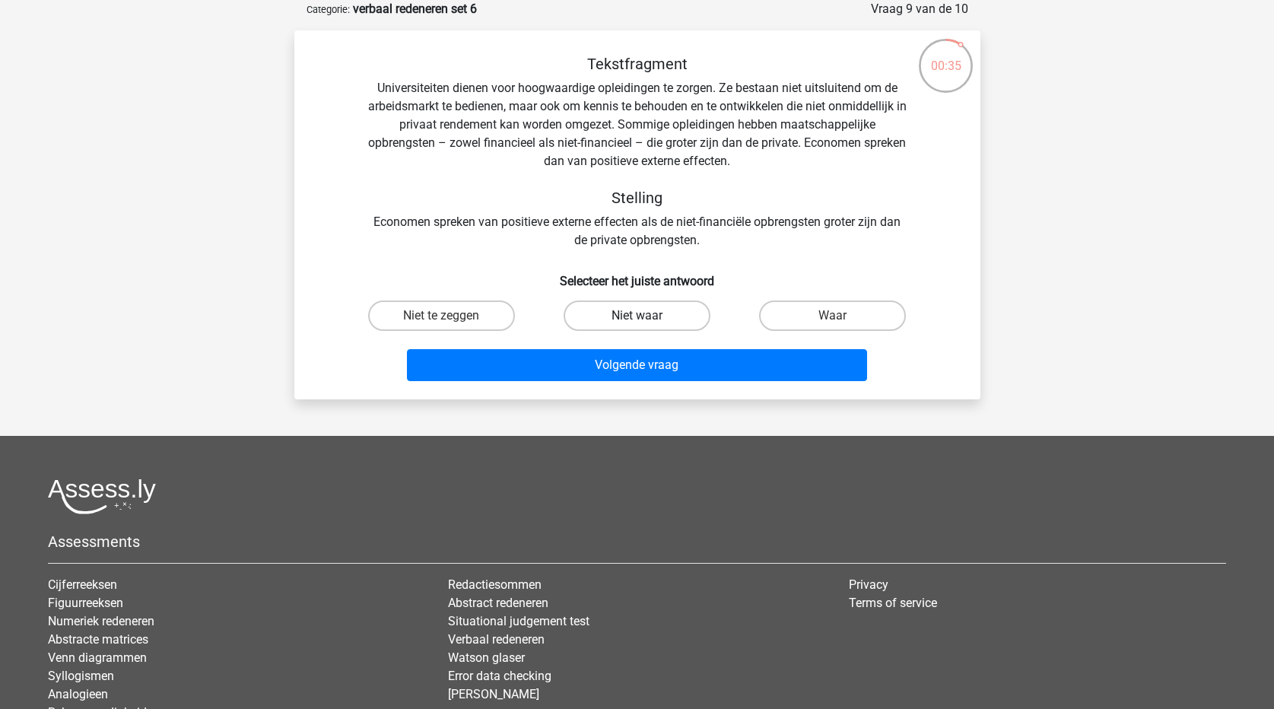
click at [634, 313] on label "Niet waar" at bounding box center [637, 315] width 147 height 30
click at [637, 316] on input "Niet waar" at bounding box center [642, 321] width 10 height 10
radio input "true"
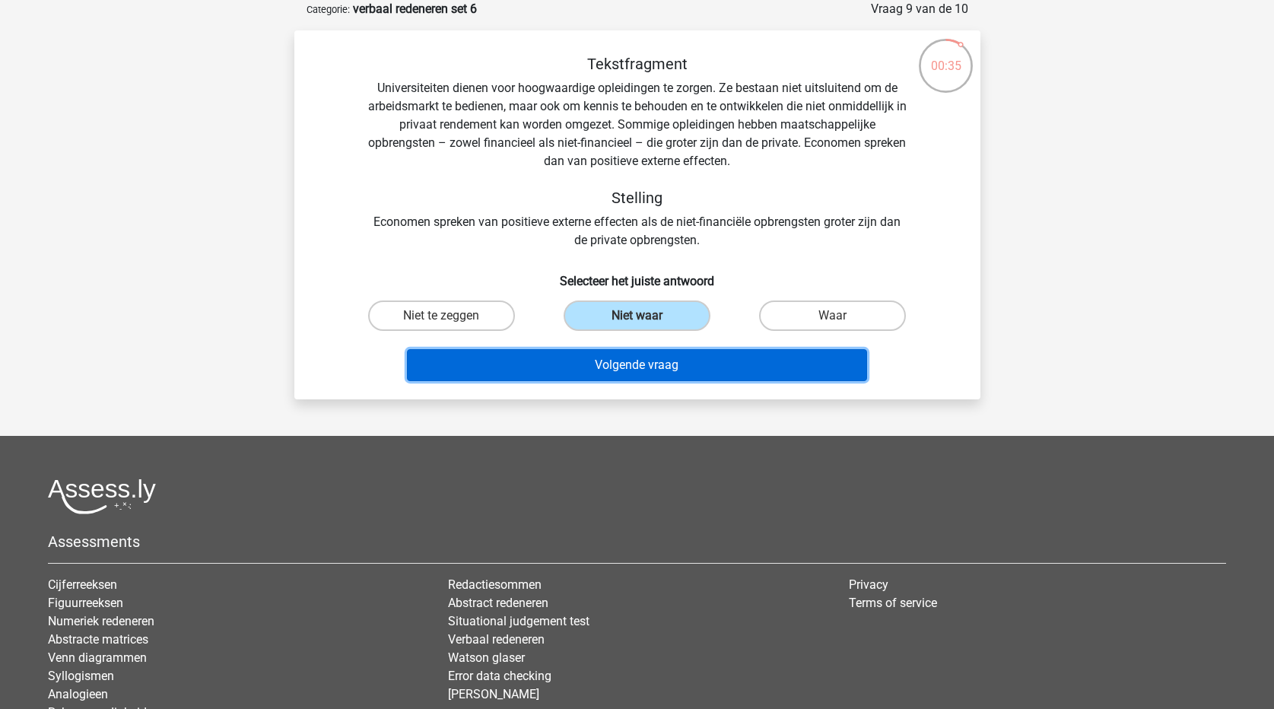
click at [615, 357] on button "Volgende vraag" at bounding box center [637, 365] width 460 height 32
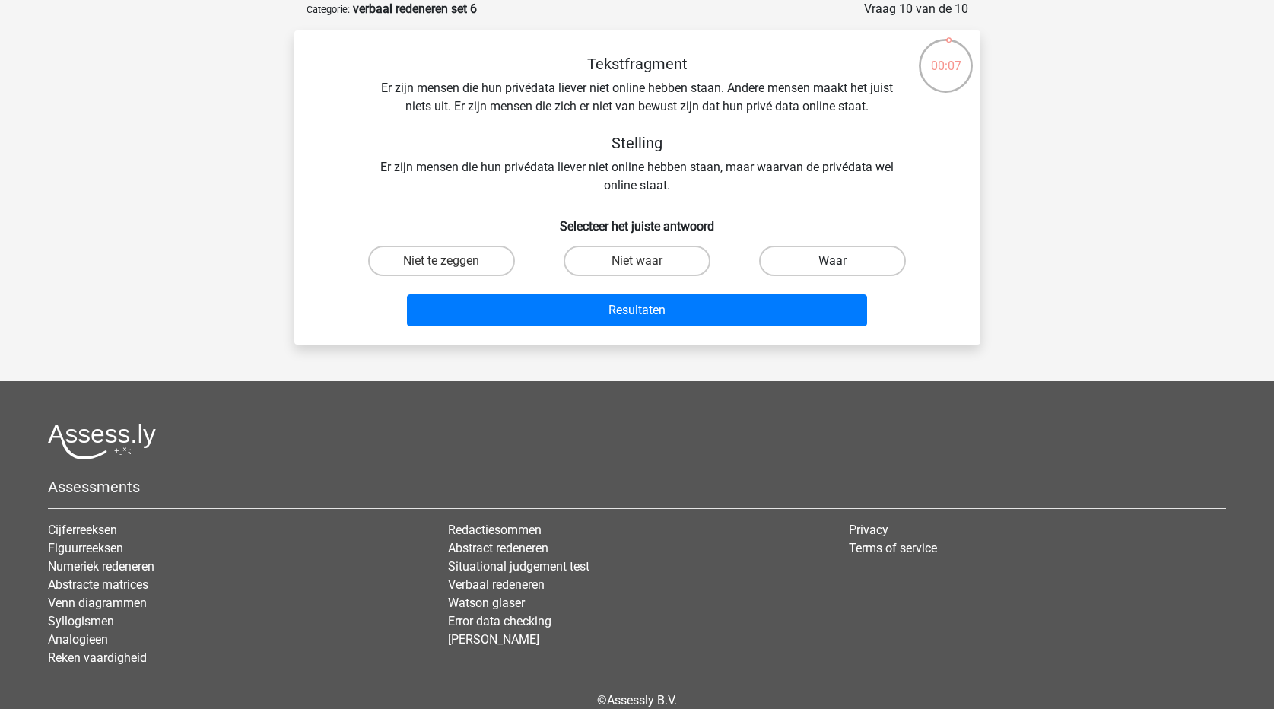
click at [869, 256] on label "Waar" at bounding box center [832, 261] width 147 height 30
click at [843, 261] on input "Waar" at bounding box center [838, 266] width 10 height 10
radio input "true"
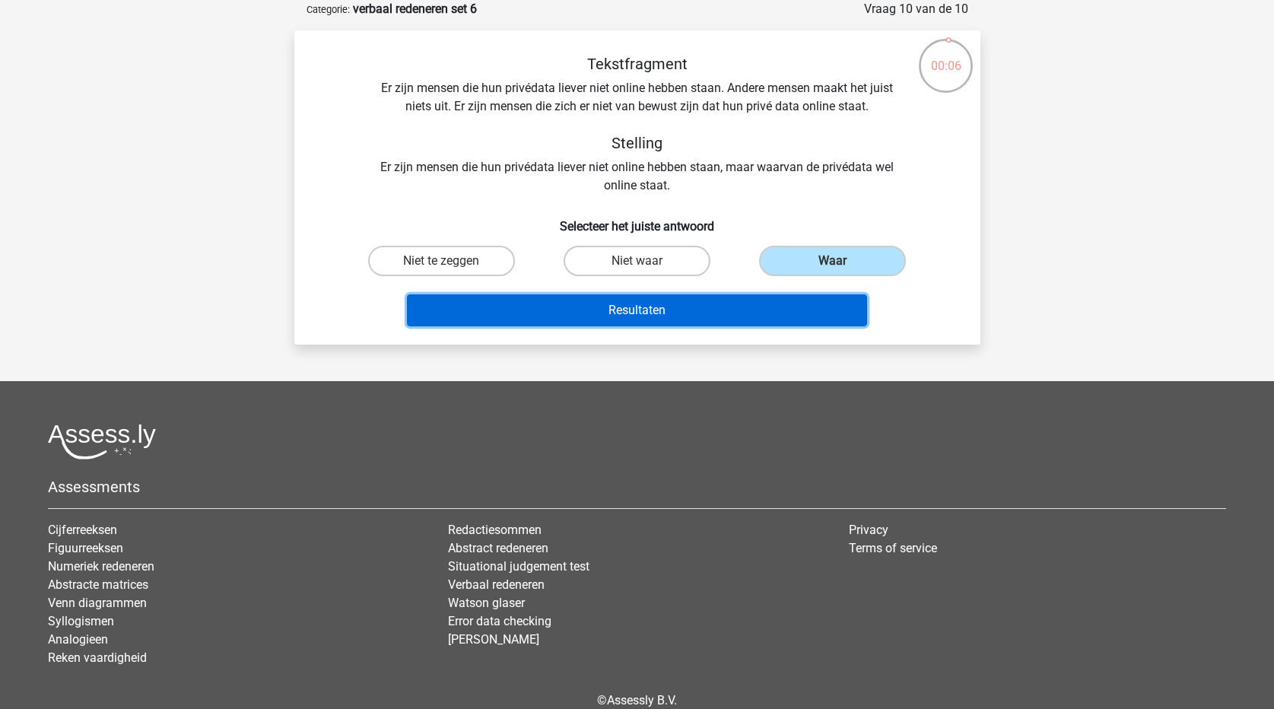
click at [786, 315] on button "Resultaten" at bounding box center [637, 310] width 460 height 32
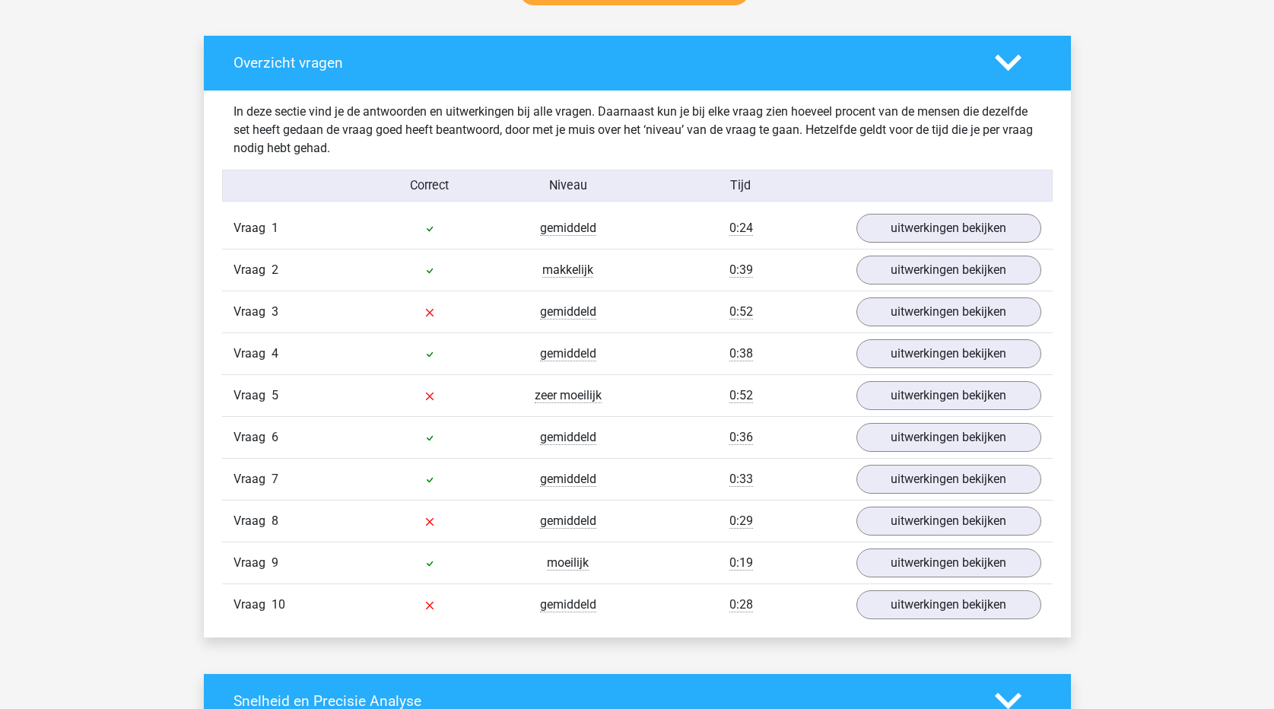
scroll to position [837, 0]
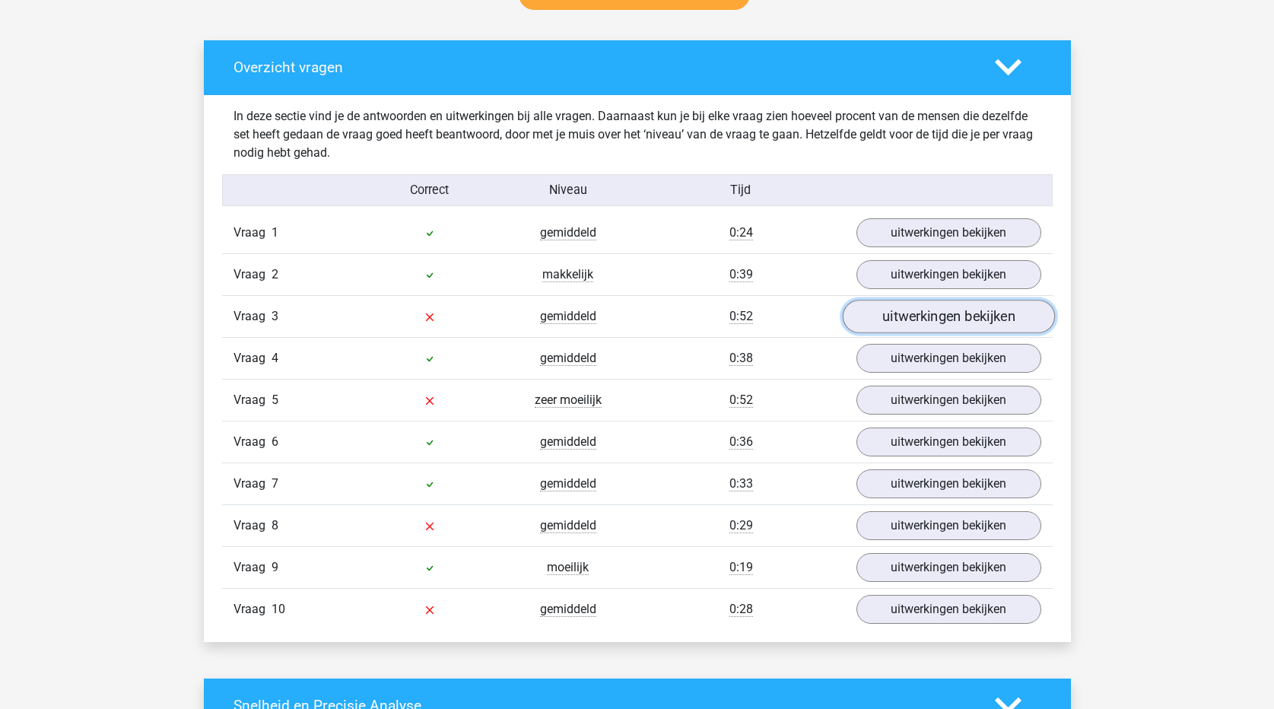
click at [966, 314] on link "uitwerkingen bekijken" at bounding box center [948, 316] width 212 height 33
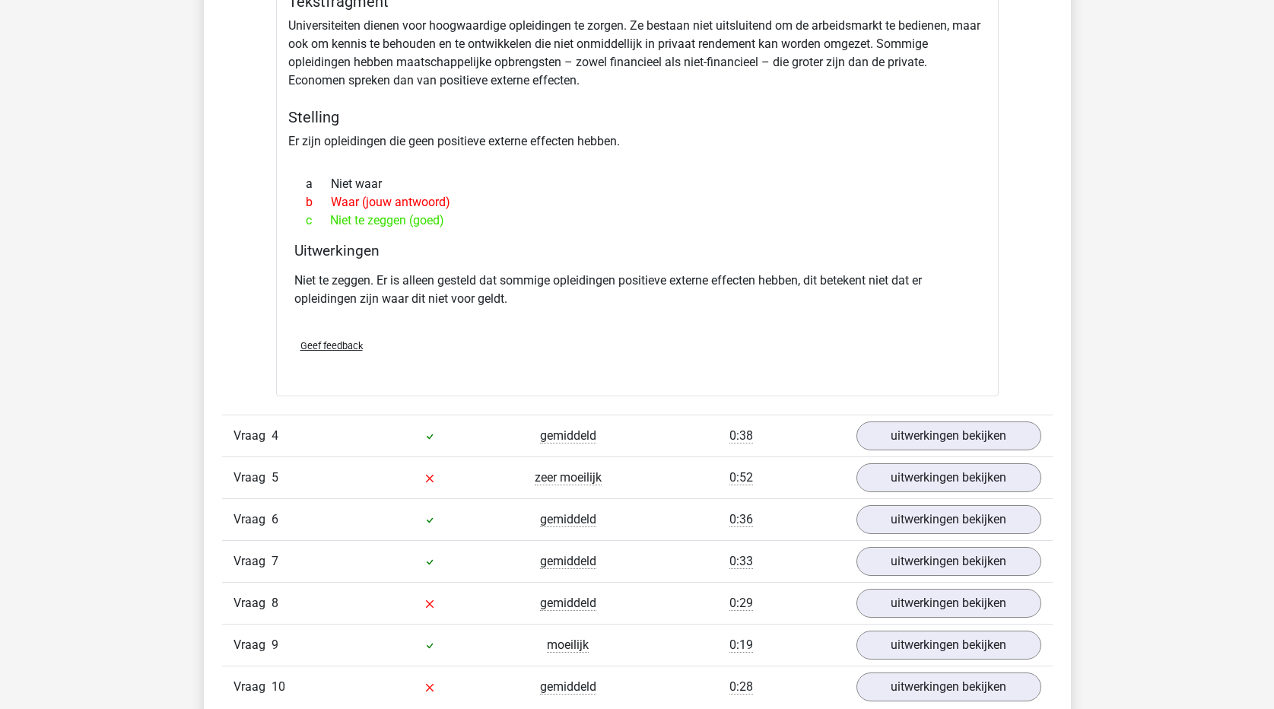
scroll to position [1217, 0]
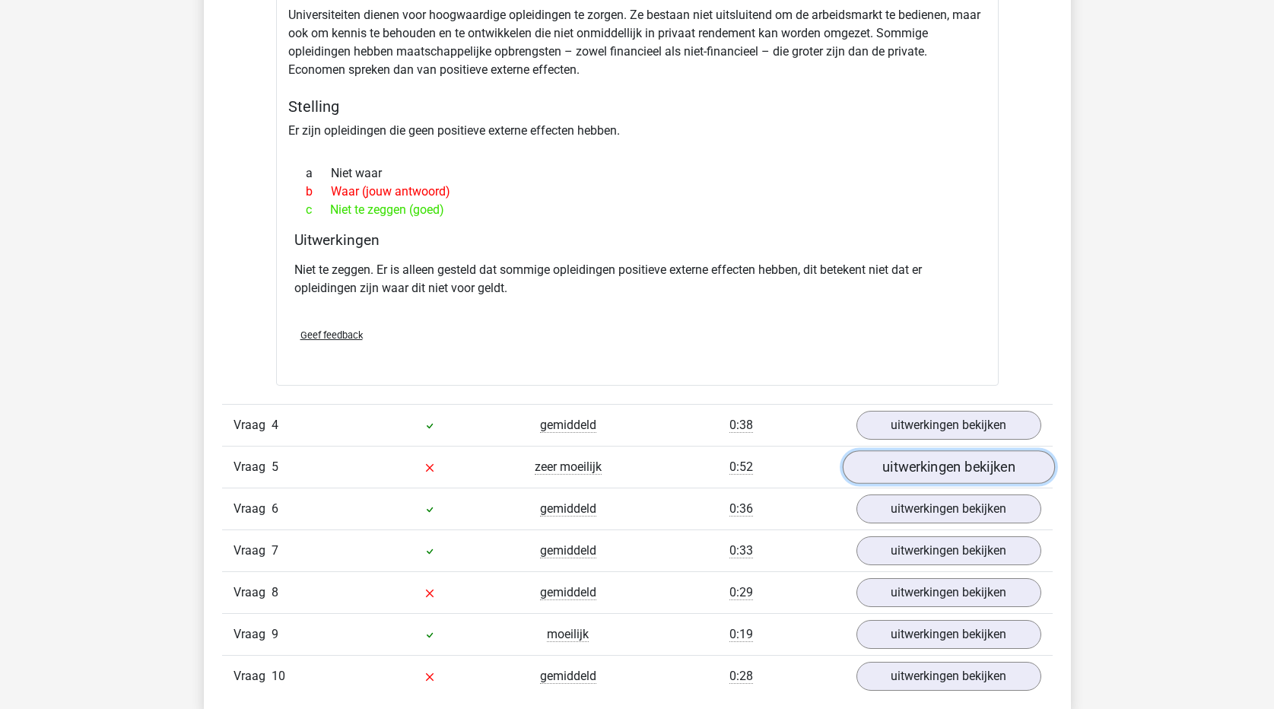
click at [970, 467] on link "uitwerkingen bekijken" at bounding box center [948, 466] width 212 height 33
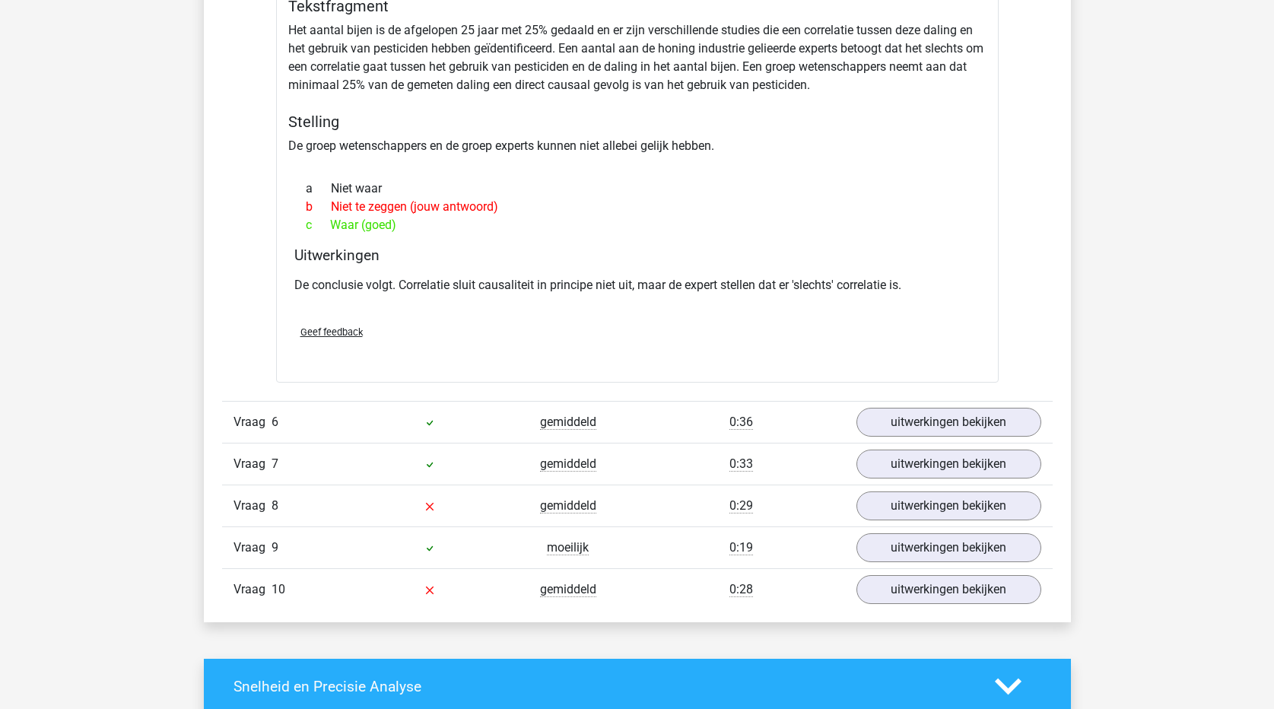
scroll to position [1749, 0]
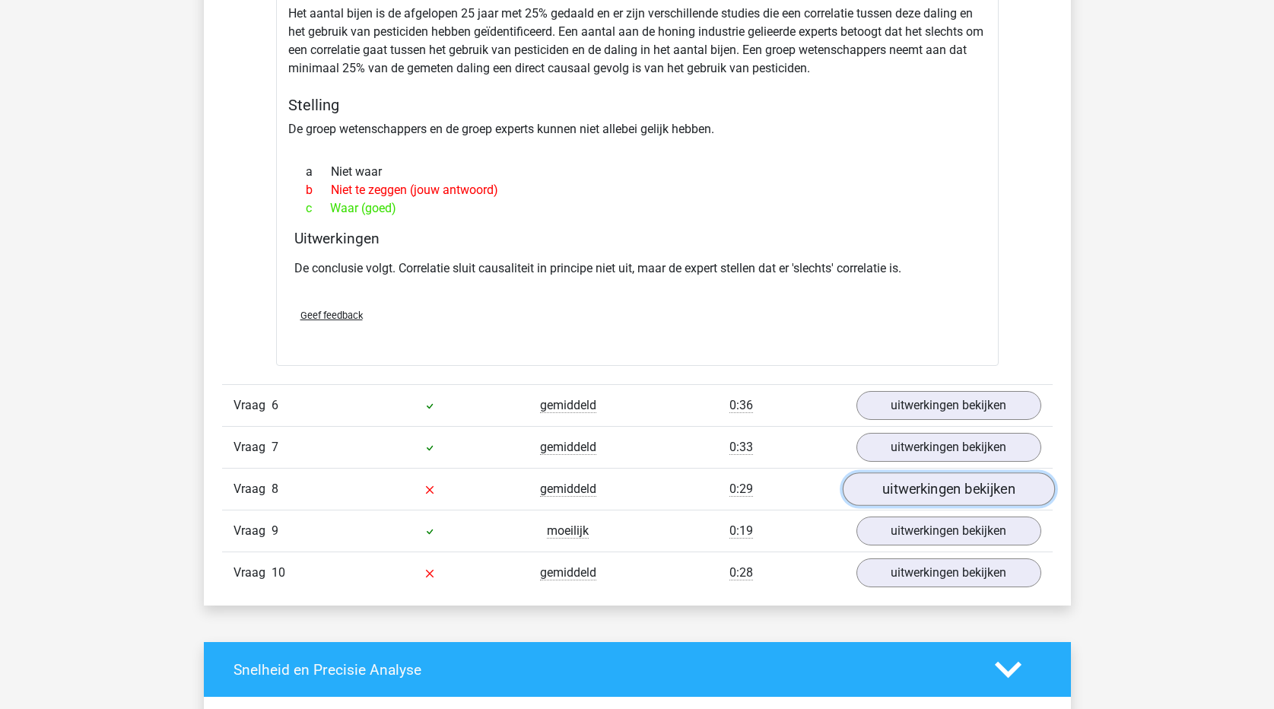
click at [898, 494] on link "uitwerkingen bekijken" at bounding box center [948, 489] width 212 height 33
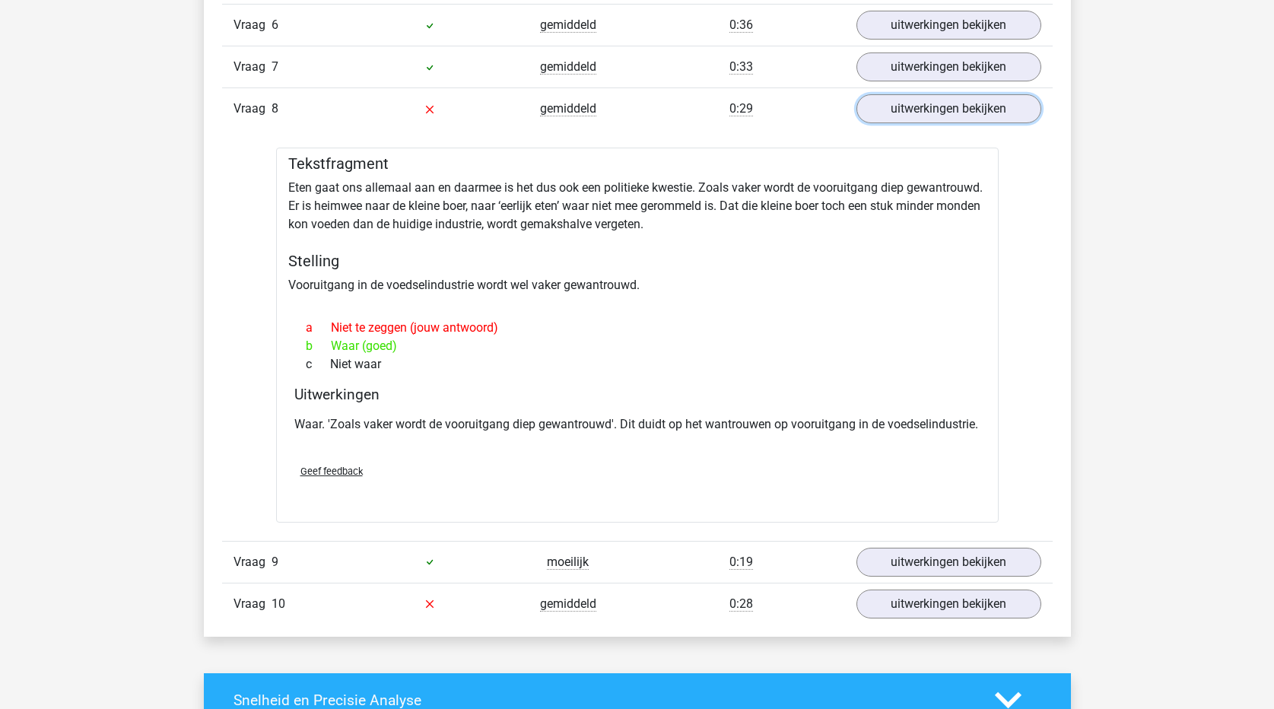
scroll to position [2206, 0]
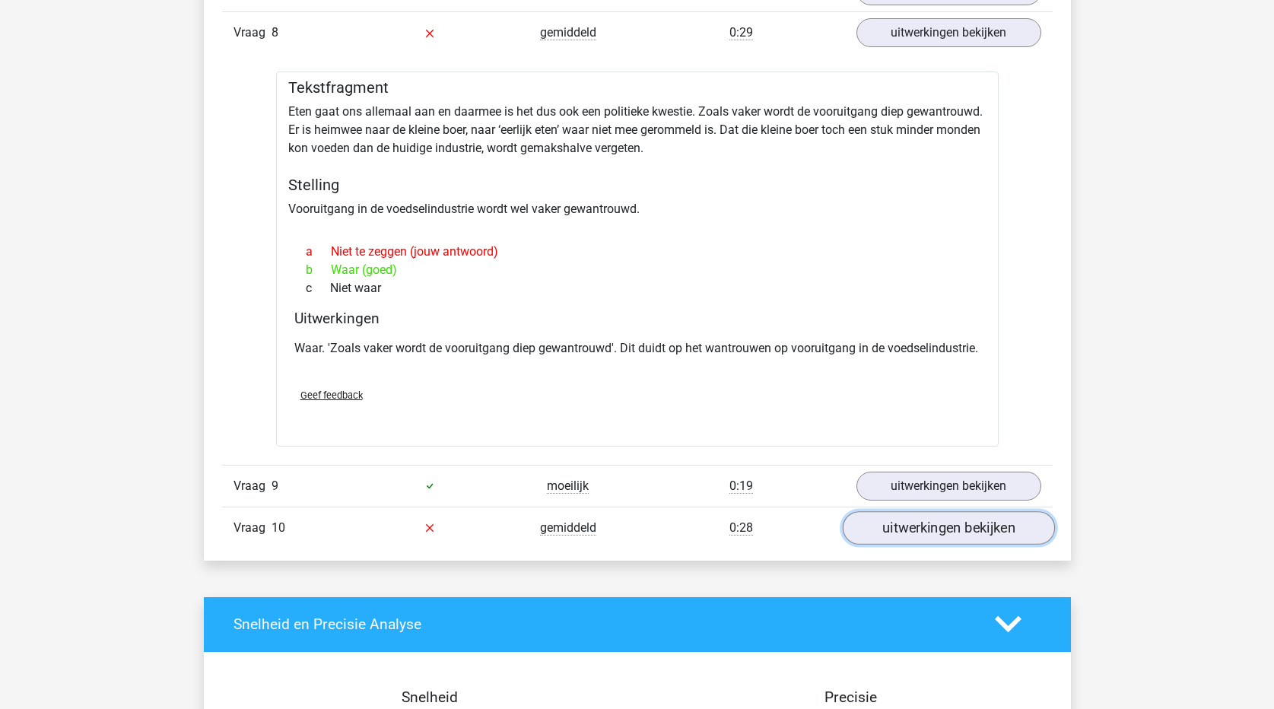
click at [959, 545] on link "uitwerkingen bekijken" at bounding box center [948, 527] width 212 height 33
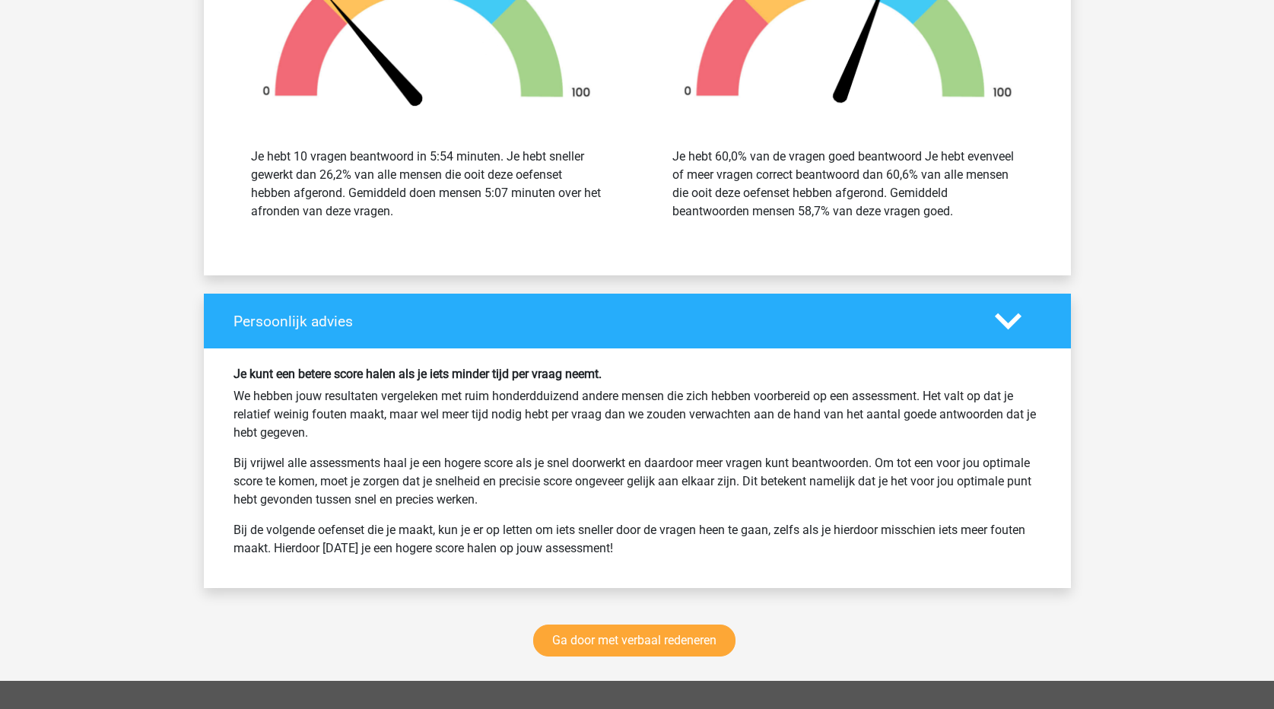
scroll to position [3575, 0]
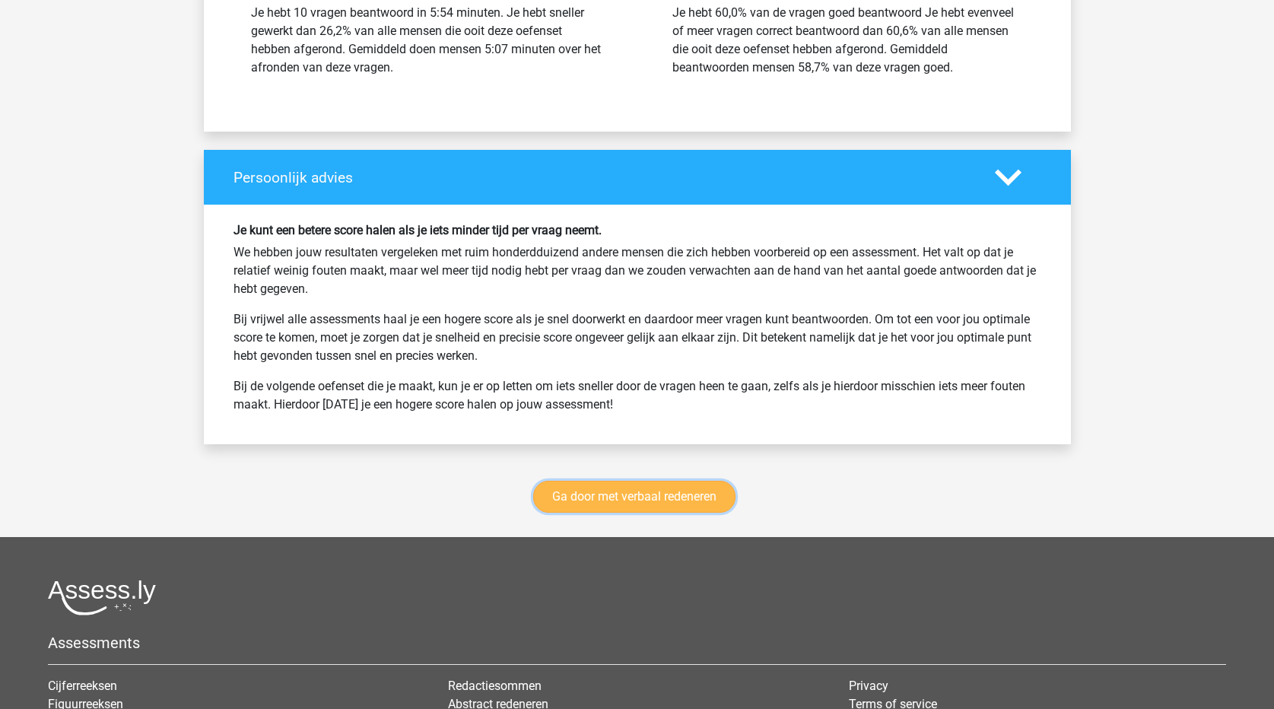
click at [691, 511] on link "Ga door met verbaal redeneren" at bounding box center [634, 497] width 202 height 32
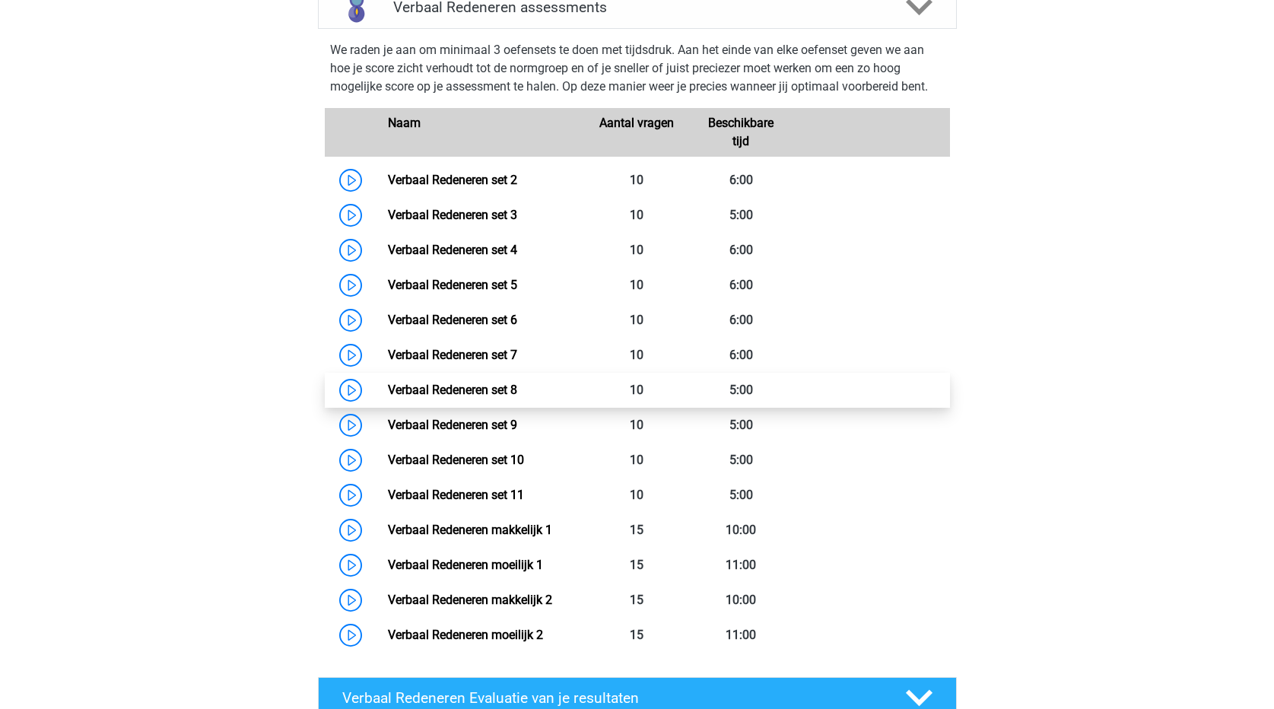
scroll to position [642, 0]
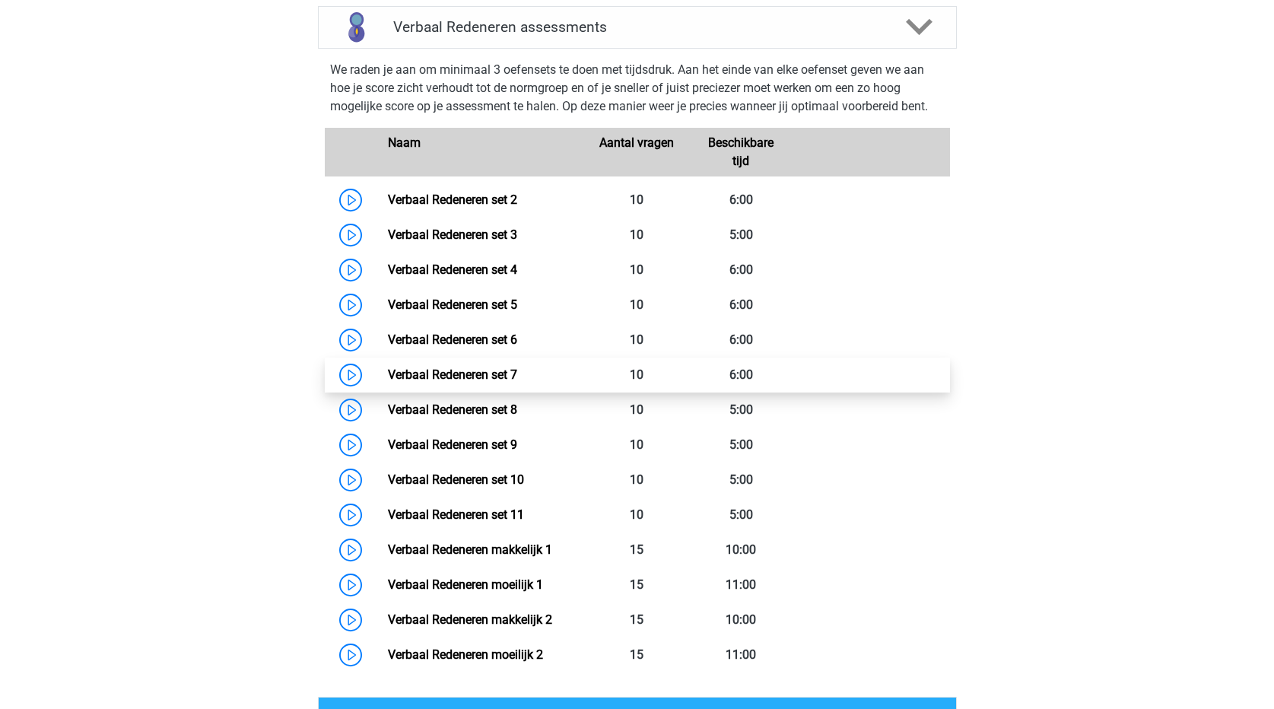
click at [517, 377] on link "Verbaal Redeneren set 7" at bounding box center [452, 374] width 129 height 14
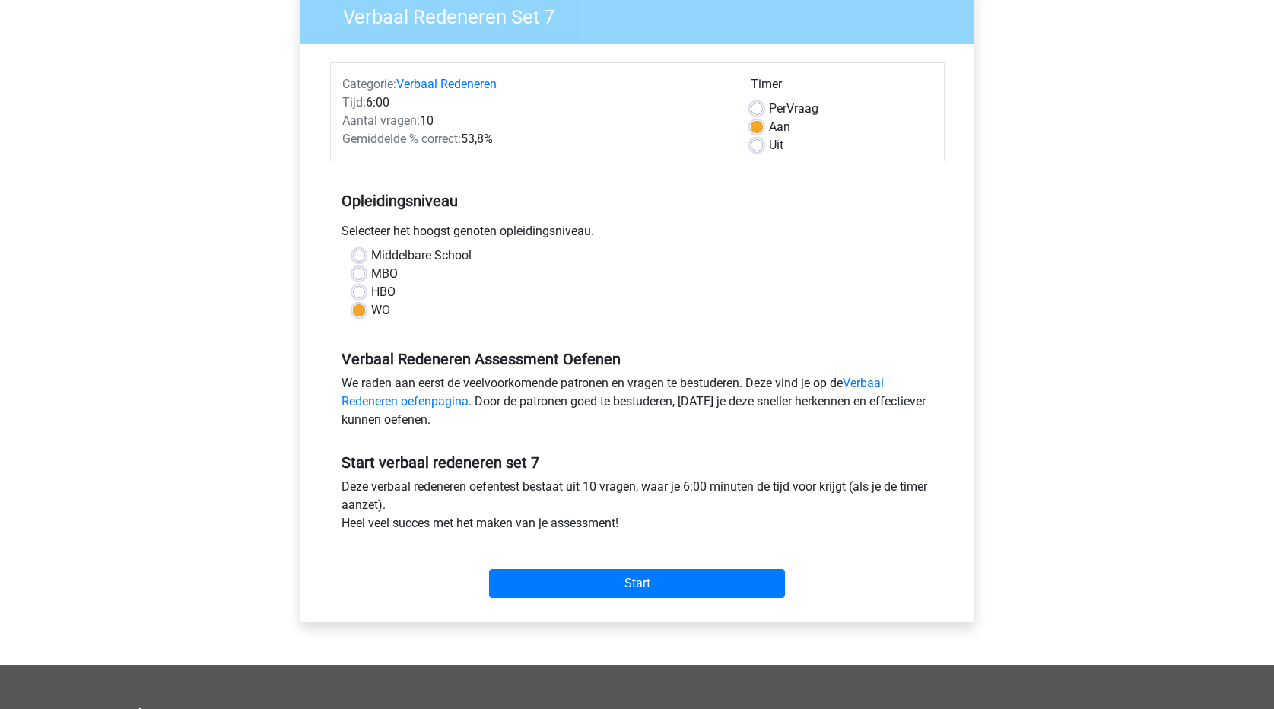
scroll to position [228, 0]
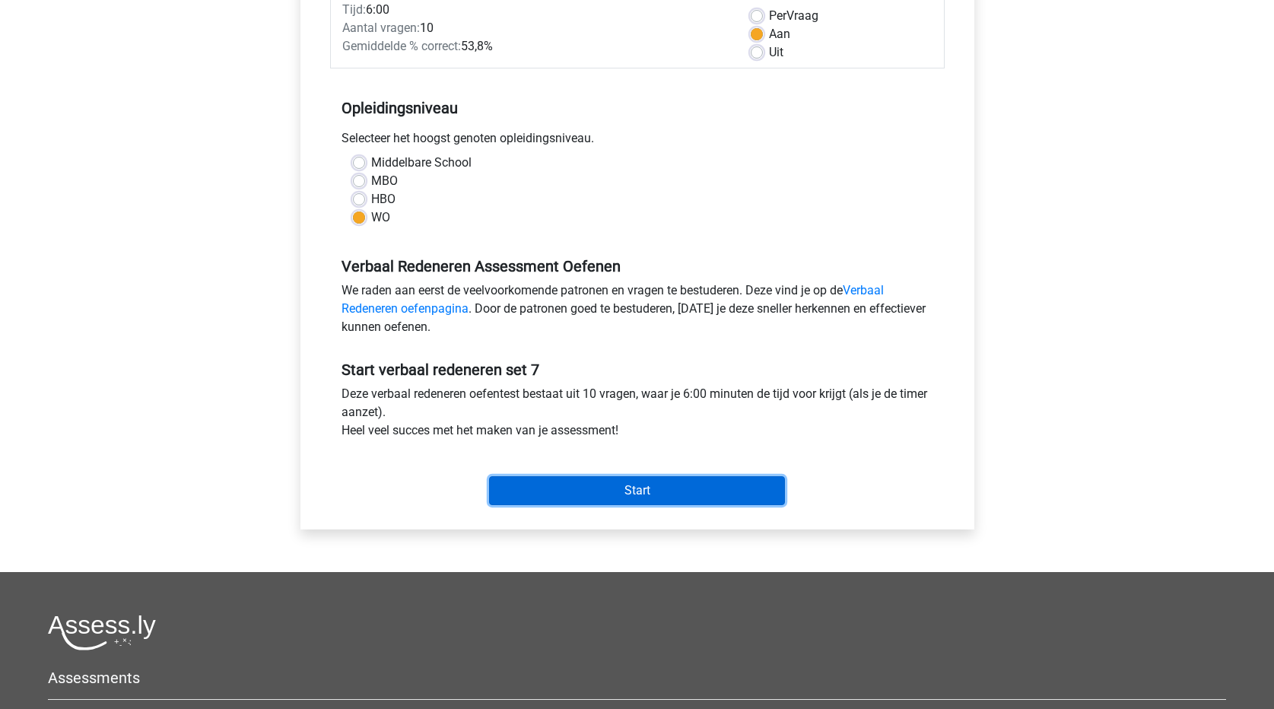
click at [716, 494] on input "Start" at bounding box center [637, 490] width 296 height 29
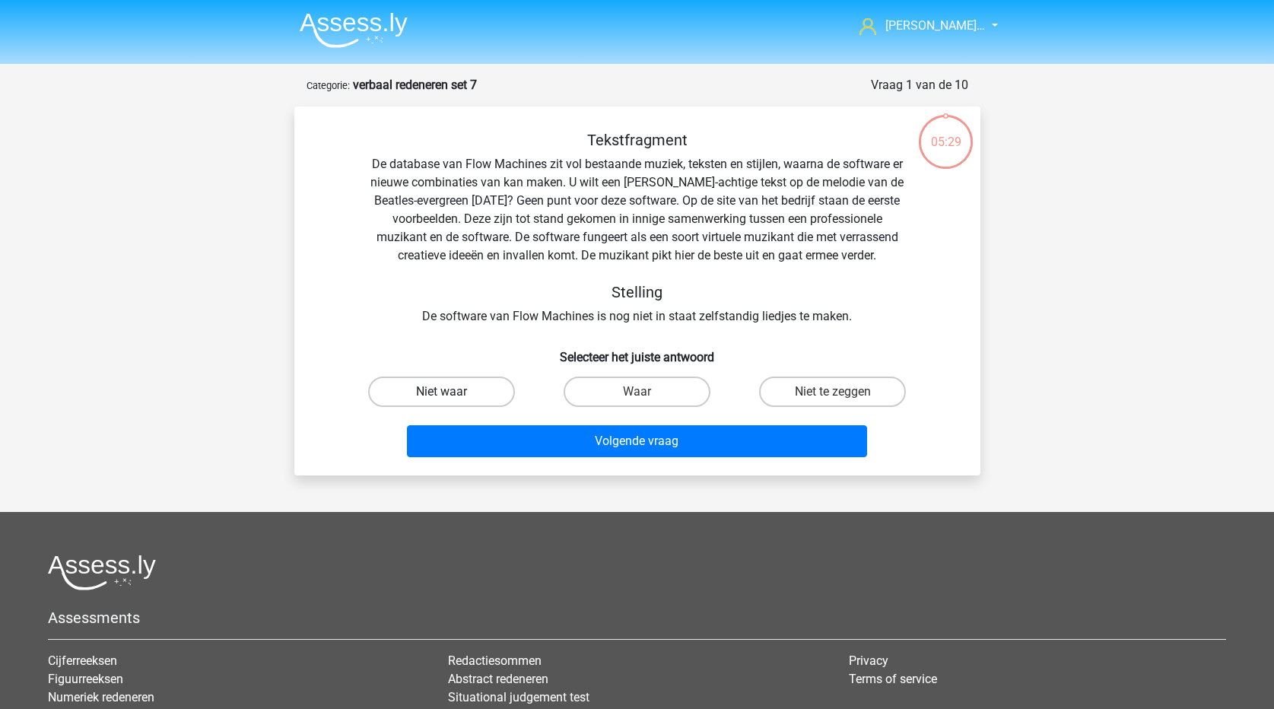
click at [476, 390] on label "Niet waar" at bounding box center [441, 391] width 147 height 30
click at [451, 392] on input "Niet waar" at bounding box center [446, 397] width 10 height 10
radio input "true"
click at [608, 385] on label "Waar" at bounding box center [637, 391] width 147 height 30
click at [637, 392] on input "Waar" at bounding box center [642, 397] width 10 height 10
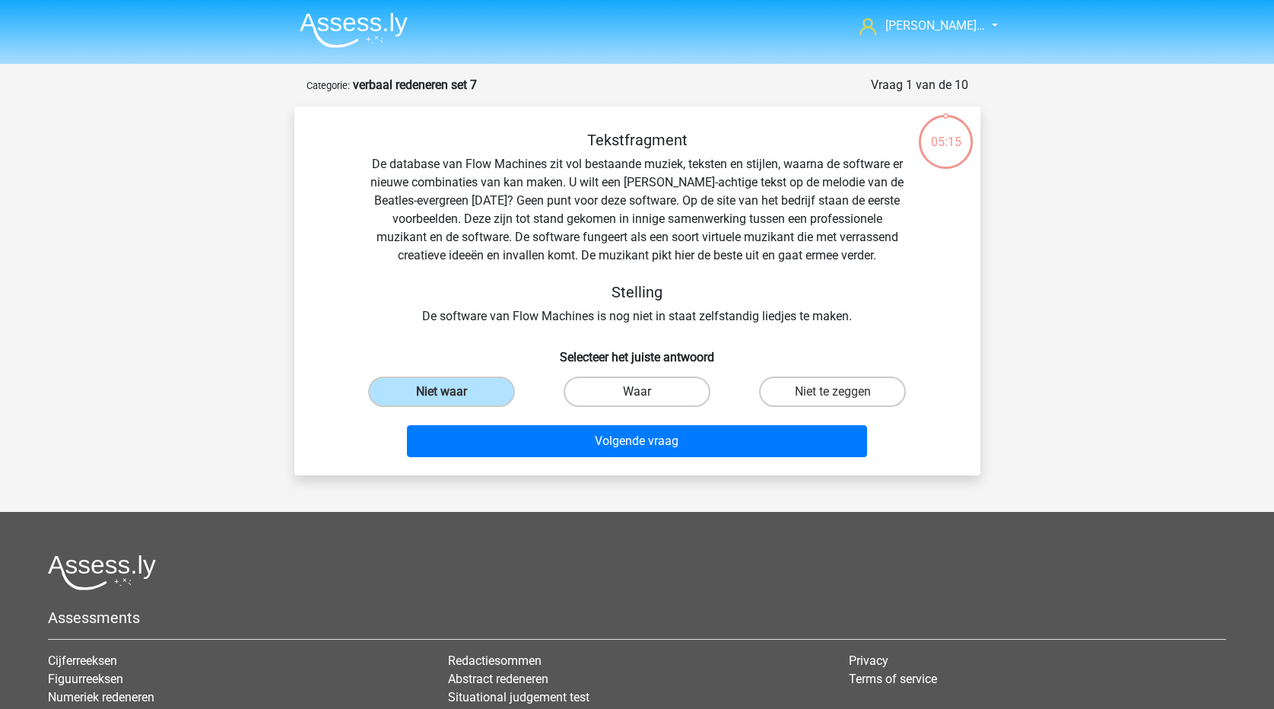
radio input "true"
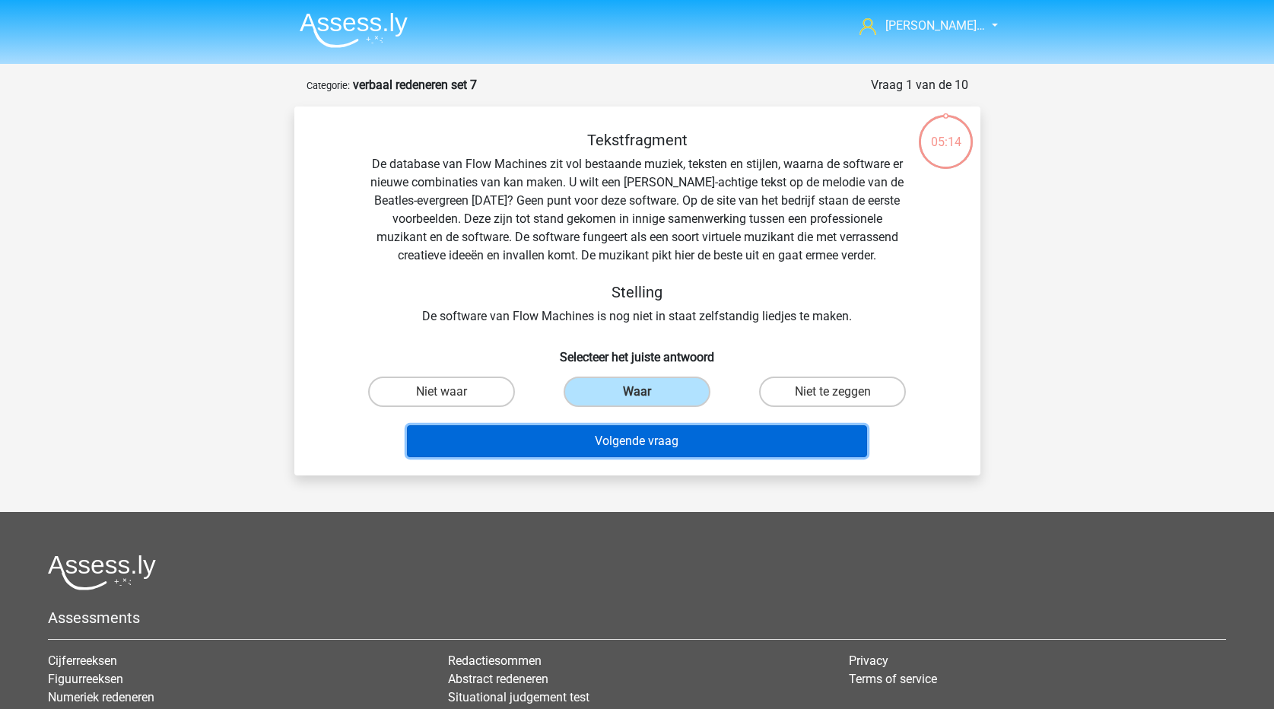
click at [612, 451] on button "Volgende vraag" at bounding box center [637, 441] width 460 height 32
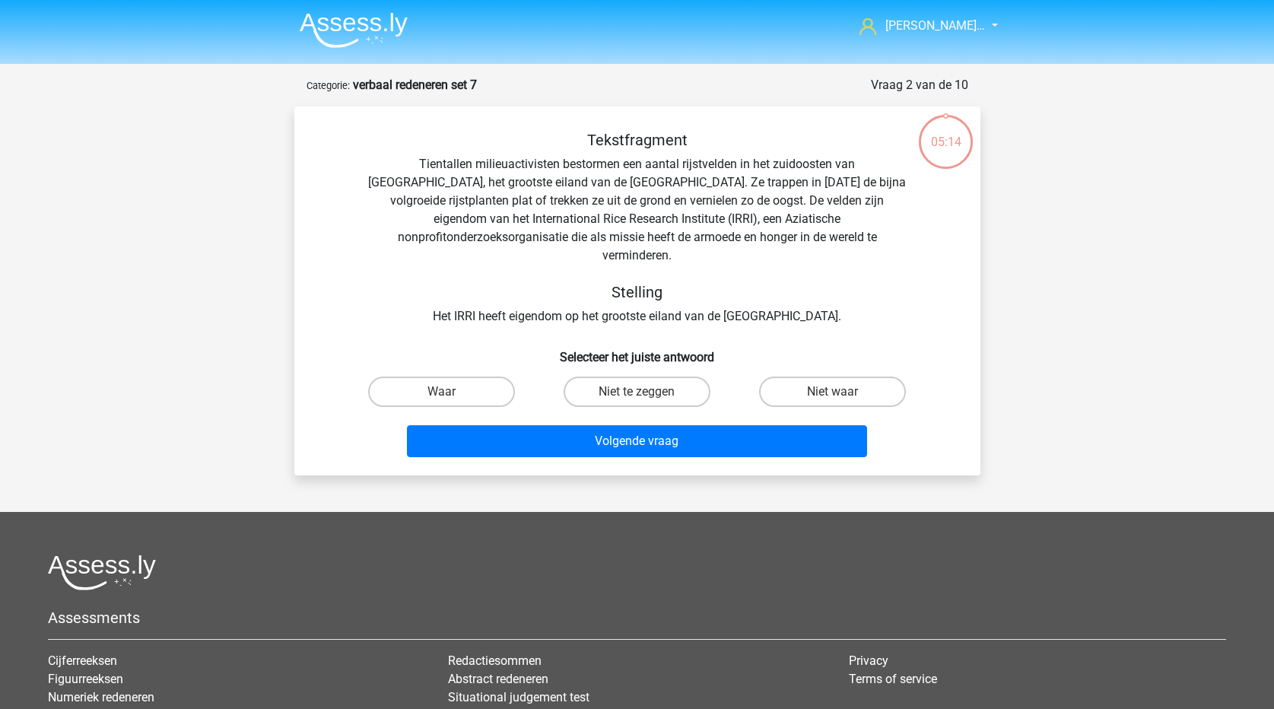
scroll to position [76, 0]
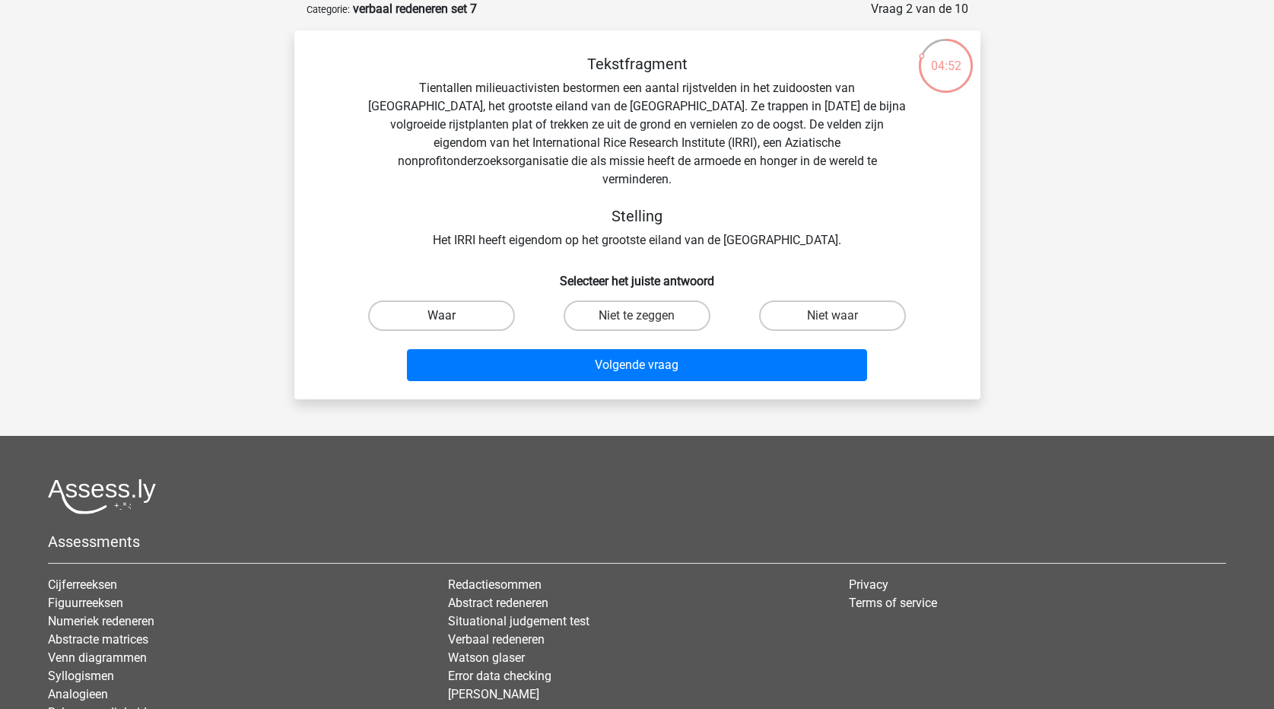
click at [455, 306] on label "Waar" at bounding box center [441, 315] width 147 height 30
click at [451, 316] on input "Waar" at bounding box center [446, 321] width 10 height 10
radio input "true"
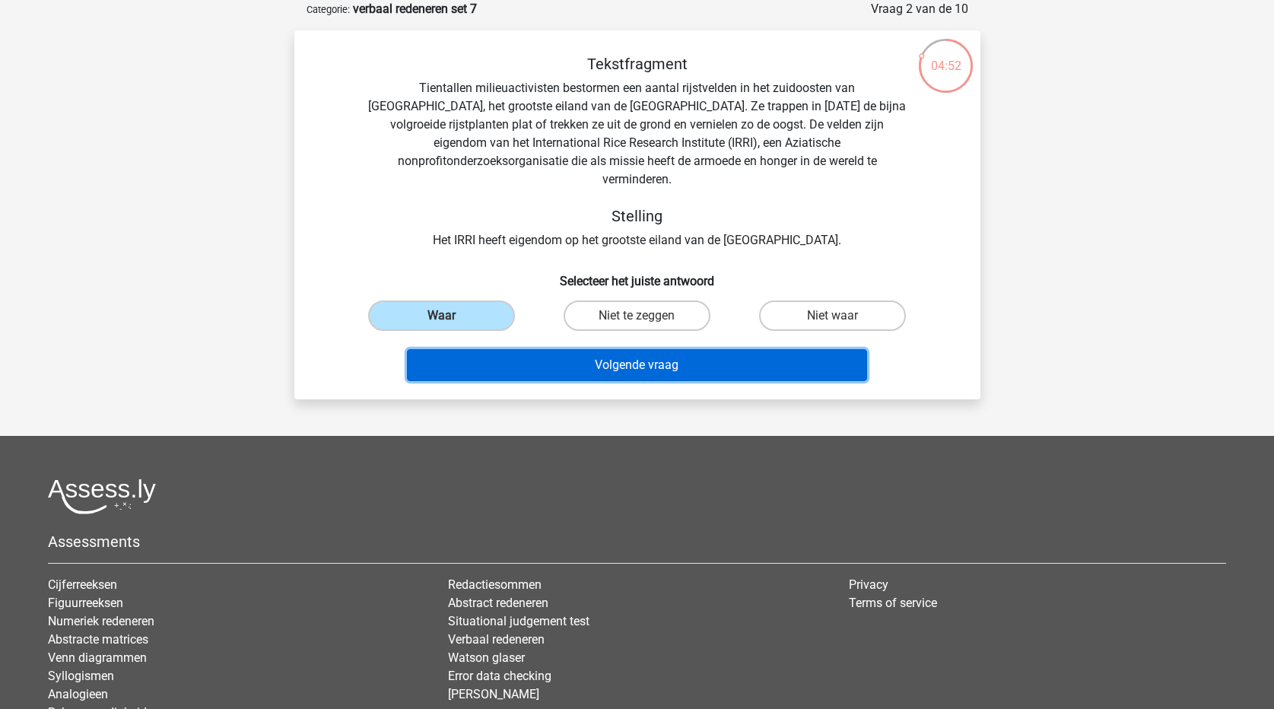
click at [504, 349] on button "Volgende vraag" at bounding box center [637, 365] width 460 height 32
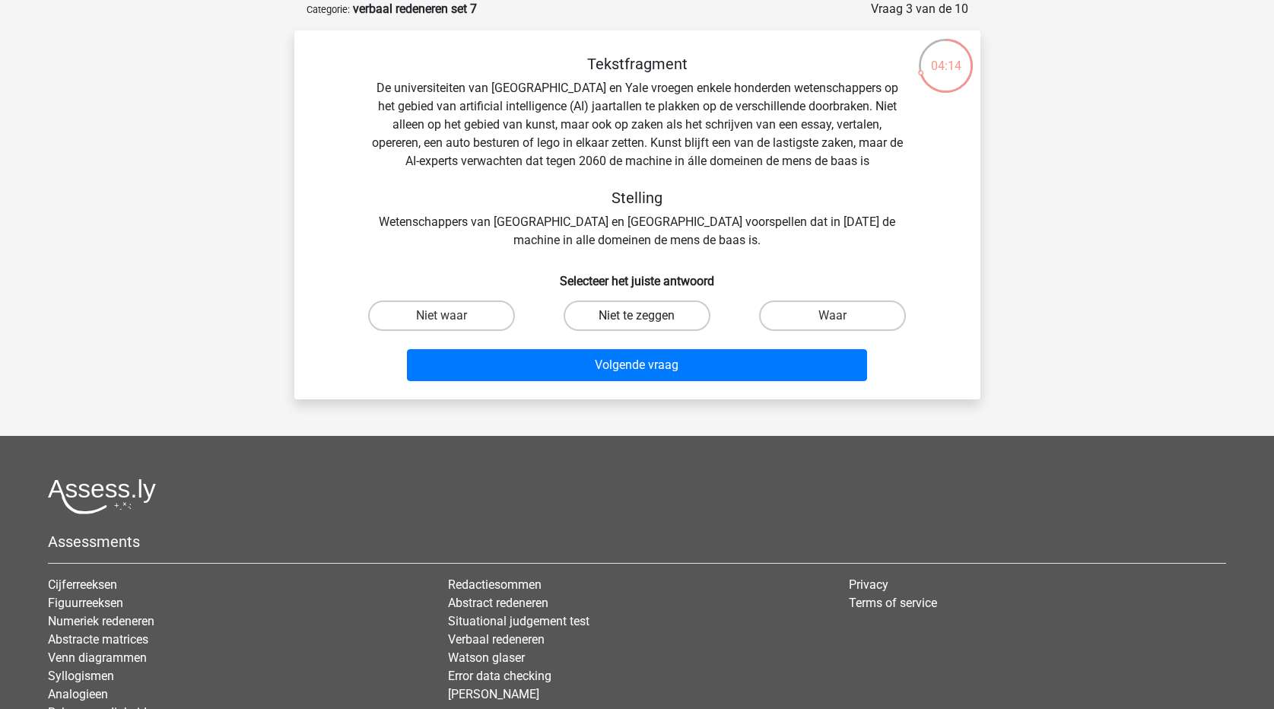
click at [627, 317] on label "Niet te zeggen" at bounding box center [637, 315] width 147 height 30
click at [637, 317] on input "Niet te zeggen" at bounding box center [642, 321] width 10 height 10
radio input "true"
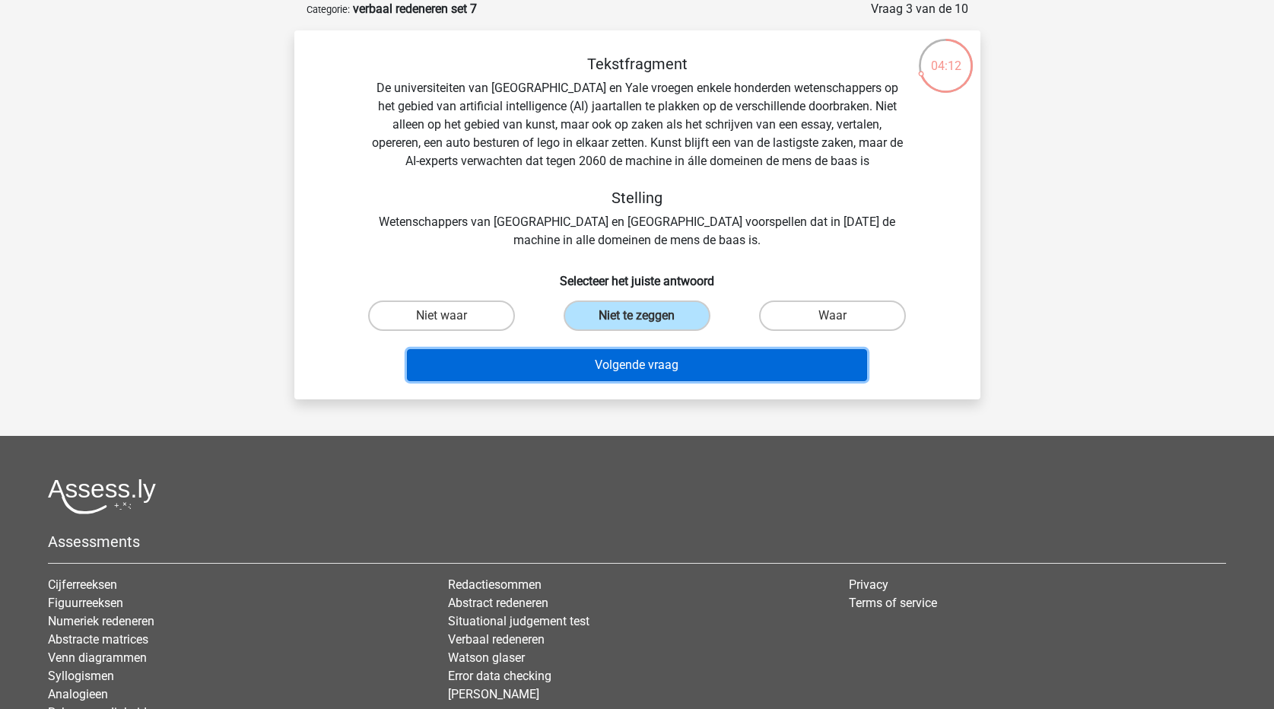
click at [642, 364] on button "Volgende vraag" at bounding box center [637, 365] width 460 height 32
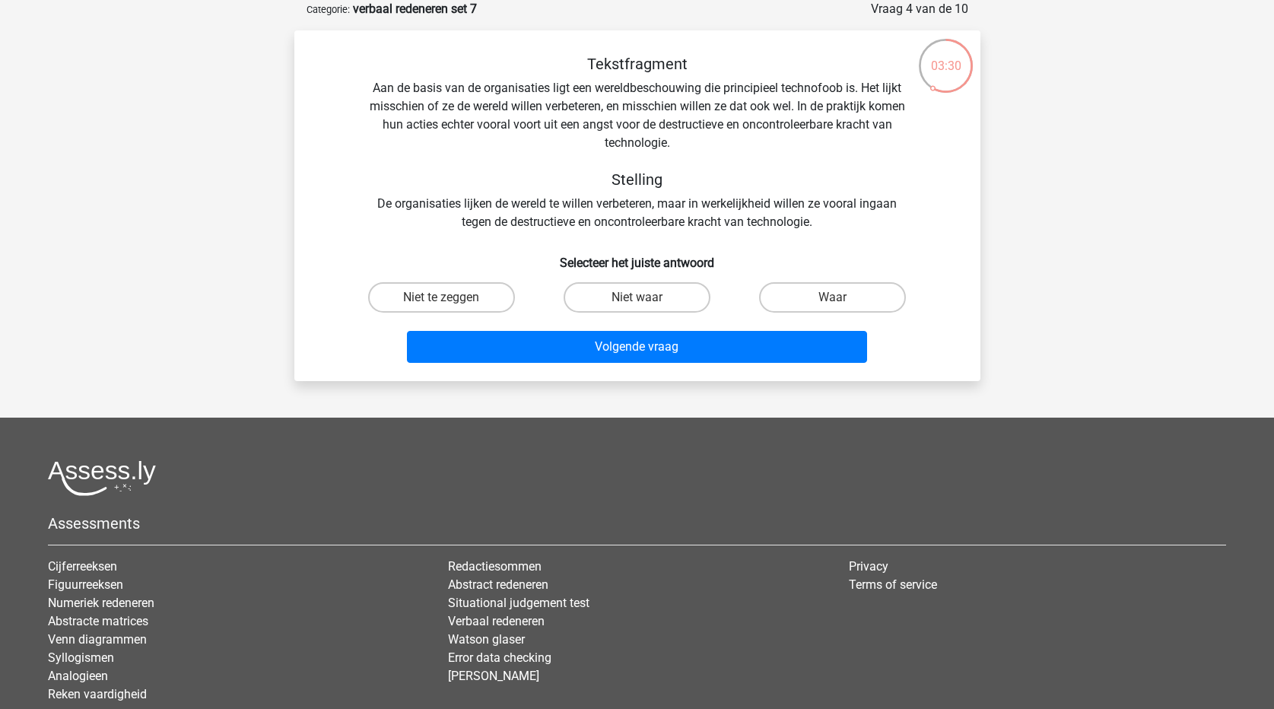
click at [450, 297] on input "Niet te zeggen" at bounding box center [446, 302] width 10 height 10
radio input "true"
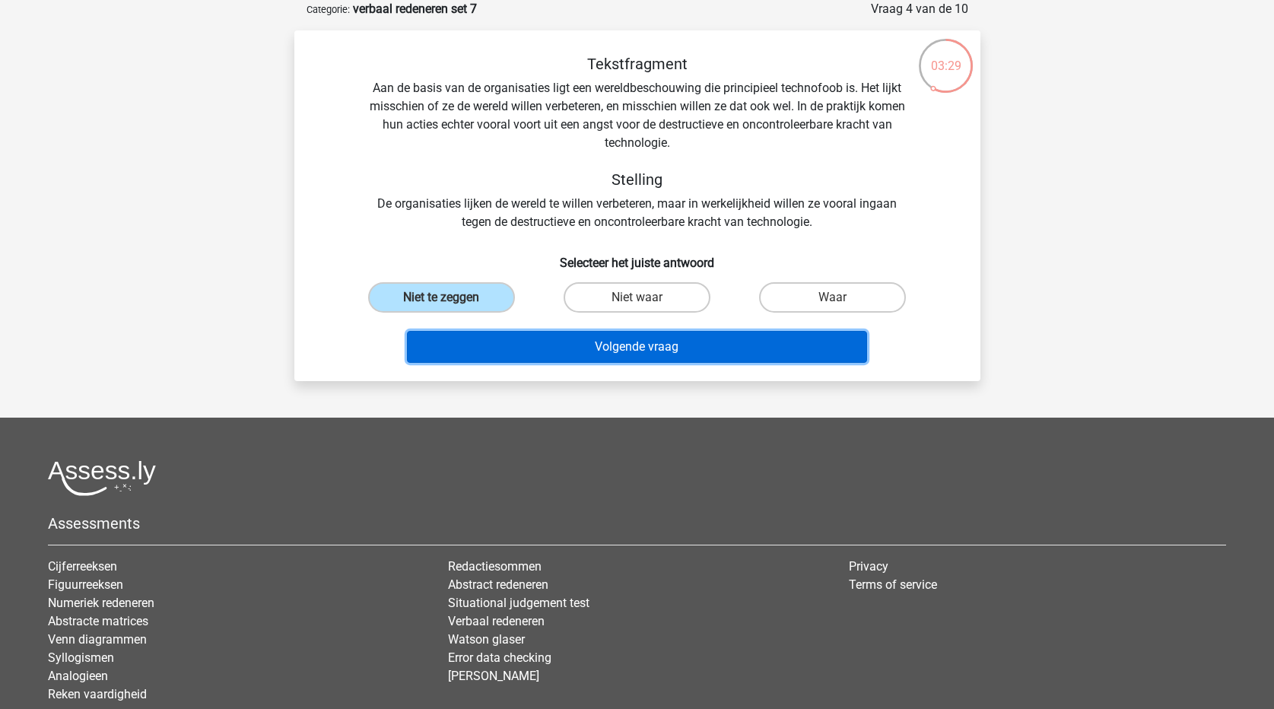
click at [494, 335] on button "Volgende vraag" at bounding box center [637, 347] width 460 height 32
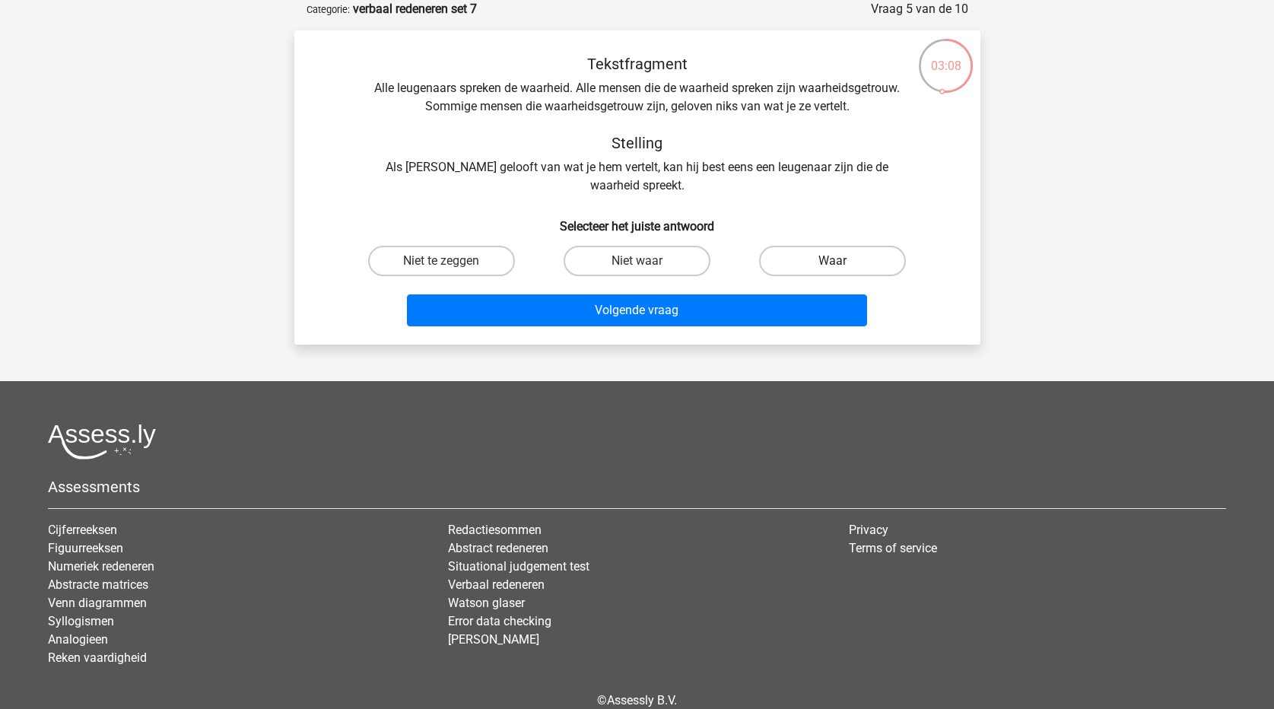
click at [796, 253] on label "Waar" at bounding box center [832, 261] width 147 height 30
click at [833, 261] on input "Waar" at bounding box center [838, 266] width 10 height 10
radio input "true"
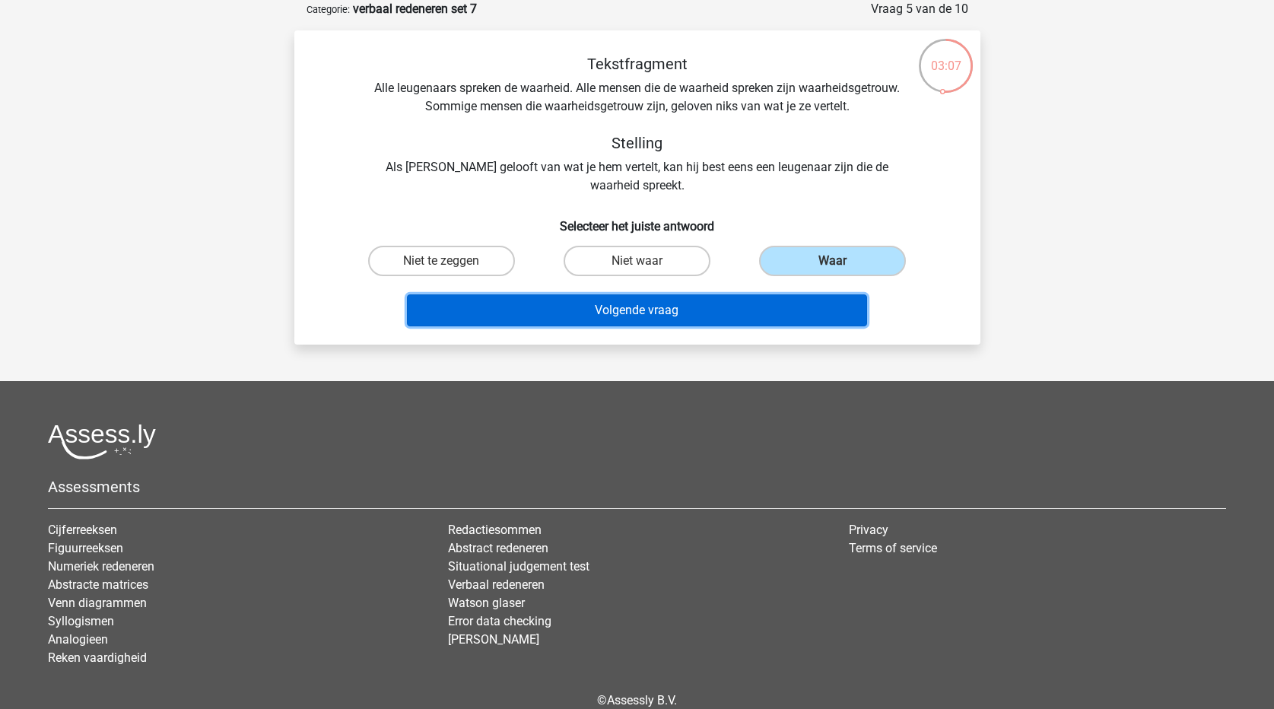
click at [770, 310] on button "Volgende vraag" at bounding box center [637, 310] width 460 height 32
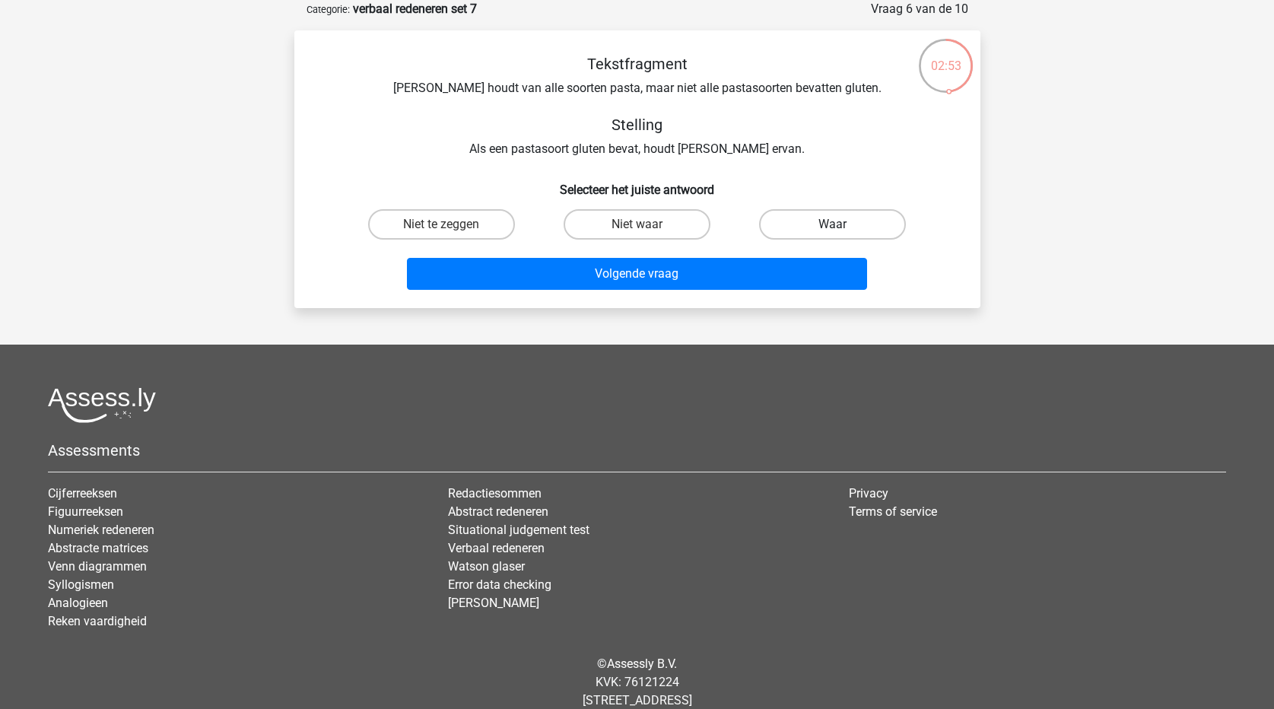
click at [809, 223] on label "Waar" at bounding box center [832, 224] width 147 height 30
click at [833, 224] on input "Waar" at bounding box center [838, 229] width 10 height 10
radio input "true"
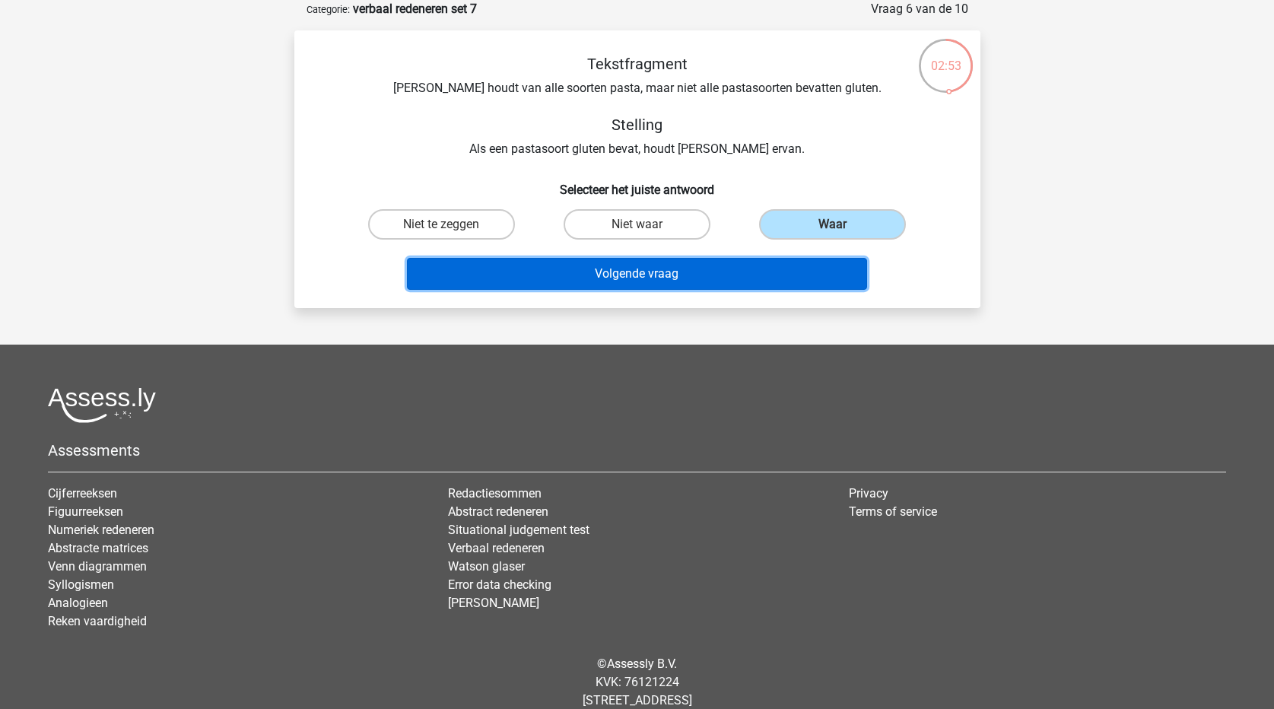
click at [798, 278] on button "Volgende vraag" at bounding box center [637, 274] width 460 height 32
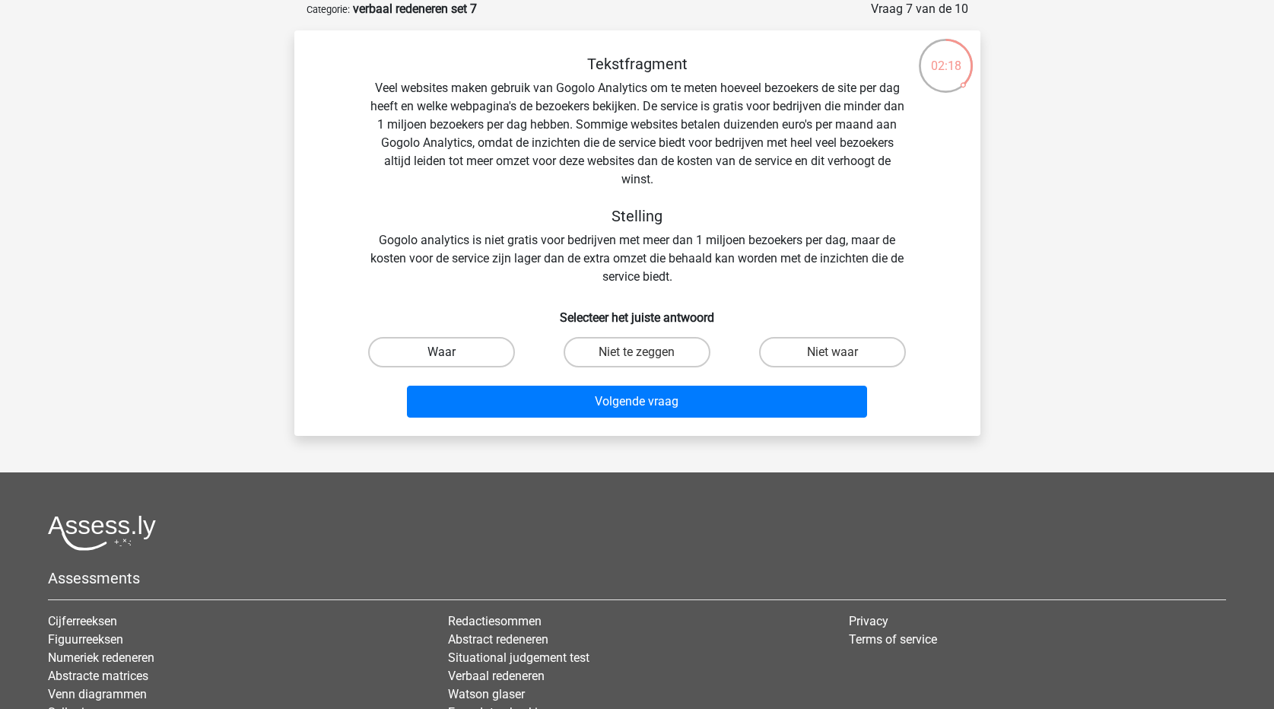
click at [490, 349] on label "Waar" at bounding box center [441, 352] width 147 height 30
click at [451, 352] on input "Waar" at bounding box center [446, 357] width 10 height 10
radio input "true"
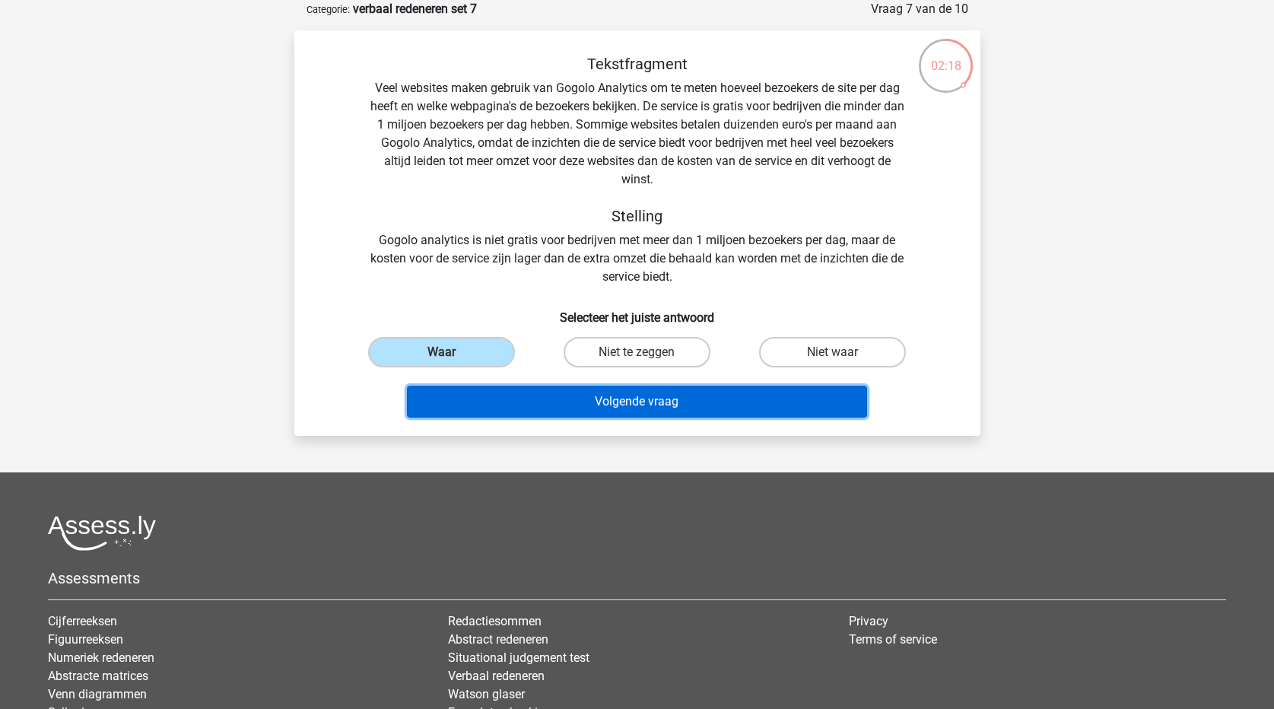
click at [500, 406] on button "Volgende vraag" at bounding box center [637, 402] width 460 height 32
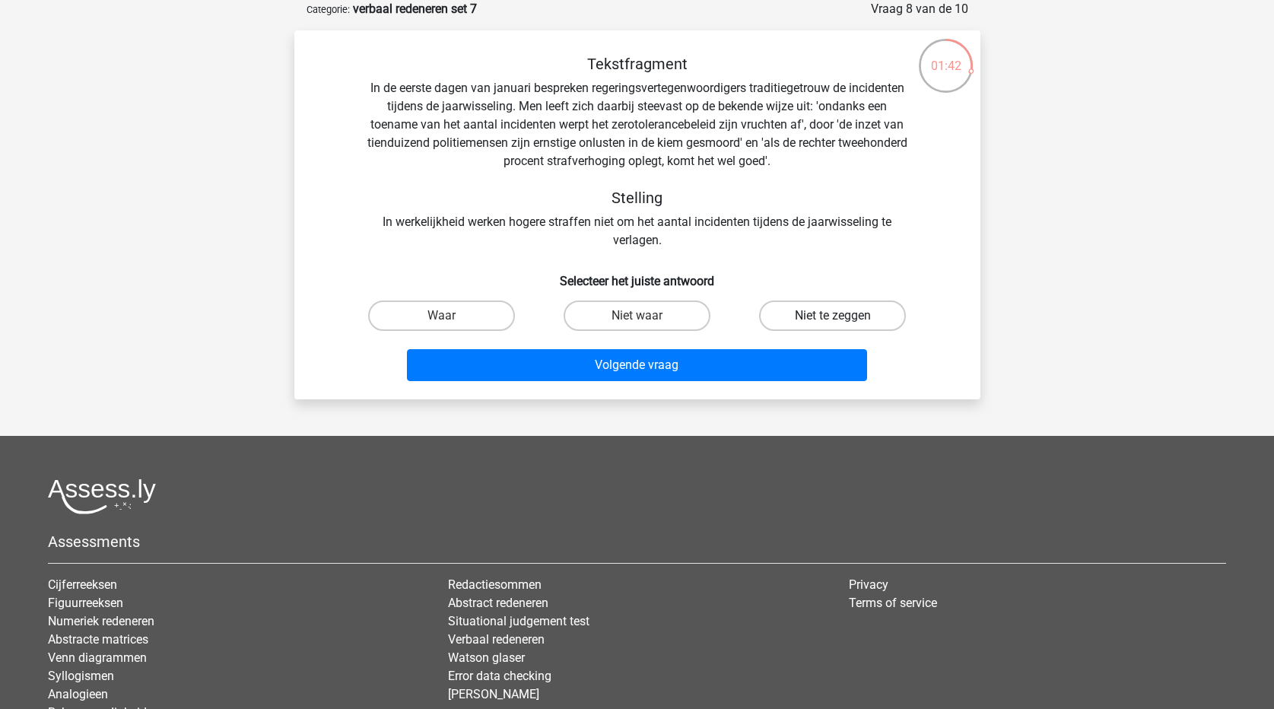
click at [792, 323] on label "Niet te zeggen" at bounding box center [832, 315] width 147 height 30
click at [833, 323] on input "Niet te zeggen" at bounding box center [838, 321] width 10 height 10
radio input "true"
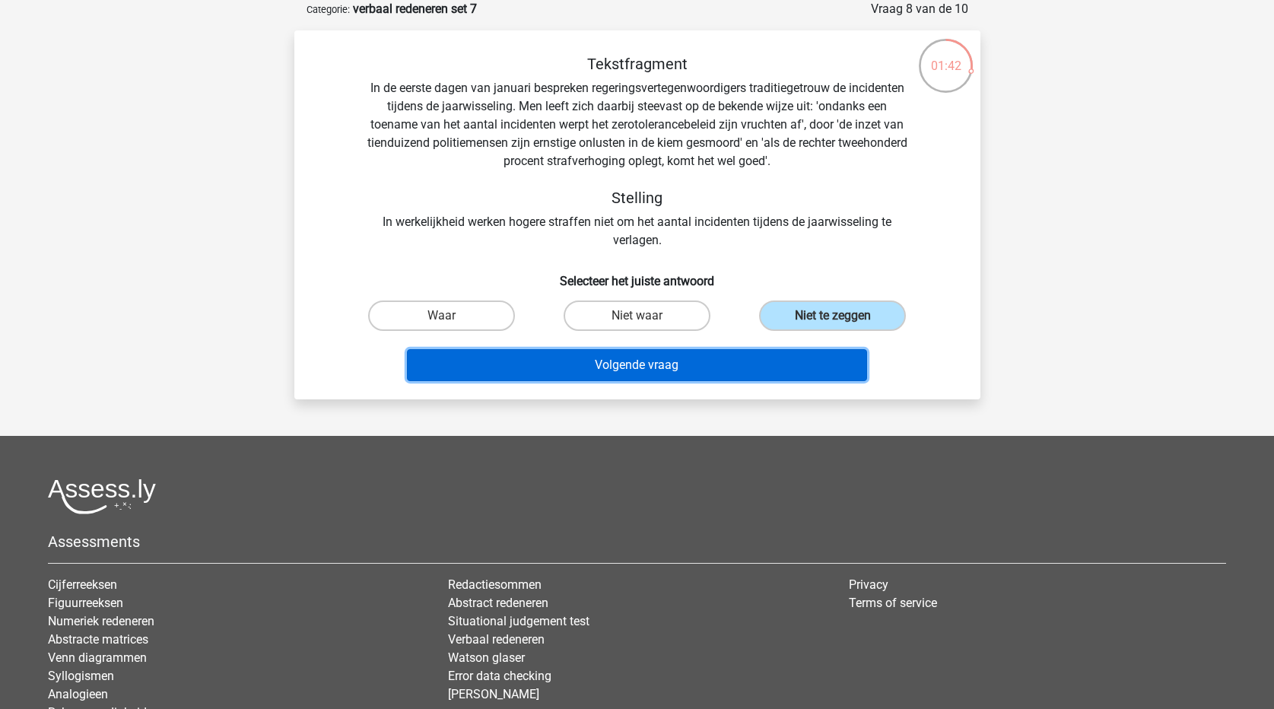
click at [786, 363] on button "Volgende vraag" at bounding box center [637, 365] width 460 height 32
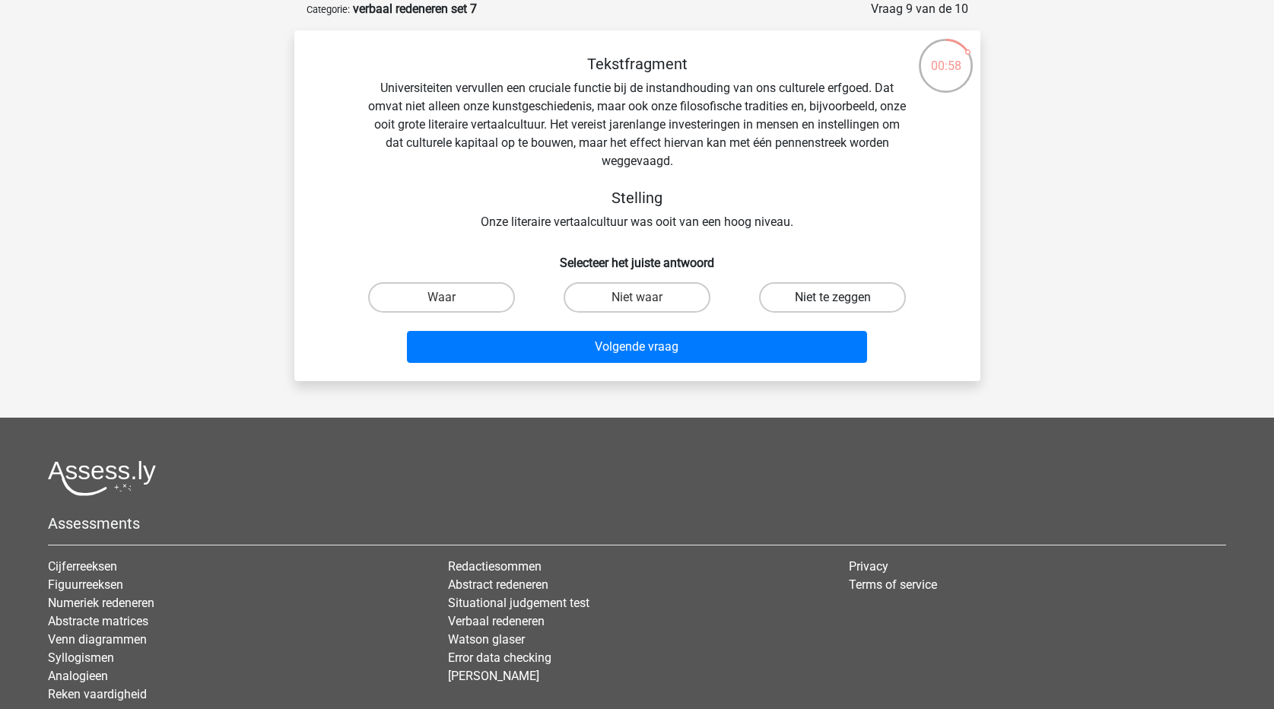
click at [811, 300] on label "Niet te zeggen" at bounding box center [832, 297] width 147 height 30
click at [833, 300] on input "Niet te zeggen" at bounding box center [838, 302] width 10 height 10
radio input "true"
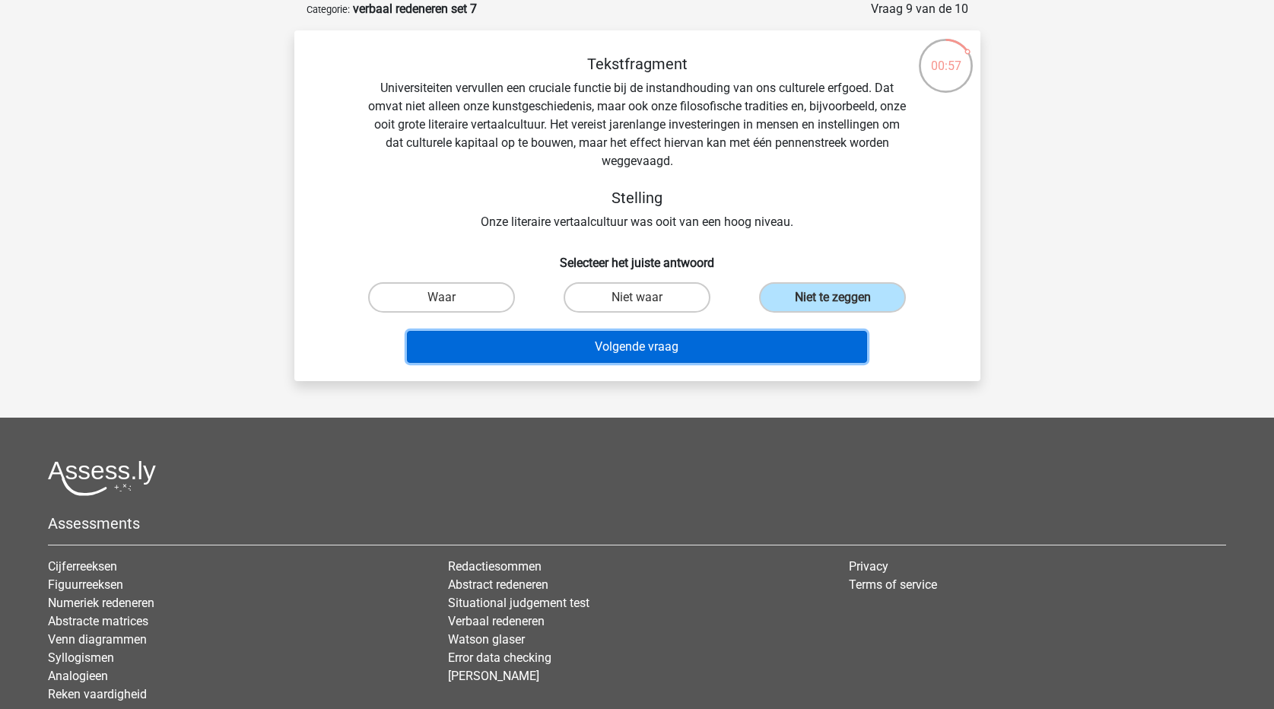
click at [783, 345] on button "Volgende vraag" at bounding box center [637, 347] width 460 height 32
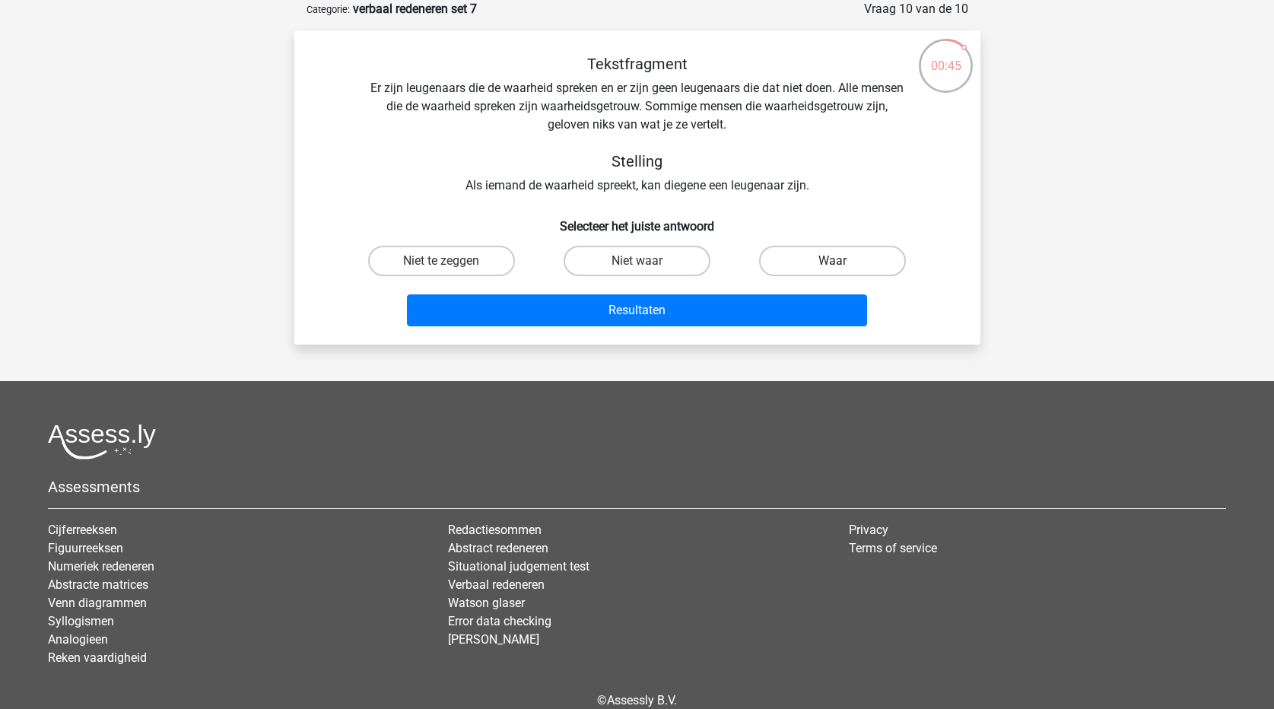
click at [802, 249] on label "Waar" at bounding box center [832, 261] width 147 height 30
click at [833, 261] on input "Waar" at bounding box center [838, 266] width 10 height 10
radio input "true"
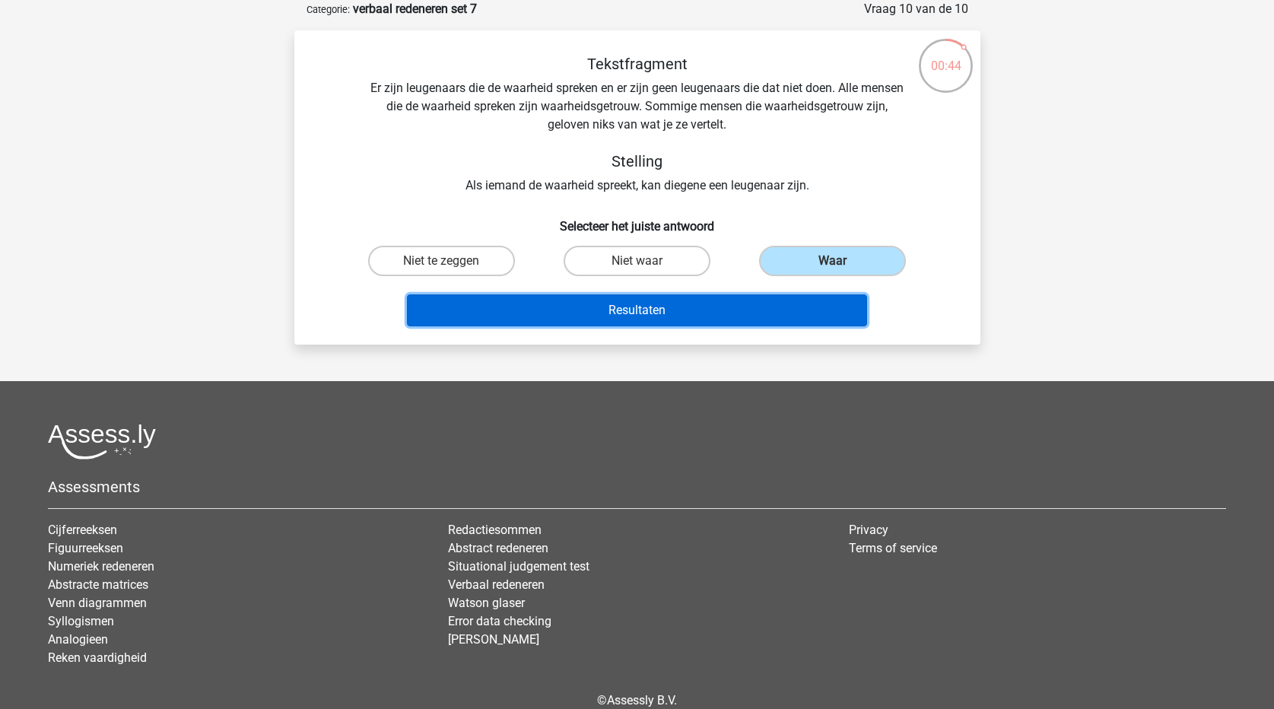
click at [782, 315] on button "Resultaten" at bounding box center [637, 310] width 460 height 32
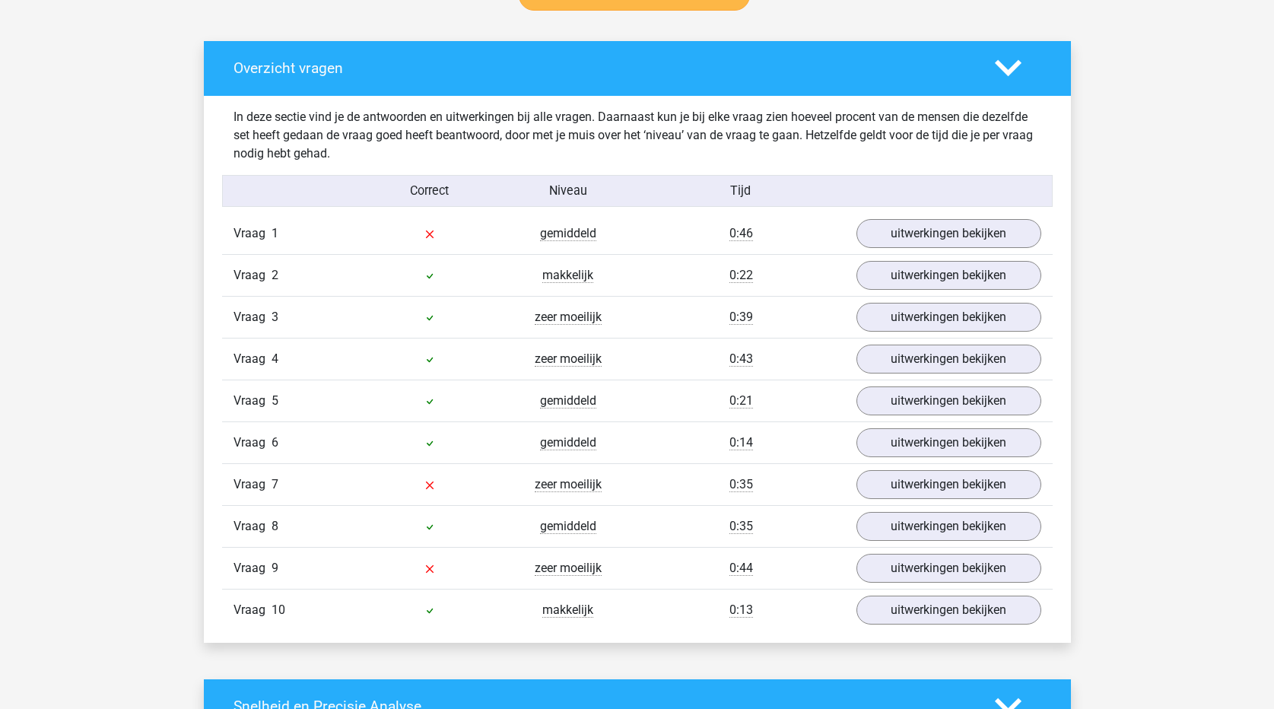
scroll to position [837, 0]
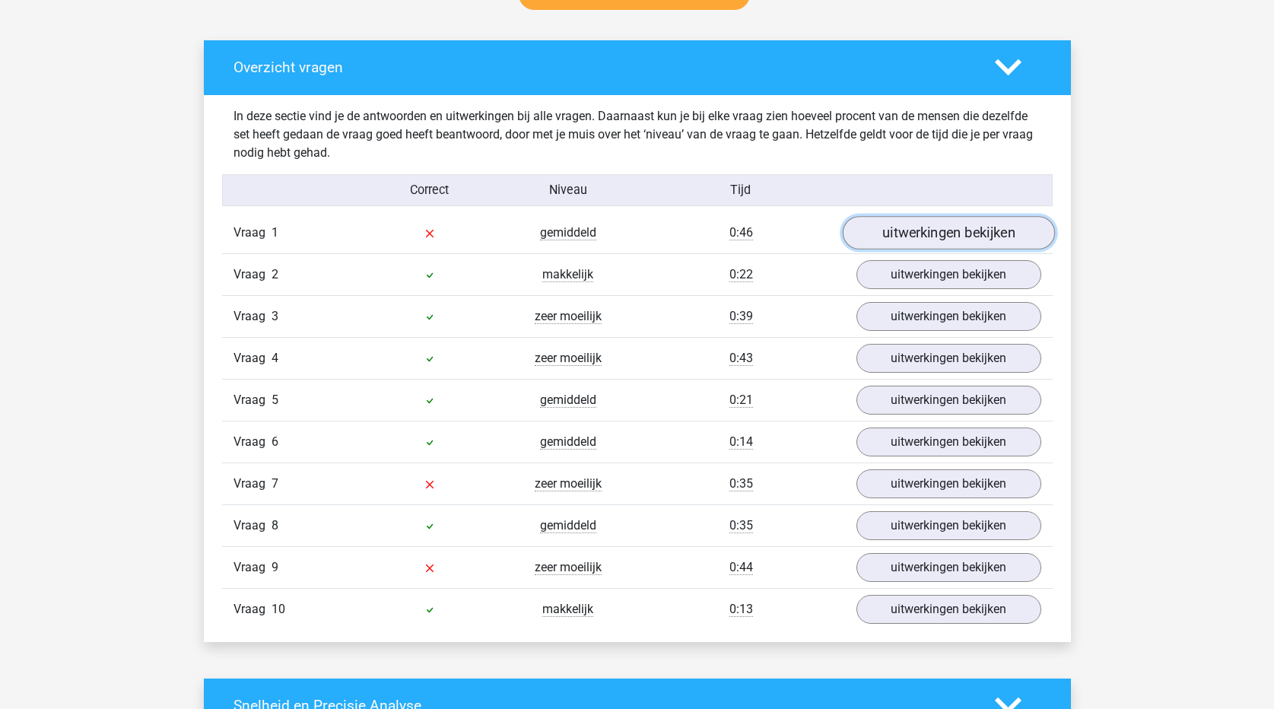
click at [922, 226] on link "uitwerkingen bekijken" at bounding box center [948, 232] width 212 height 33
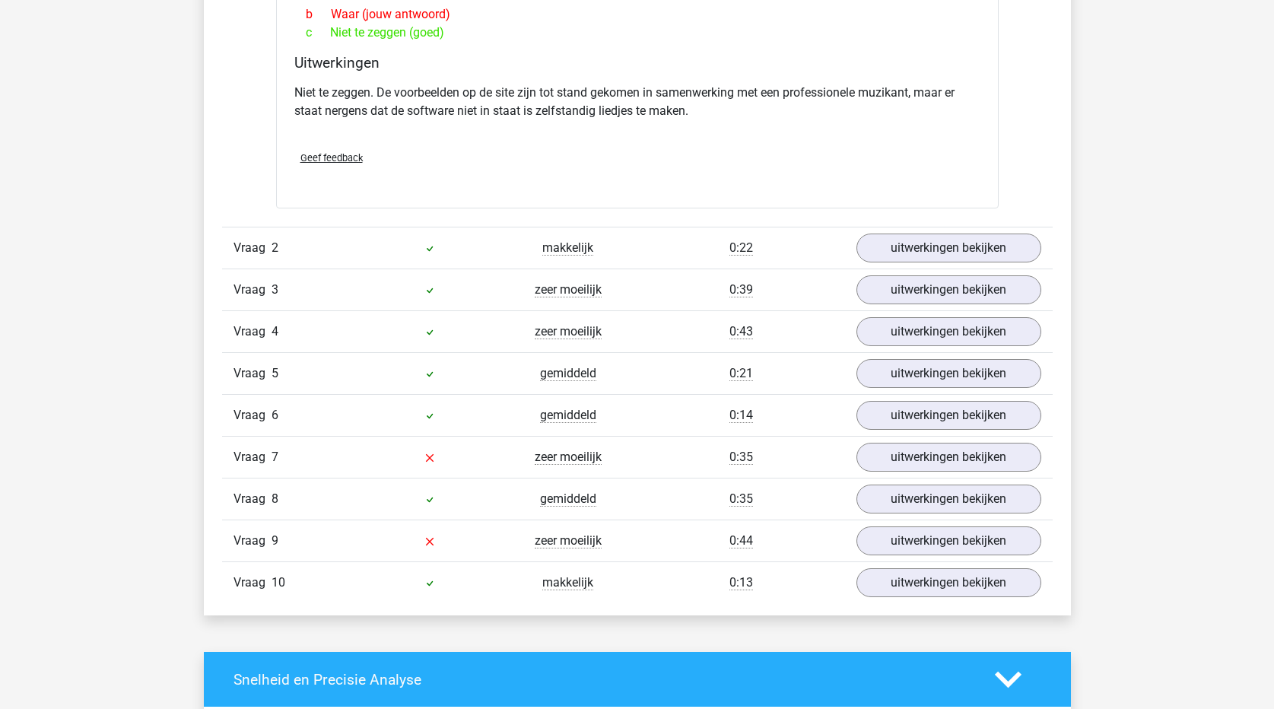
scroll to position [1369, 0]
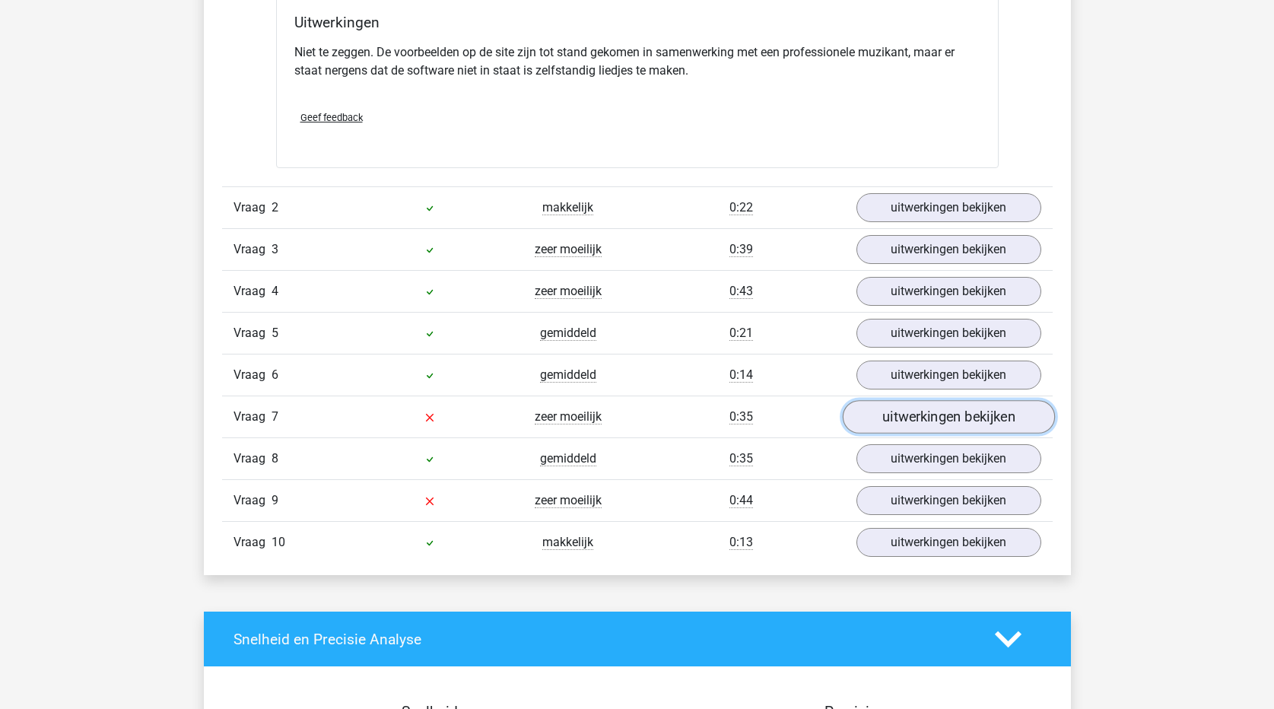
click at [922, 429] on link "uitwerkingen bekijken" at bounding box center [948, 416] width 212 height 33
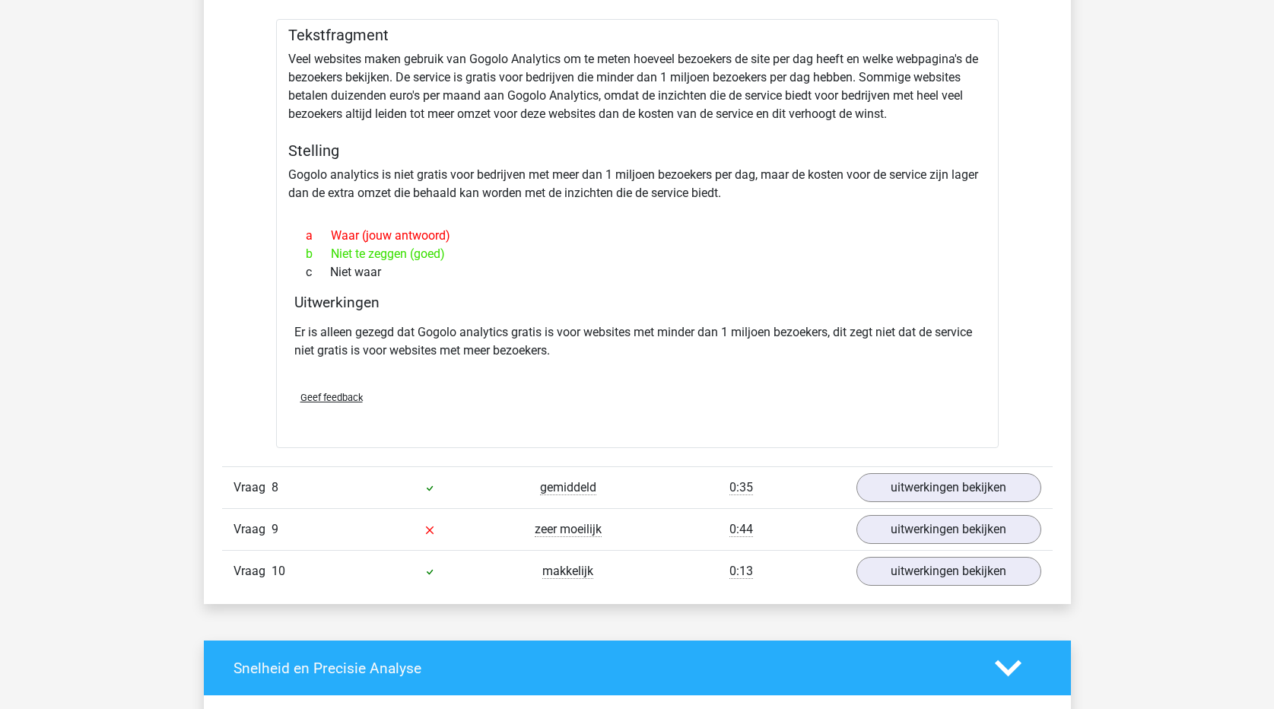
scroll to position [1825, 0]
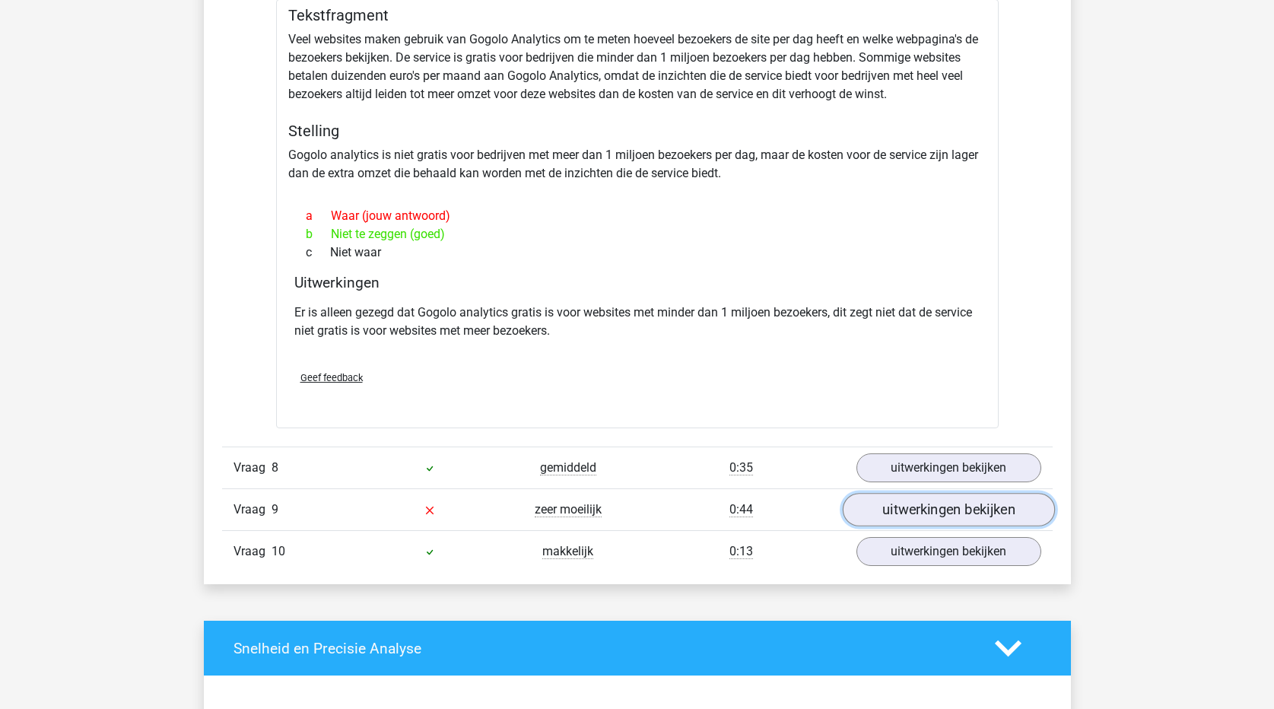
click at [904, 523] on link "uitwerkingen bekijken" at bounding box center [948, 510] width 212 height 33
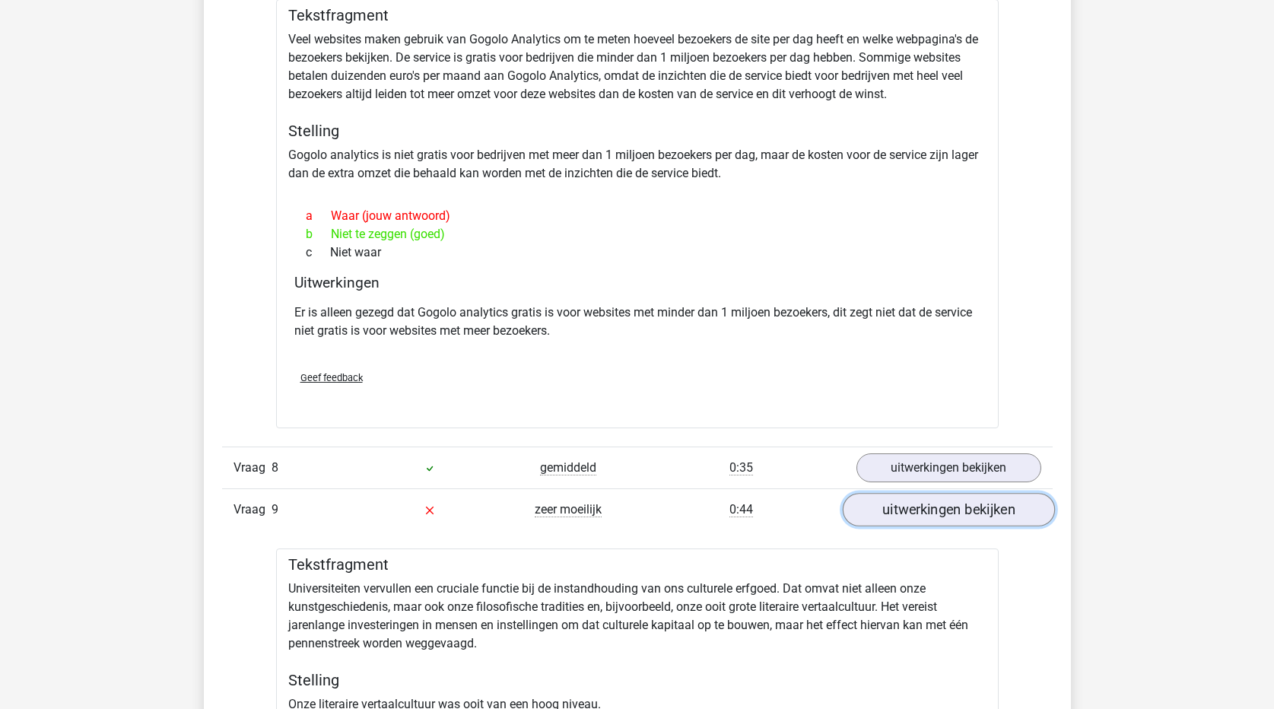
click at [904, 523] on link "uitwerkingen bekijken" at bounding box center [948, 510] width 212 height 33
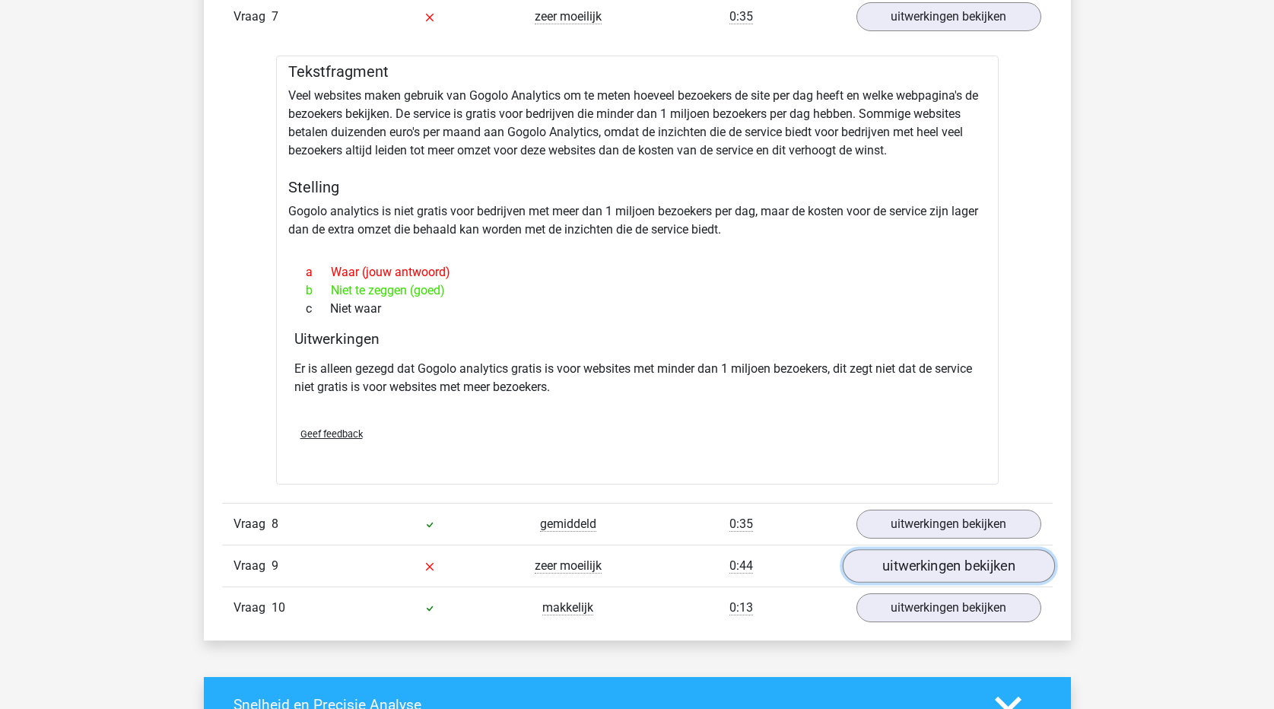
scroll to position [1902, 0]
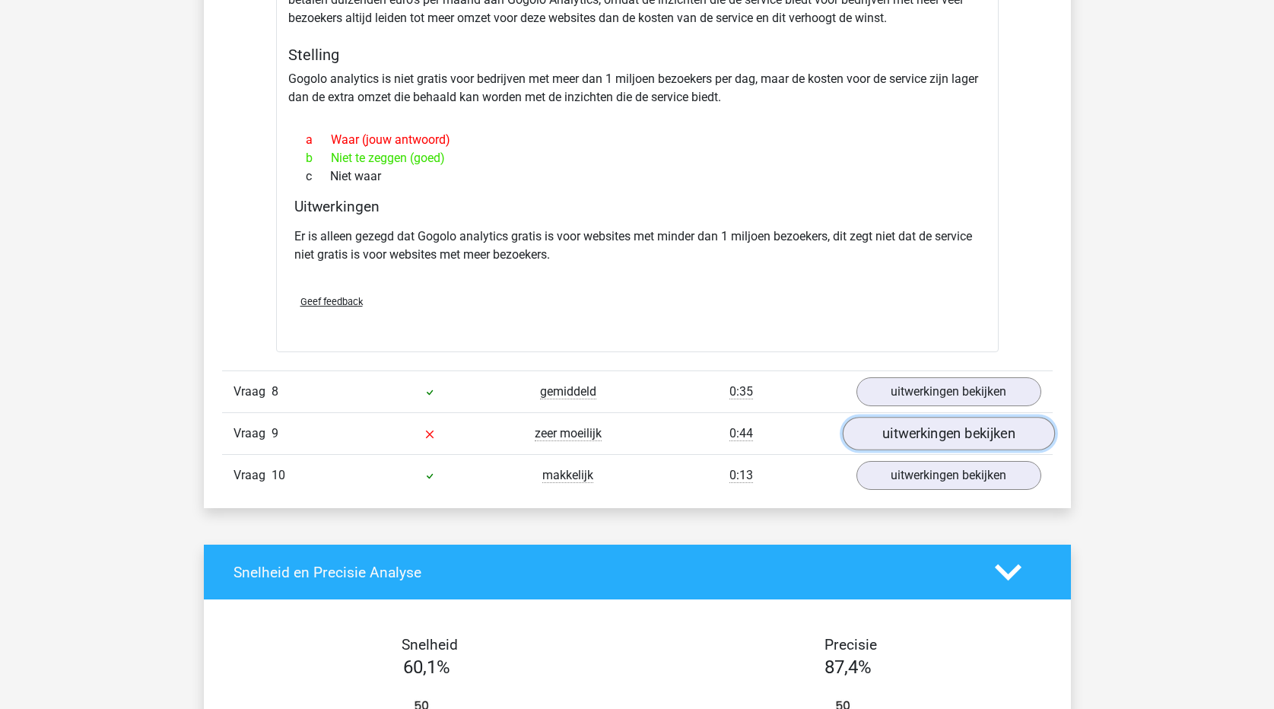
click at [935, 437] on link "uitwerkingen bekijken" at bounding box center [948, 434] width 212 height 33
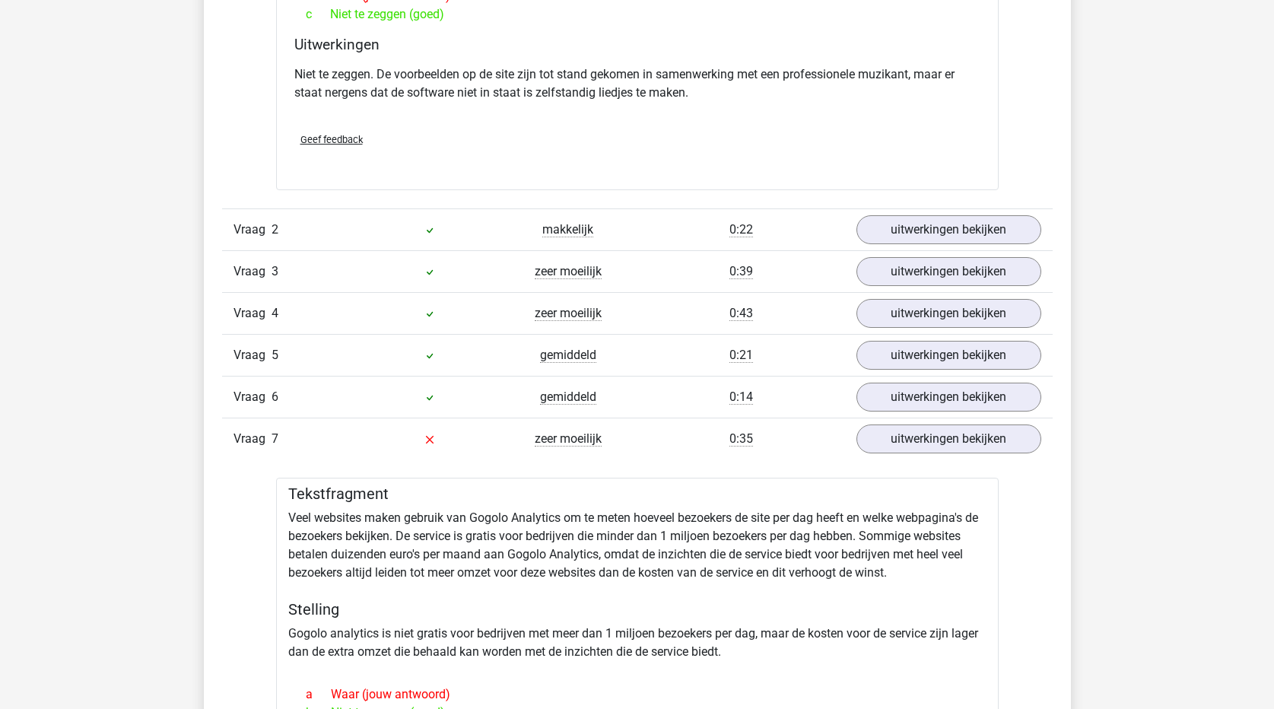
scroll to position [1369, 0]
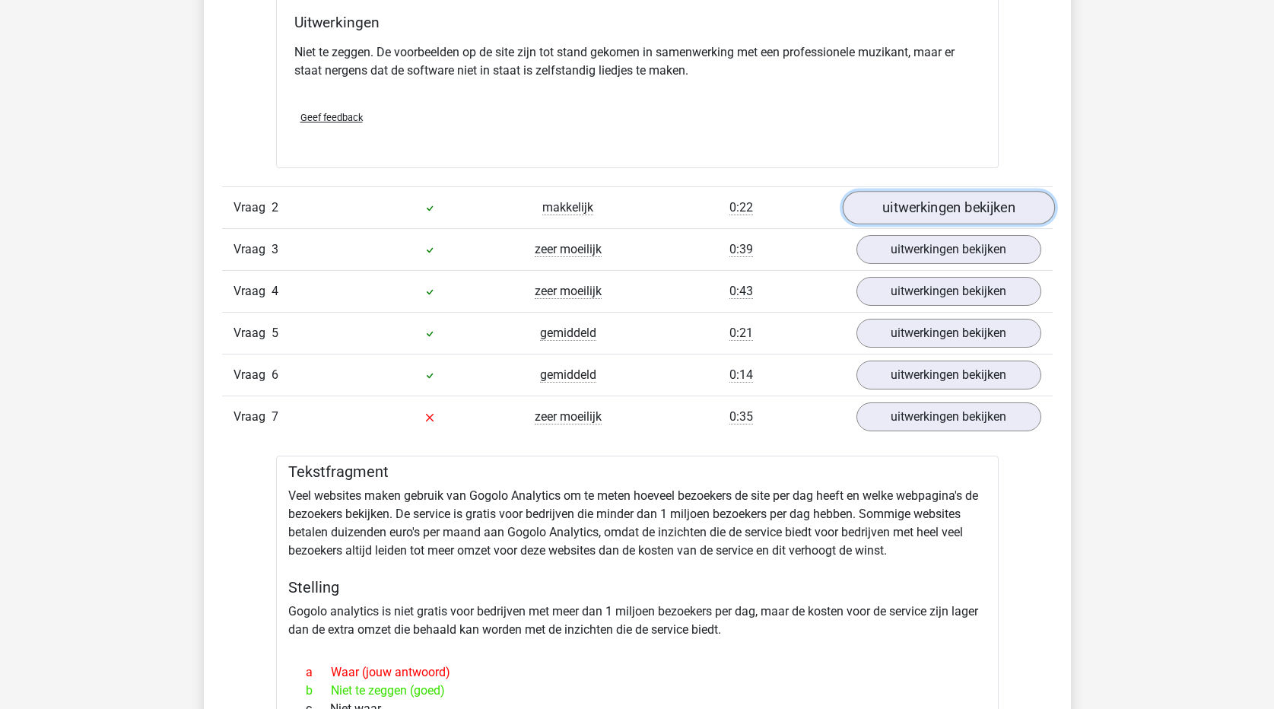
click at [910, 199] on link "uitwerkingen bekijken" at bounding box center [948, 207] width 212 height 33
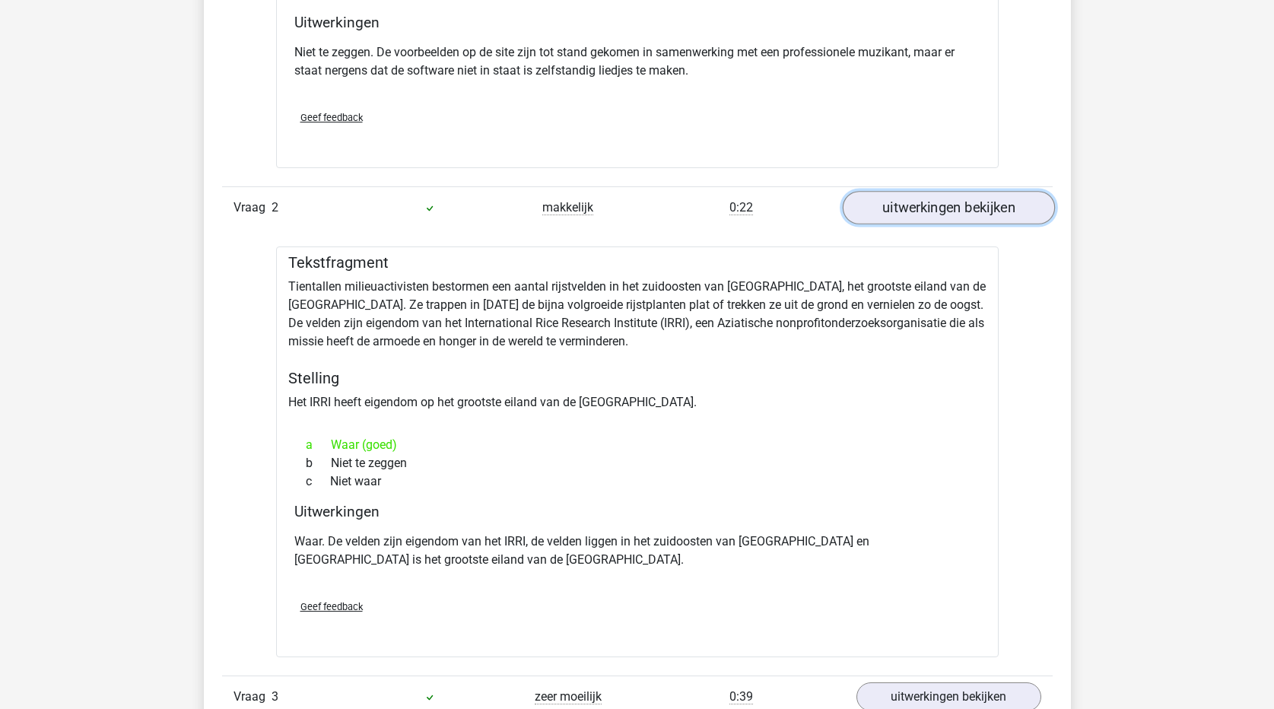
click at [904, 205] on link "uitwerkingen bekijken" at bounding box center [948, 207] width 212 height 33
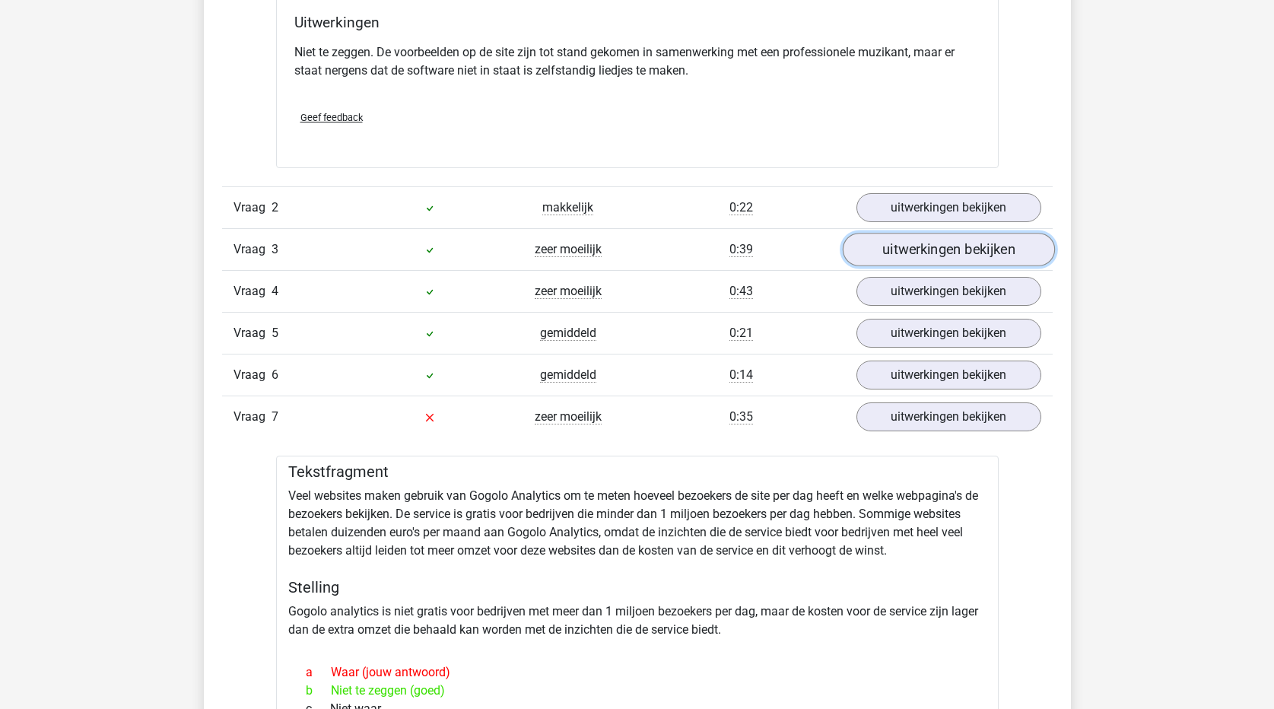
click at [898, 250] on link "uitwerkingen bekijken" at bounding box center [948, 249] width 212 height 33
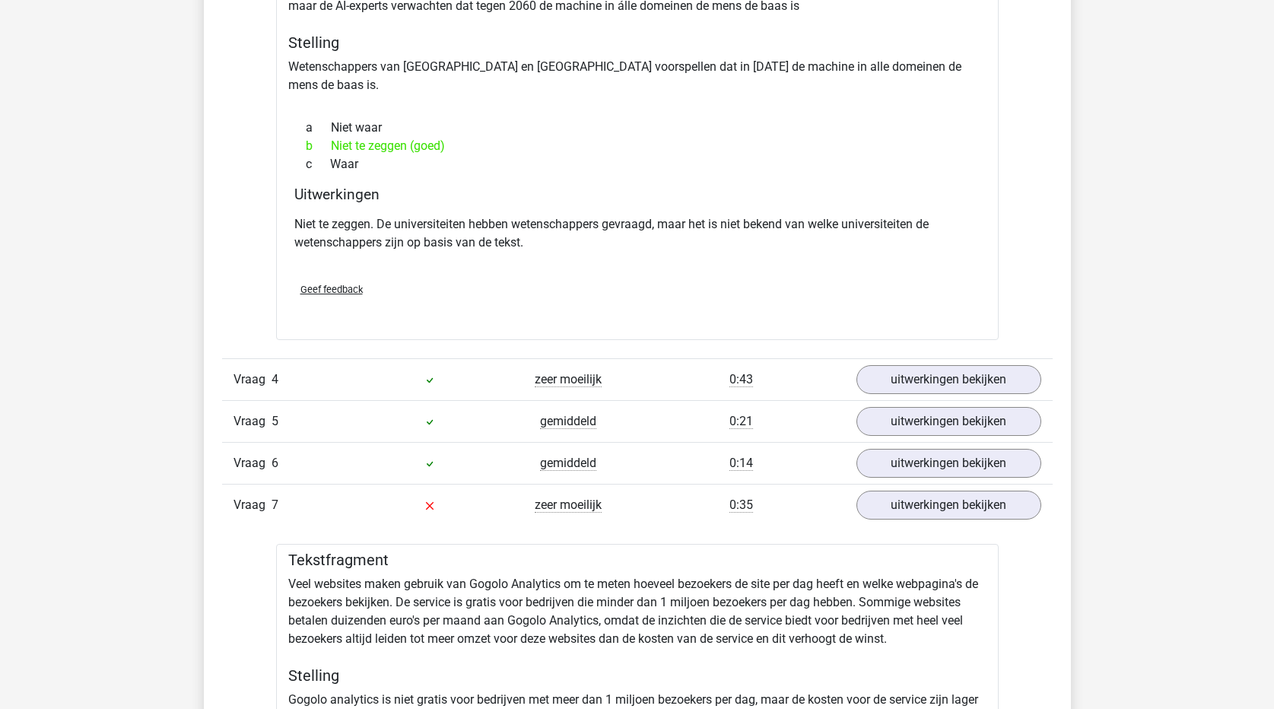
scroll to position [1749, 0]
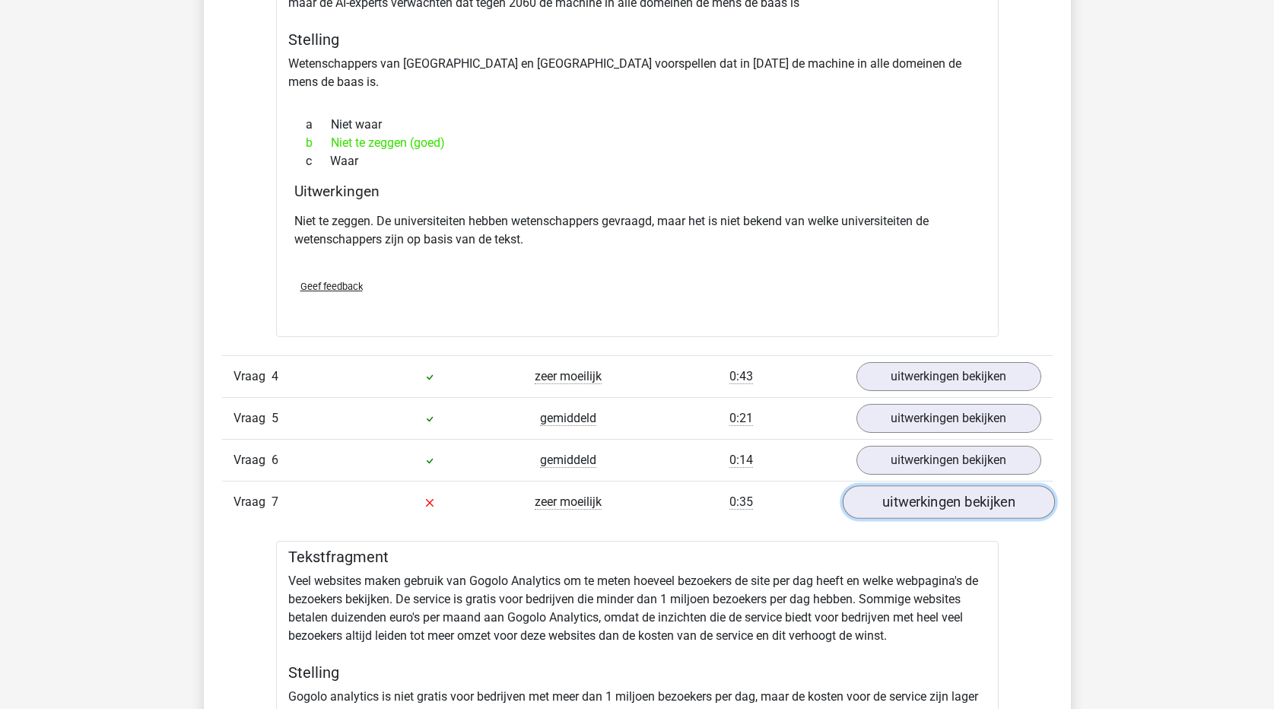
click at [936, 494] on link "uitwerkingen bekijken" at bounding box center [948, 502] width 212 height 33
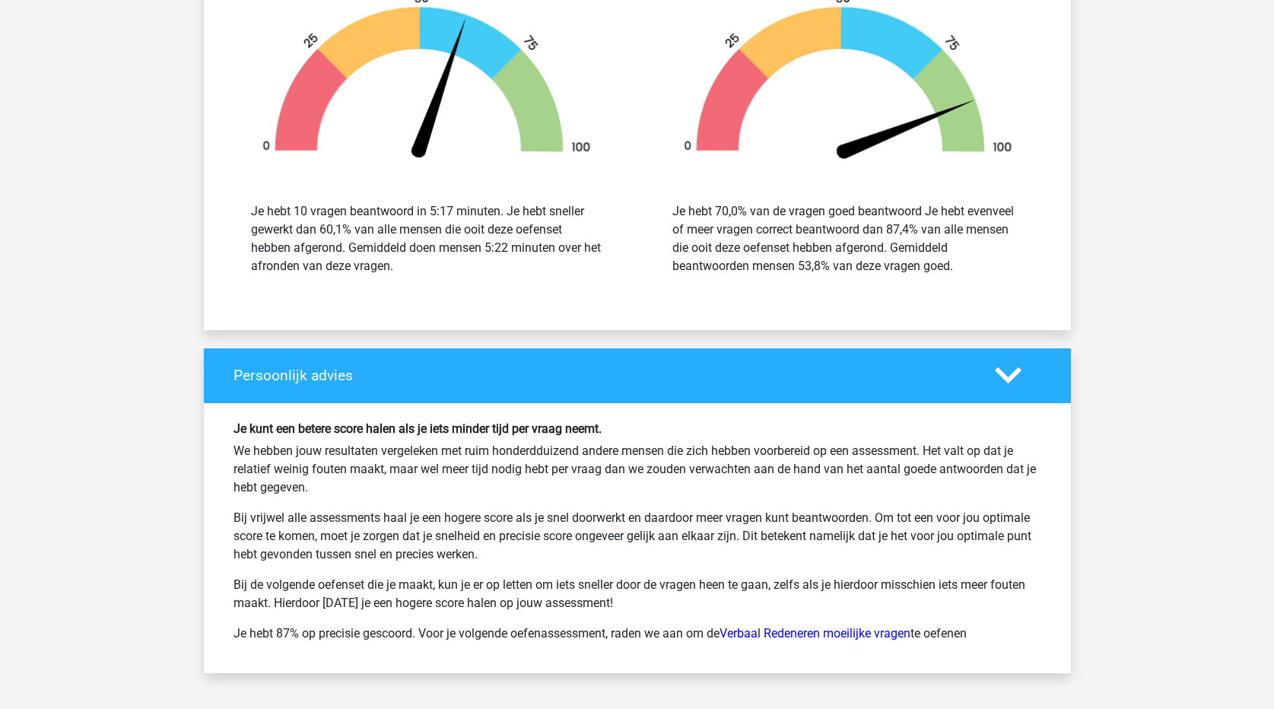
scroll to position [3271, 0]
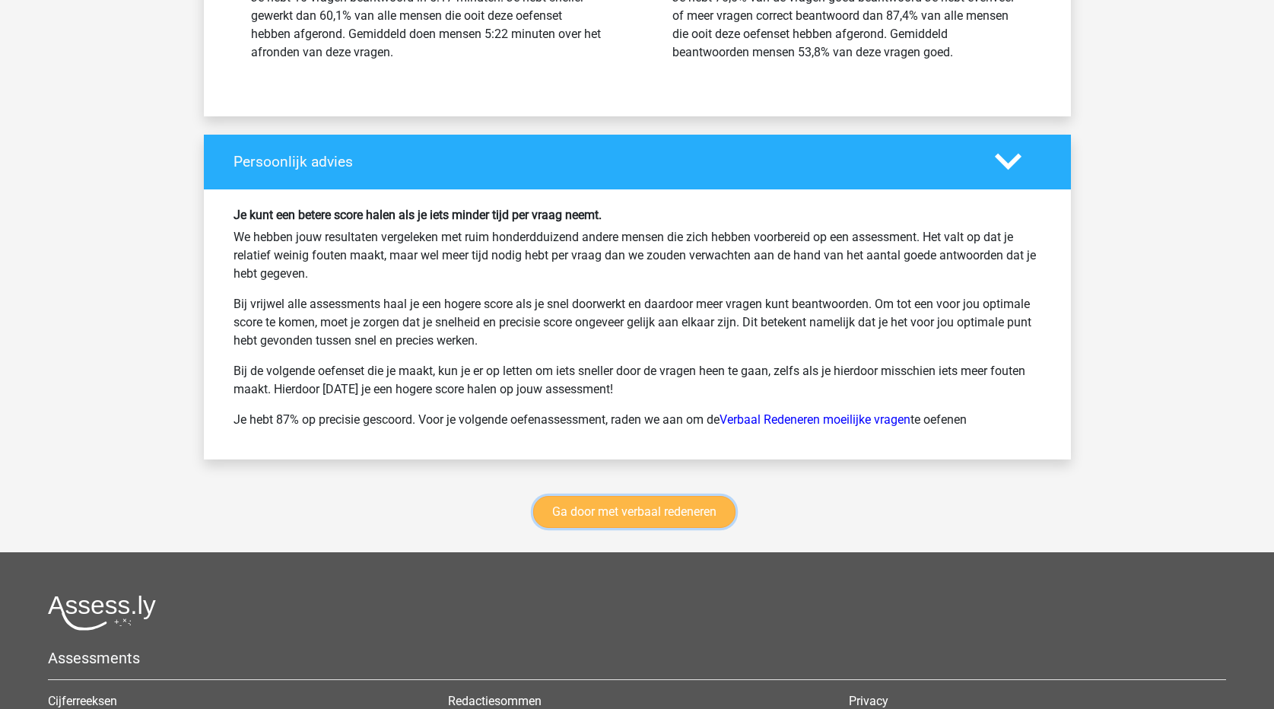
click at [709, 498] on link "Ga door met verbaal redeneren" at bounding box center [634, 512] width 202 height 32
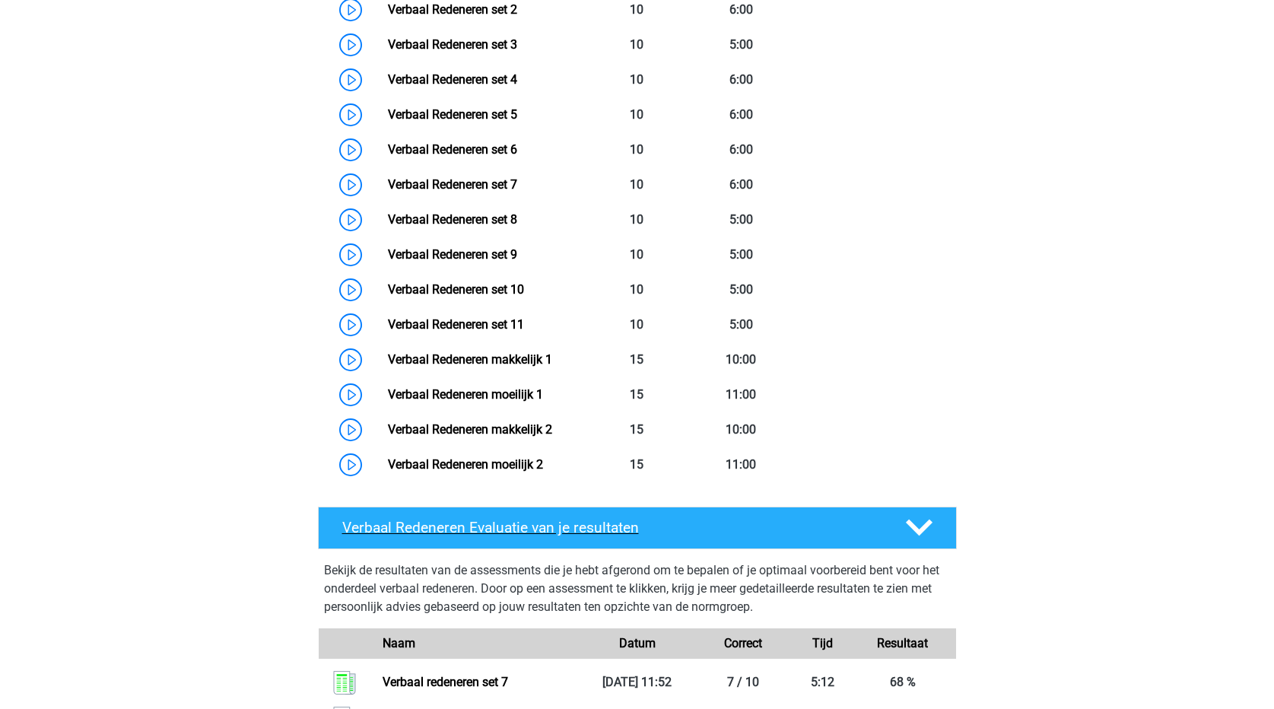
scroll to position [794, 0]
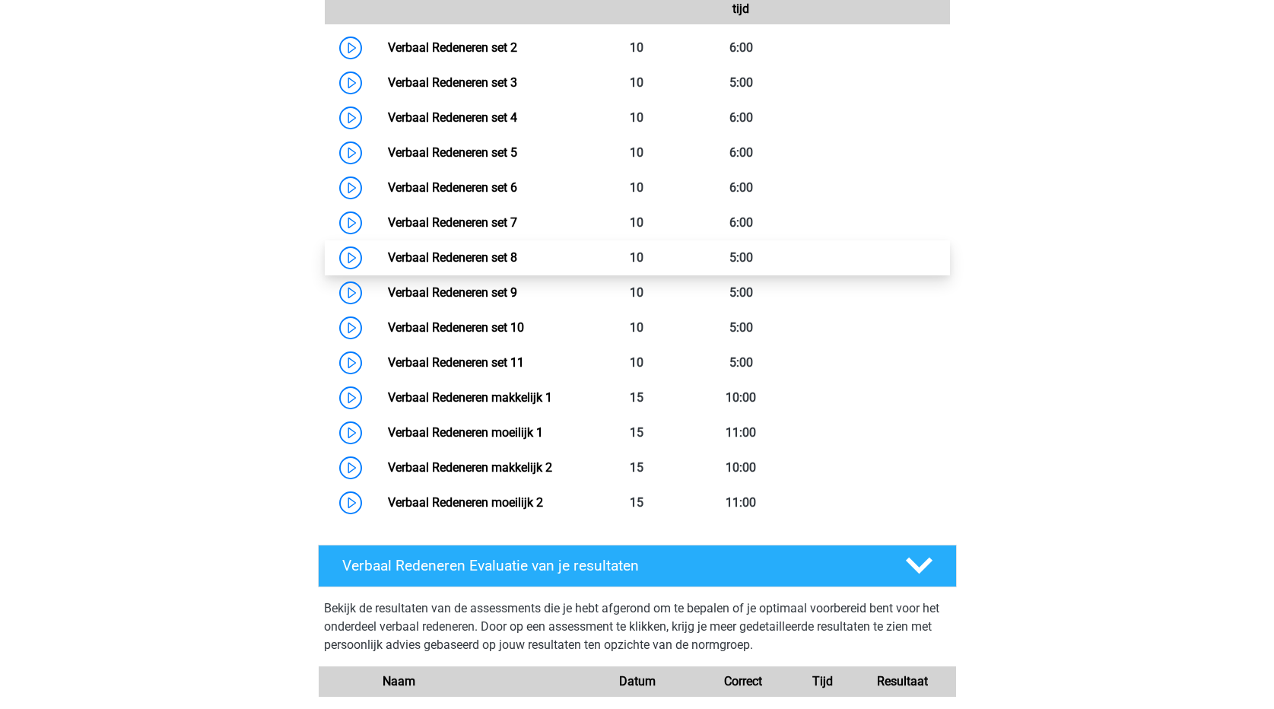
click at [517, 265] on link "Verbaal Redeneren set 8" at bounding box center [452, 257] width 129 height 14
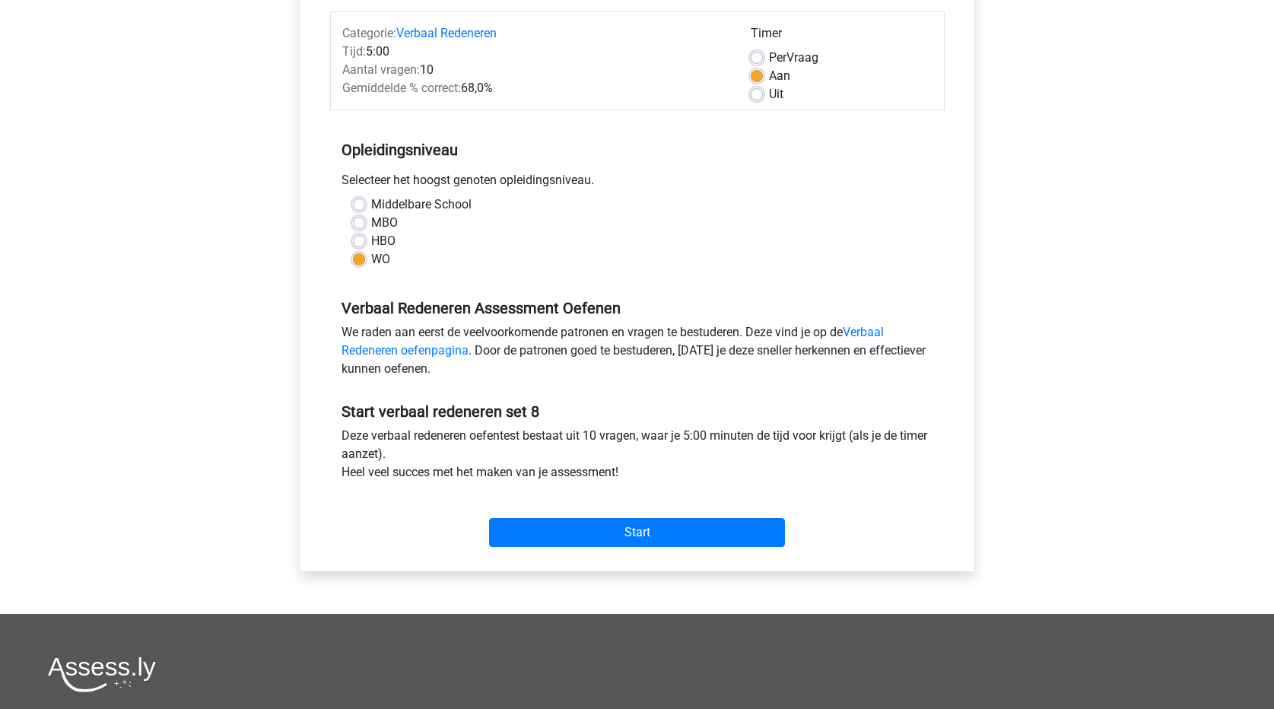
scroll to position [228, 0]
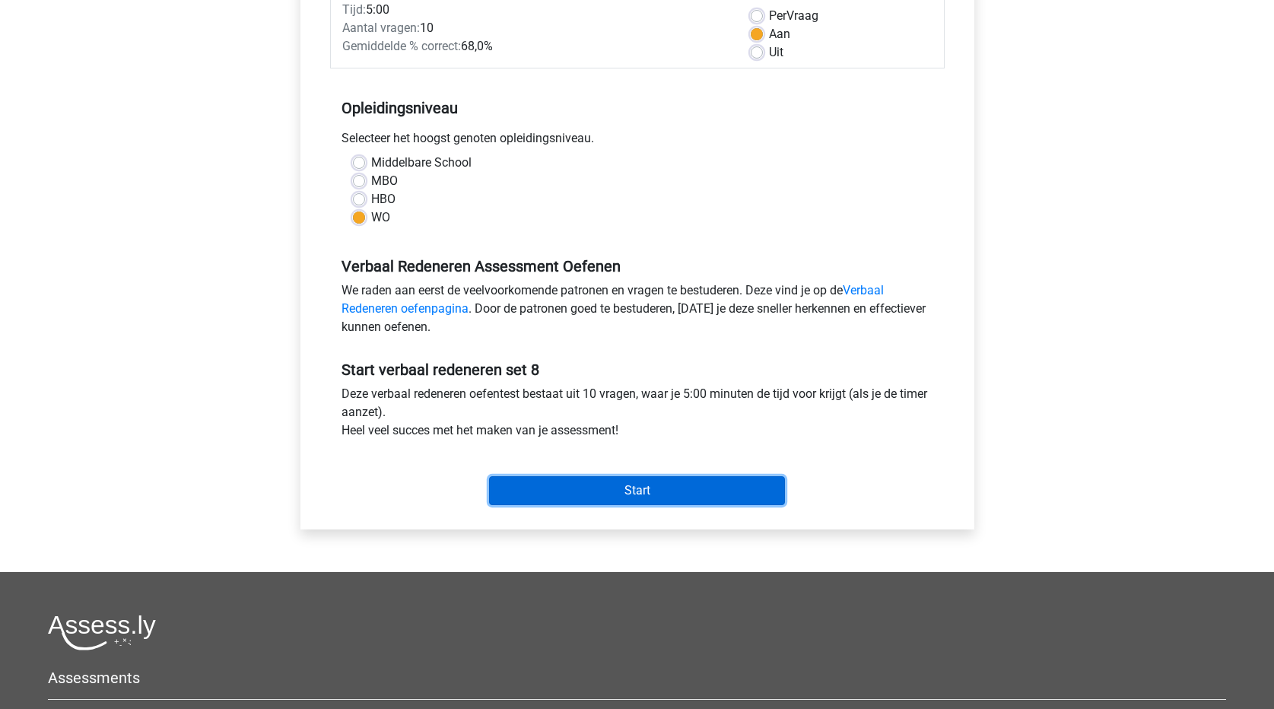
click at [641, 487] on input "Start" at bounding box center [637, 490] width 296 height 29
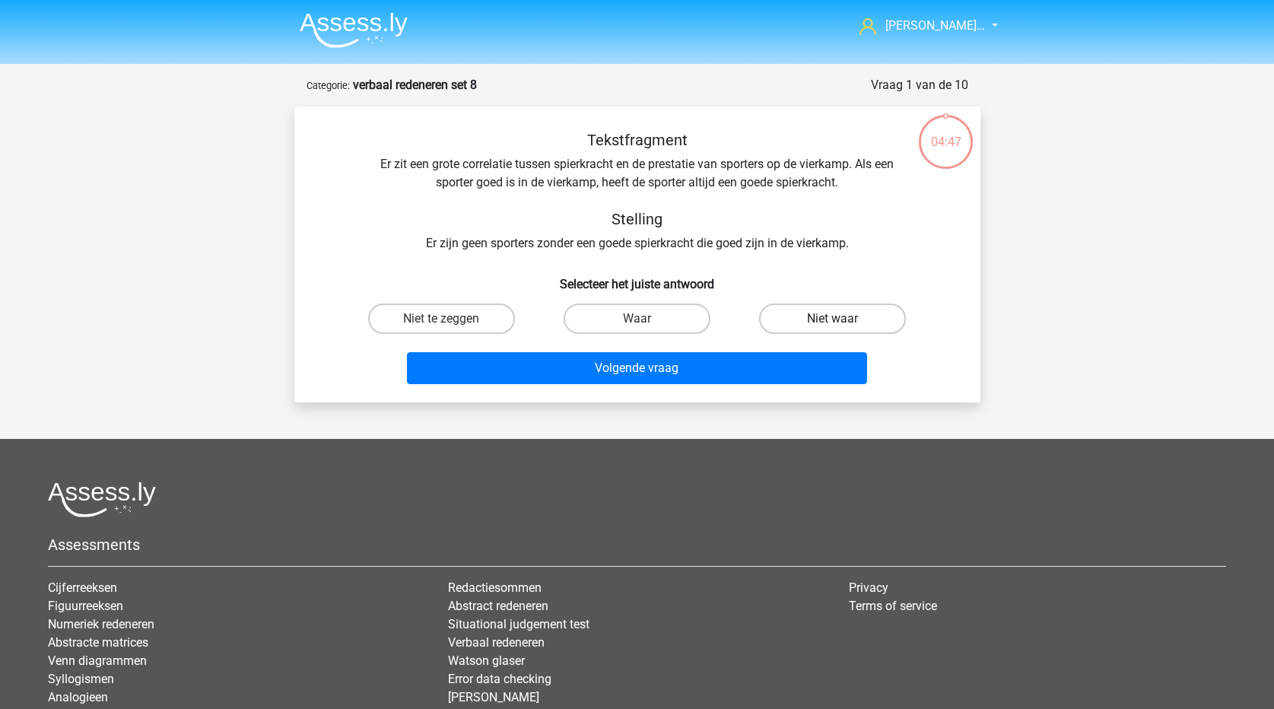
click at [783, 319] on label "Niet waar" at bounding box center [832, 318] width 147 height 30
click at [833, 319] on input "Niet waar" at bounding box center [838, 324] width 10 height 10
radio input "true"
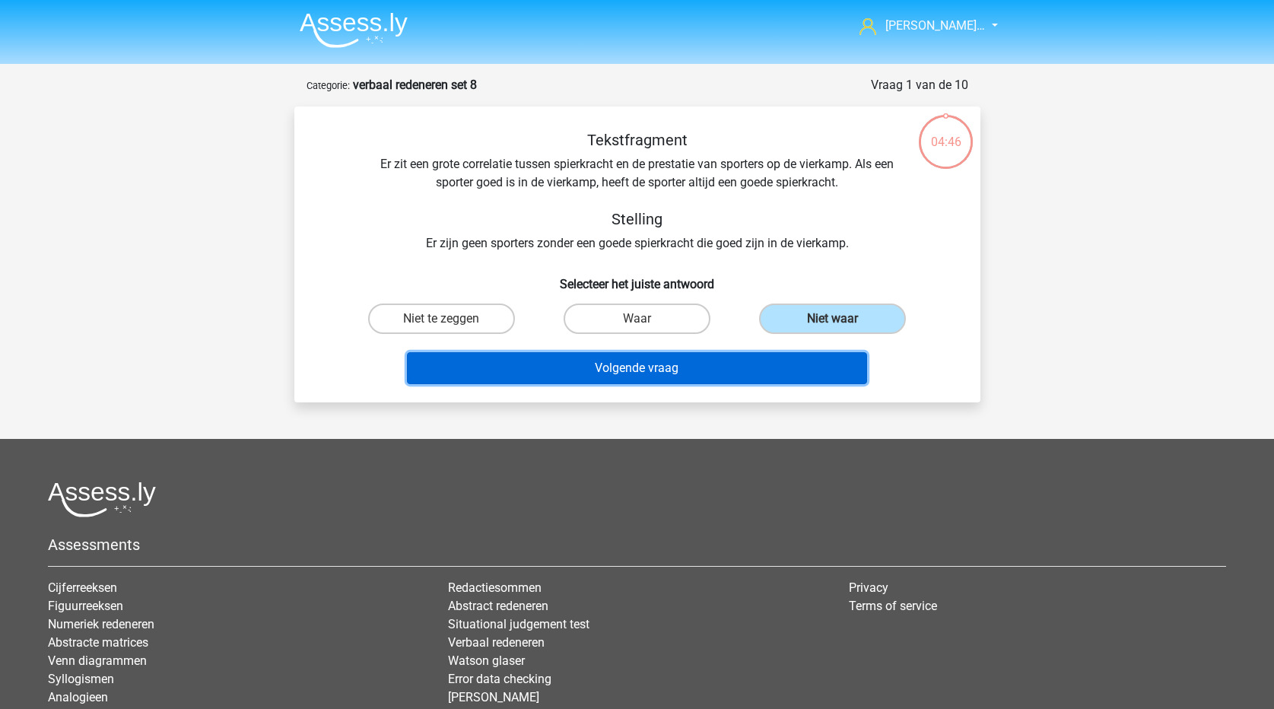
click at [764, 377] on button "Volgende vraag" at bounding box center [637, 368] width 460 height 32
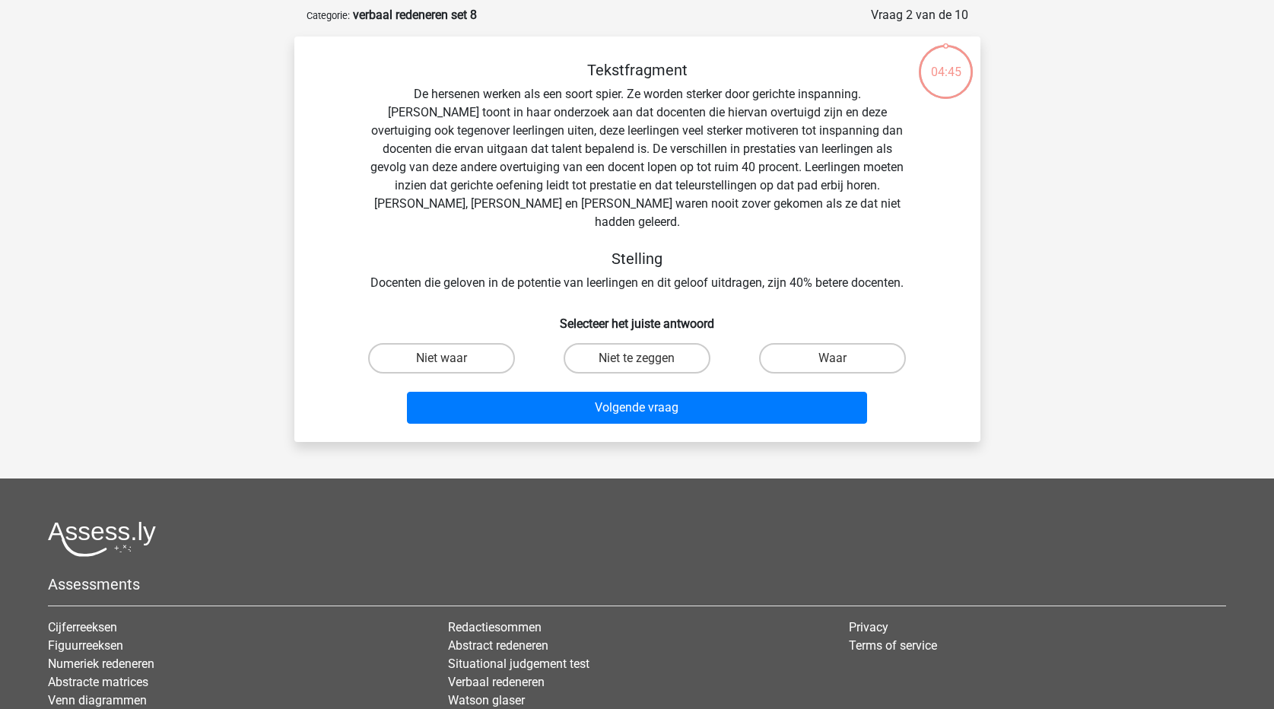
scroll to position [76, 0]
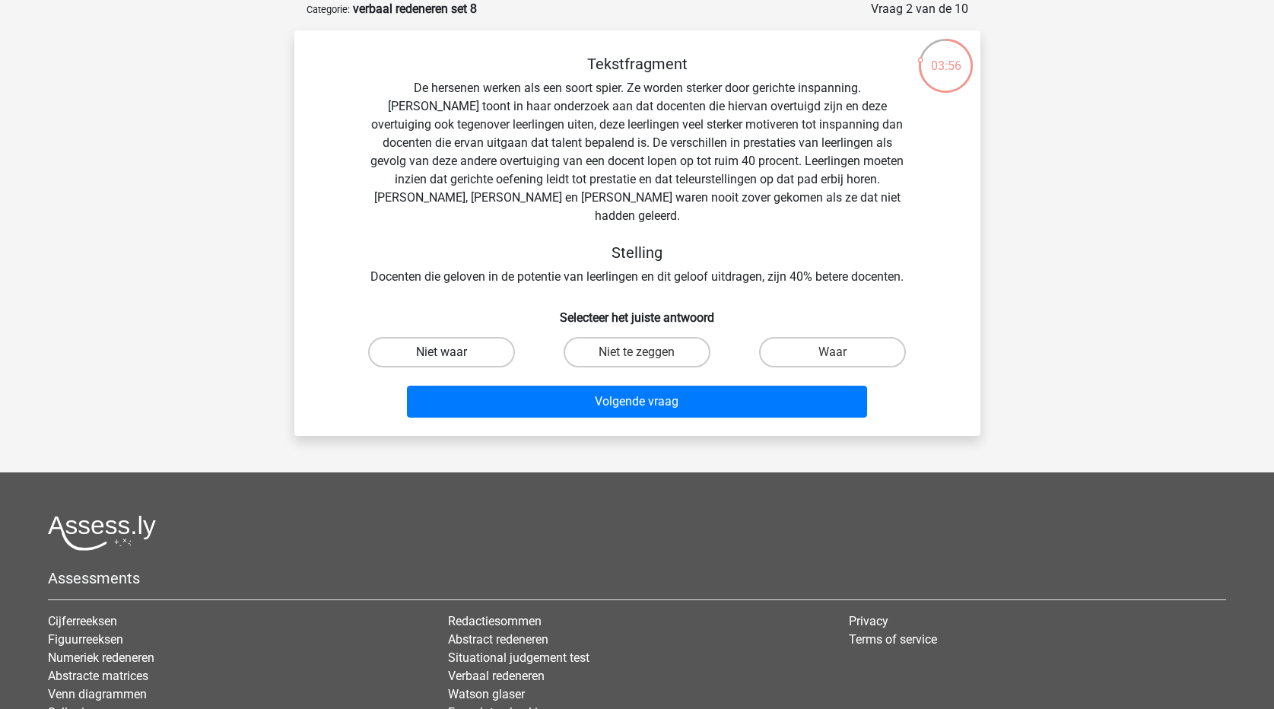
click at [485, 337] on label "Niet waar" at bounding box center [441, 352] width 147 height 30
click at [451, 352] on input "Niet waar" at bounding box center [446, 357] width 10 height 10
radio input "true"
click at [631, 337] on label "Niet te zeggen" at bounding box center [637, 352] width 147 height 30
click at [637, 352] on input "Niet te zeggen" at bounding box center [642, 357] width 10 height 10
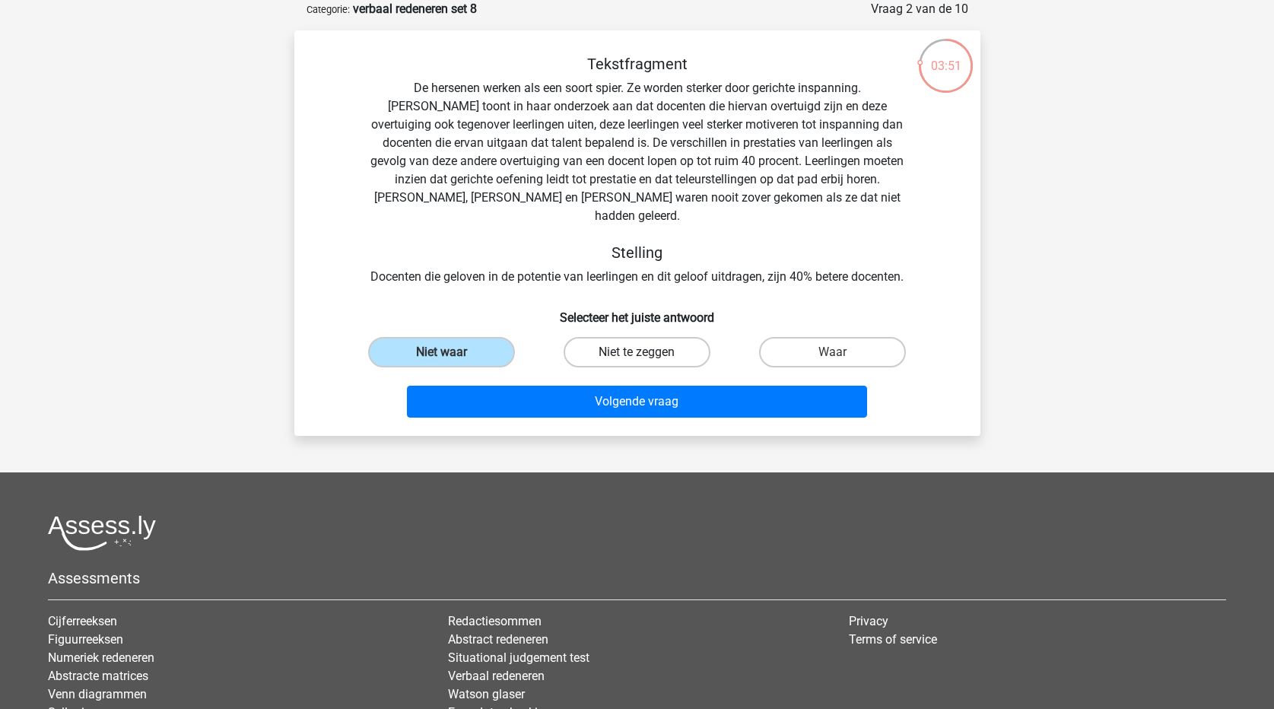
radio input "true"
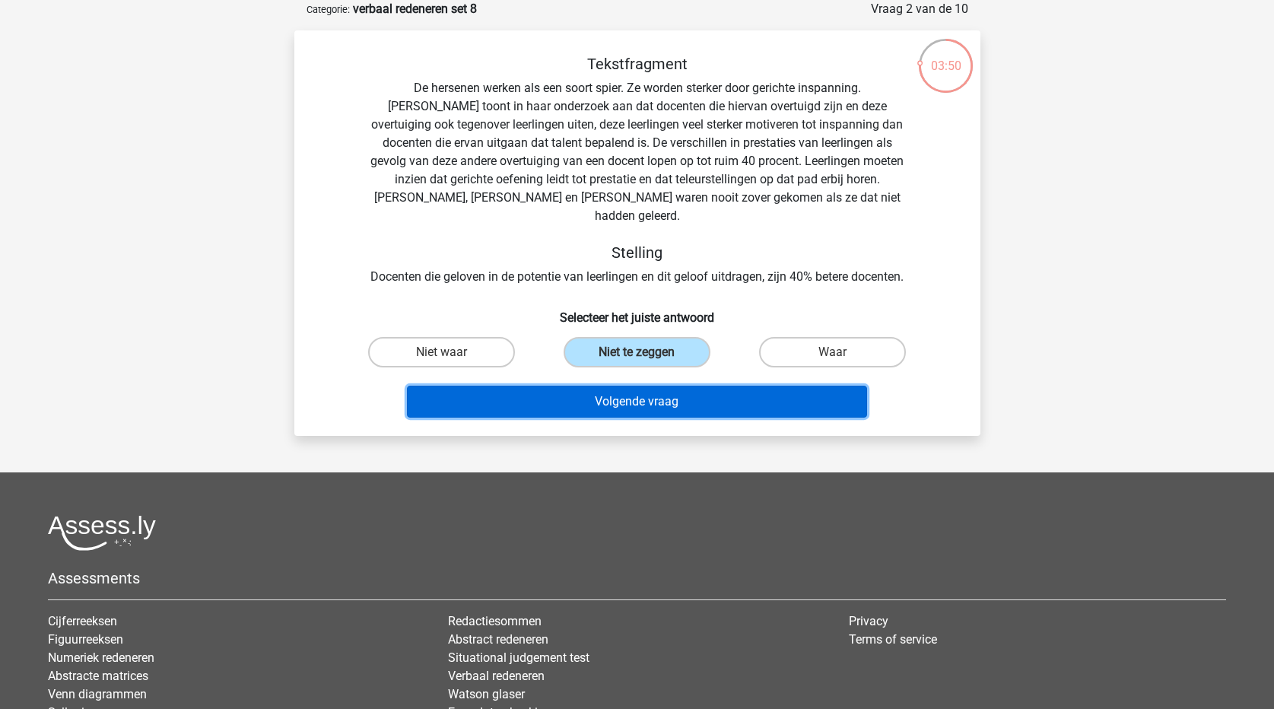
click at [646, 386] on button "Volgende vraag" at bounding box center [637, 402] width 460 height 32
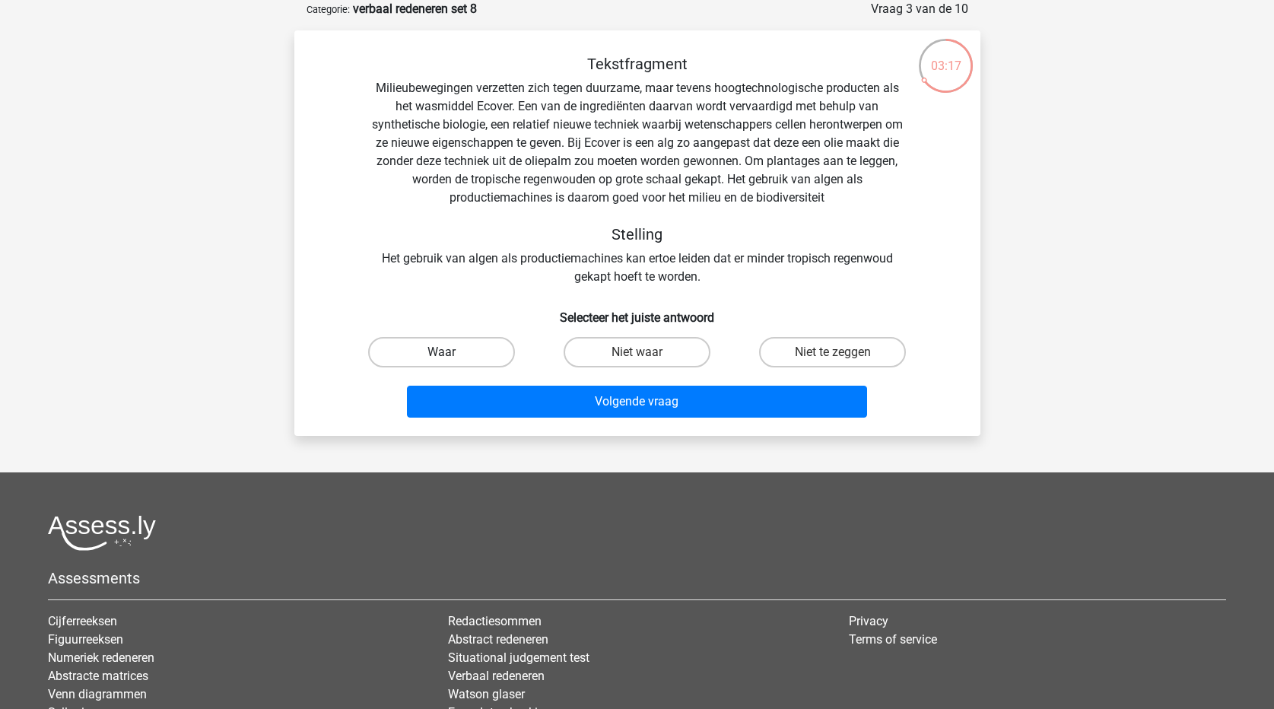
click at [484, 348] on label "Waar" at bounding box center [441, 352] width 147 height 30
click at [451, 352] on input "Waar" at bounding box center [446, 357] width 10 height 10
radio input "true"
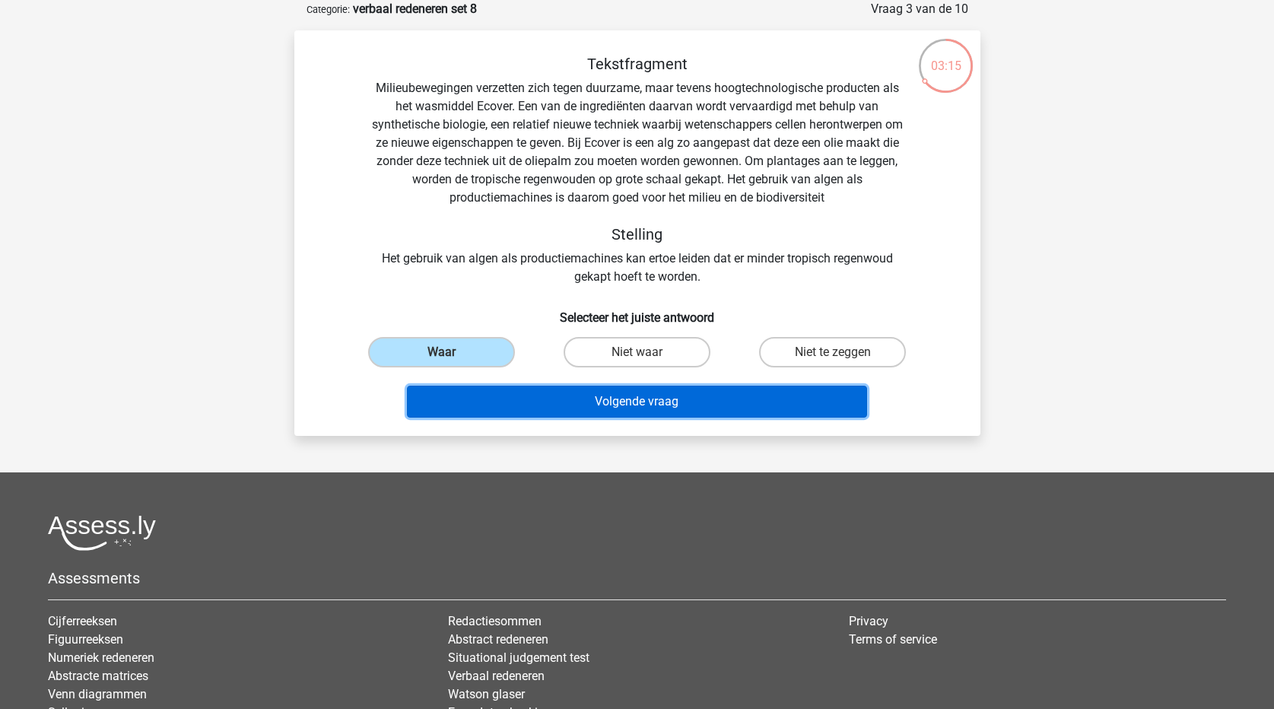
click at [657, 404] on button "Volgende vraag" at bounding box center [637, 402] width 460 height 32
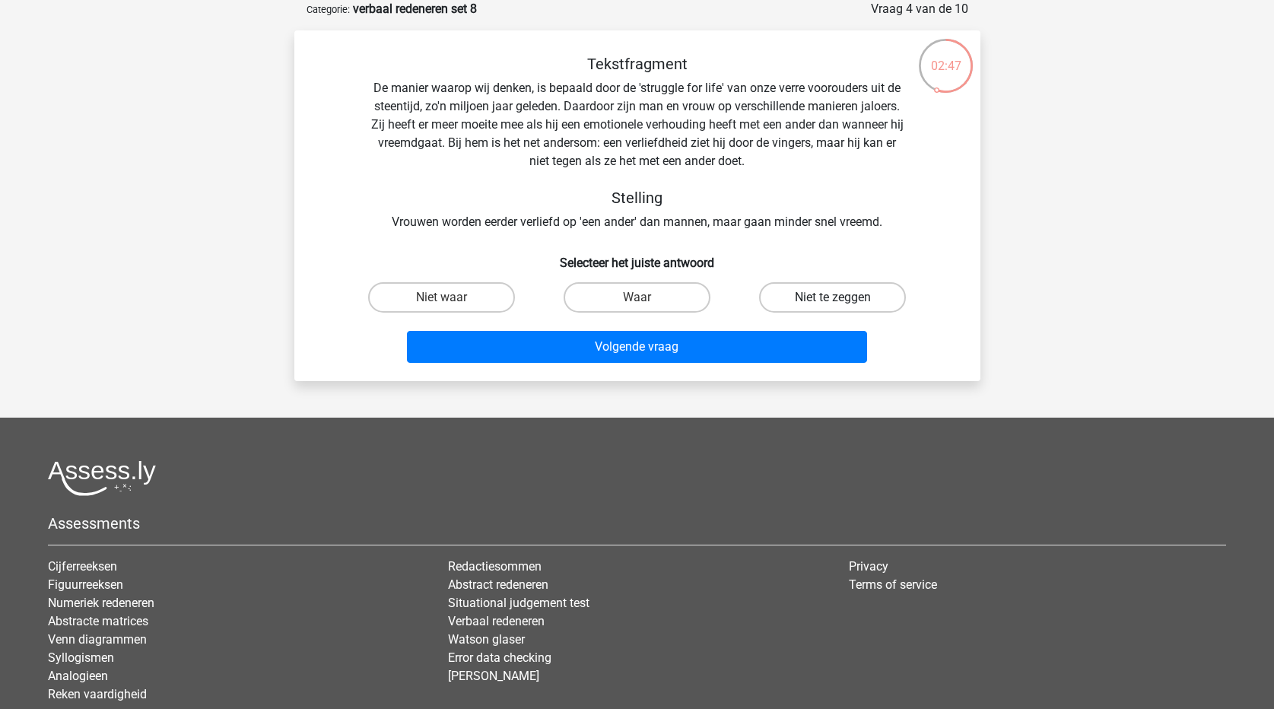
click at [824, 303] on label "Niet te zeggen" at bounding box center [832, 297] width 147 height 30
click at [833, 303] on input "Niet te zeggen" at bounding box center [838, 302] width 10 height 10
radio input "true"
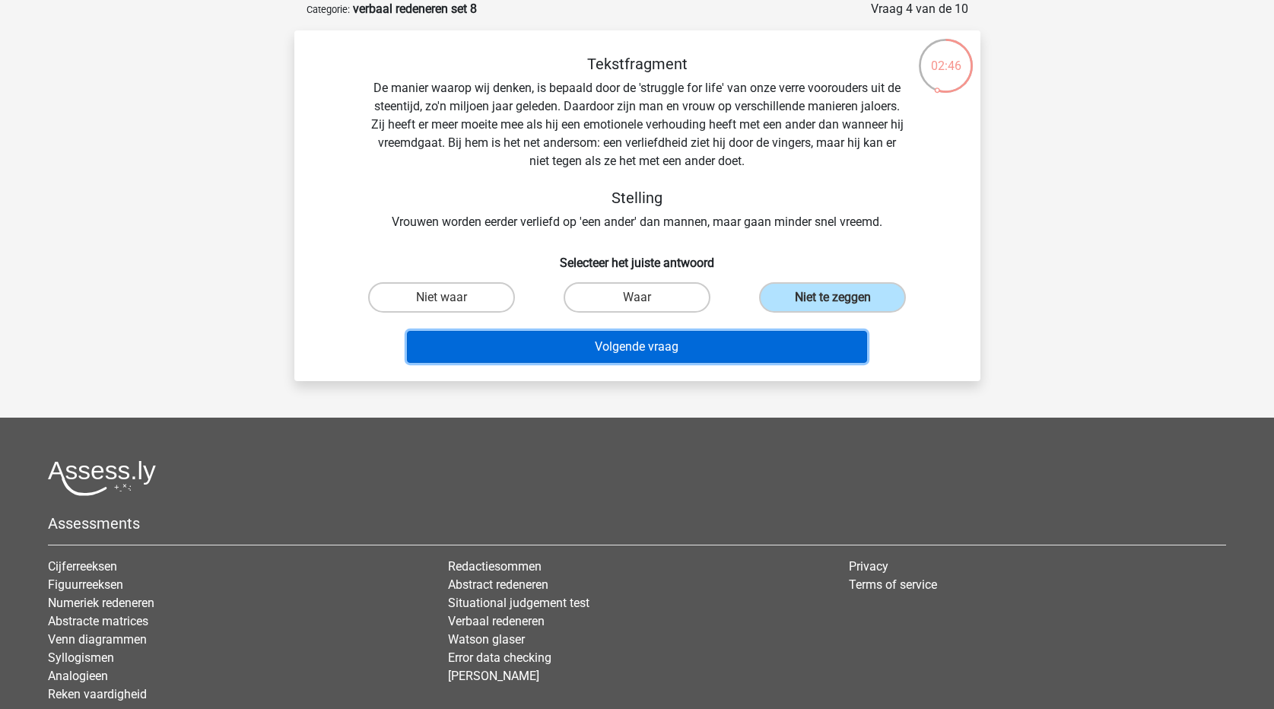
click at [793, 349] on button "Volgende vraag" at bounding box center [637, 347] width 460 height 32
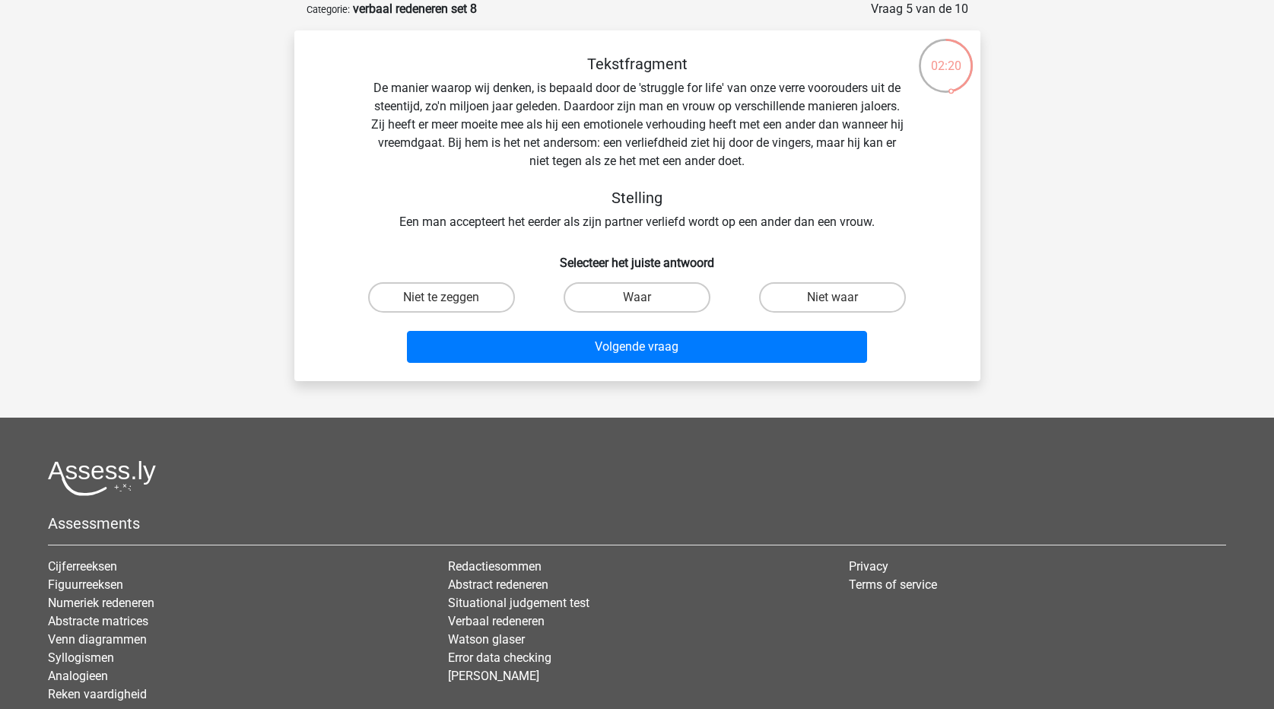
click at [646, 300] on input "Waar" at bounding box center [642, 302] width 10 height 10
radio input "true"
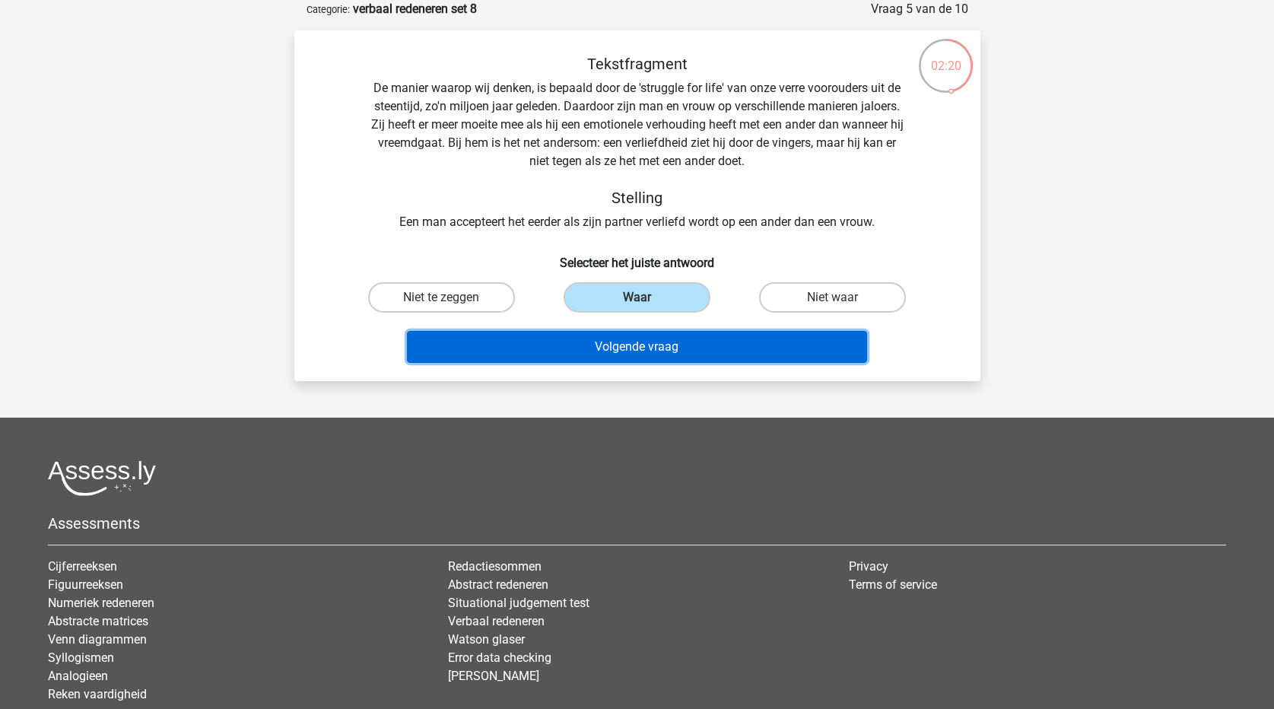
click at [692, 350] on button "Volgende vraag" at bounding box center [637, 347] width 460 height 32
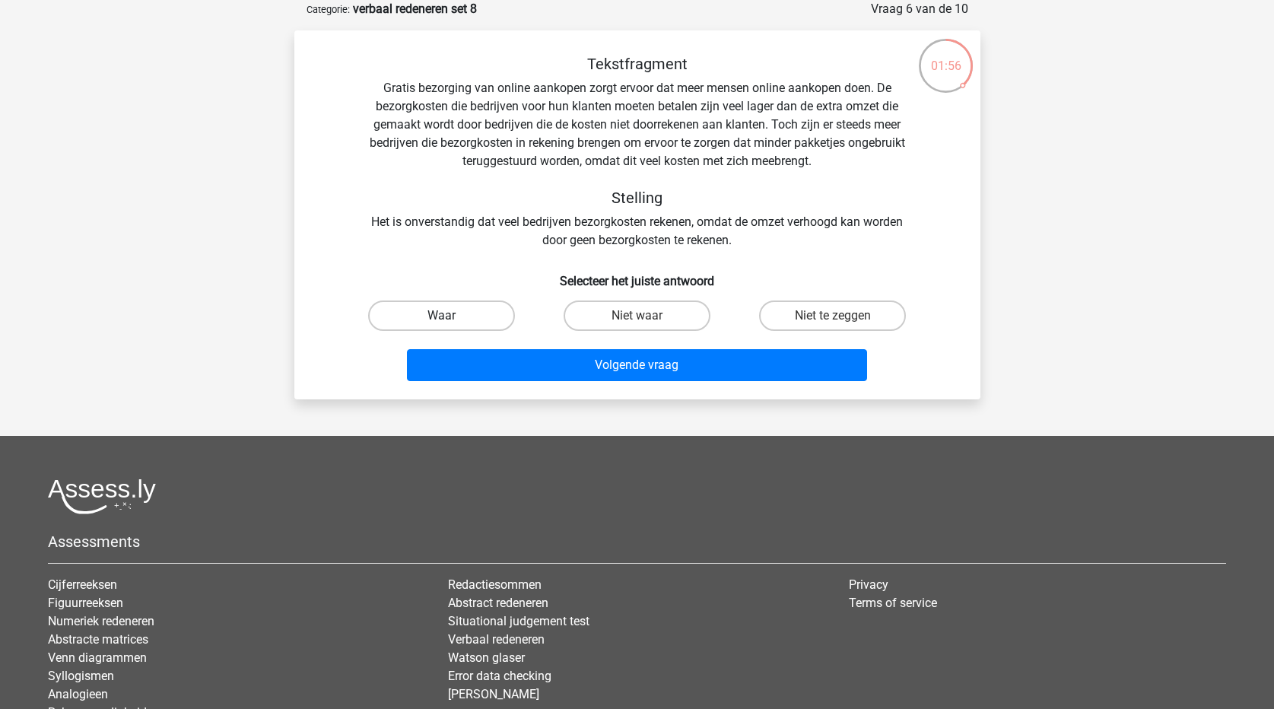
click at [453, 310] on label "Waar" at bounding box center [441, 315] width 147 height 30
click at [451, 316] on input "Waar" at bounding box center [446, 321] width 10 height 10
radio input "true"
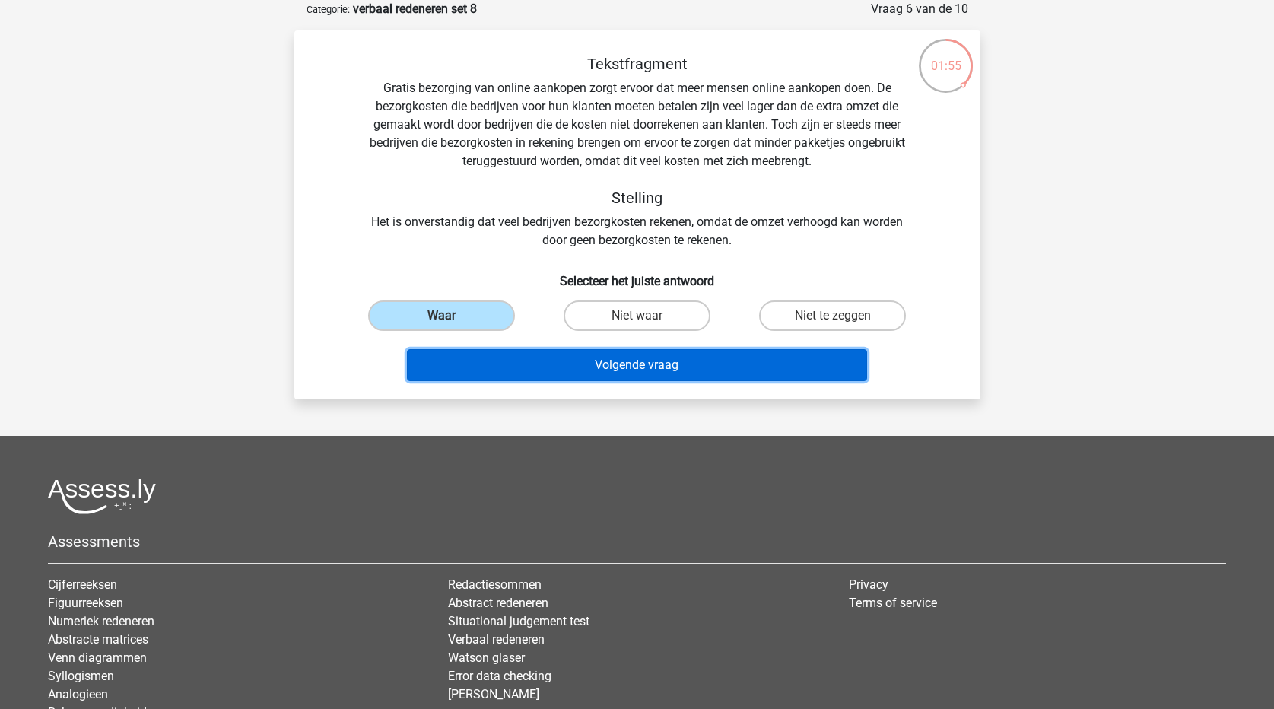
click at [479, 354] on button "Volgende vraag" at bounding box center [637, 365] width 460 height 32
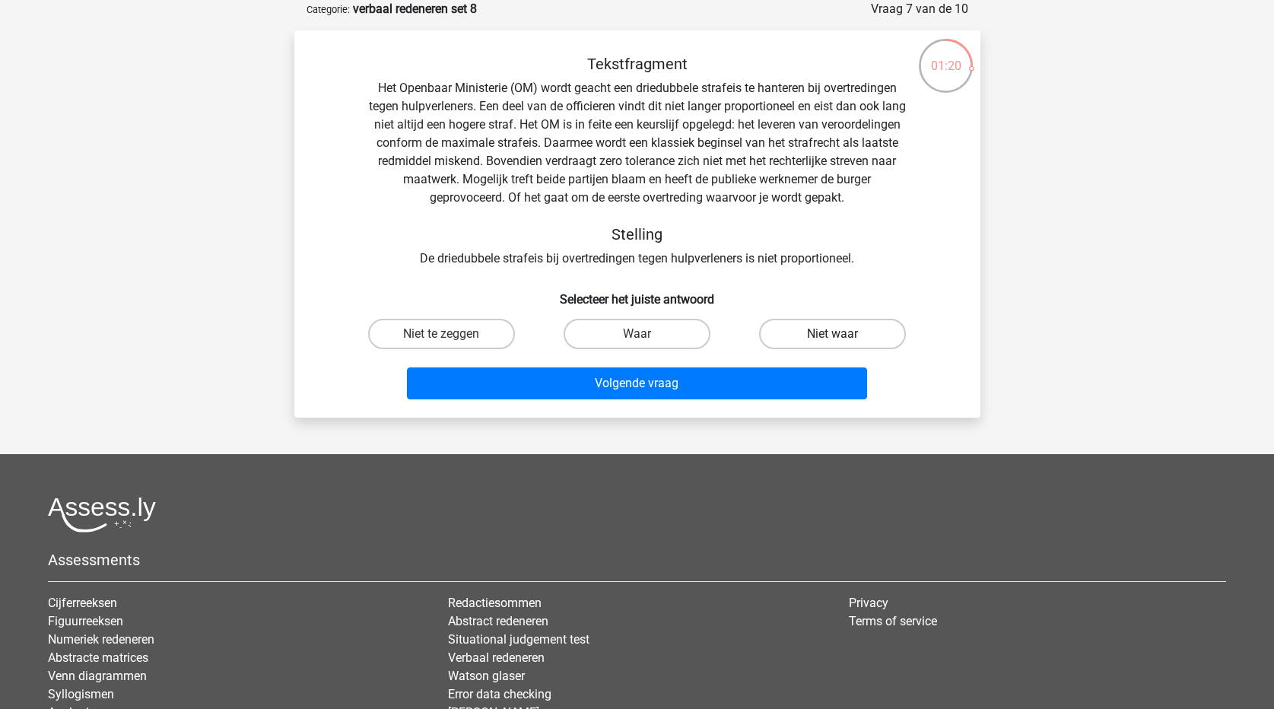
click at [818, 332] on label "Niet waar" at bounding box center [832, 334] width 147 height 30
click at [833, 334] on input "Niet waar" at bounding box center [838, 339] width 10 height 10
radio input "true"
click at [483, 339] on label "Niet te zeggen" at bounding box center [441, 334] width 147 height 30
click at [451, 339] on input "Niet te zeggen" at bounding box center [446, 339] width 10 height 10
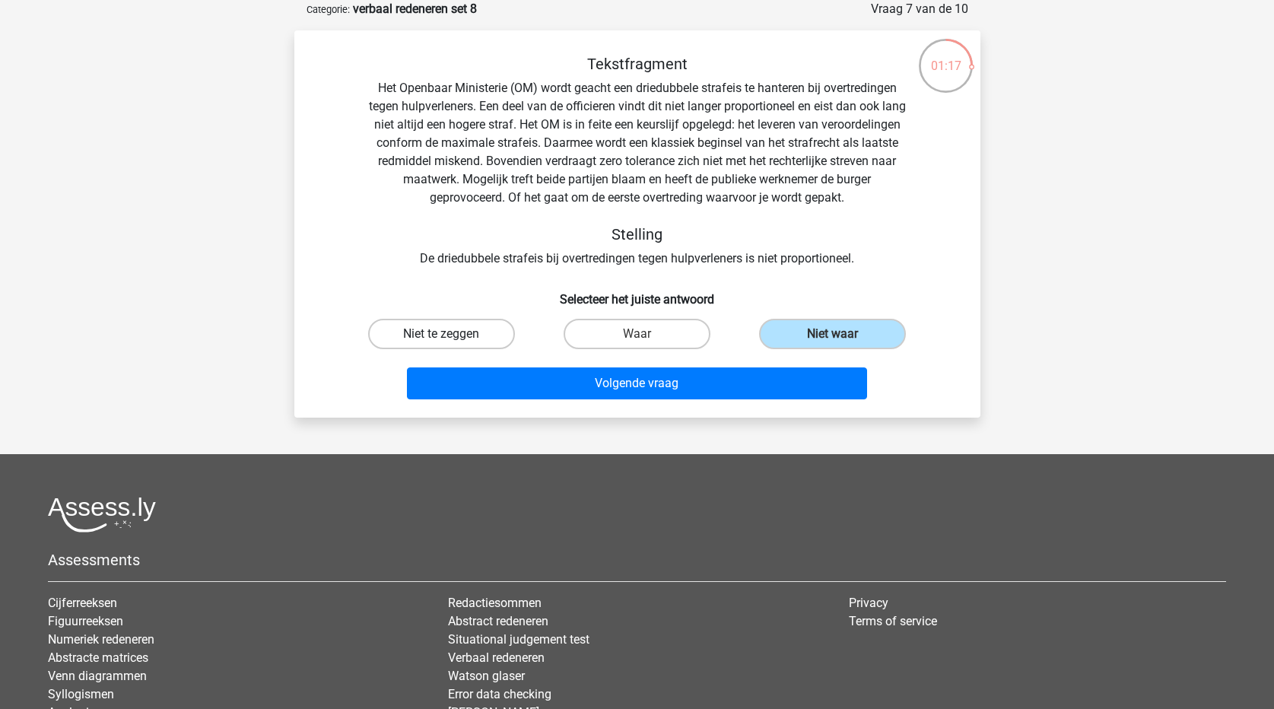
radio input "true"
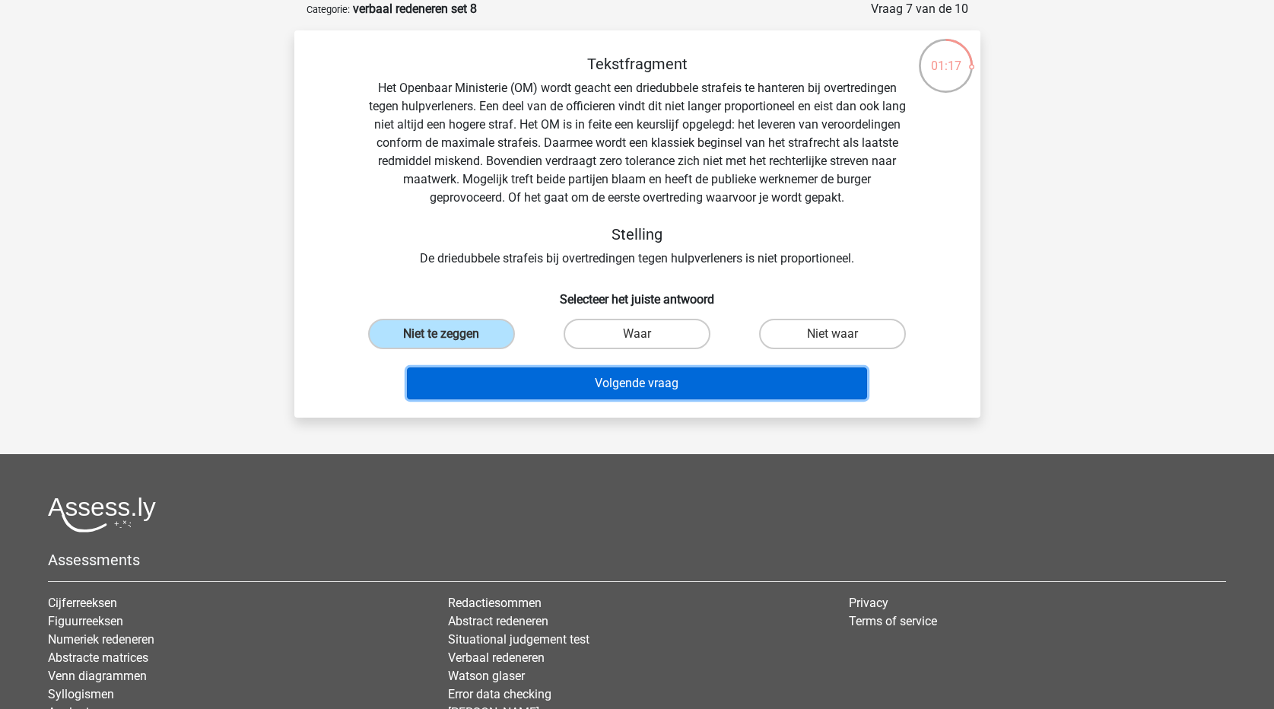
click at [535, 394] on button "Volgende vraag" at bounding box center [637, 383] width 460 height 32
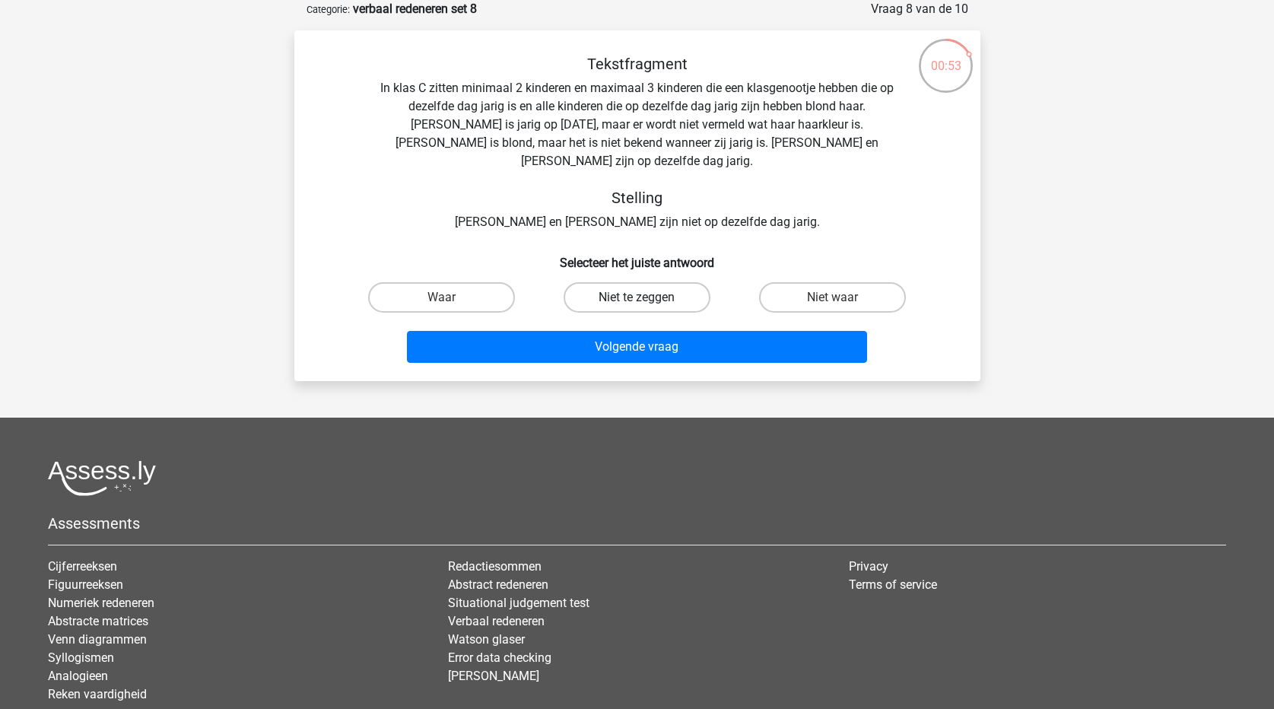
click at [672, 282] on label "Niet te zeggen" at bounding box center [637, 297] width 147 height 30
click at [647, 297] on input "Niet te zeggen" at bounding box center [642, 302] width 10 height 10
radio input "true"
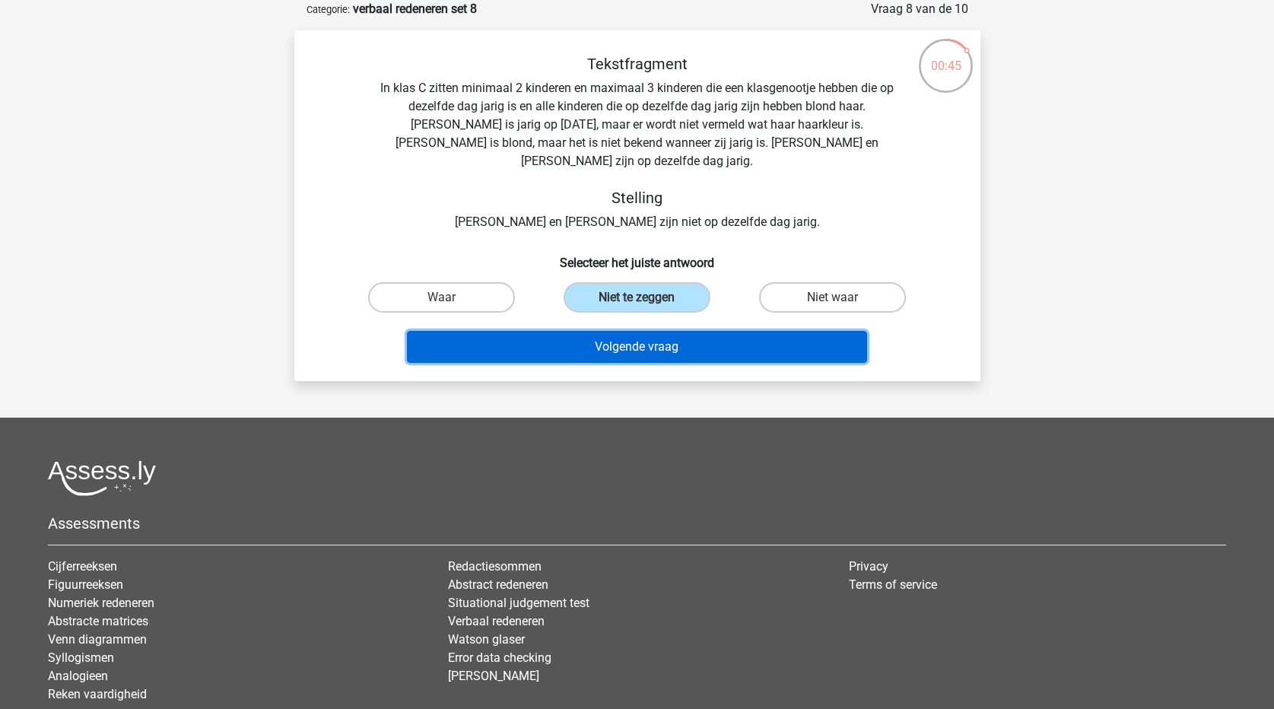
click at [703, 331] on button "Volgende vraag" at bounding box center [637, 347] width 460 height 32
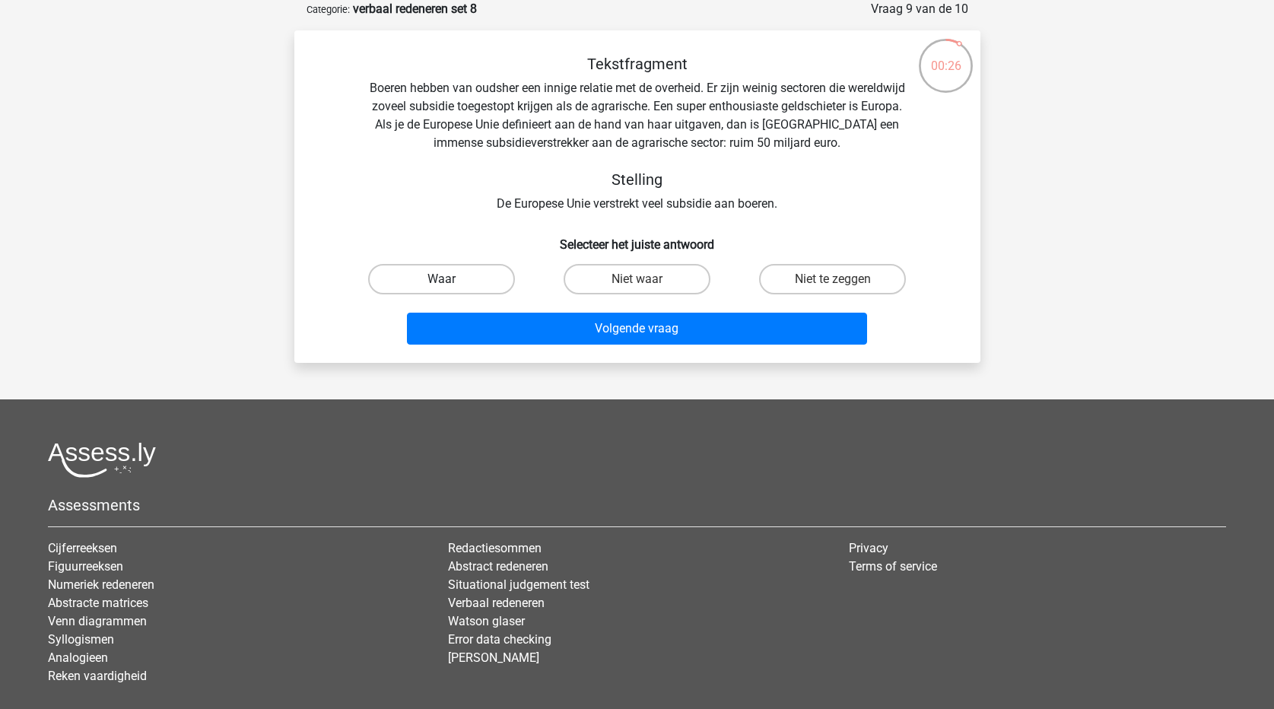
click at [451, 278] on label "Waar" at bounding box center [441, 279] width 147 height 30
click at [451, 279] on input "Waar" at bounding box center [446, 284] width 10 height 10
radio input "true"
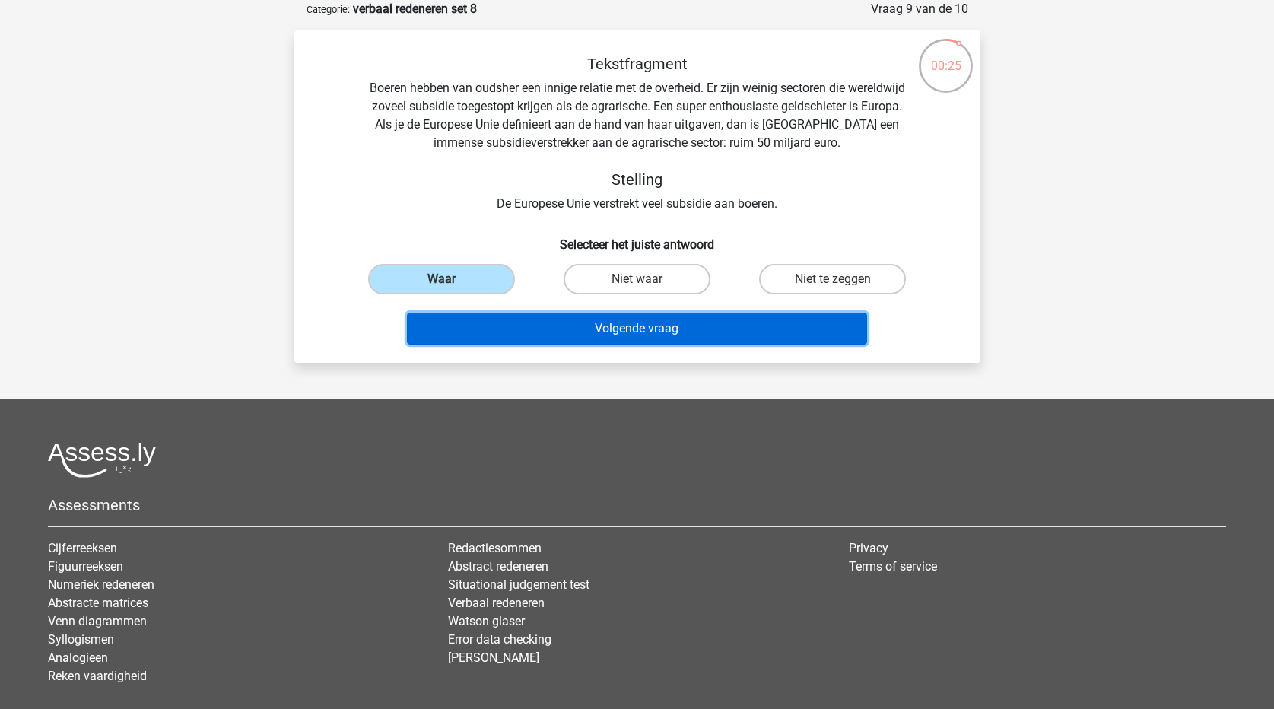
click at [488, 322] on button "Volgende vraag" at bounding box center [637, 329] width 460 height 32
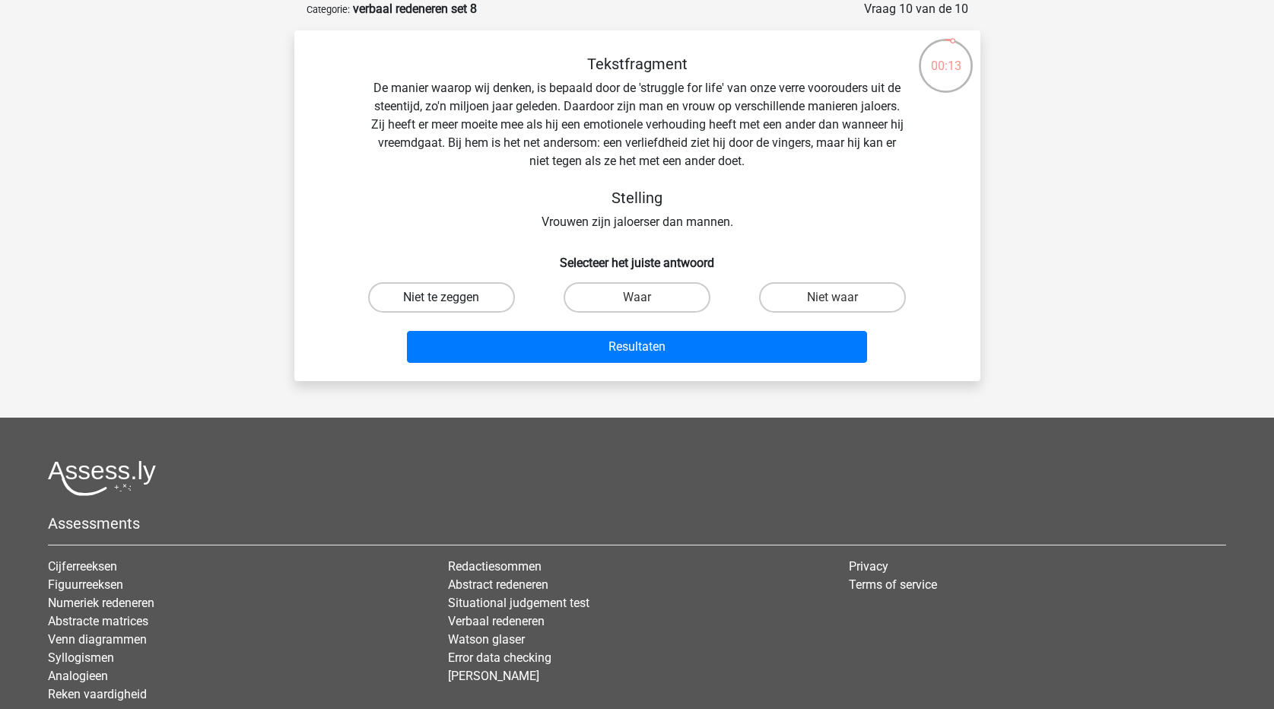
drag, startPoint x: 440, startPoint y: 291, endPoint x: 481, endPoint y: 316, distance: 47.5
click at [442, 292] on label "Niet te zeggen" at bounding box center [441, 297] width 147 height 30
click at [442, 297] on input "Niet te zeggen" at bounding box center [446, 302] width 10 height 10
radio input "true"
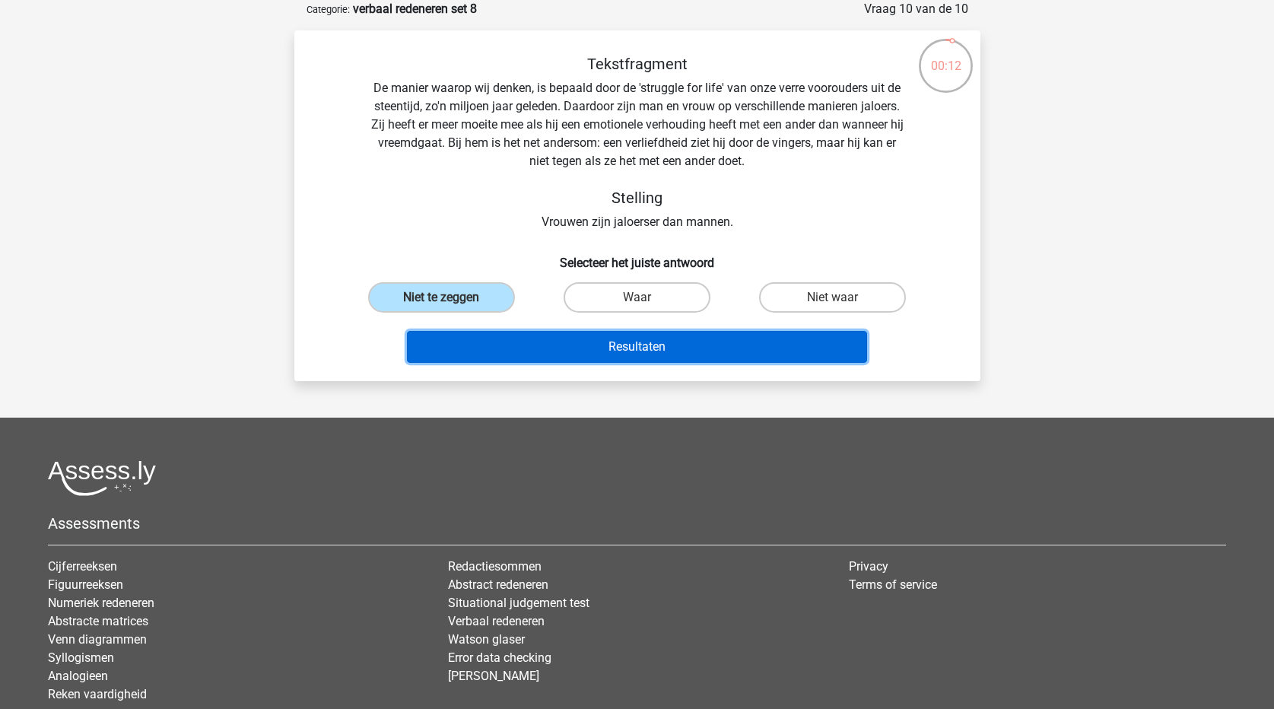
click at [512, 348] on button "Resultaten" at bounding box center [637, 347] width 460 height 32
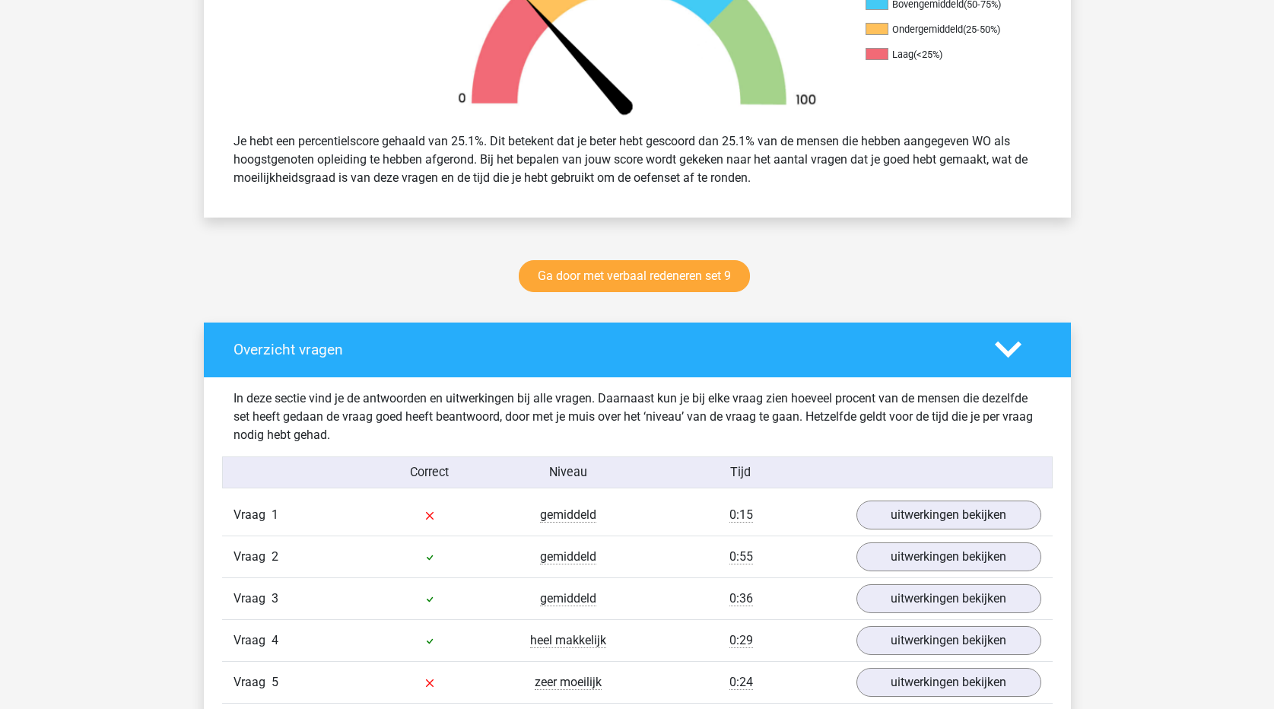
scroll to position [761, 0]
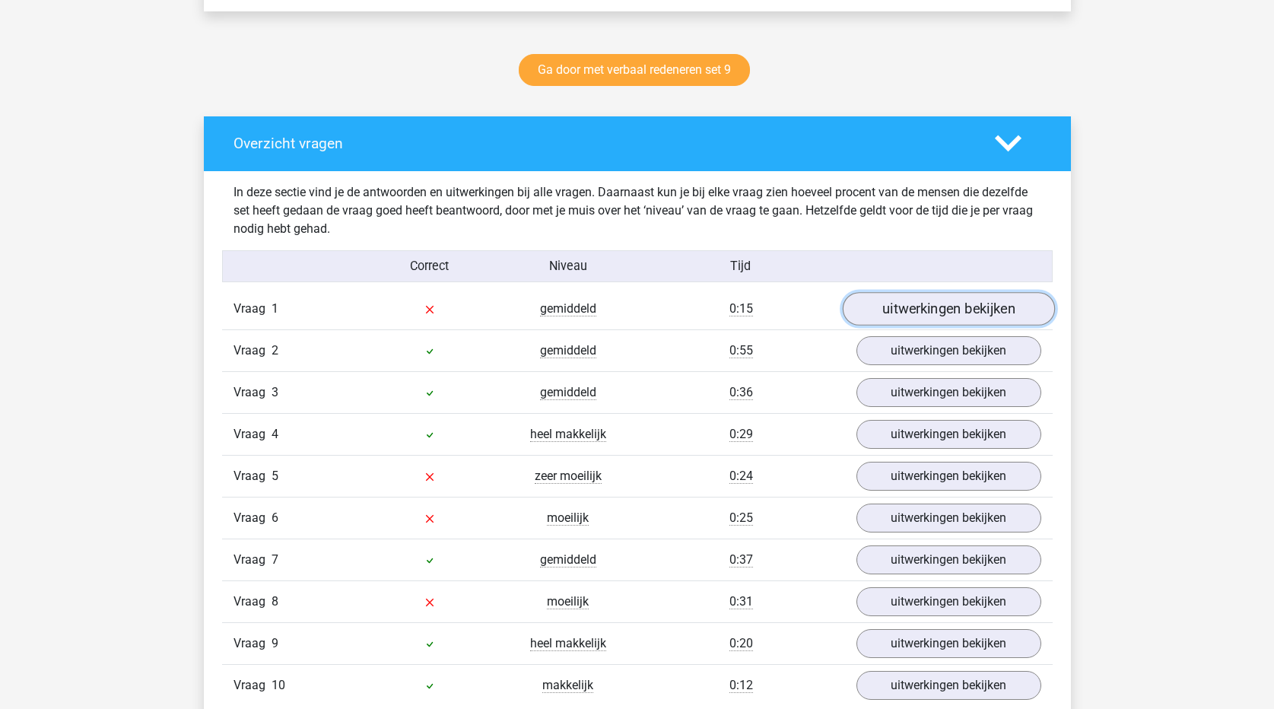
click at [975, 307] on link "uitwerkingen bekijken" at bounding box center [948, 308] width 212 height 33
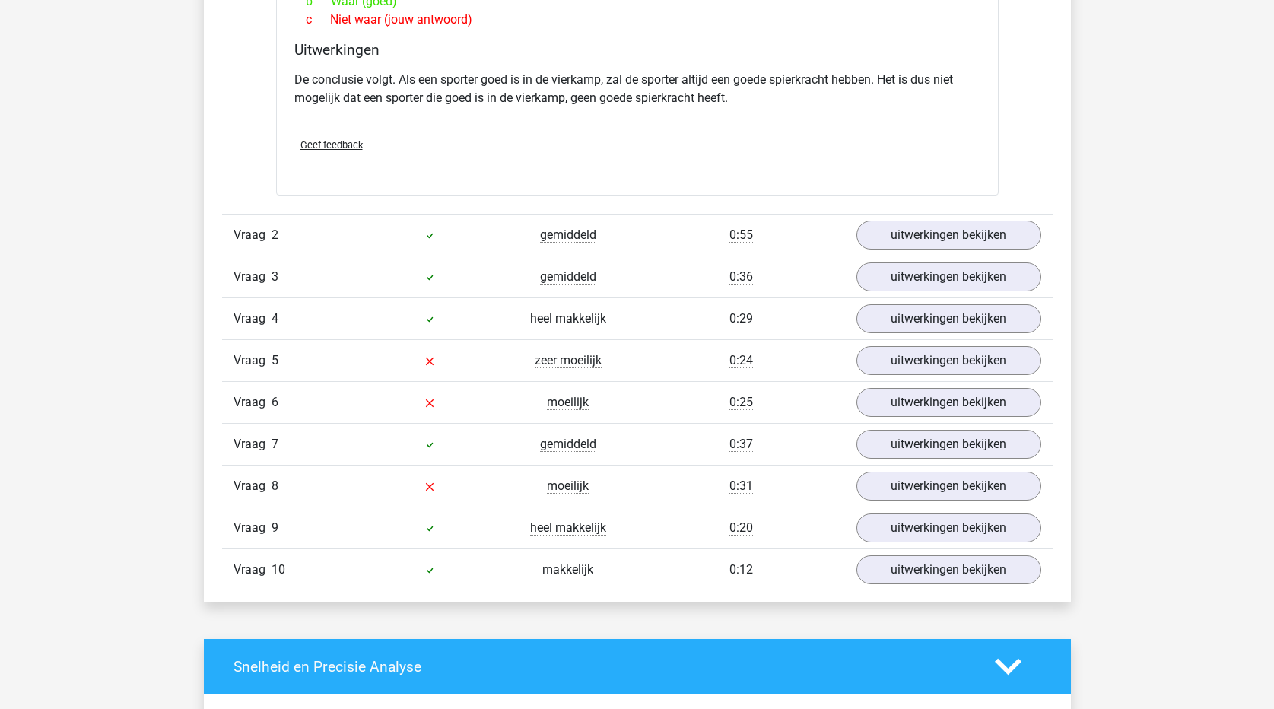
scroll to position [1293, 0]
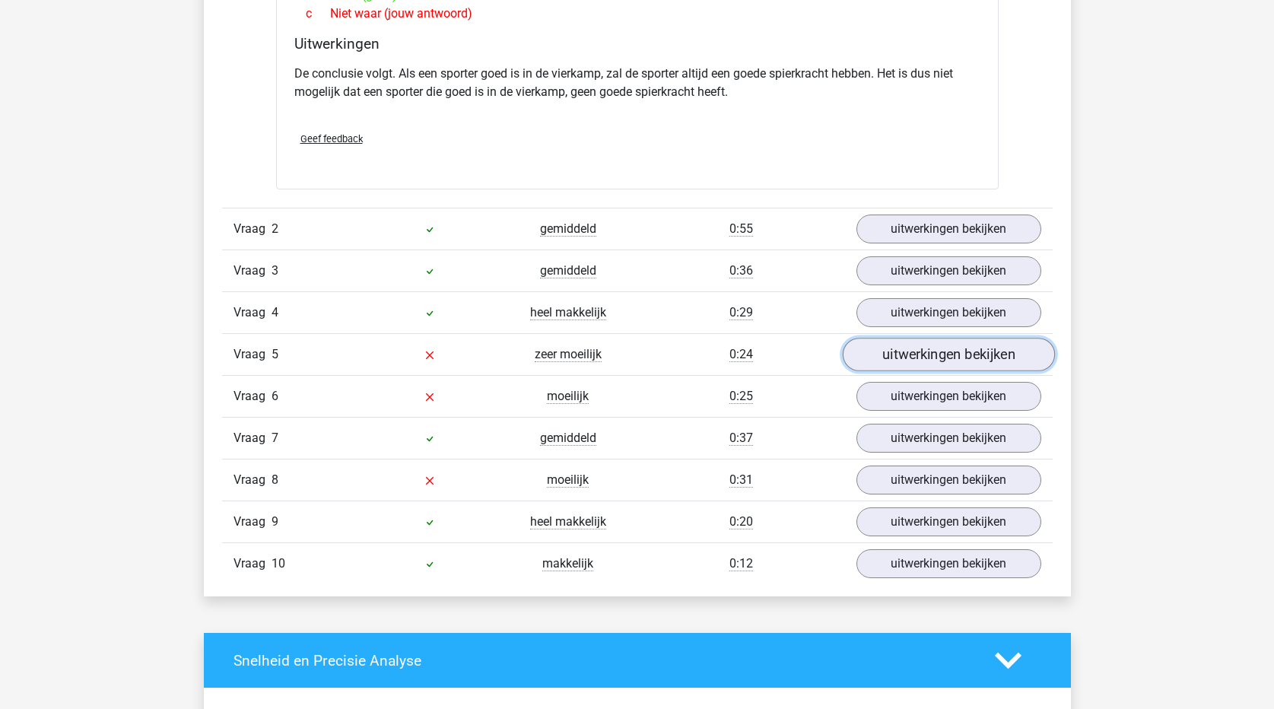
click at [943, 352] on link "uitwerkingen bekijken" at bounding box center [948, 354] width 212 height 33
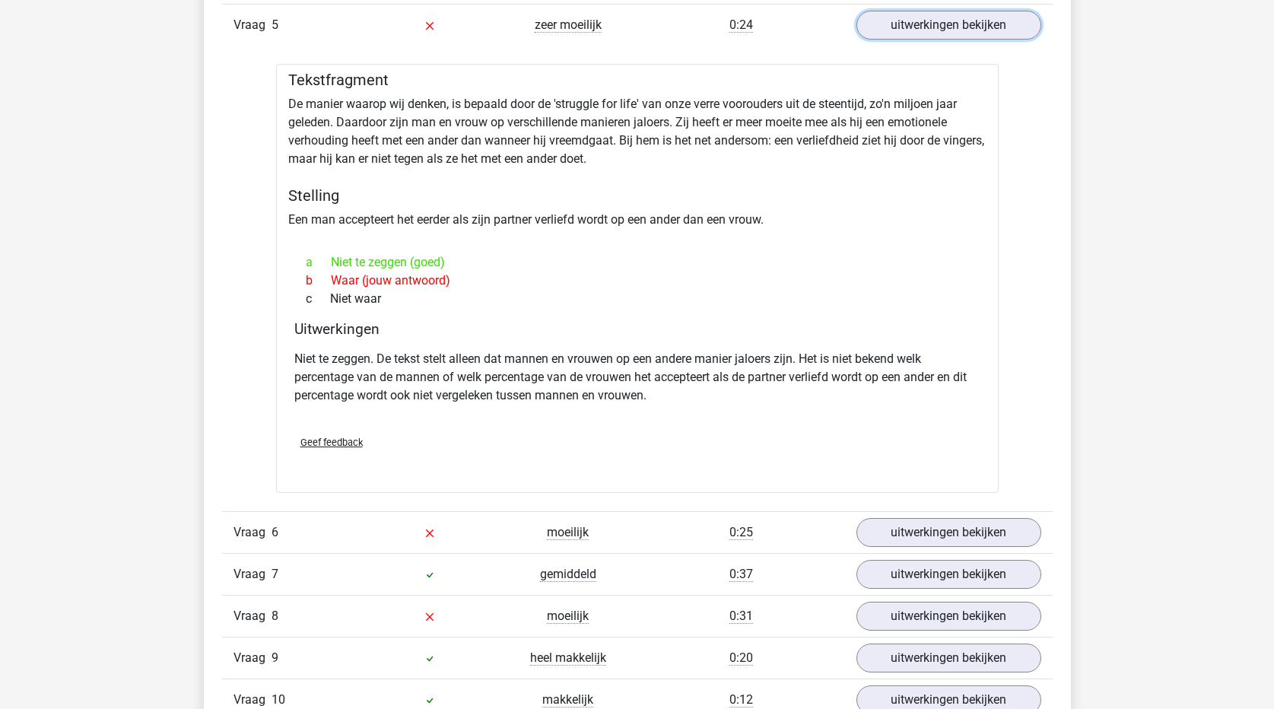
scroll to position [1673, 0]
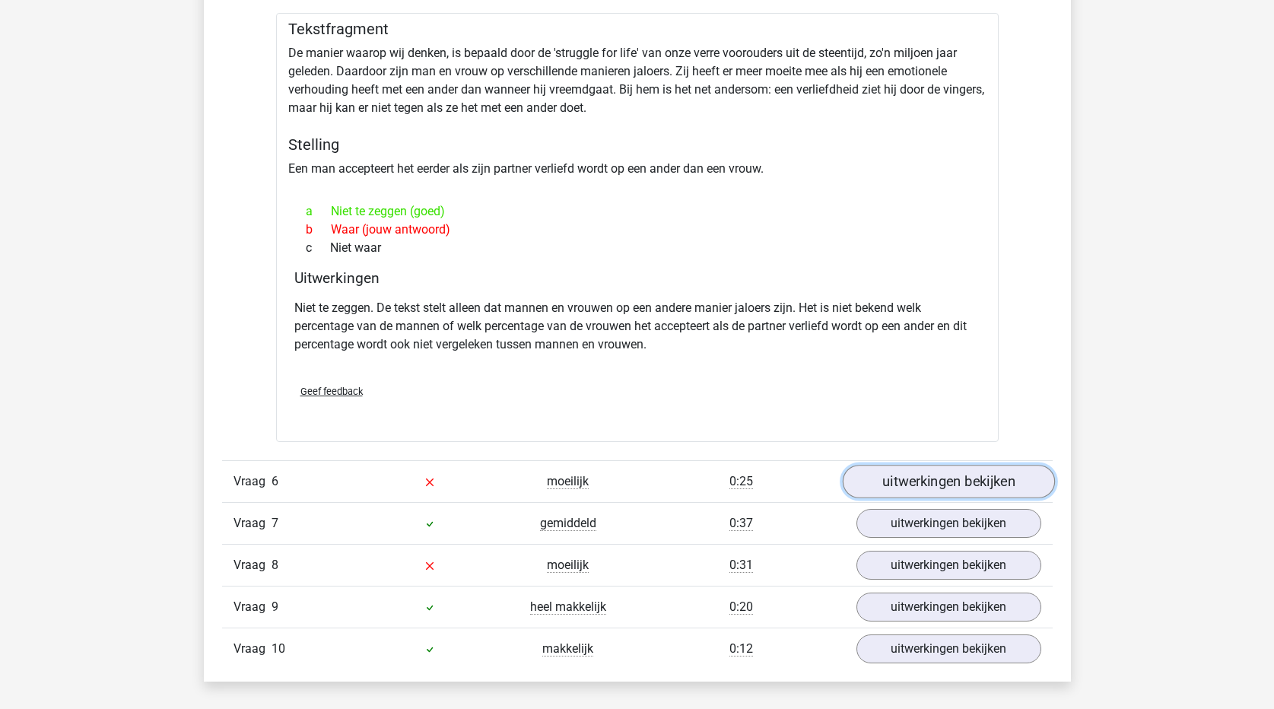
click at [979, 487] on link "uitwerkingen bekijken" at bounding box center [948, 481] width 212 height 33
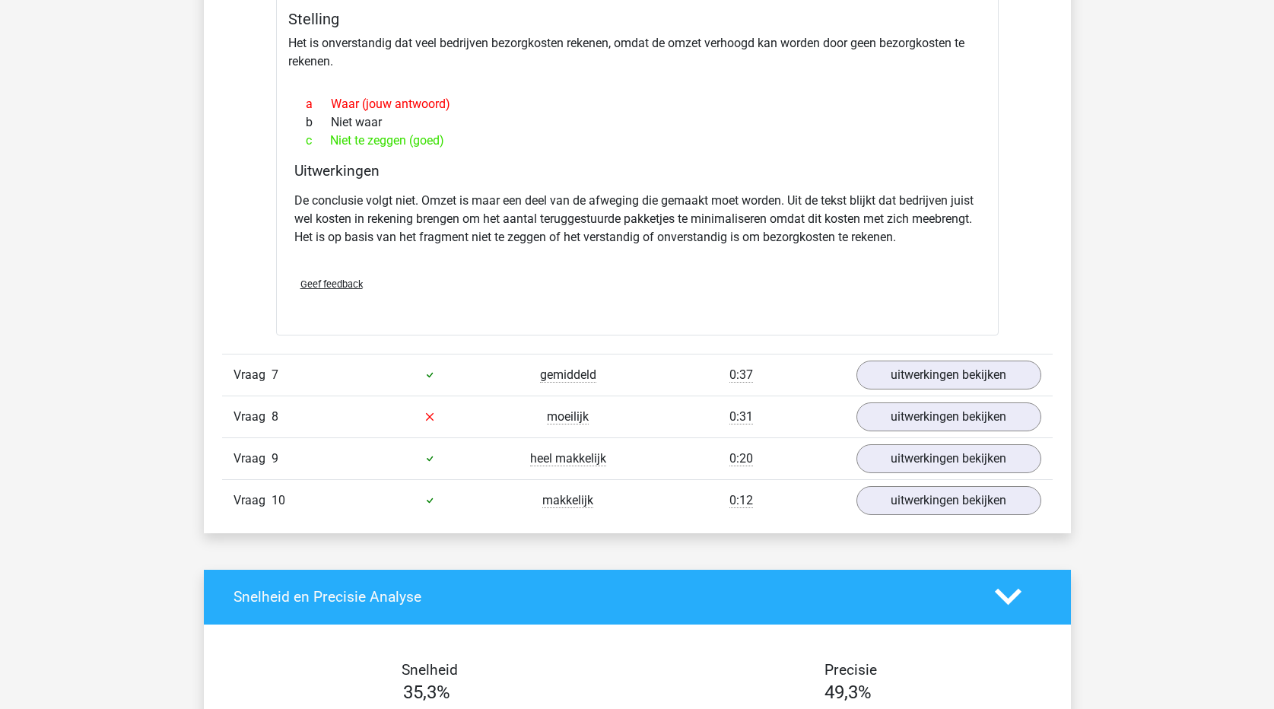
scroll to position [2434, 0]
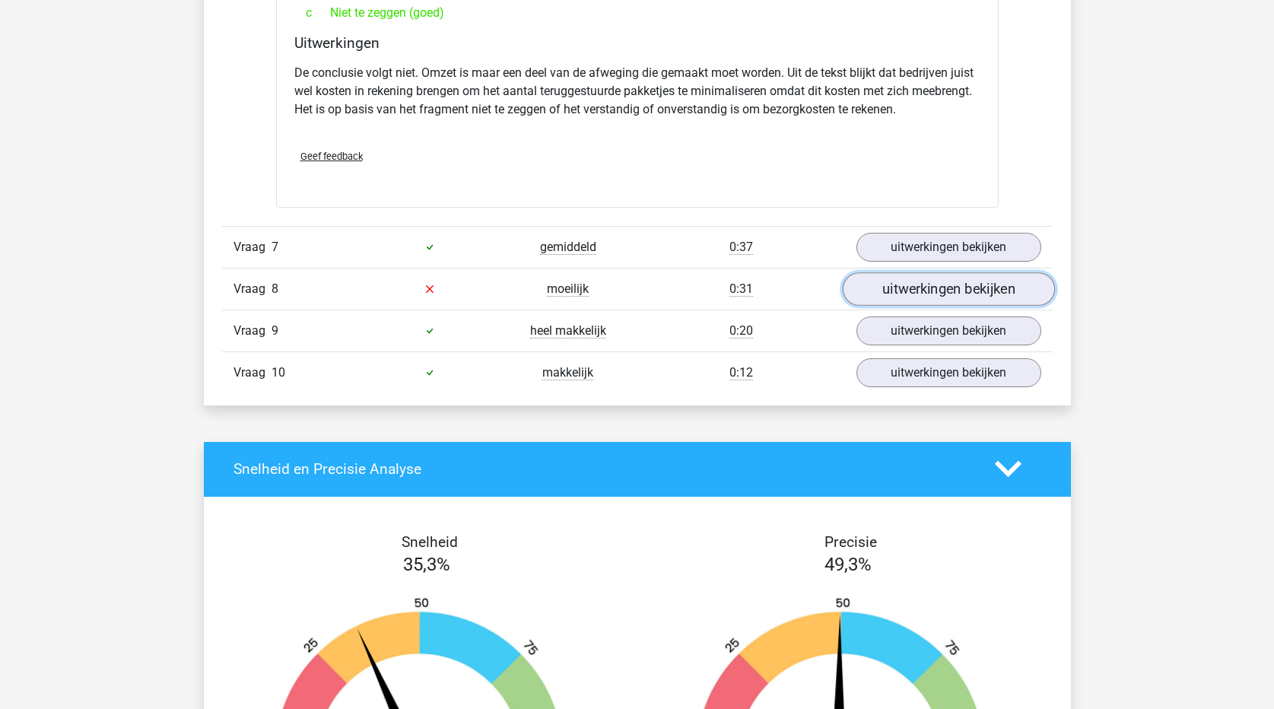
click at [922, 296] on link "uitwerkingen bekijken" at bounding box center [948, 288] width 212 height 33
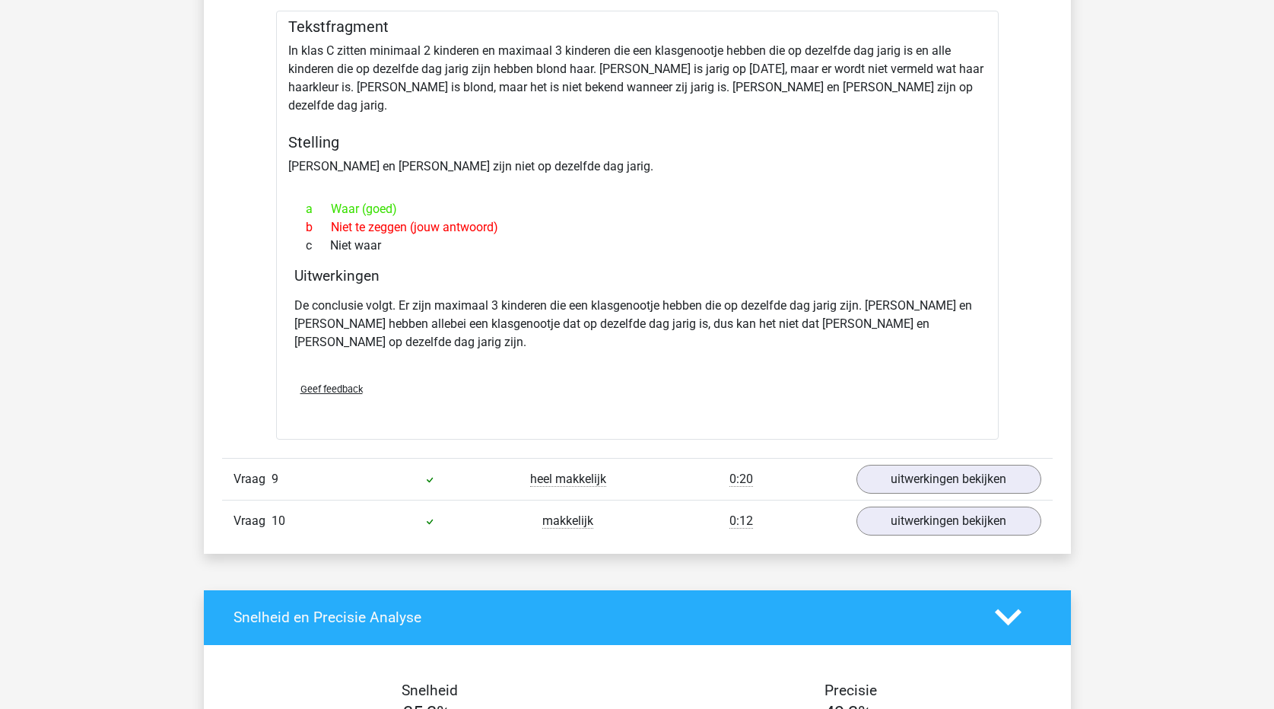
scroll to position [2814, 0]
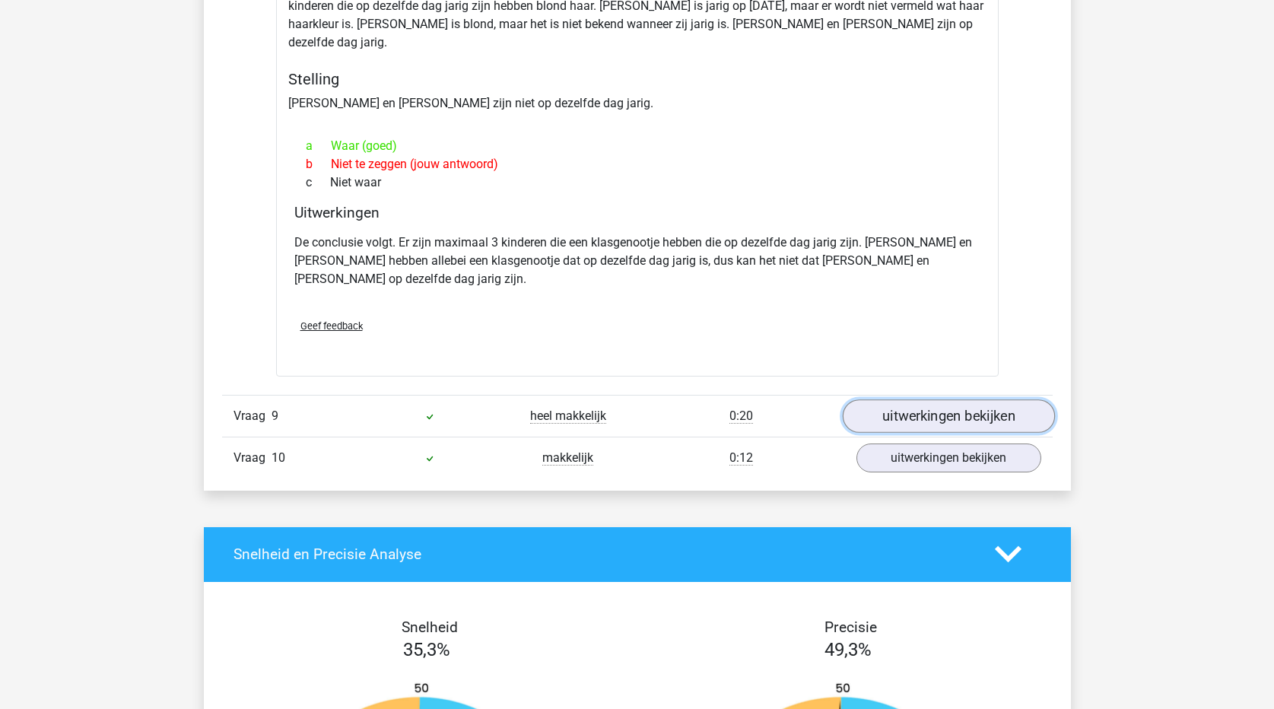
click at [929, 399] on link "uitwerkingen bekijken" at bounding box center [948, 415] width 212 height 33
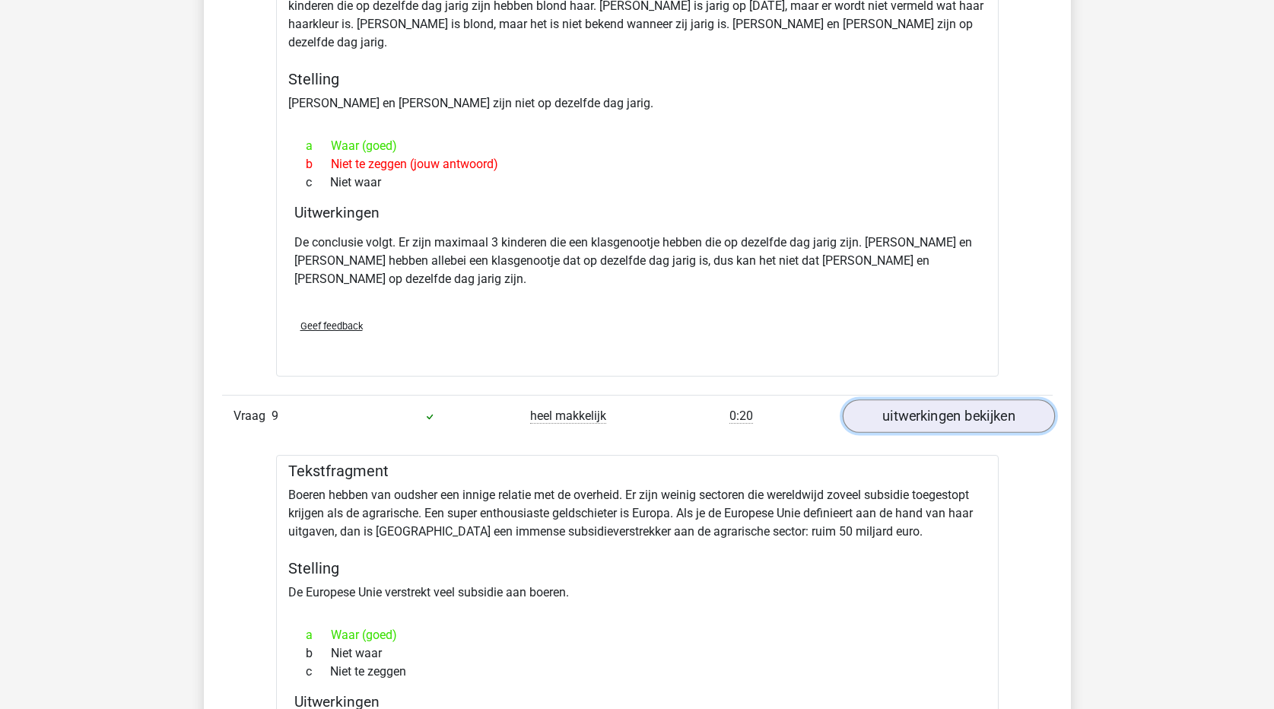
click at [932, 399] on link "uitwerkingen bekijken" at bounding box center [948, 415] width 212 height 33
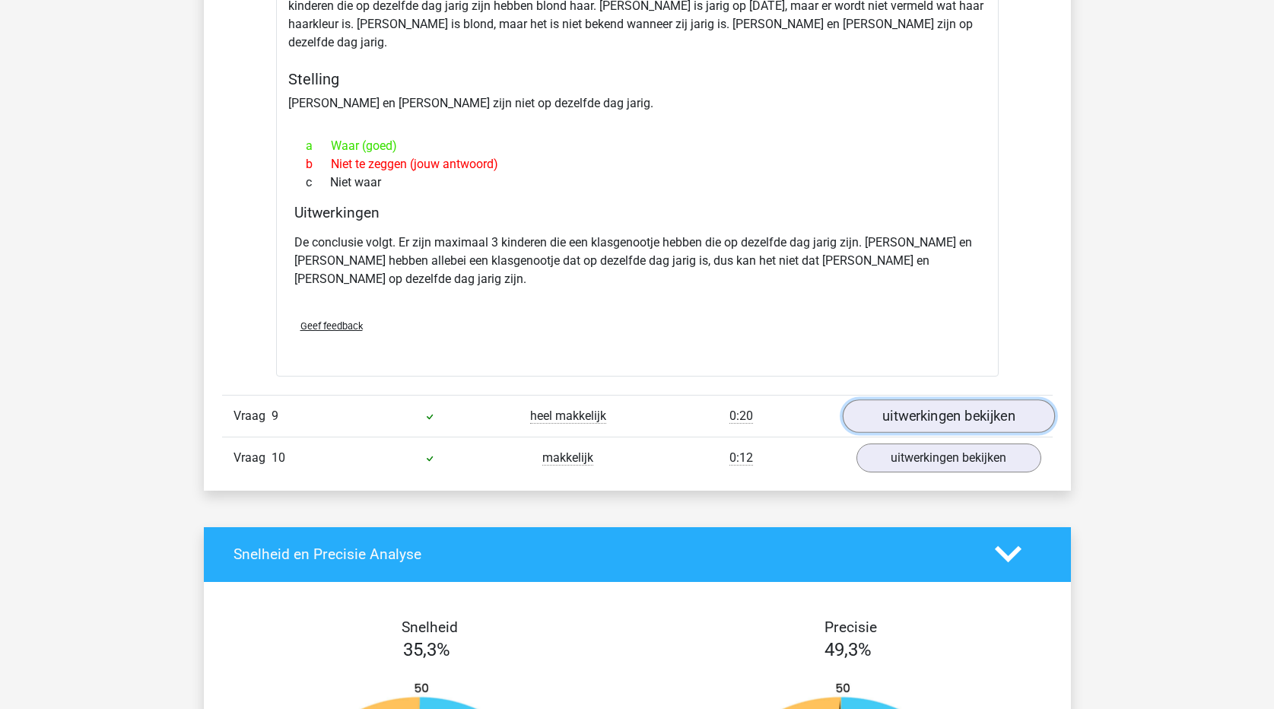
scroll to position [2890, 0]
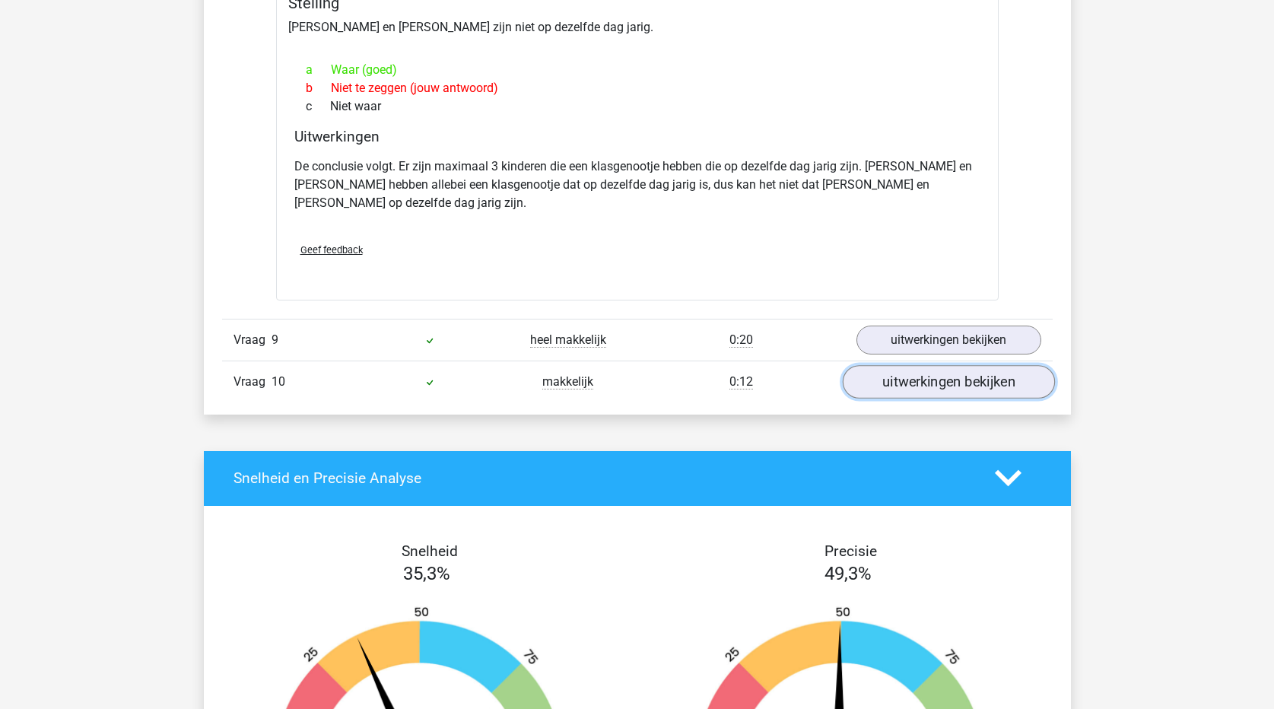
click at [938, 365] on link "uitwerkingen bekijken" at bounding box center [948, 381] width 212 height 33
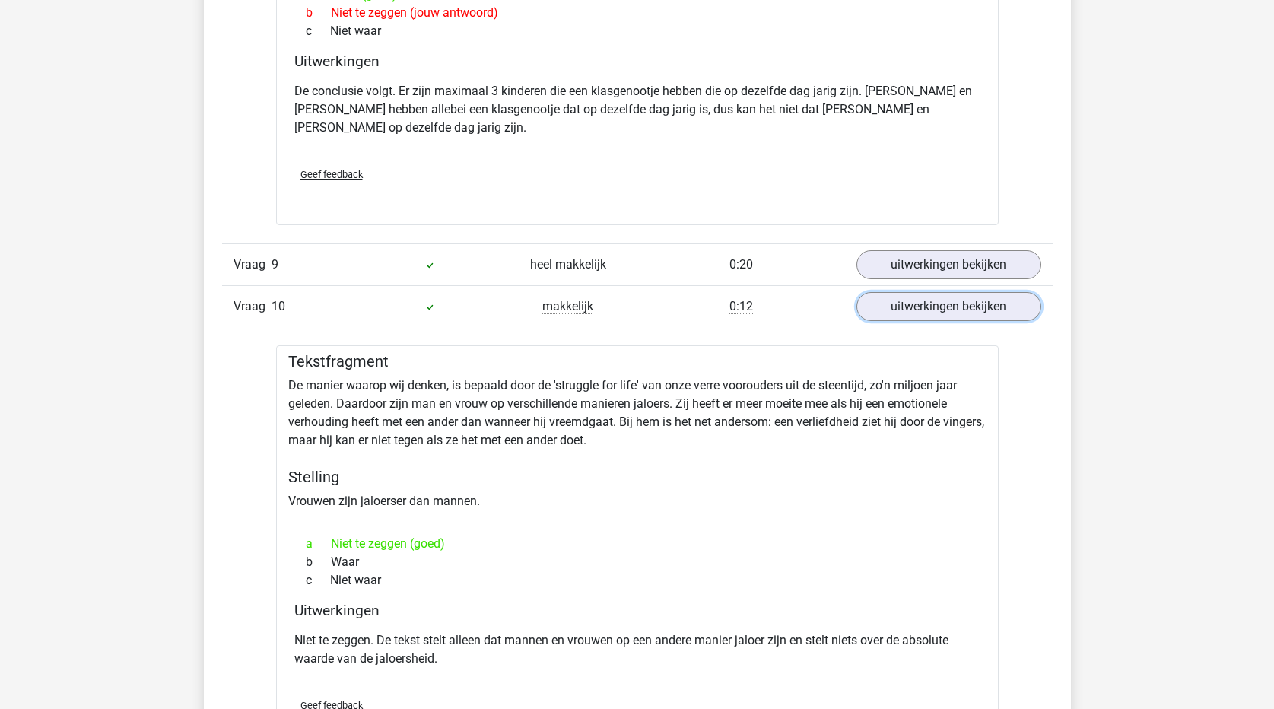
scroll to position [2966, 0]
click at [920, 289] on link "uitwerkingen bekijken" at bounding box center [948, 305] width 212 height 33
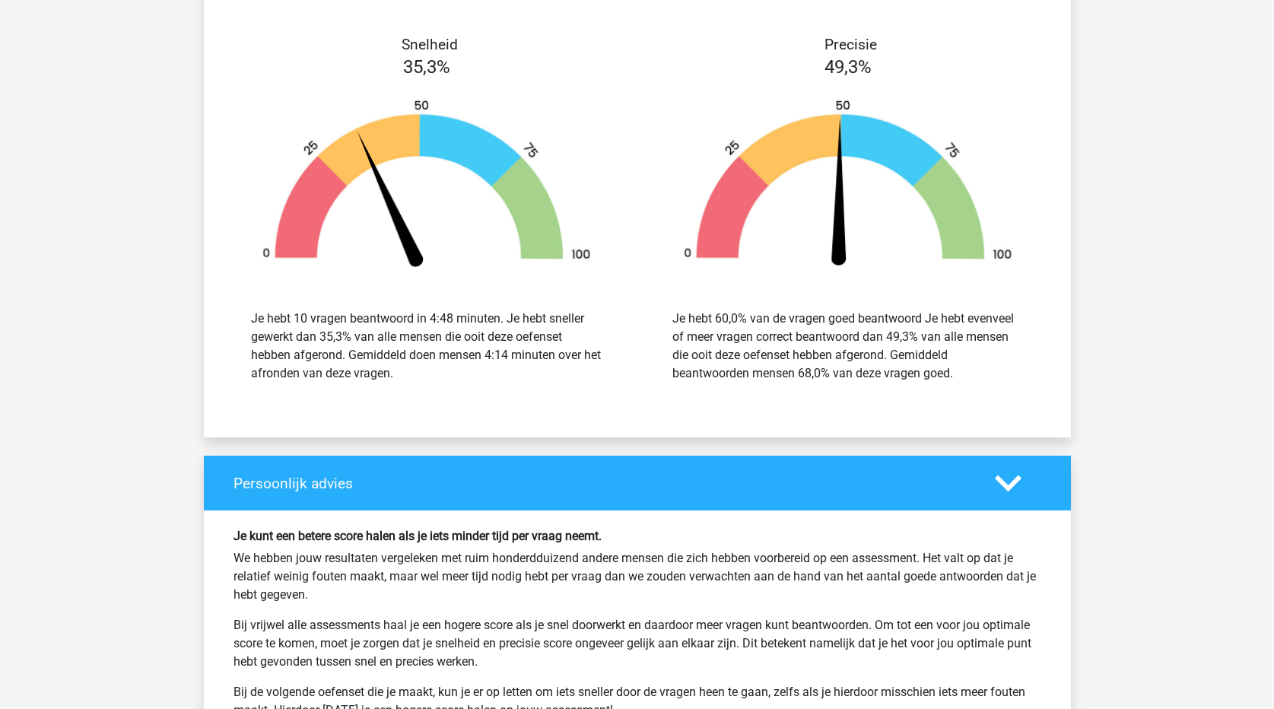
scroll to position [3727, 0]
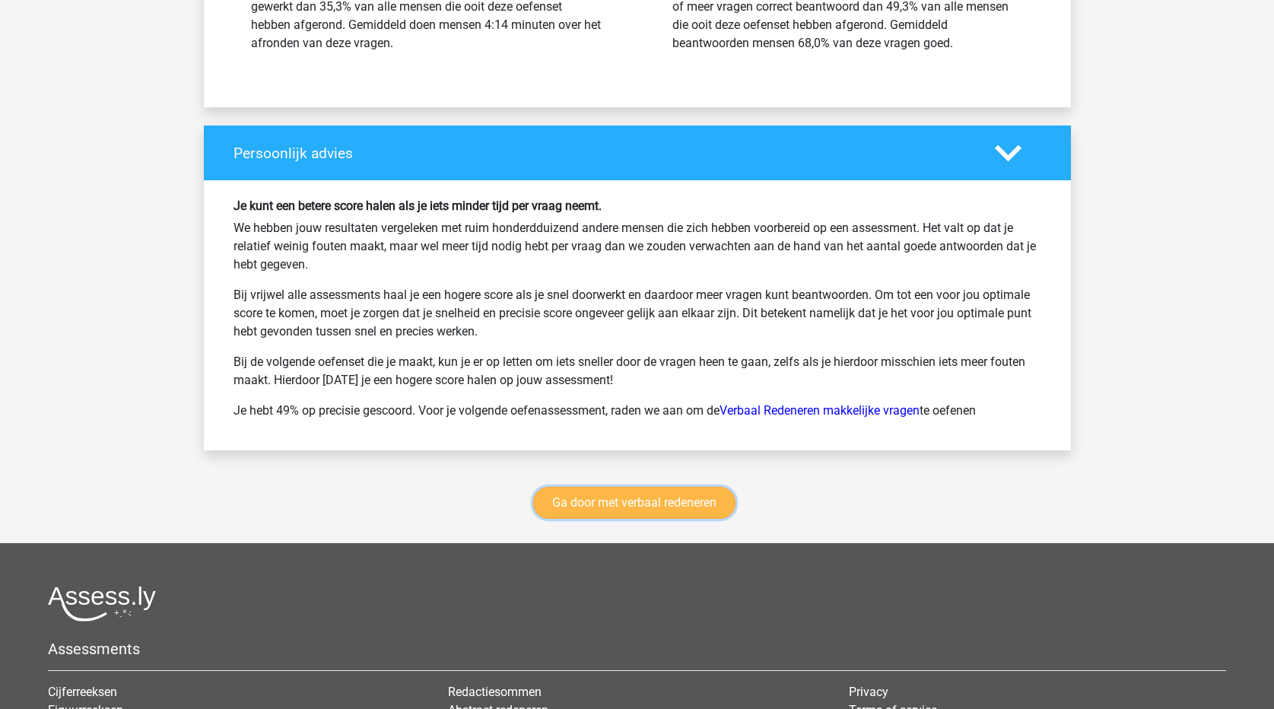
click at [707, 487] on link "Ga door met verbaal redeneren" at bounding box center [634, 503] width 202 height 32
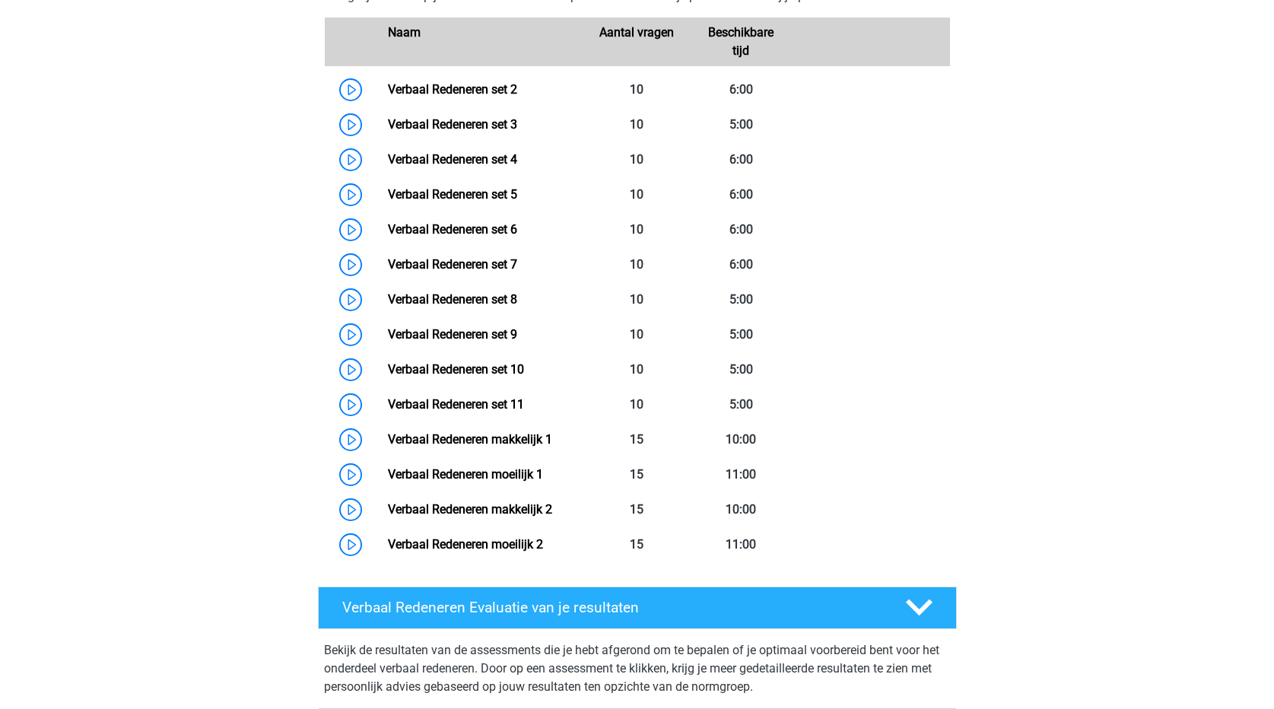
scroll to position [718, 0]
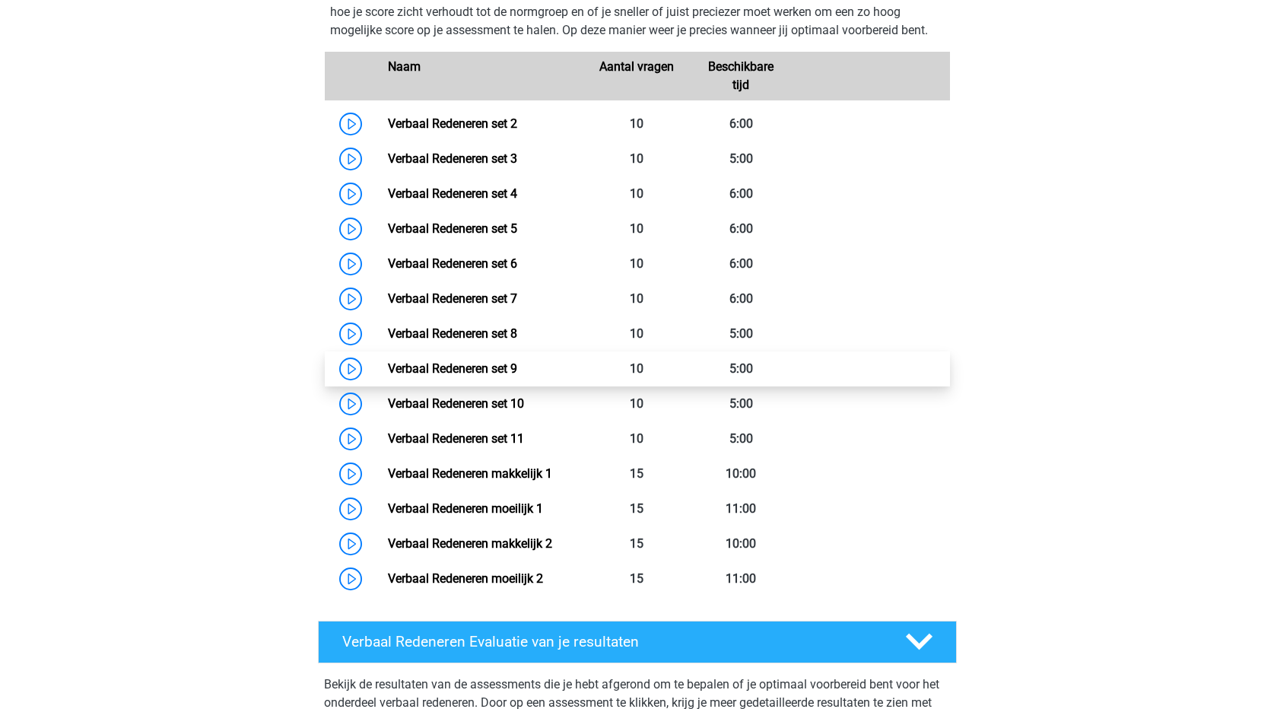
click at [517, 373] on link "Verbaal Redeneren set 9" at bounding box center [452, 368] width 129 height 14
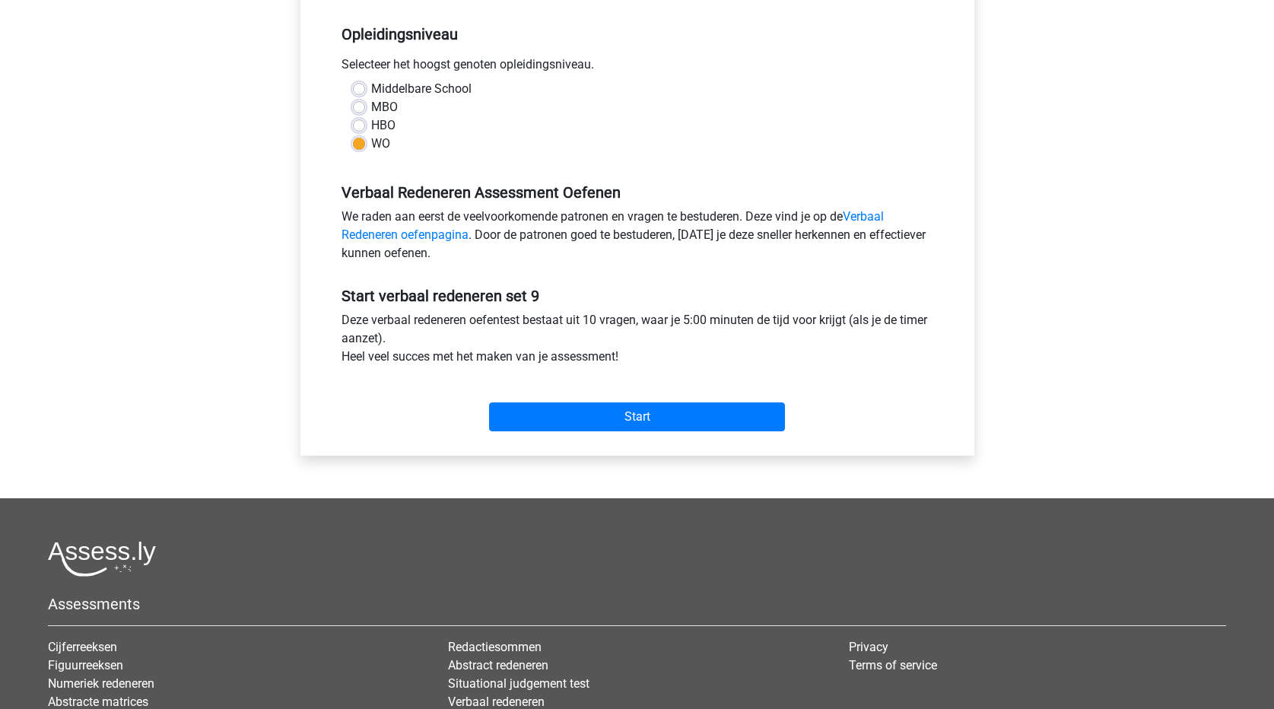
scroll to position [304, 0]
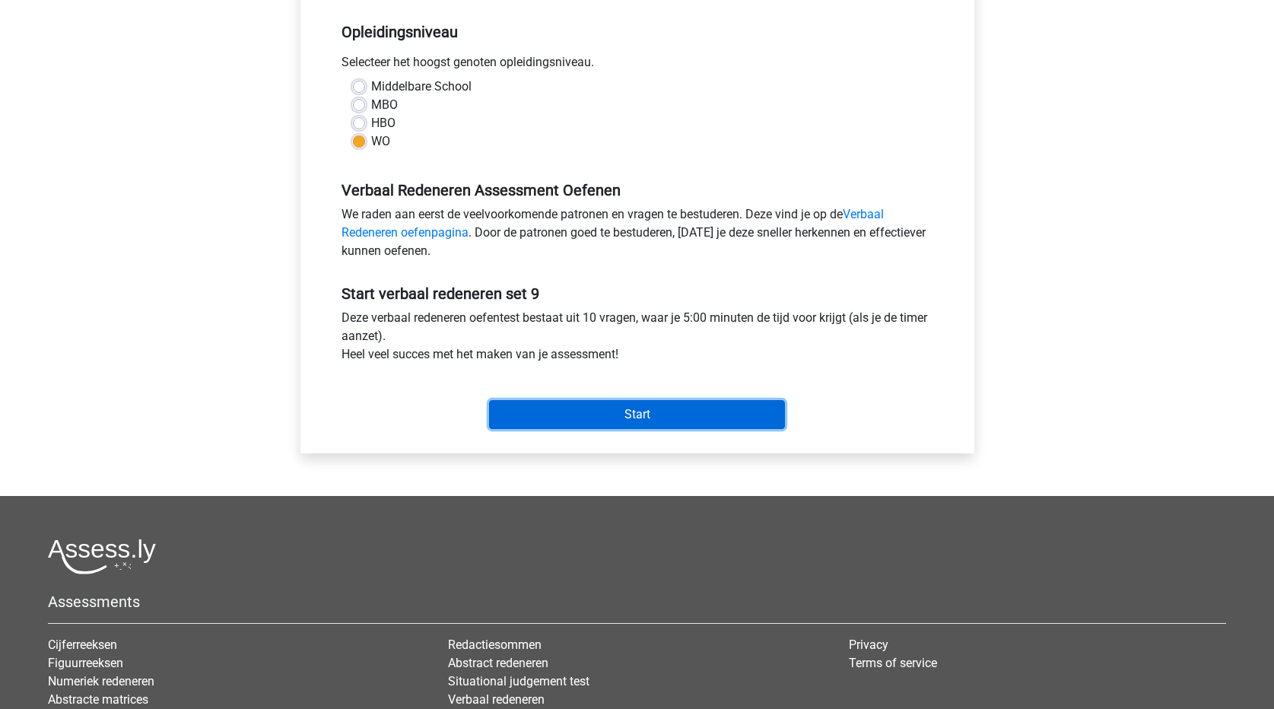
click at [704, 418] on input "Start" at bounding box center [637, 414] width 296 height 29
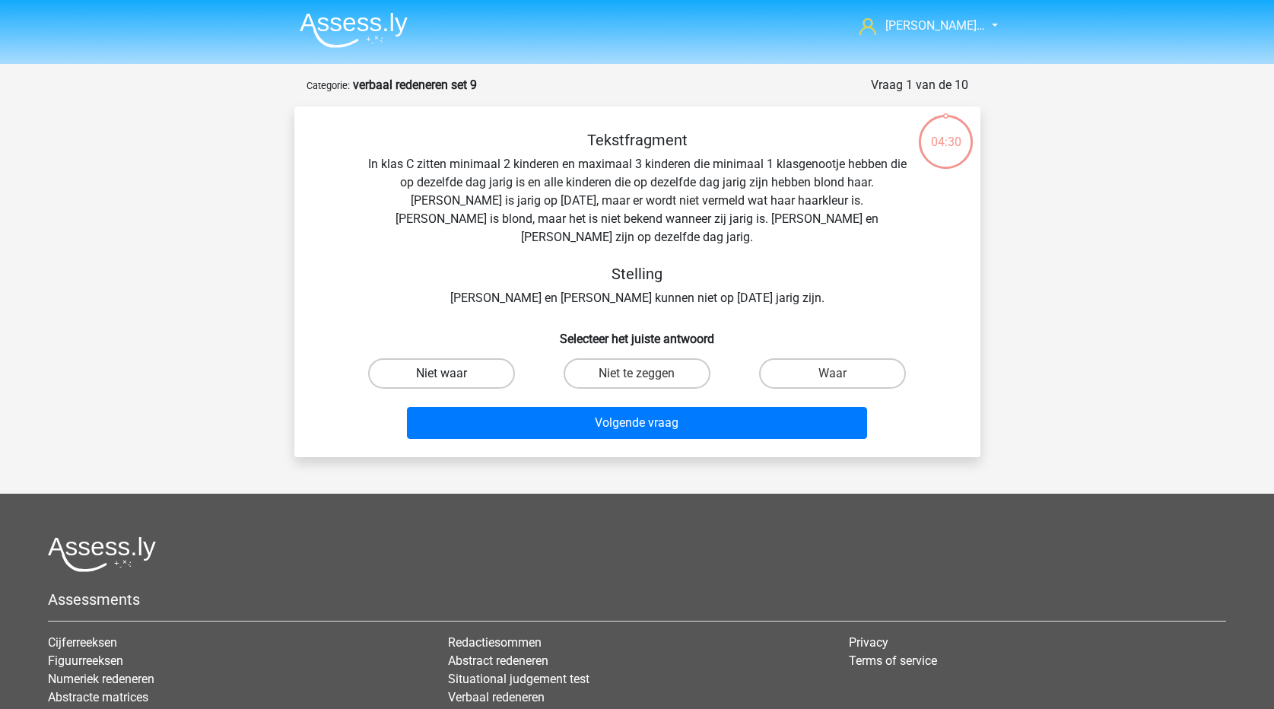
click at [446, 358] on label "Niet waar" at bounding box center [441, 373] width 147 height 30
click at [446, 373] on input "Niet waar" at bounding box center [446, 378] width 10 height 10
radio input "true"
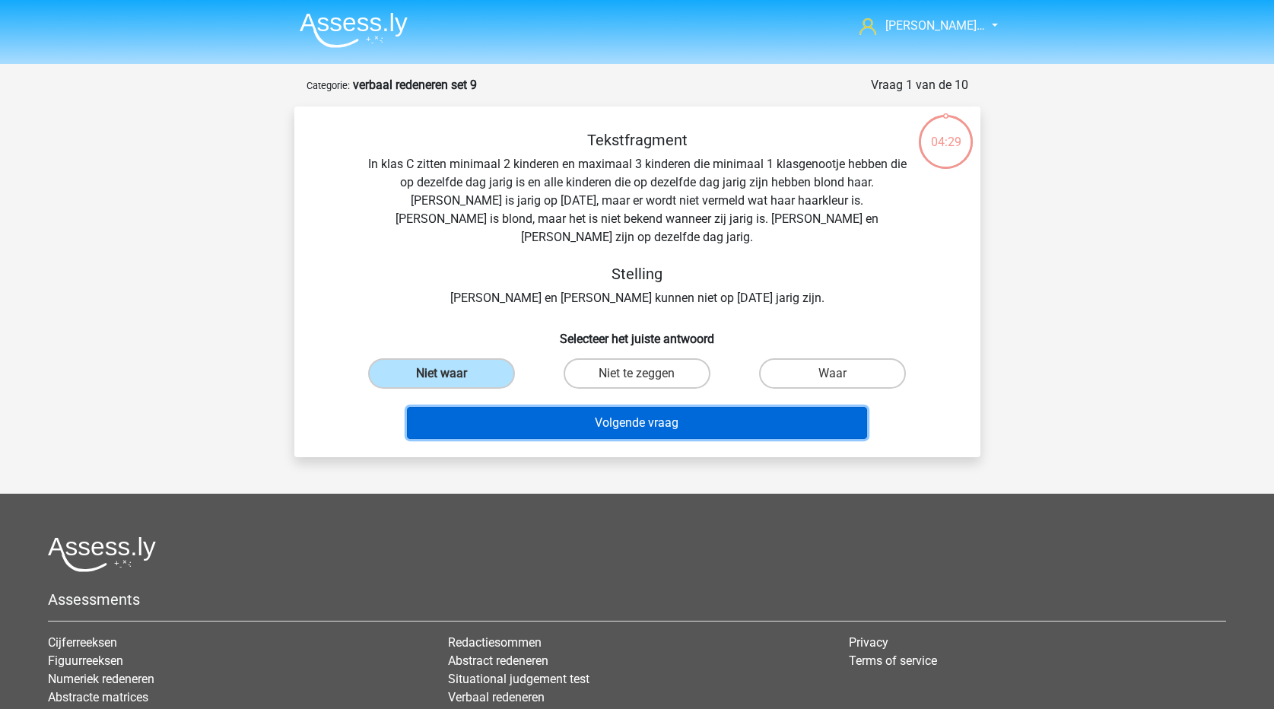
click at [499, 407] on button "Volgende vraag" at bounding box center [637, 423] width 460 height 32
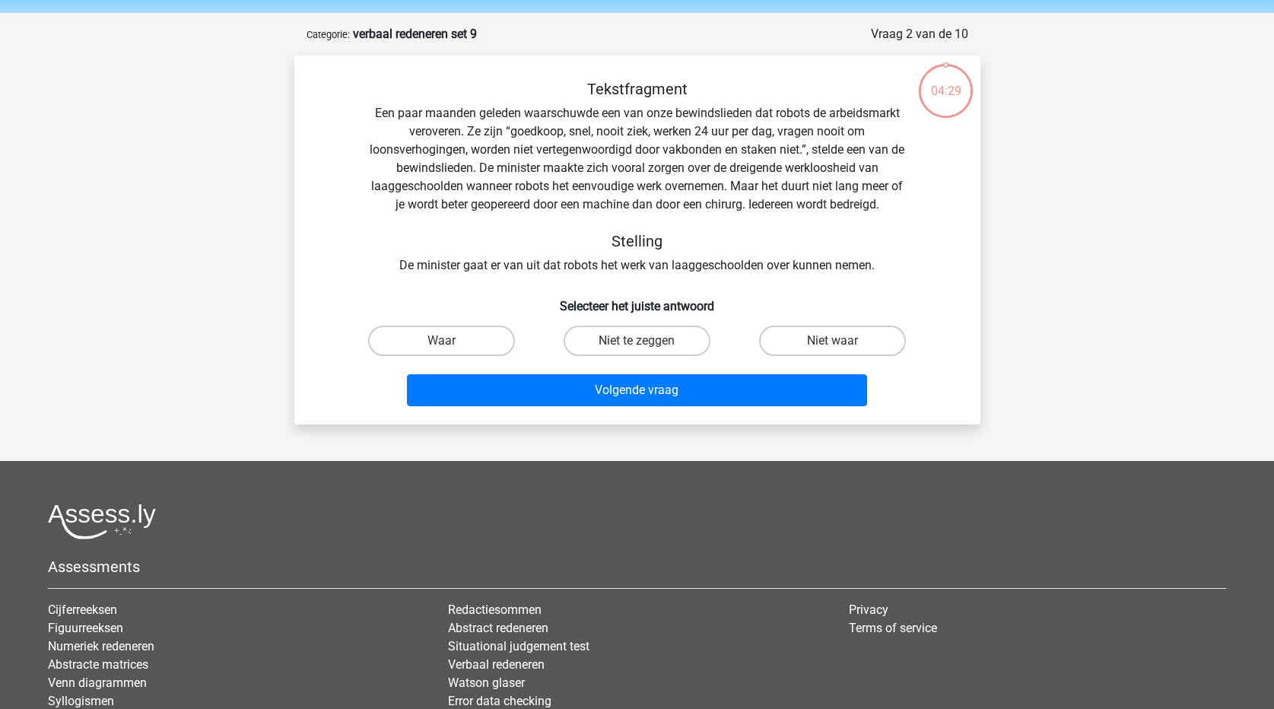
scroll to position [76, 0]
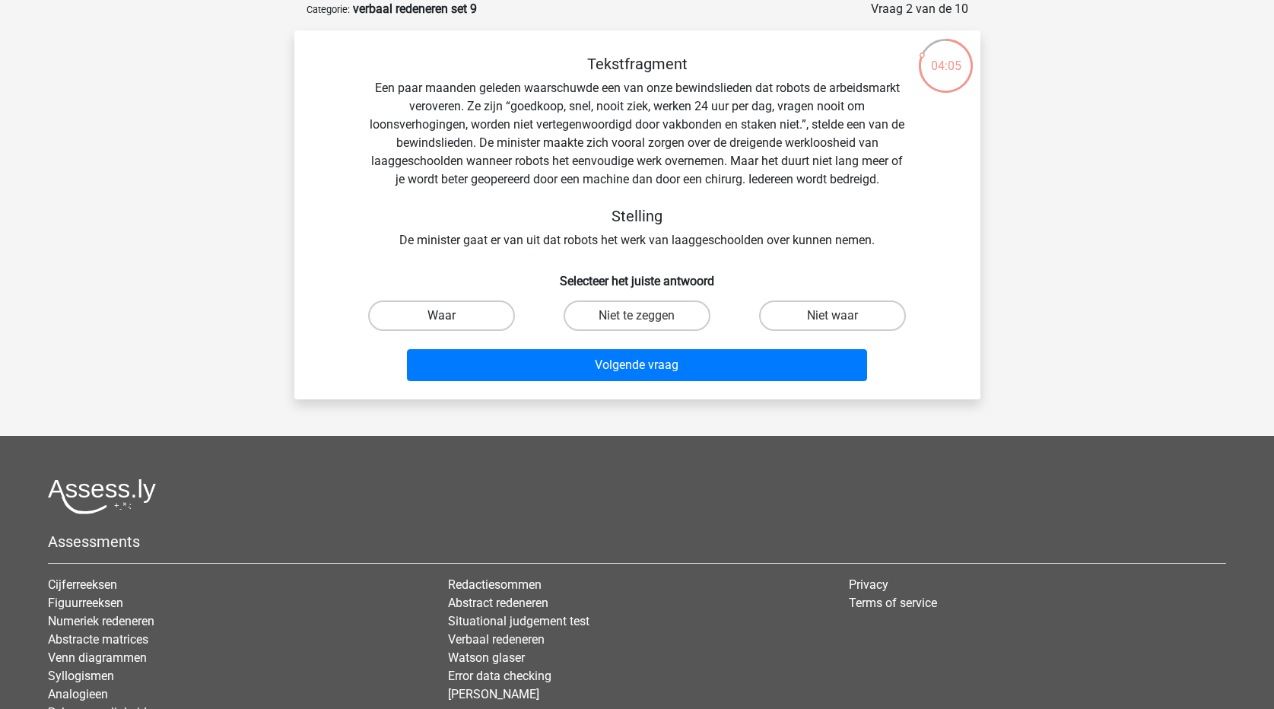
click at [494, 328] on label "Waar" at bounding box center [441, 315] width 147 height 30
click at [451, 326] on input "Waar" at bounding box center [446, 321] width 10 height 10
radio input "true"
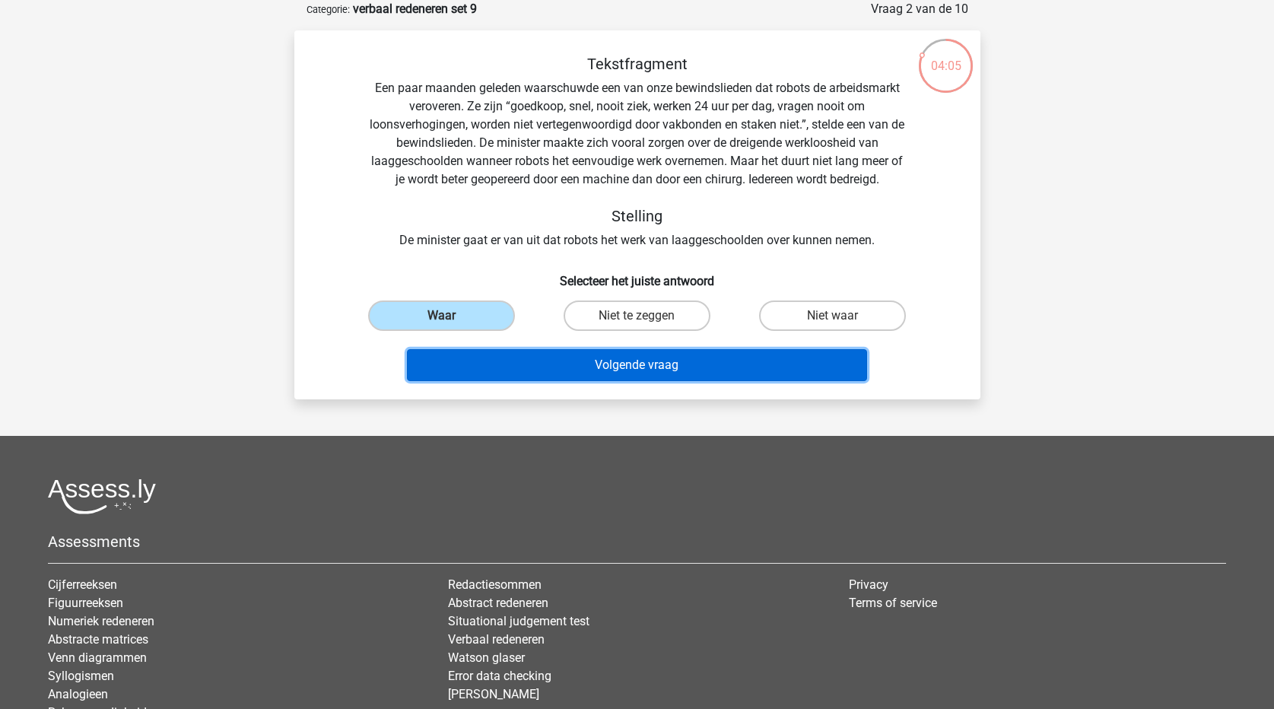
click at [532, 373] on button "Volgende vraag" at bounding box center [637, 365] width 460 height 32
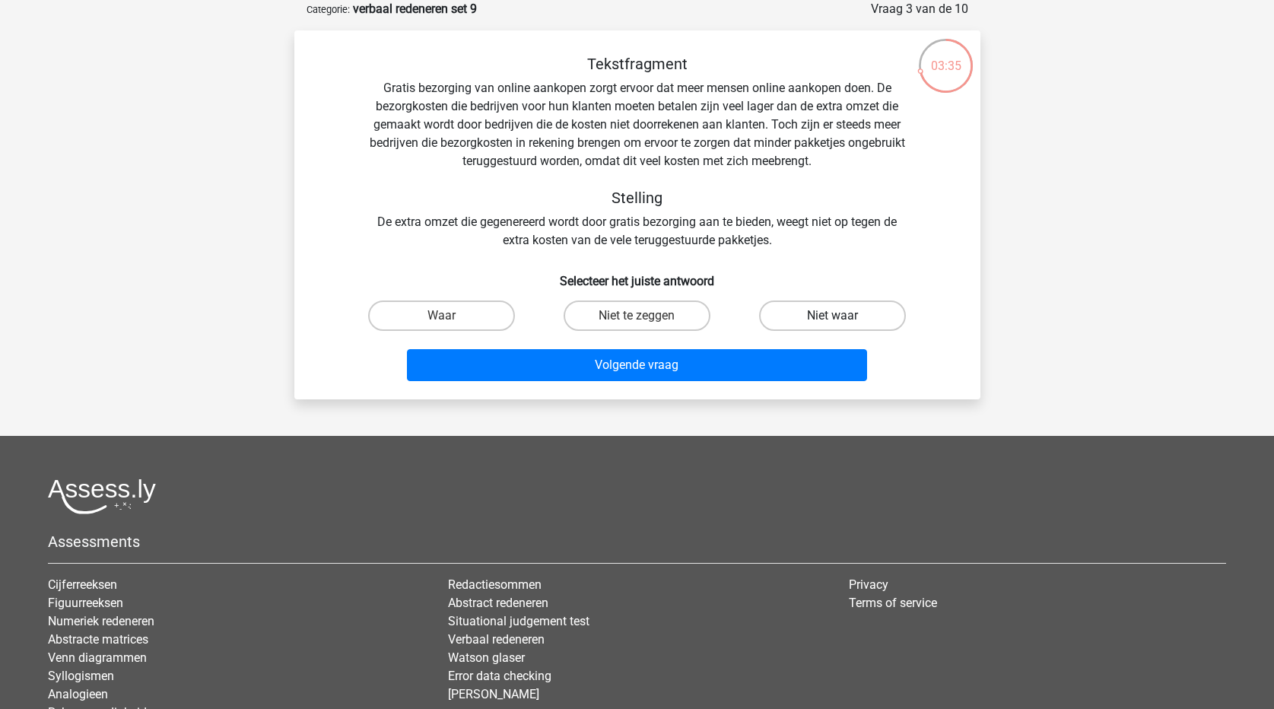
click at [812, 319] on label "Niet waar" at bounding box center [832, 315] width 147 height 30
click at [833, 319] on input "Niet waar" at bounding box center [838, 321] width 10 height 10
radio input "true"
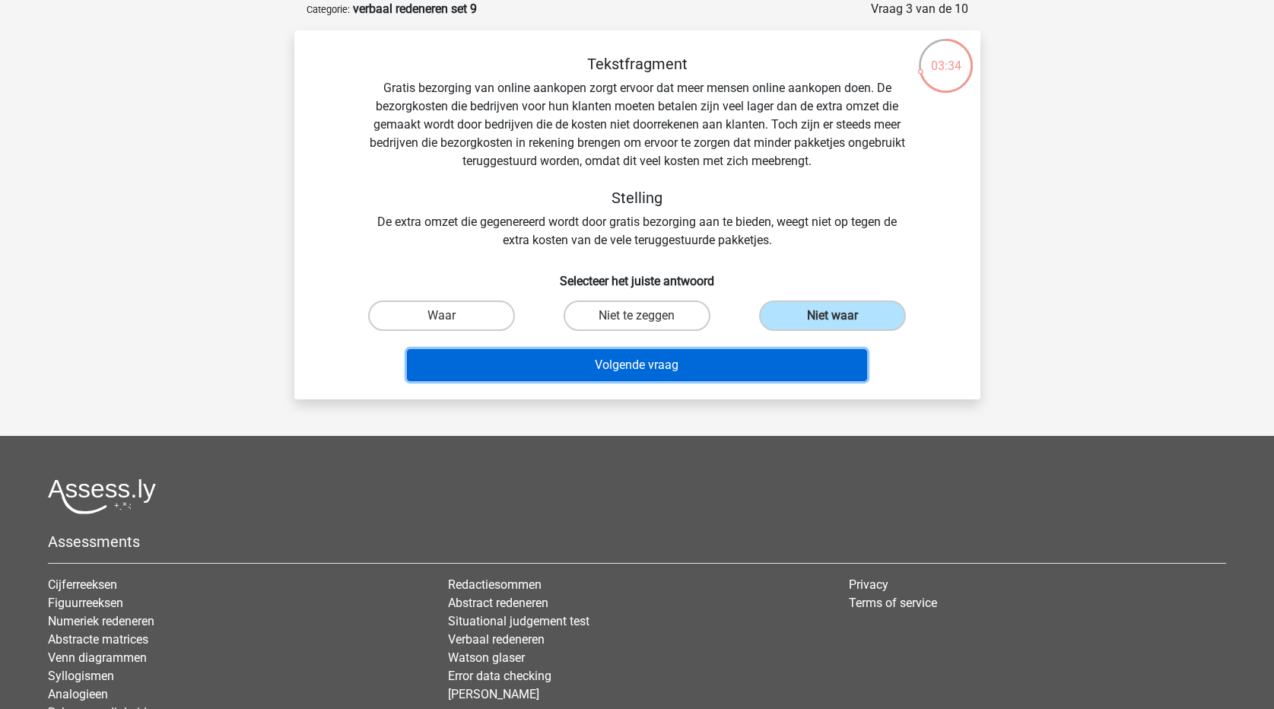
click at [720, 361] on button "Volgende vraag" at bounding box center [637, 365] width 460 height 32
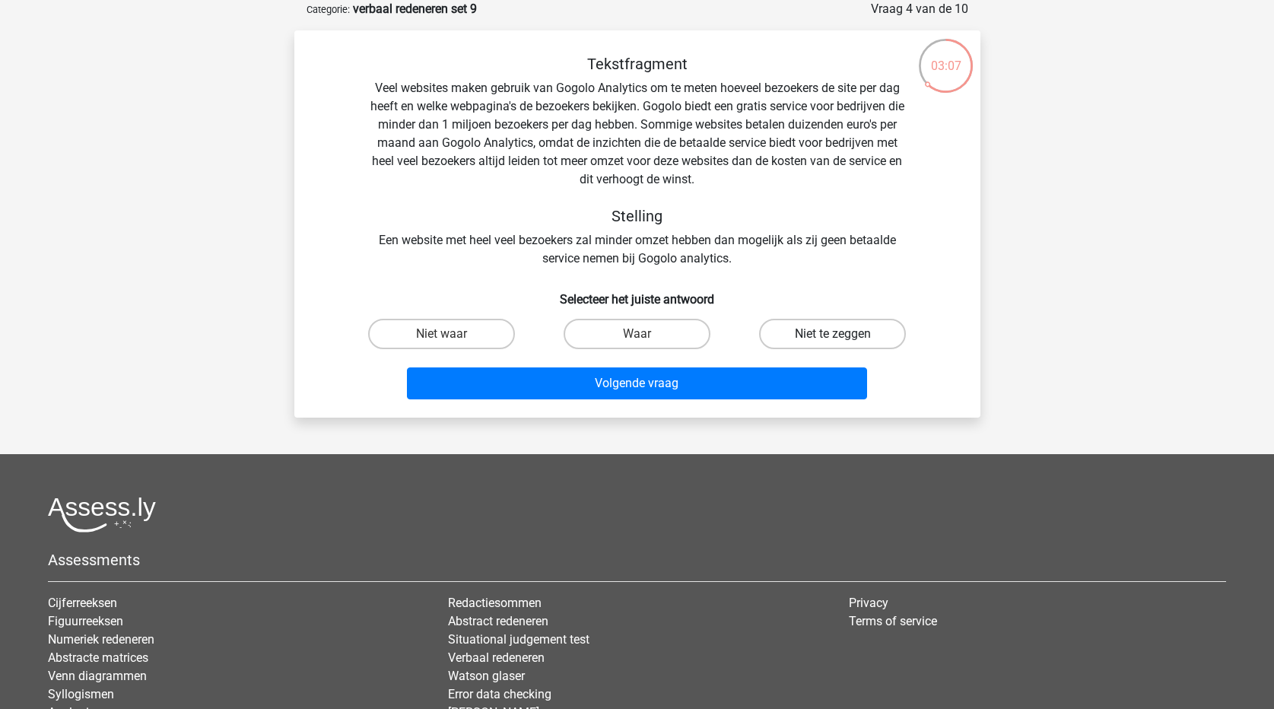
click at [853, 335] on label "Niet te zeggen" at bounding box center [832, 334] width 147 height 30
click at [843, 335] on input "Niet te zeggen" at bounding box center [838, 339] width 10 height 10
radio input "true"
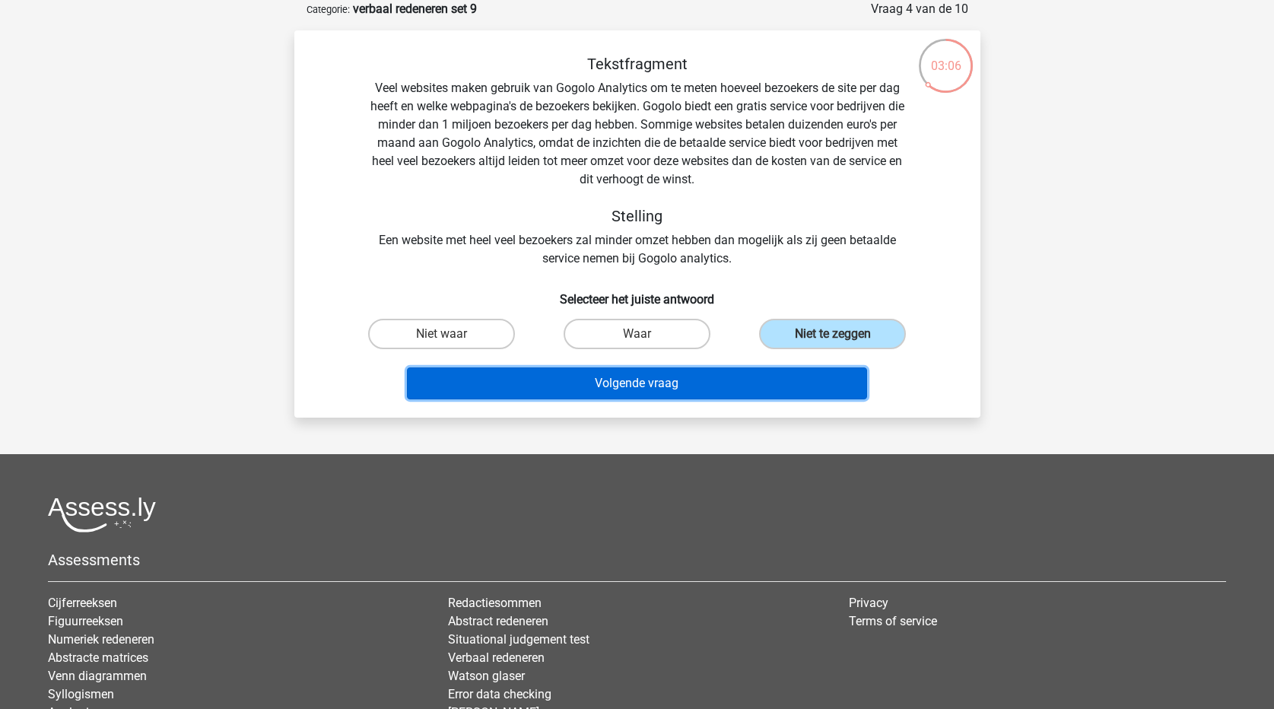
click at [755, 391] on button "Volgende vraag" at bounding box center [637, 383] width 460 height 32
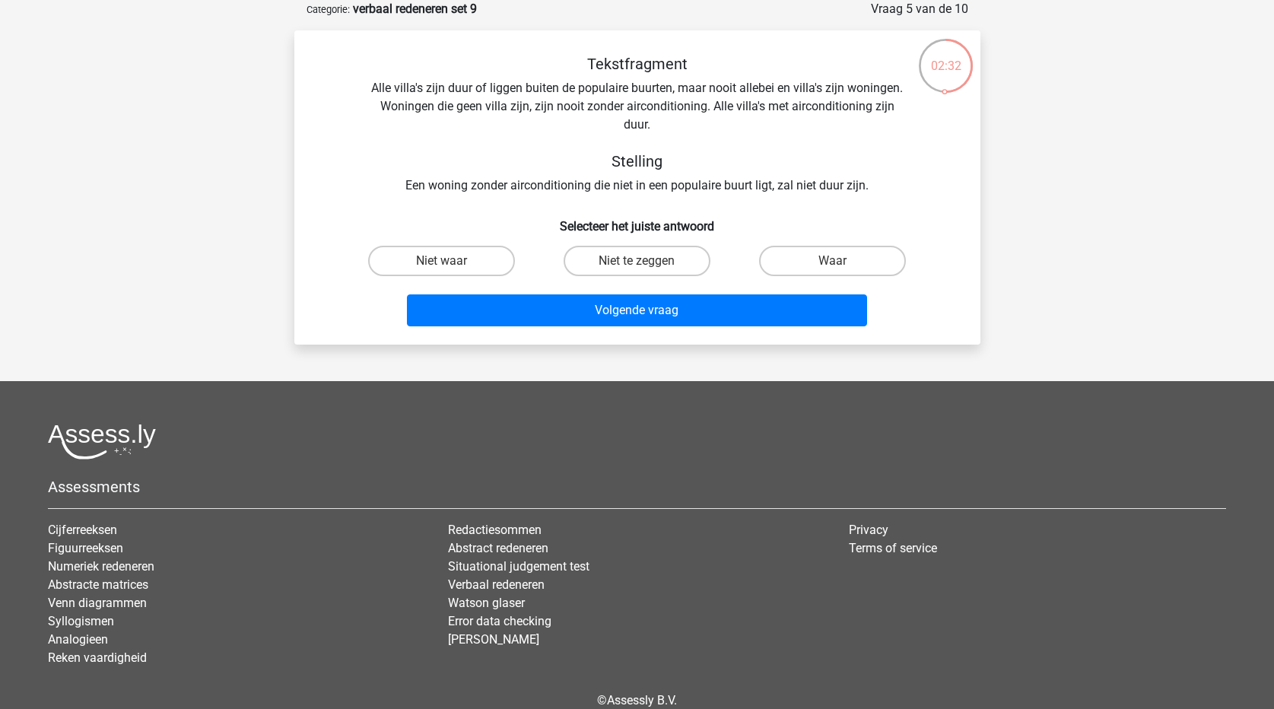
click at [640, 262] on input "Niet te zeggen" at bounding box center [642, 266] width 10 height 10
radio input "true"
click at [815, 255] on label "Waar" at bounding box center [832, 261] width 147 height 30
click at [833, 261] on input "Waar" at bounding box center [838, 266] width 10 height 10
radio input "true"
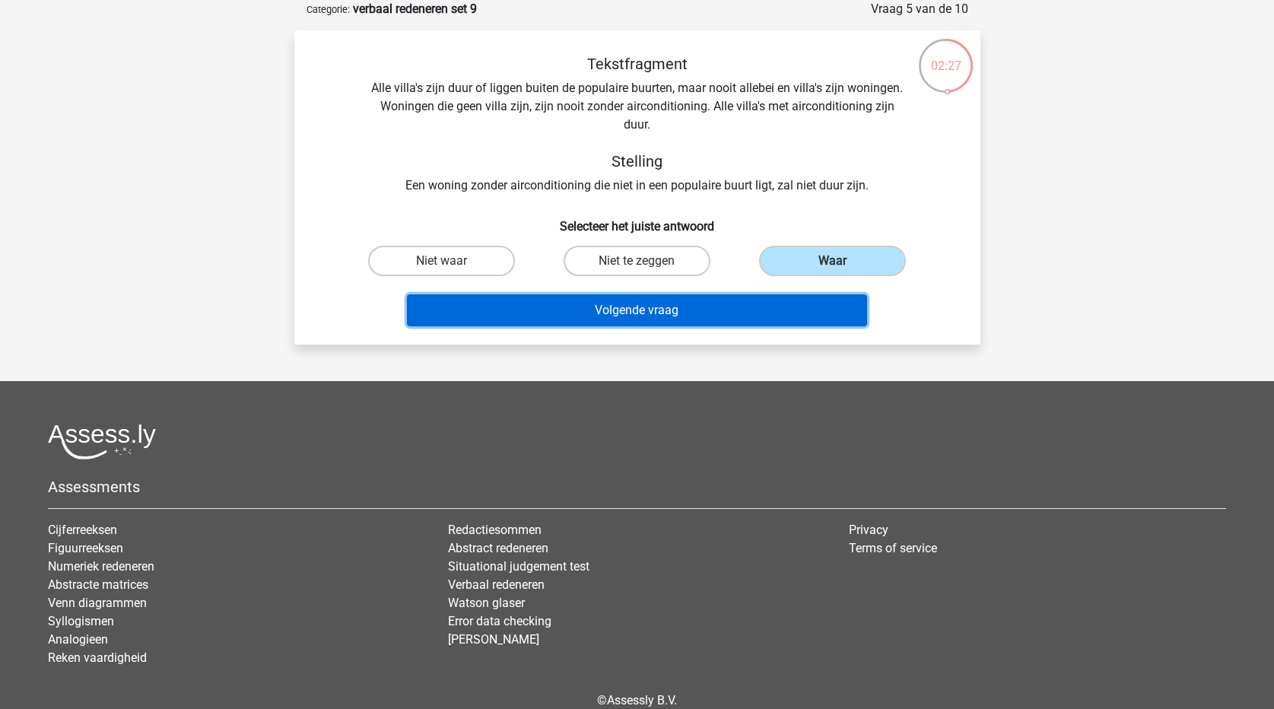
click at [736, 310] on button "Volgende vraag" at bounding box center [637, 310] width 460 height 32
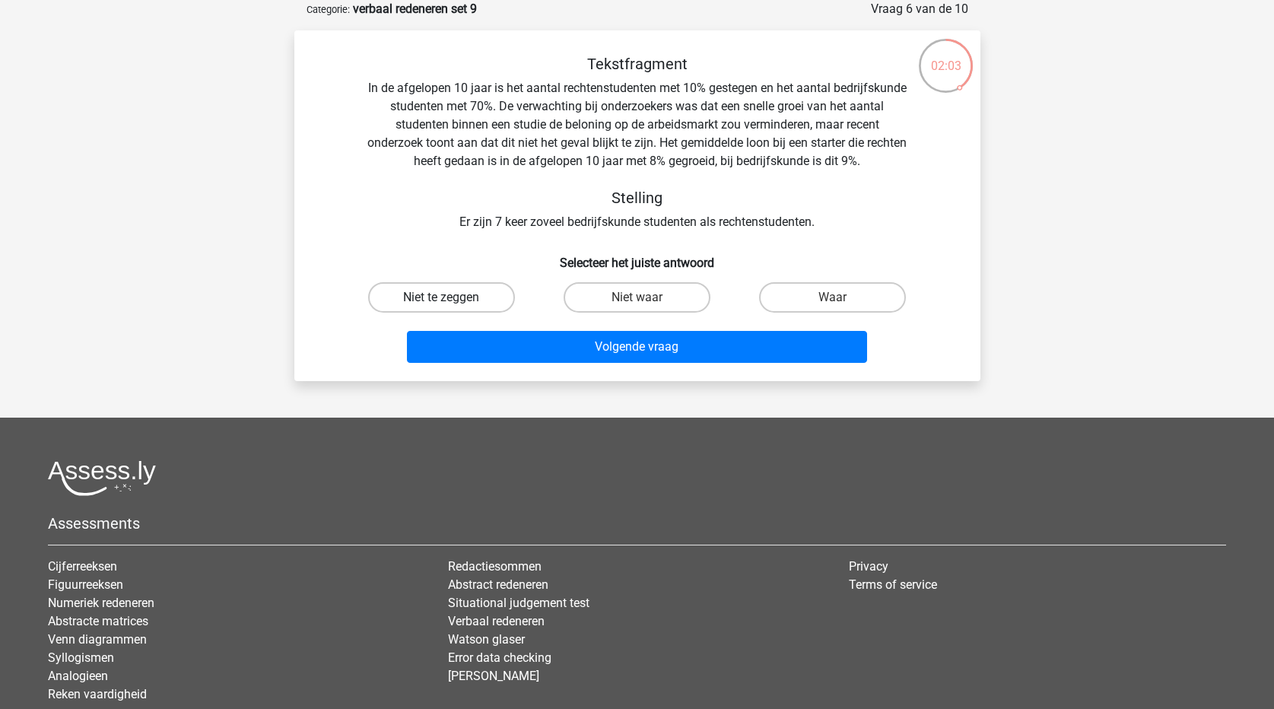
click at [465, 308] on label "Niet te zeggen" at bounding box center [441, 297] width 147 height 30
click at [451, 307] on input "Niet te zeggen" at bounding box center [446, 302] width 10 height 10
radio input "true"
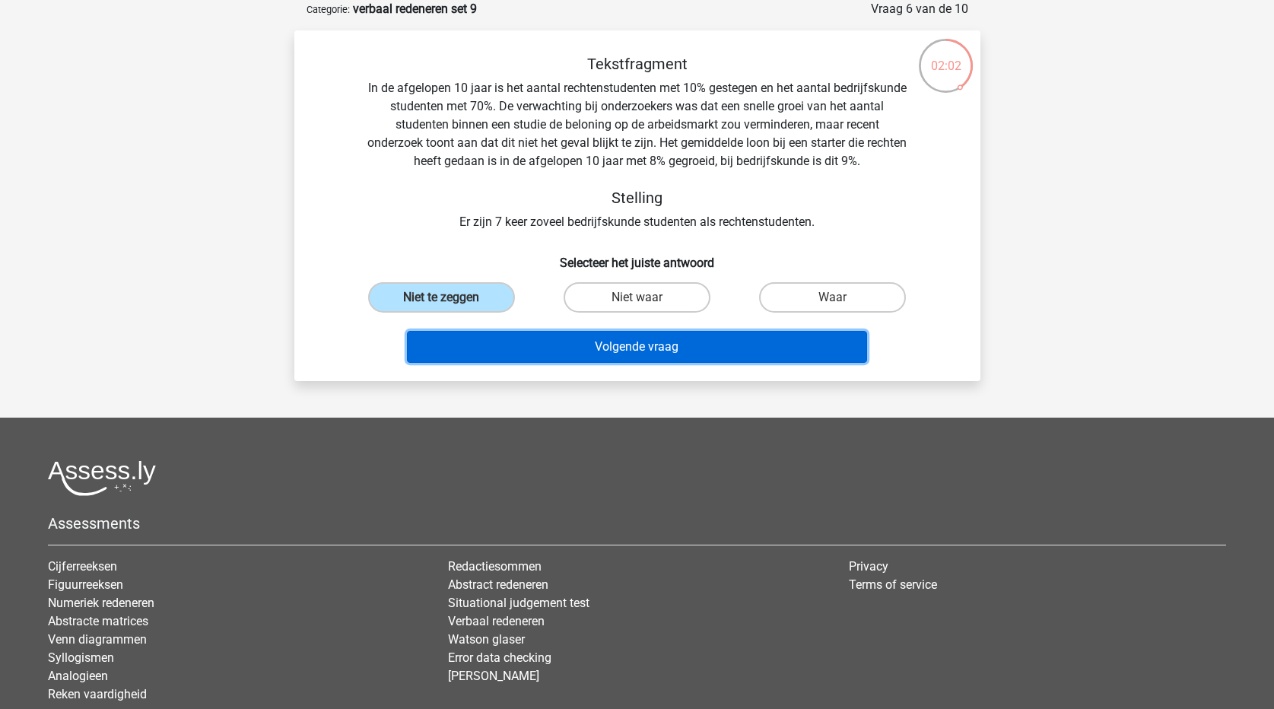
click at [504, 344] on button "Volgende vraag" at bounding box center [637, 347] width 460 height 32
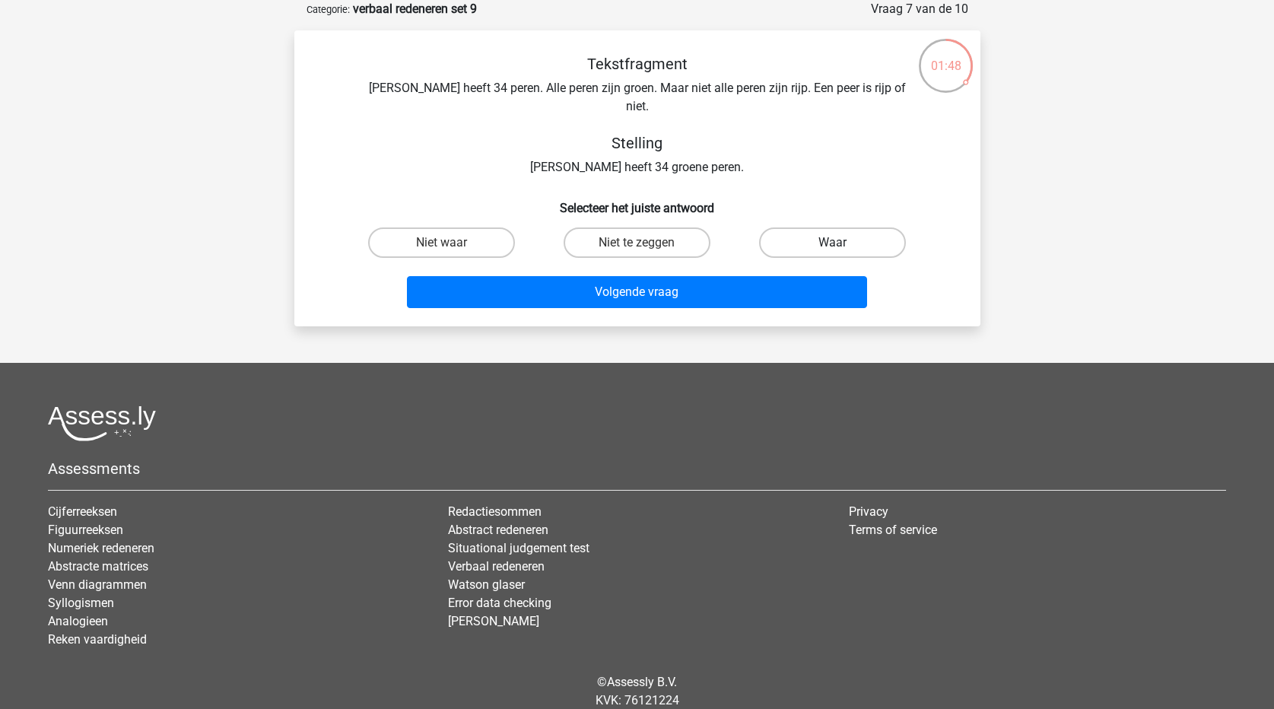
click at [840, 227] on label "Waar" at bounding box center [832, 242] width 147 height 30
click at [840, 243] on input "Waar" at bounding box center [838, 248] width 10 height 10
radio input "true"
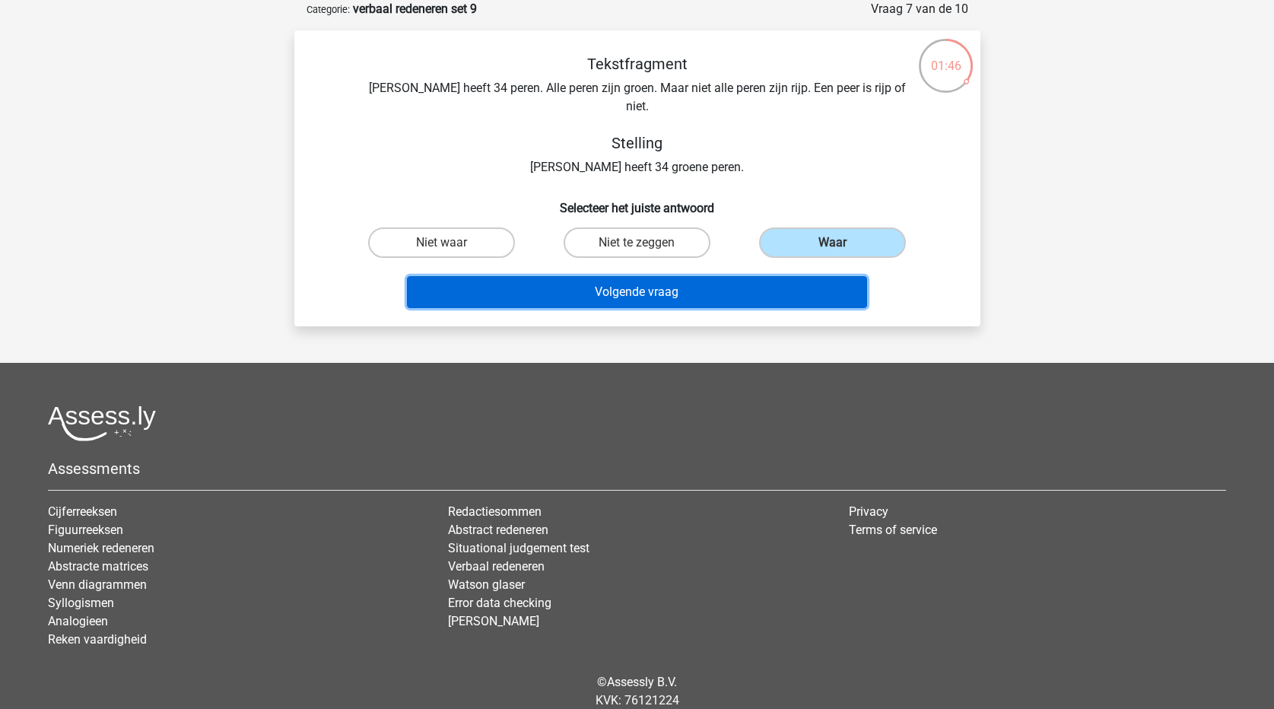
click at [743, 277] on button "Volgende vraag" at bounding box center [637, 292] width 460 height 32
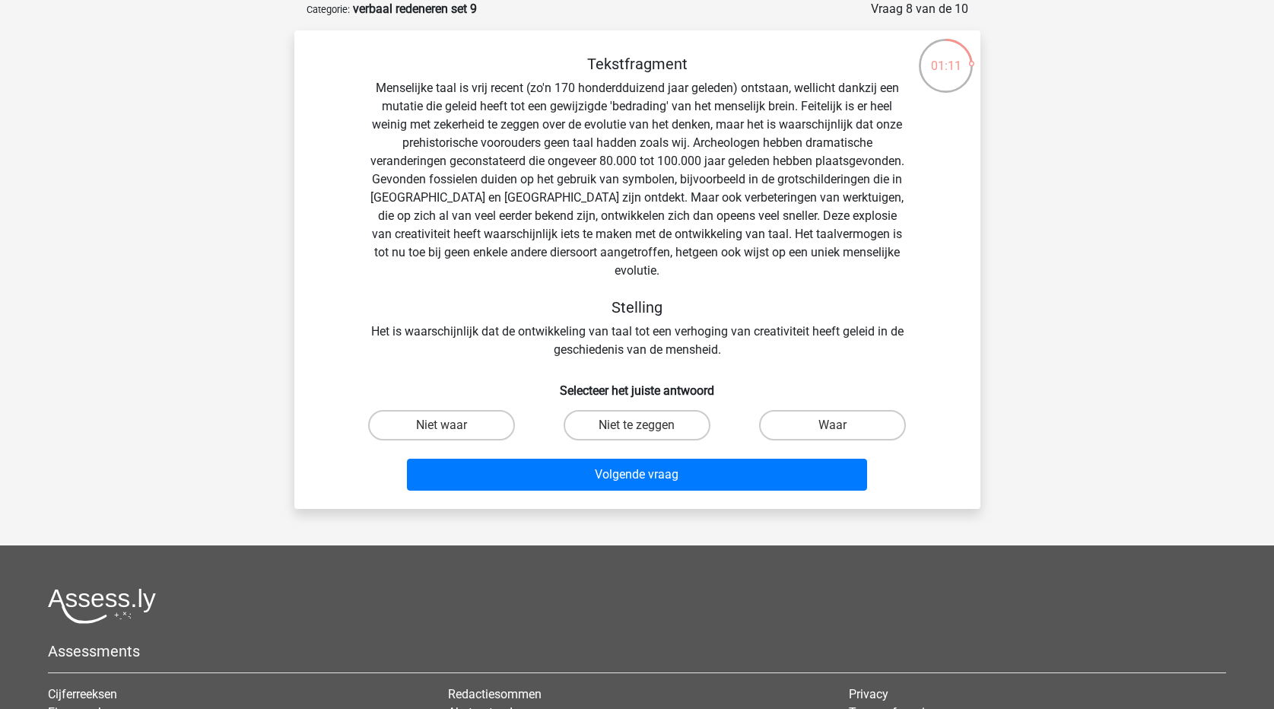
drag, startPoint x: 479, startPoint y: 412, endPoint x: 517, endPoint y: 424, distance: 39.7
click at [480, 412] on label "Niet waar" at bounding box center [441, 425] width 147 height 30
click at [451, 425] on input "Niet waar" at bounding box center [446, 430] width 10 height 10
radio input "true"
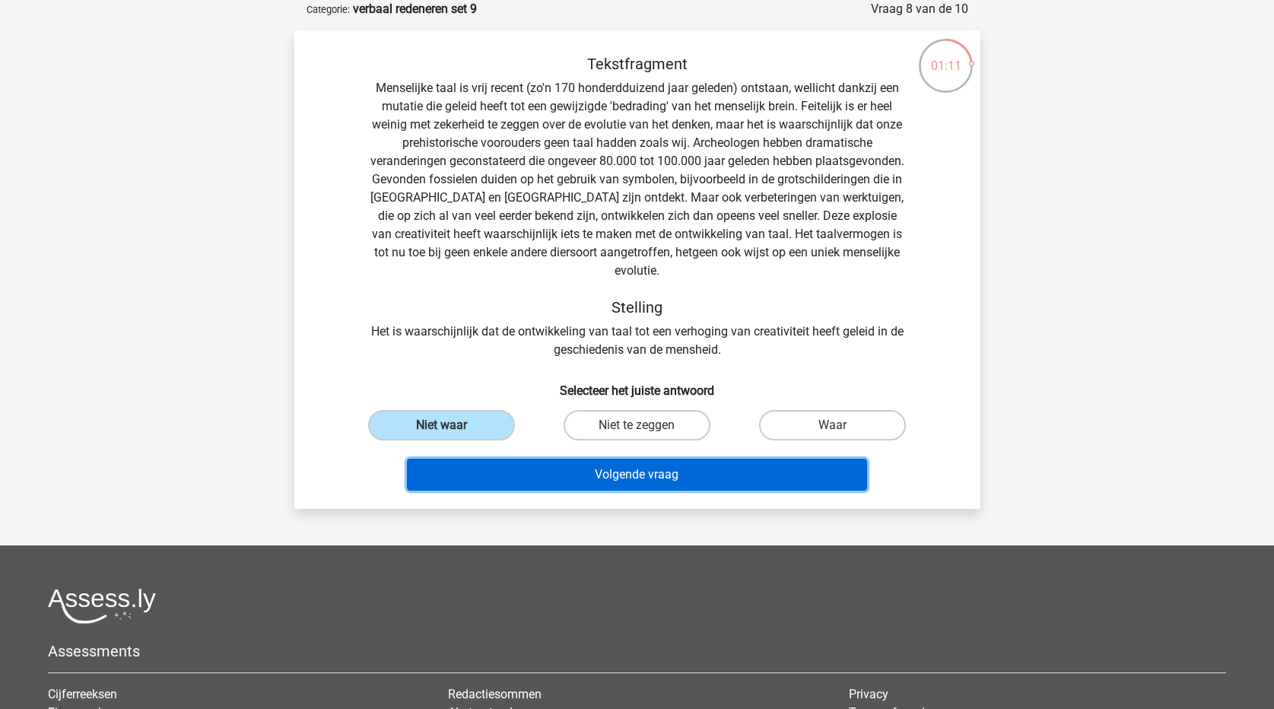
click at [602, 472] on button "Volgende vraag" at bounding box center [637, 475] width 460 height 32
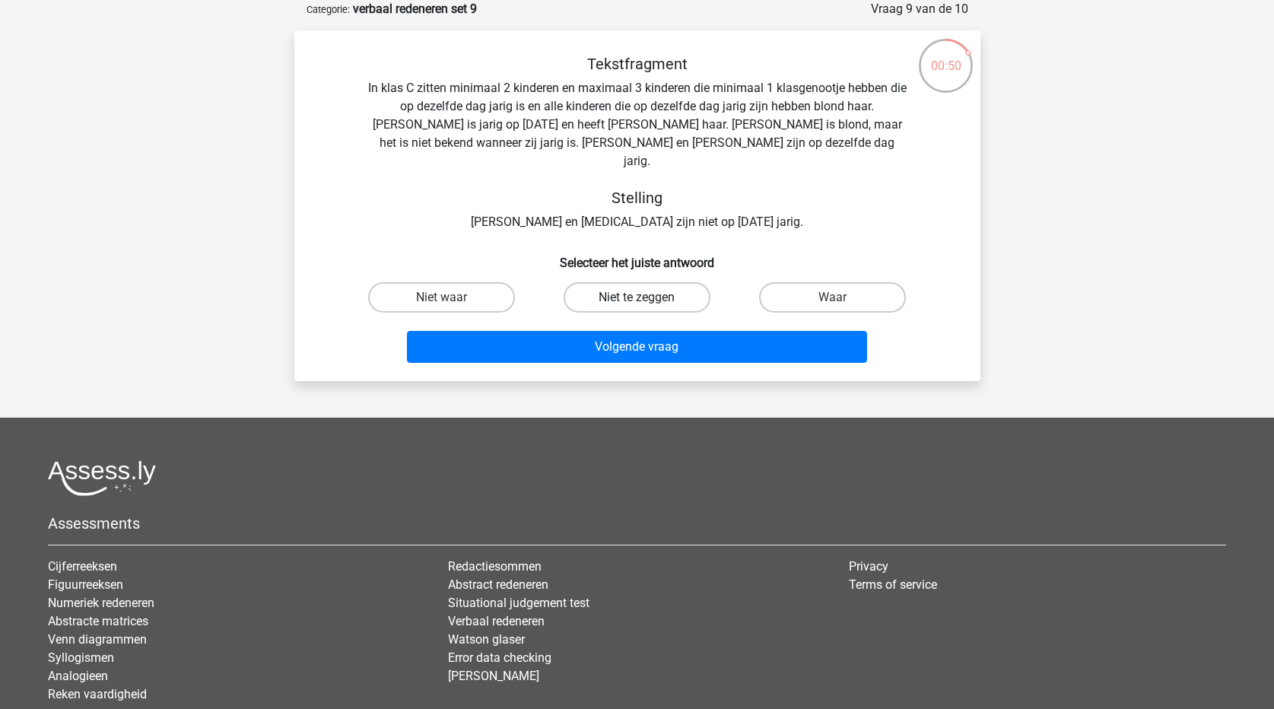
click at [635, 282] on label "Niet te zeggen" at bounding box center [637, 297] width 147 height 30
click at [637, 297] on input "Niet te zeggen" at bounding box center [642, 302] width 10 height 10
radio input "true"
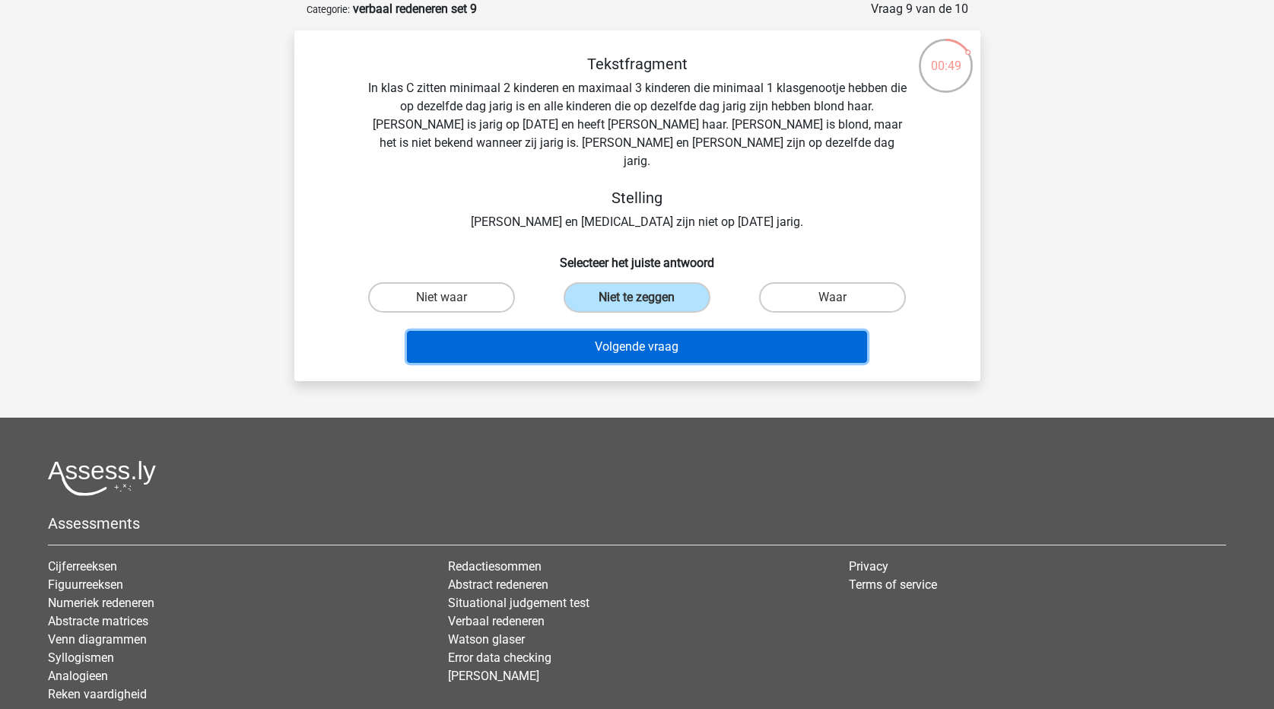
click at [657, 331] on button "Volgende vraag" at bounding box center [637, 347] width 460 height 32
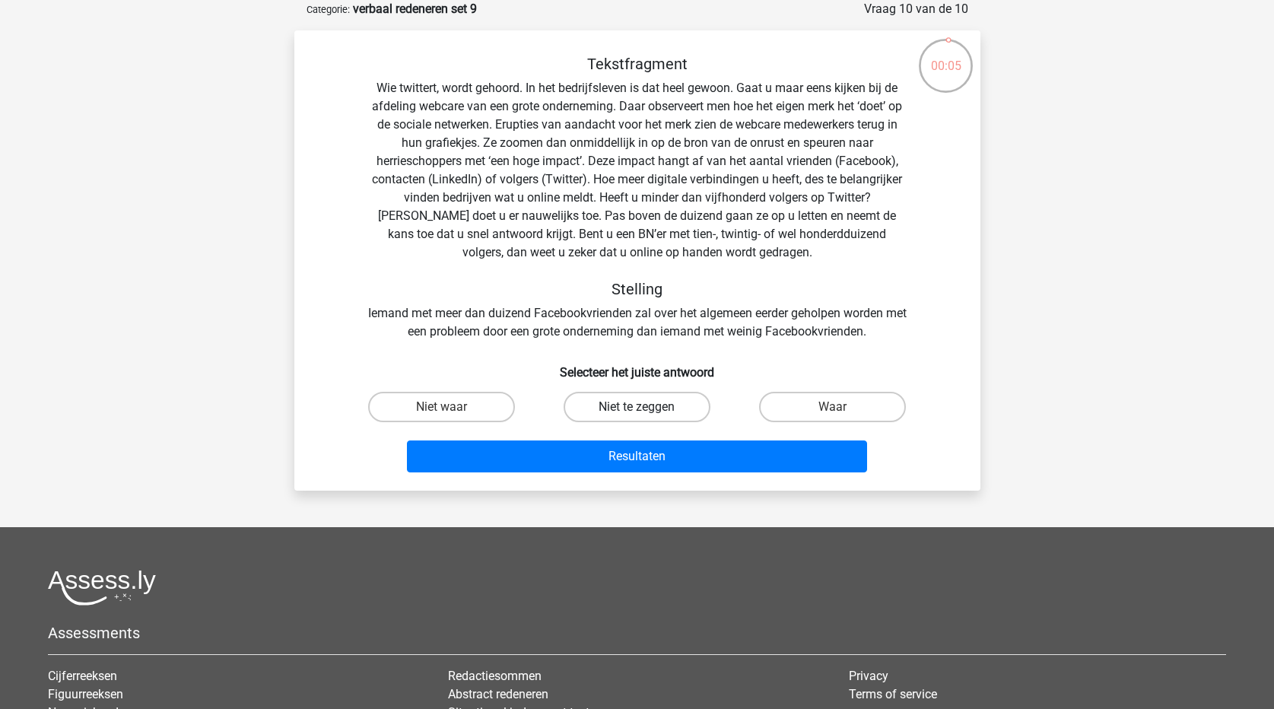
drag, startPoint x: 662, startPoint y: 399, endPoint x: 670, endPoint y: 443, distance: 44.8
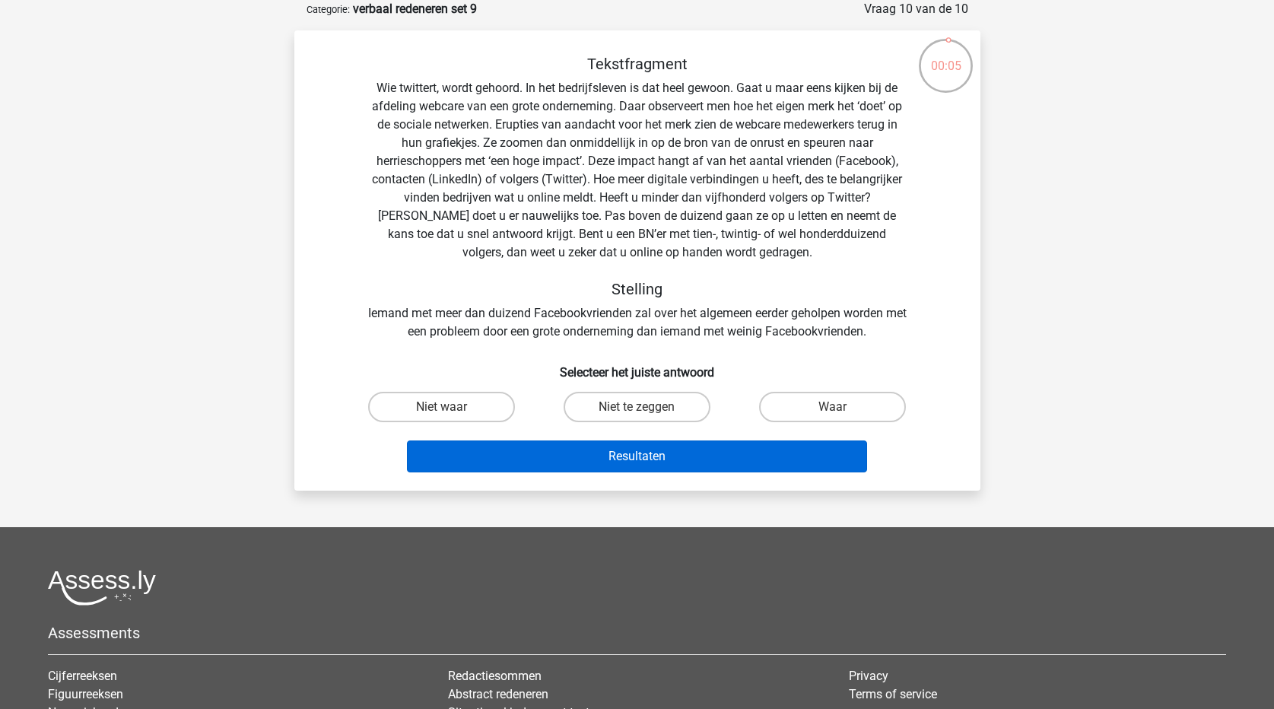
click at [662, 400] on label "Niet te zeggen" at bounding box center [637, 407] width 147 height 30
click at [647, 407] on input "Niet te zeggen" at bounding box center [642, 412] width 10 height 10
radio input "true"
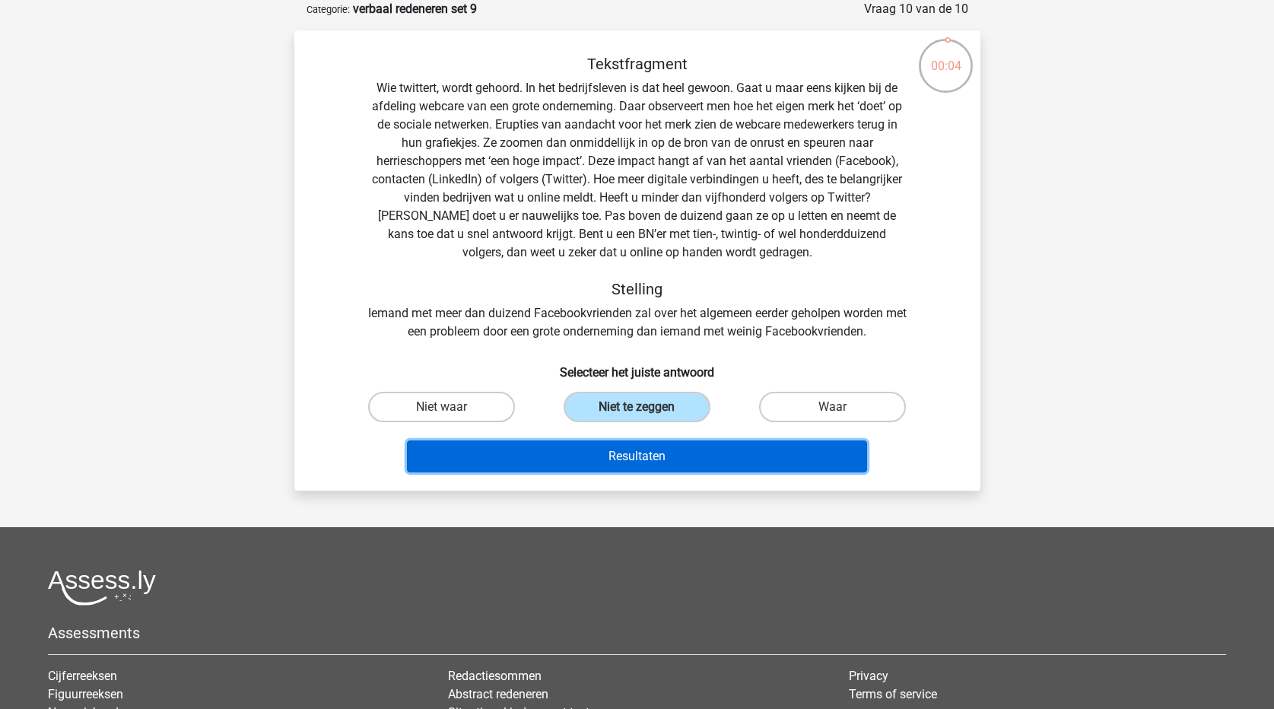
click at [674, 456] on button "Resultaten" at bounding box center [637, 456] width 460 height 32
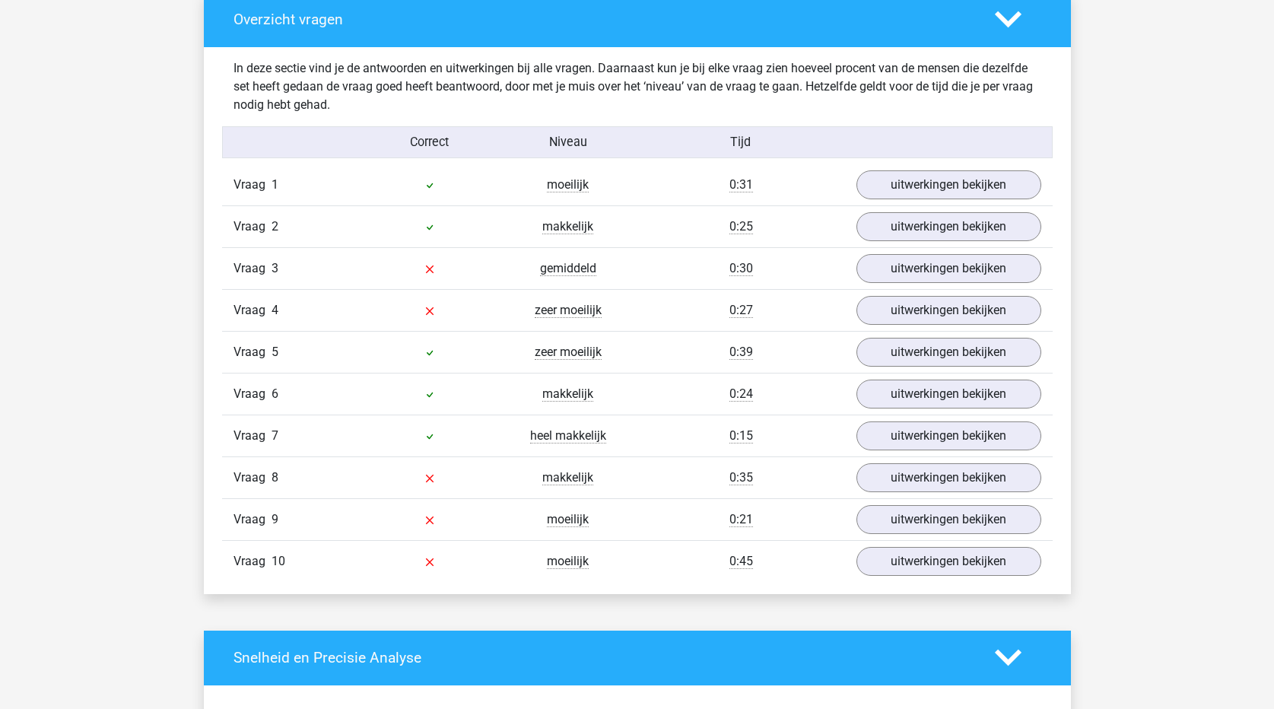
scroll to position [837, 0]
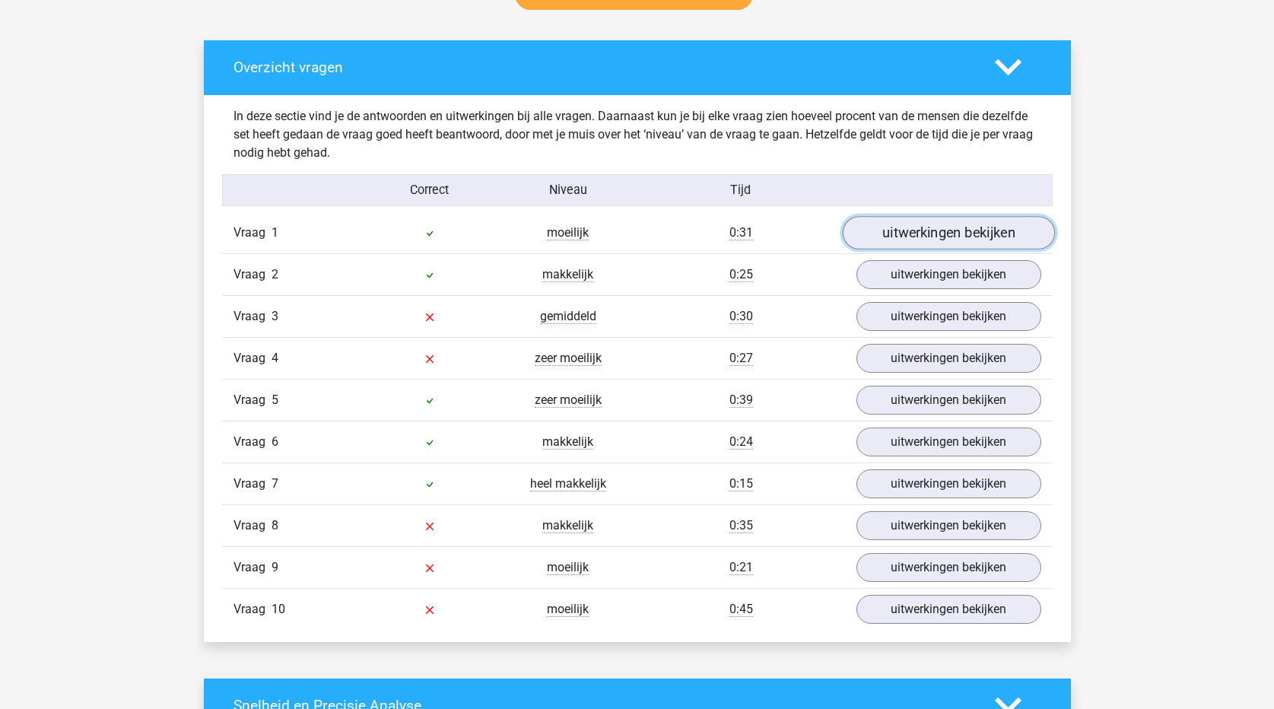
click at [953, 230] on link "uitwerkingen bekijken" at bounding box center [948, 232] width 212 height 33
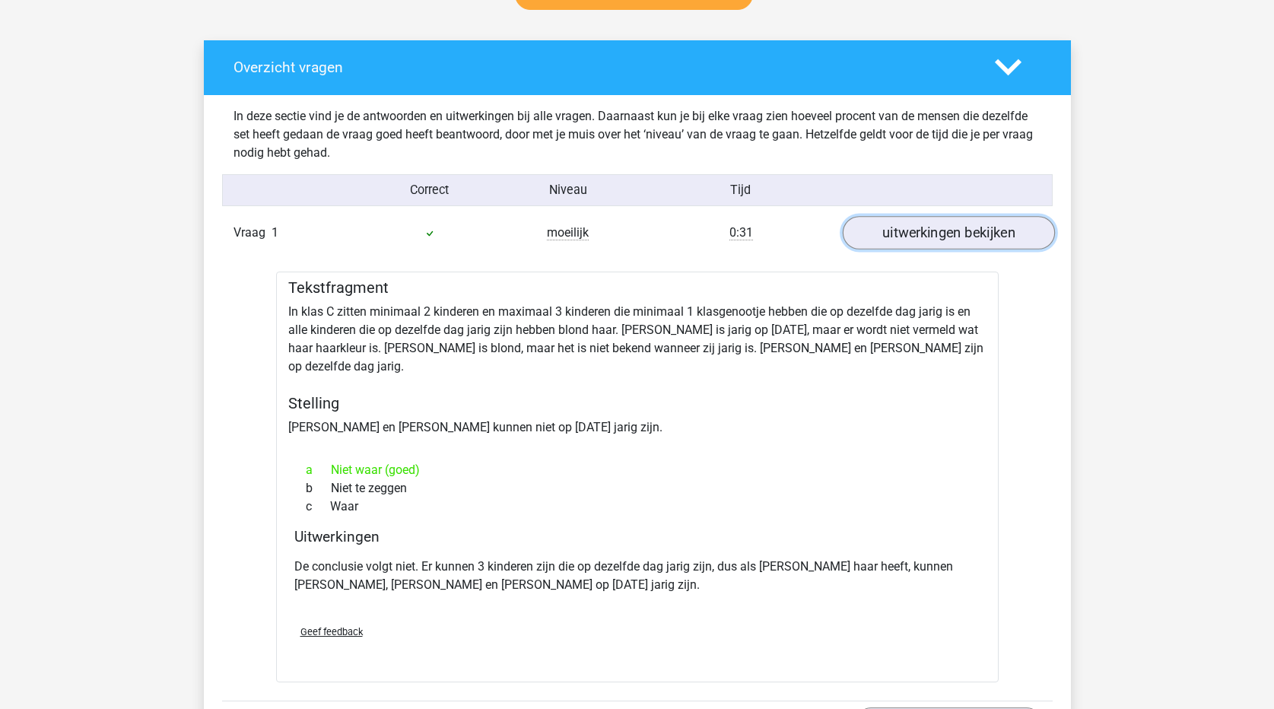
click at [953, 230] on link "uitwerkingen bekijken" at bounding box center [948, 232] width 212 height 33
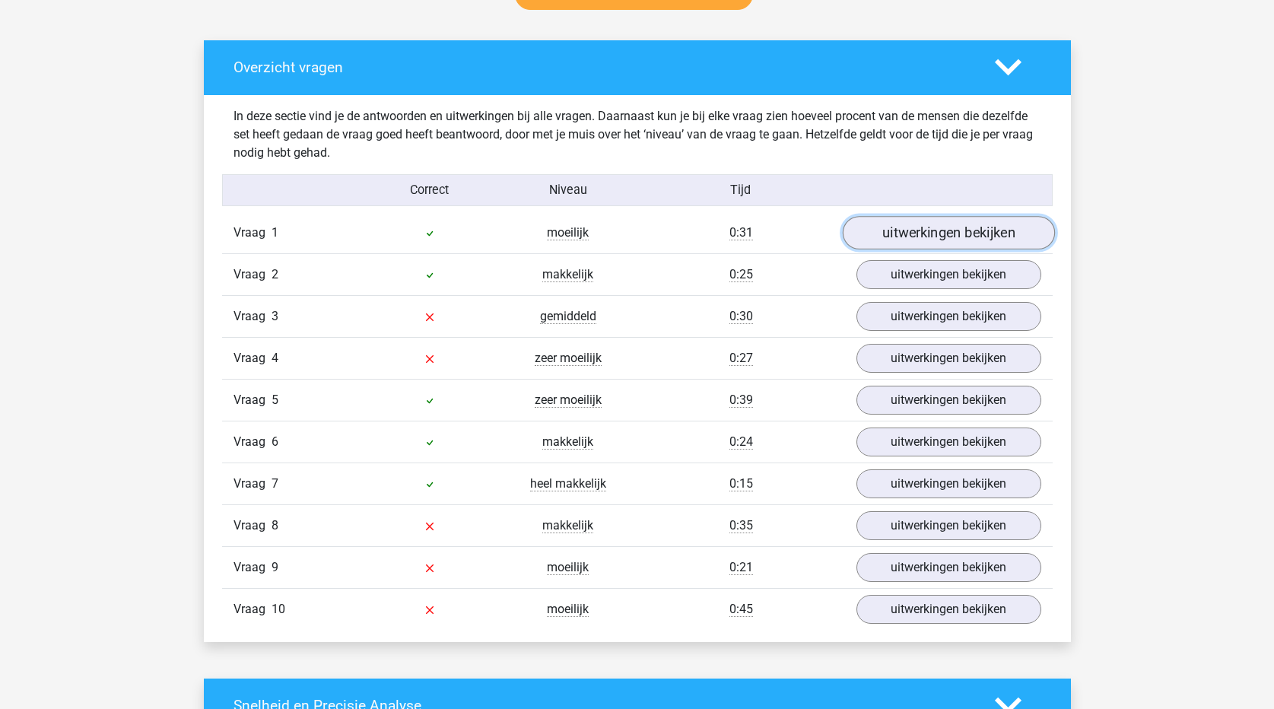
click at [953, 230] on link "uitwerkingen bekijken" at bounding box center [948, 232] width 212 height 33
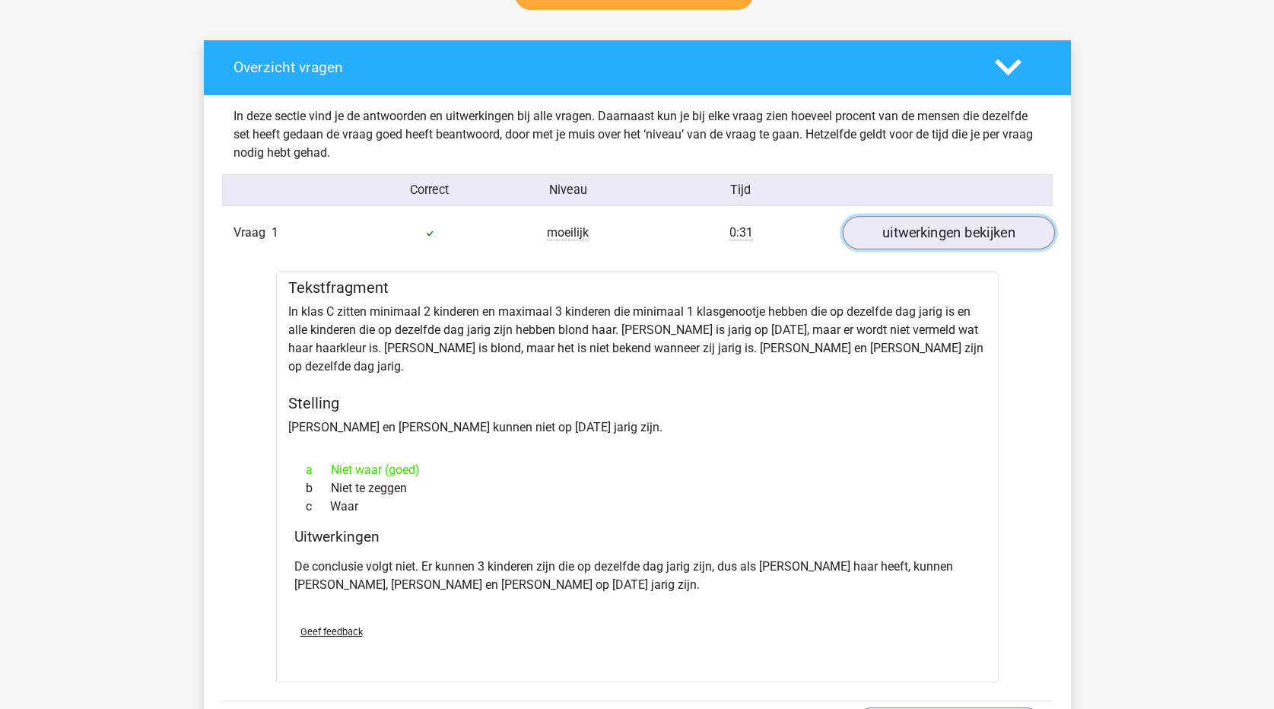
click at [953, 230] on link "uitwerkingen bekijken" at bounding box center [948, 232] width 212 height 33
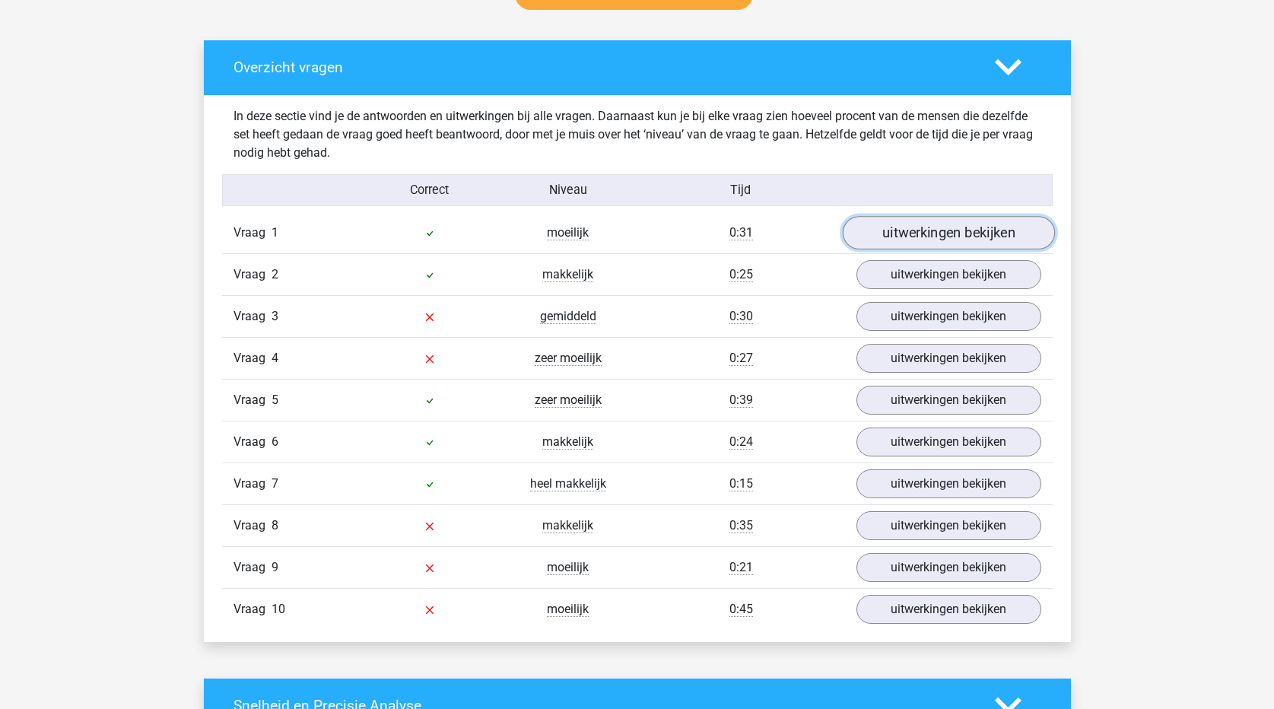
click at [953, 230] on link "uitwerkingen bekijken" at bounding box center [948, 232] width 212 height 33
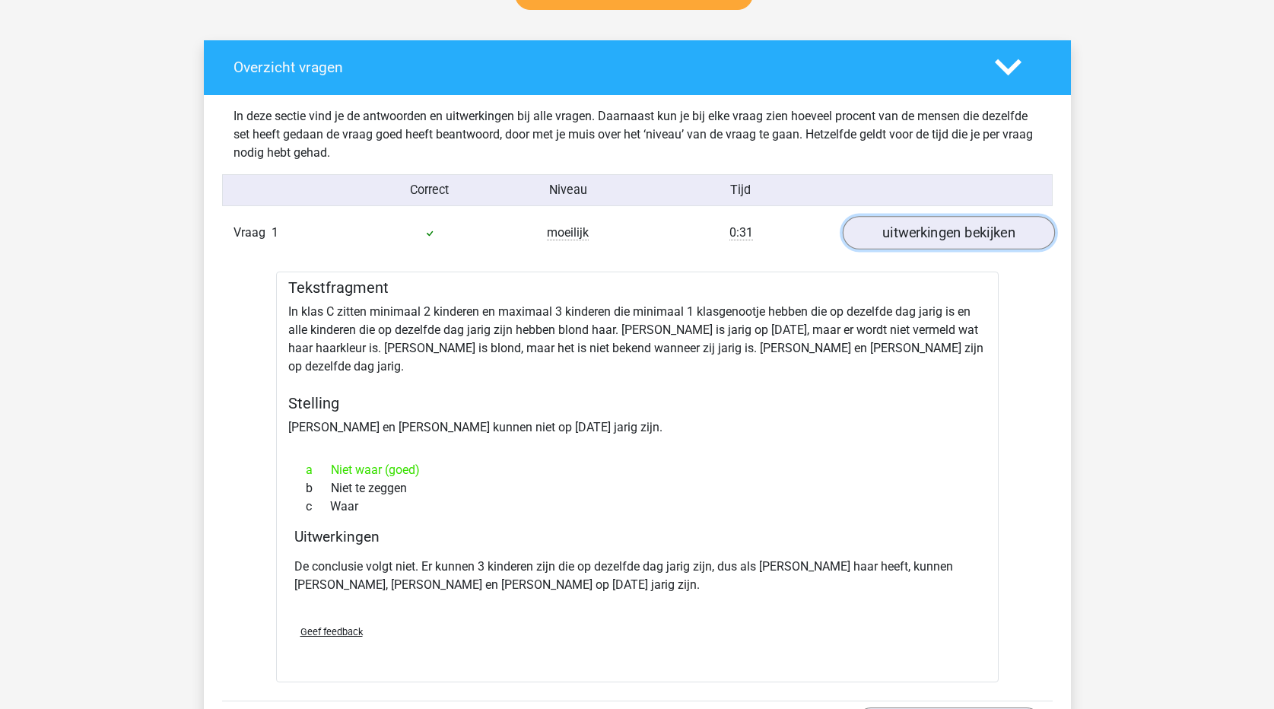
click at [953, 230] on link "uitwerkingen bekijken" at bounding box center [948, 232] width 212 height 33
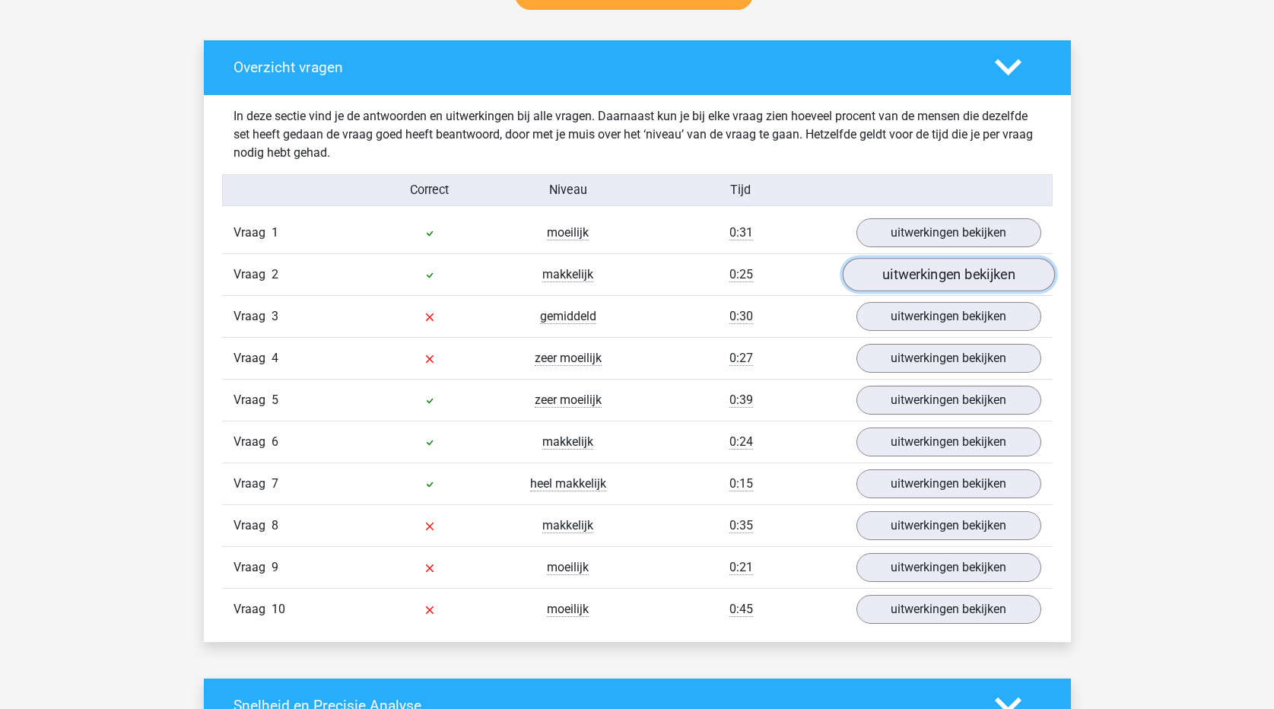
click at [959, 263] on link "uitwerkingen bekijken" at bounding box center [948, 274] width 212 height 33
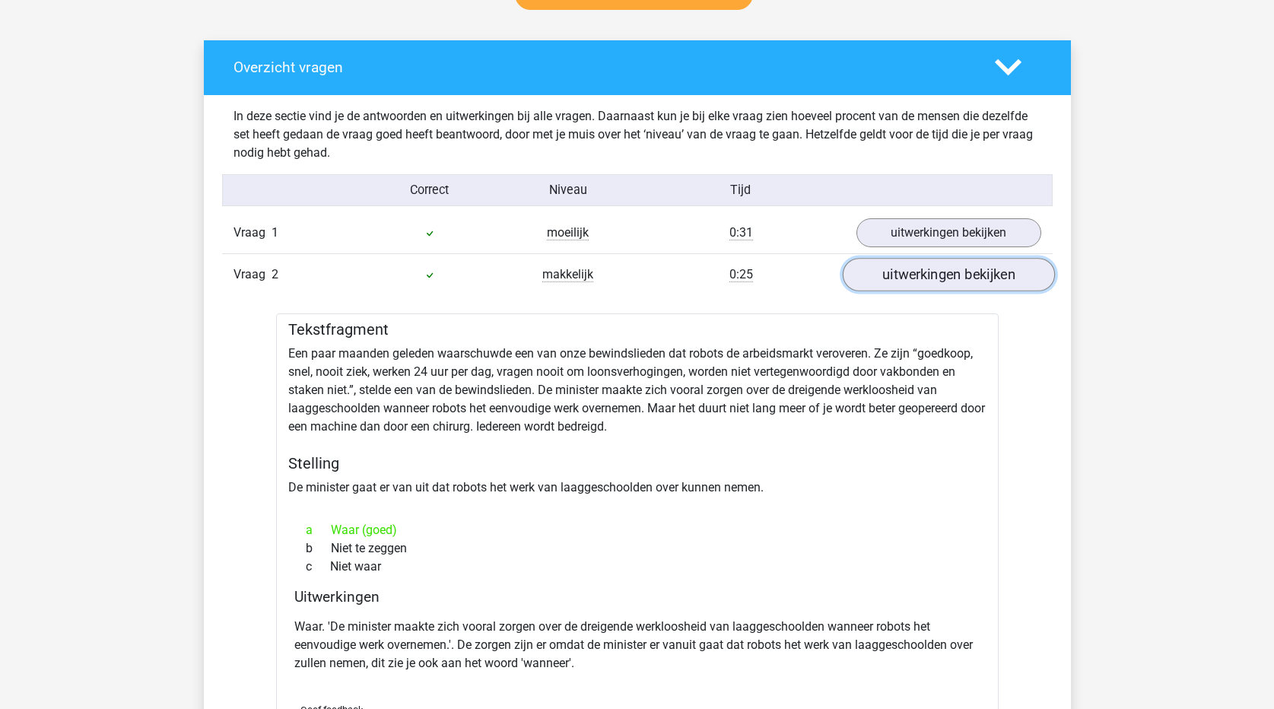
click at [959, 263] on link "uitwerkingen bekijken" at bounding box center [948, 274] width 212 height 33
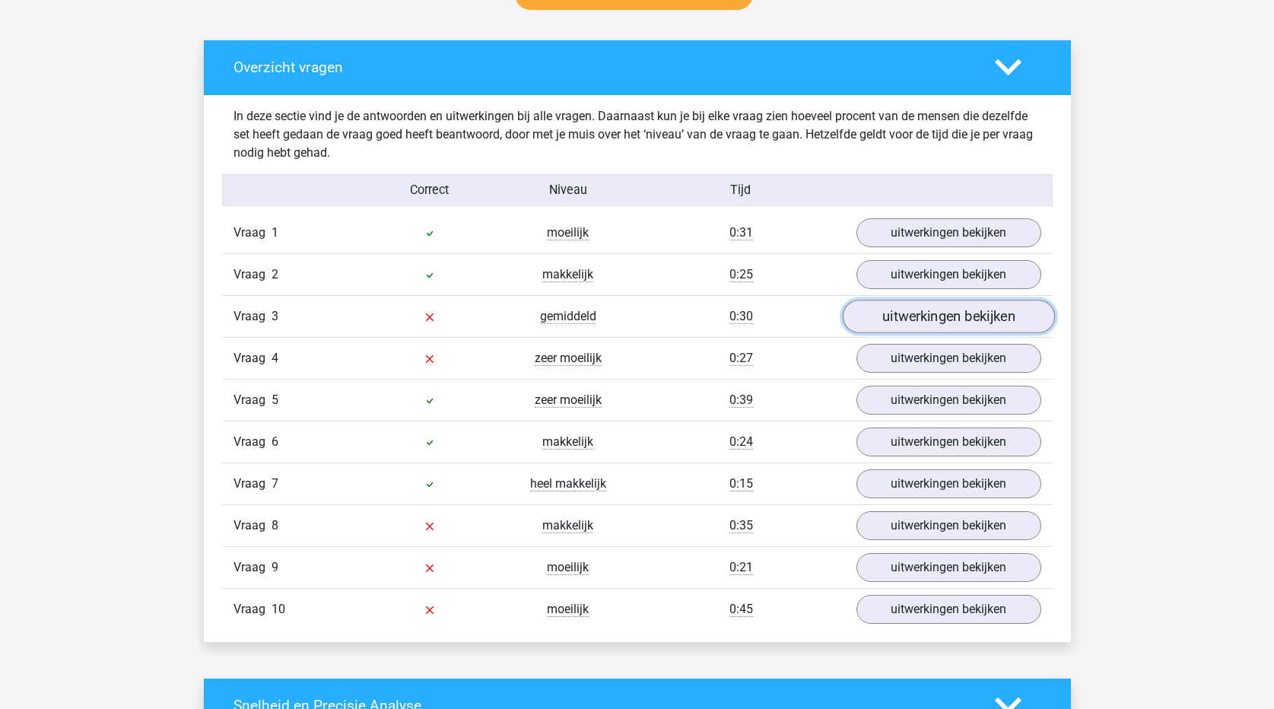
click at [959, 318] on link "uitwerkingen bekijken" at bounding box center [948, 316] width 212 height 33
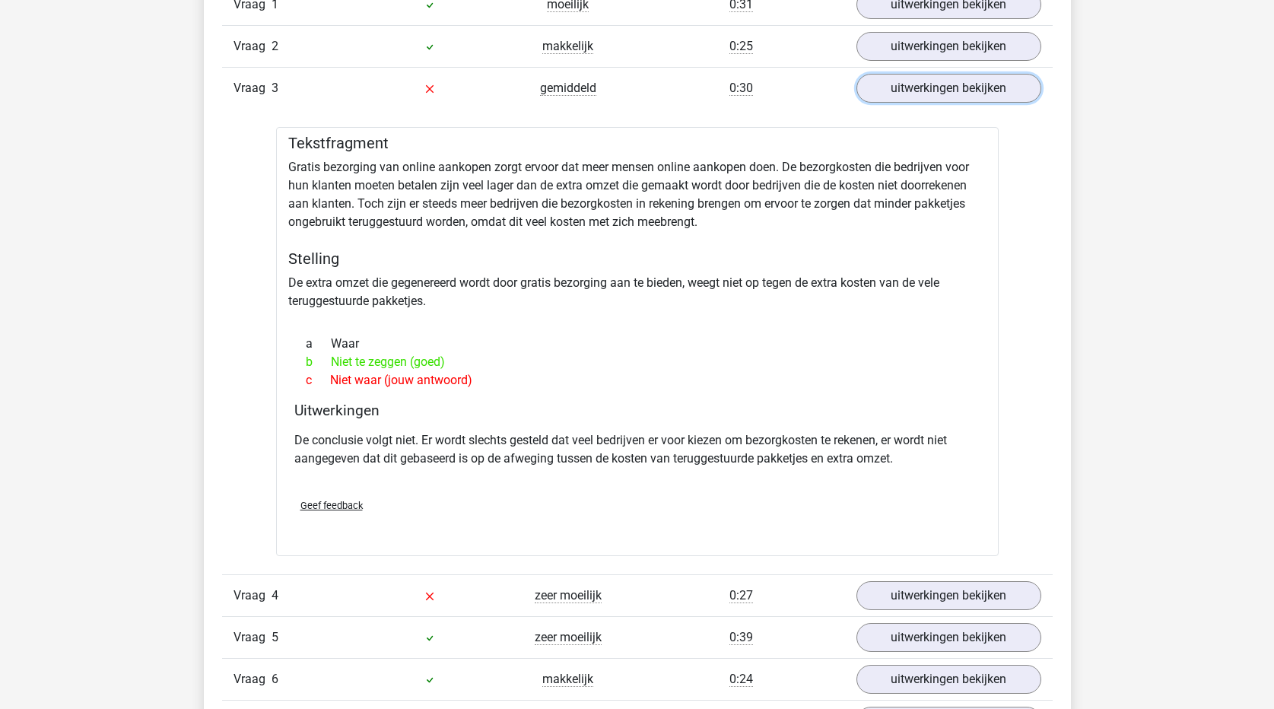
scroll to position [1141, 0]
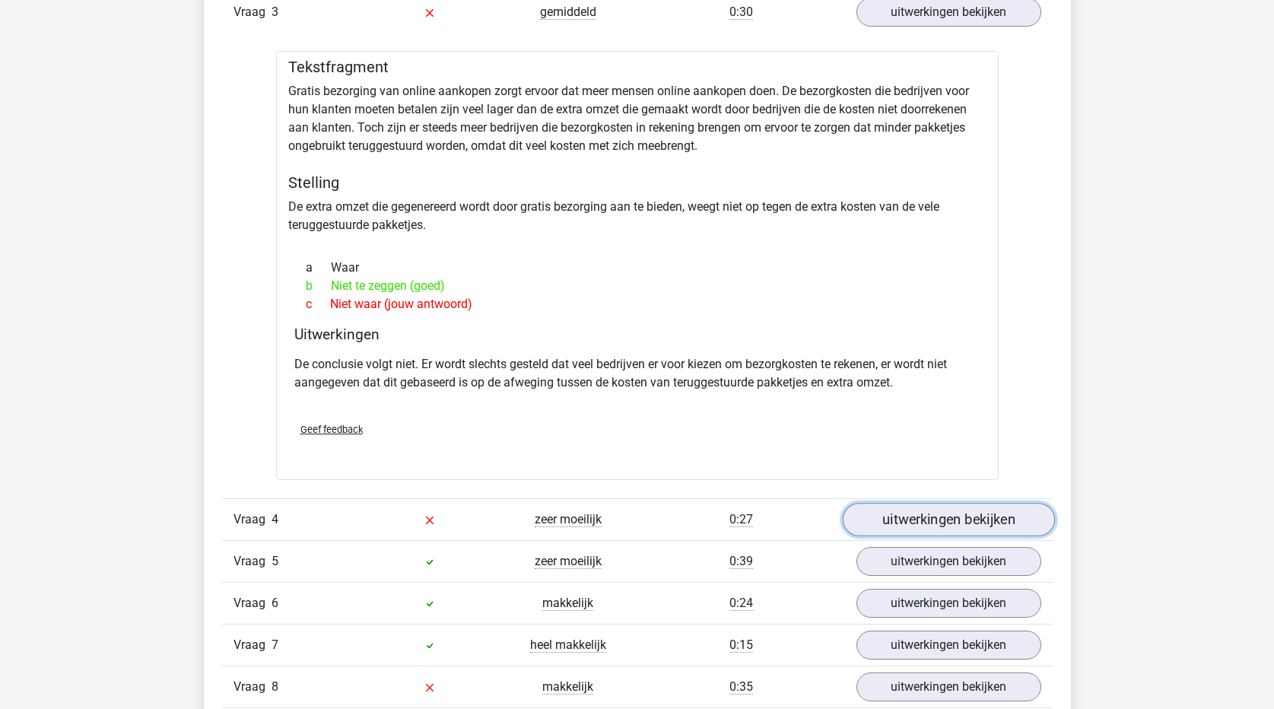
click at [927, 514] on link "uitwerkingen bekijken" at bounding box center [948, 519] width 212 height 33
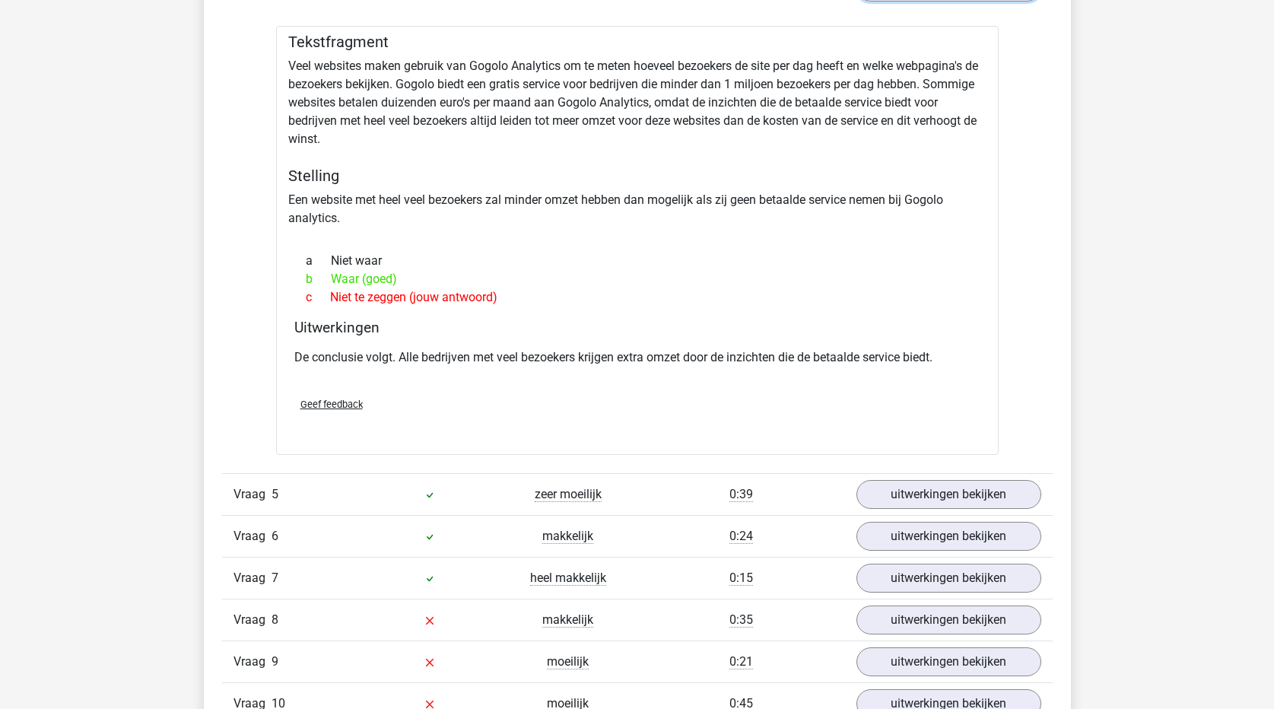
scroll to position [1749, 0]
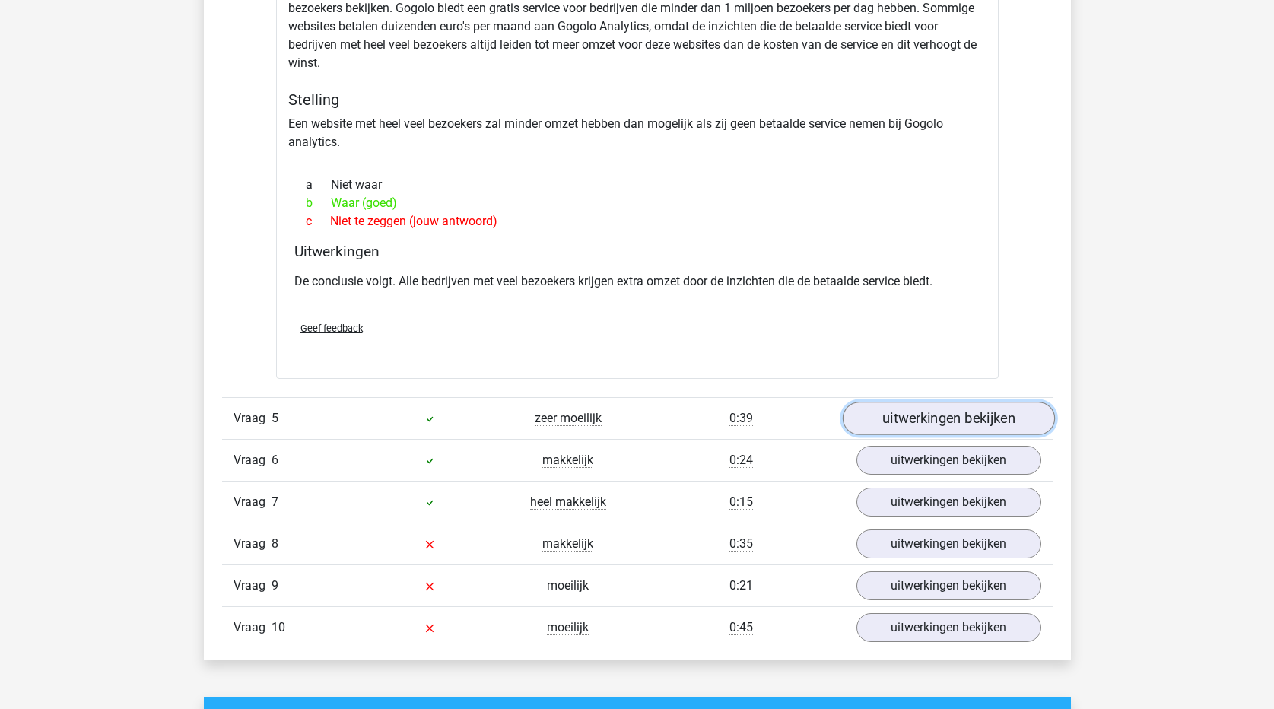
click at [952, 424] on link "uitwerkingen bekijken" at bounding box center [948, 418] width 212 height 33
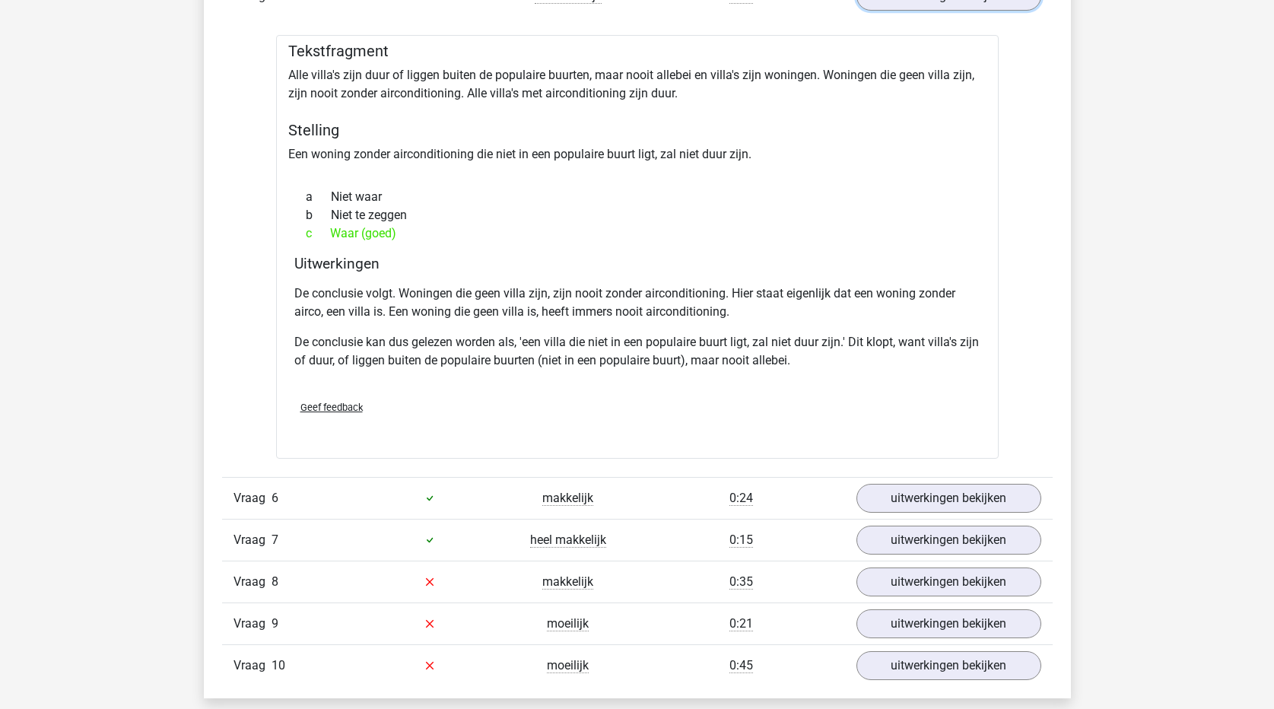
scroll to position [2206, 0]
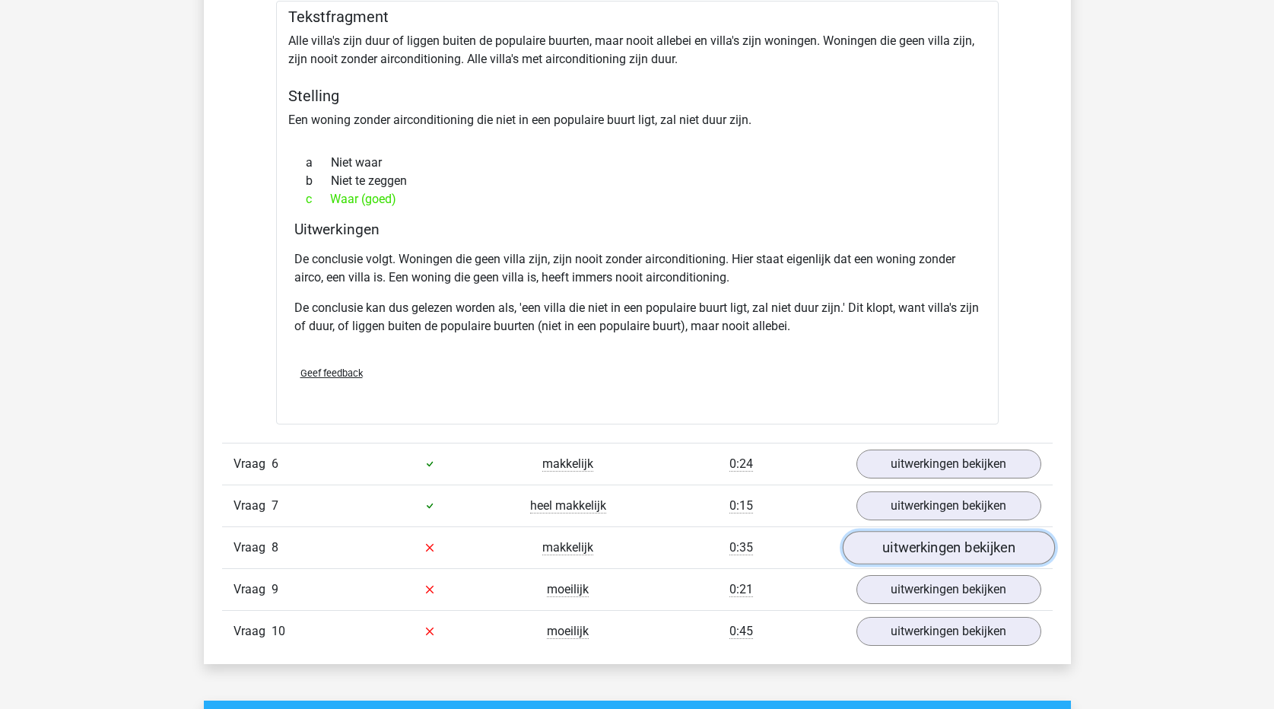
click at [952, 557] on link "uitwerkingen bekijken" at bounding box center [948, 547] width 212 height 33
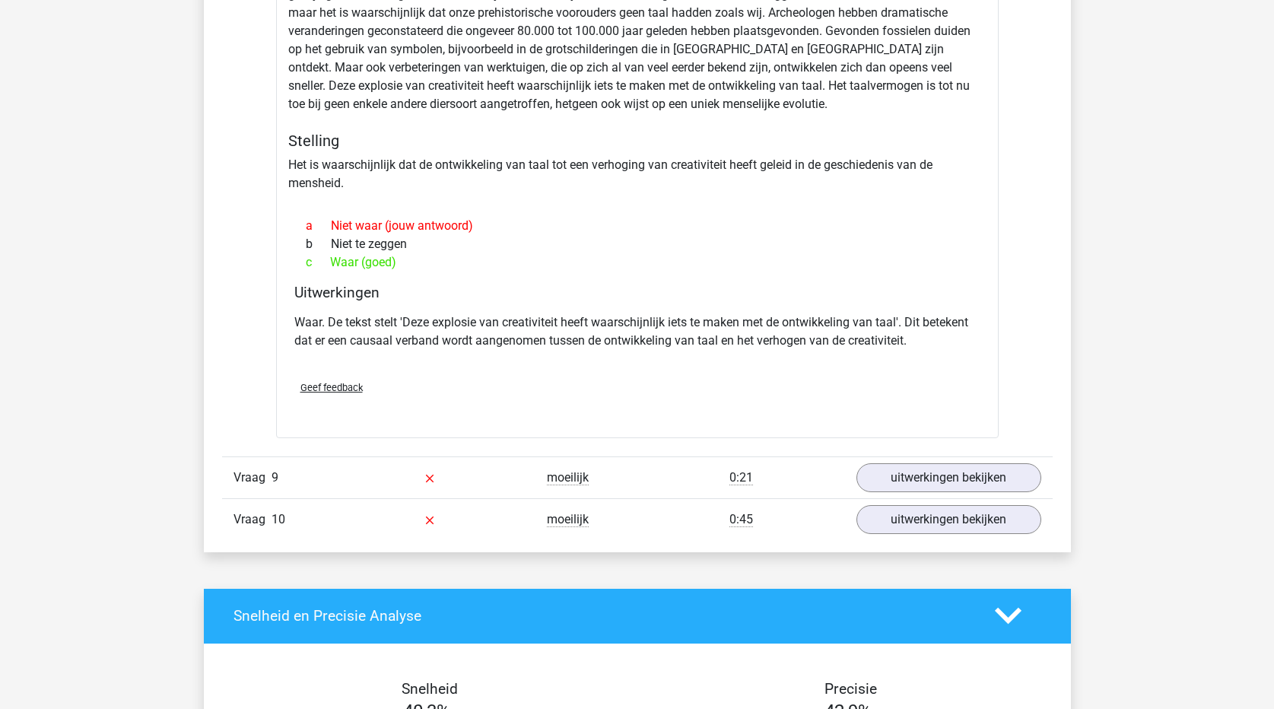
scroll to position [2890, 0]
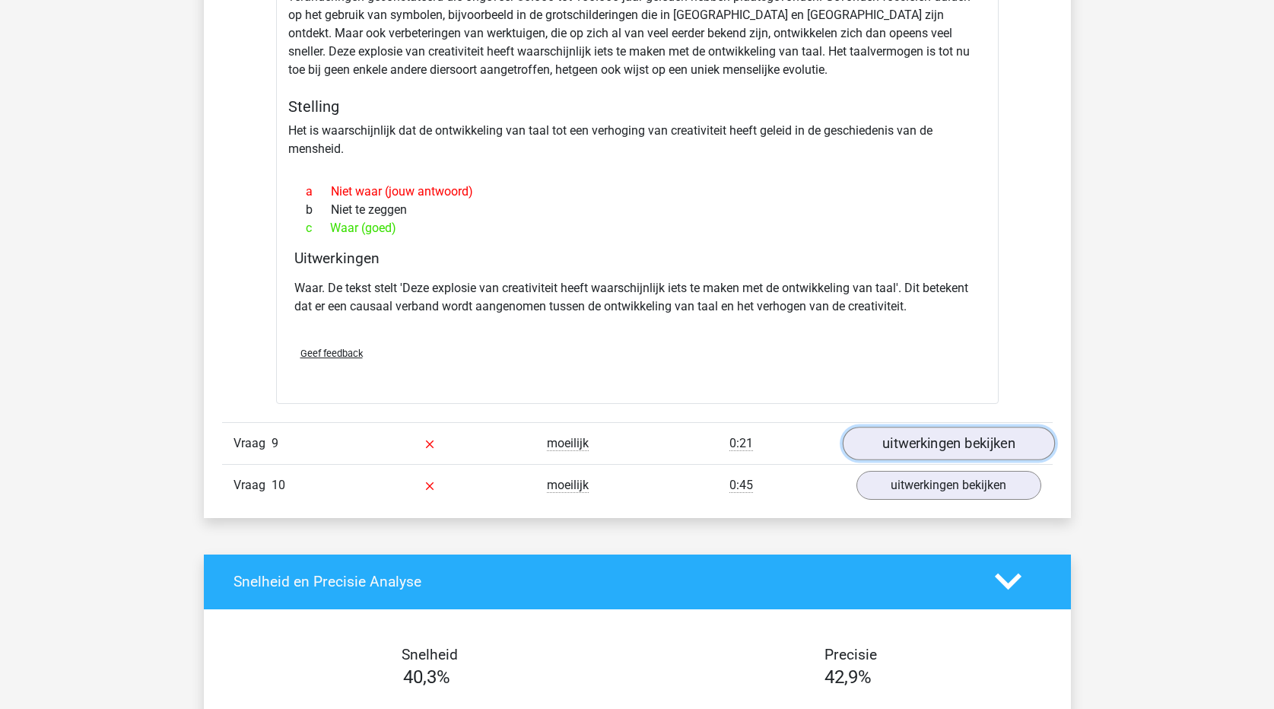
click at [924, 445] on link "uitwerkingen bekijken" at bounding box center [948, 443] width 212 height 33
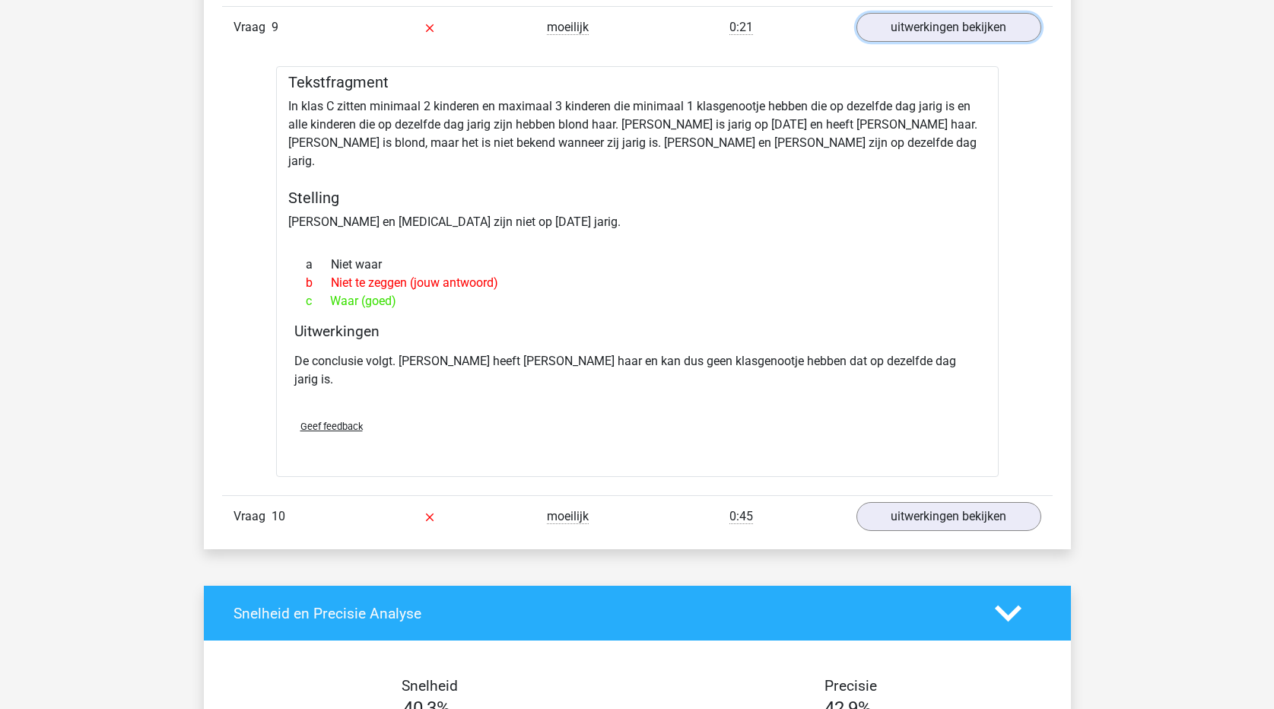
scroll to position [3347, 0]
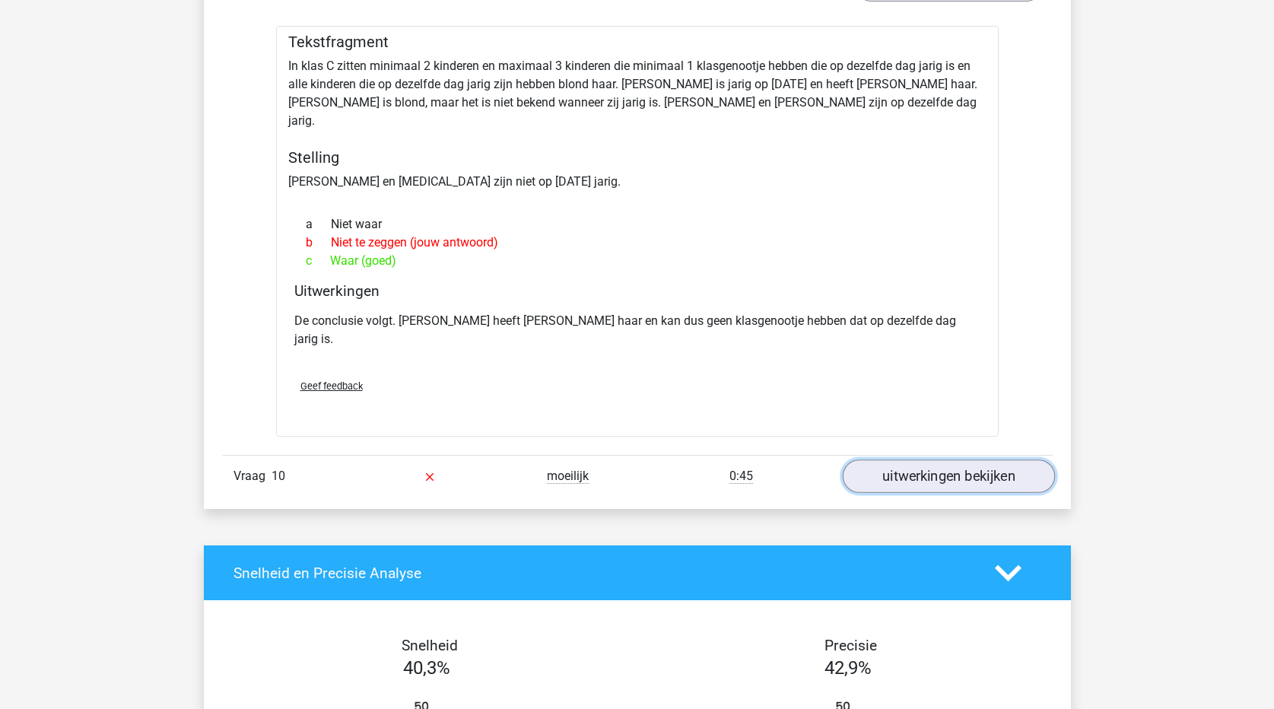
click at [931, 459] on link "uitwerkingen bekijken" at bounding box center [948, 475] width 212 height 33
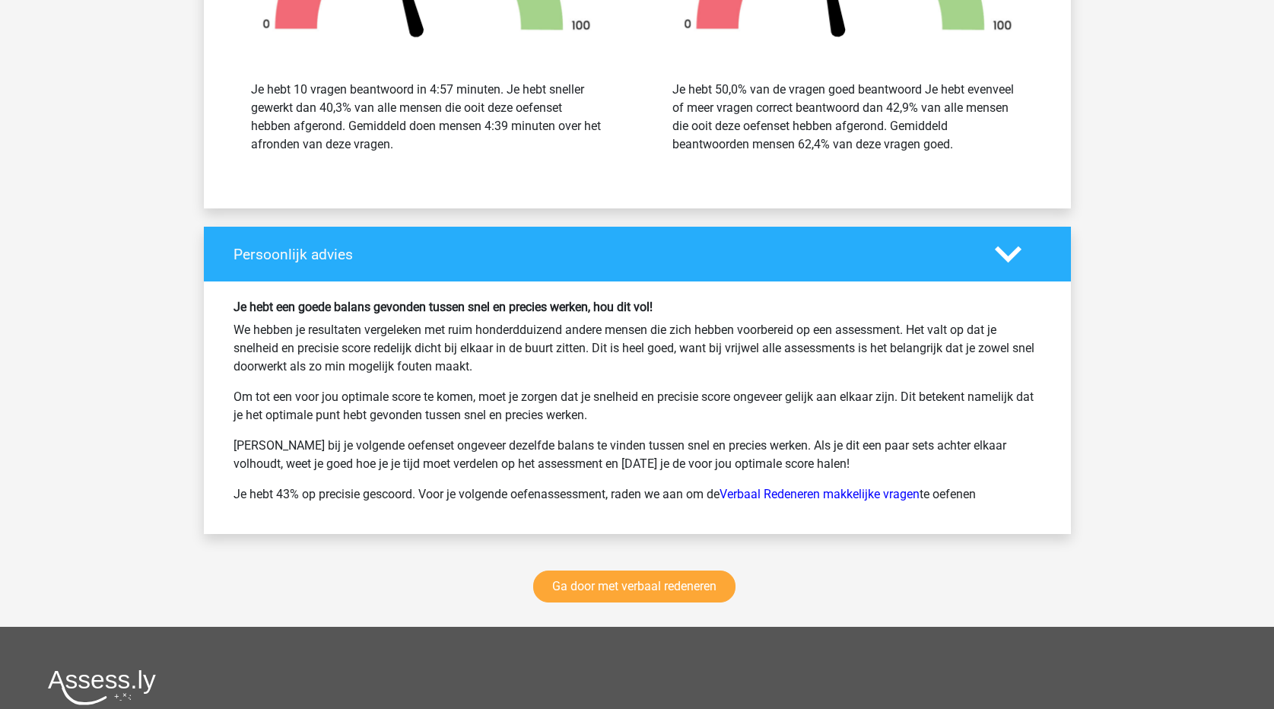
scroll to position [4716, 0]
